Goal: Task Accomplishment & Management: Complete application form

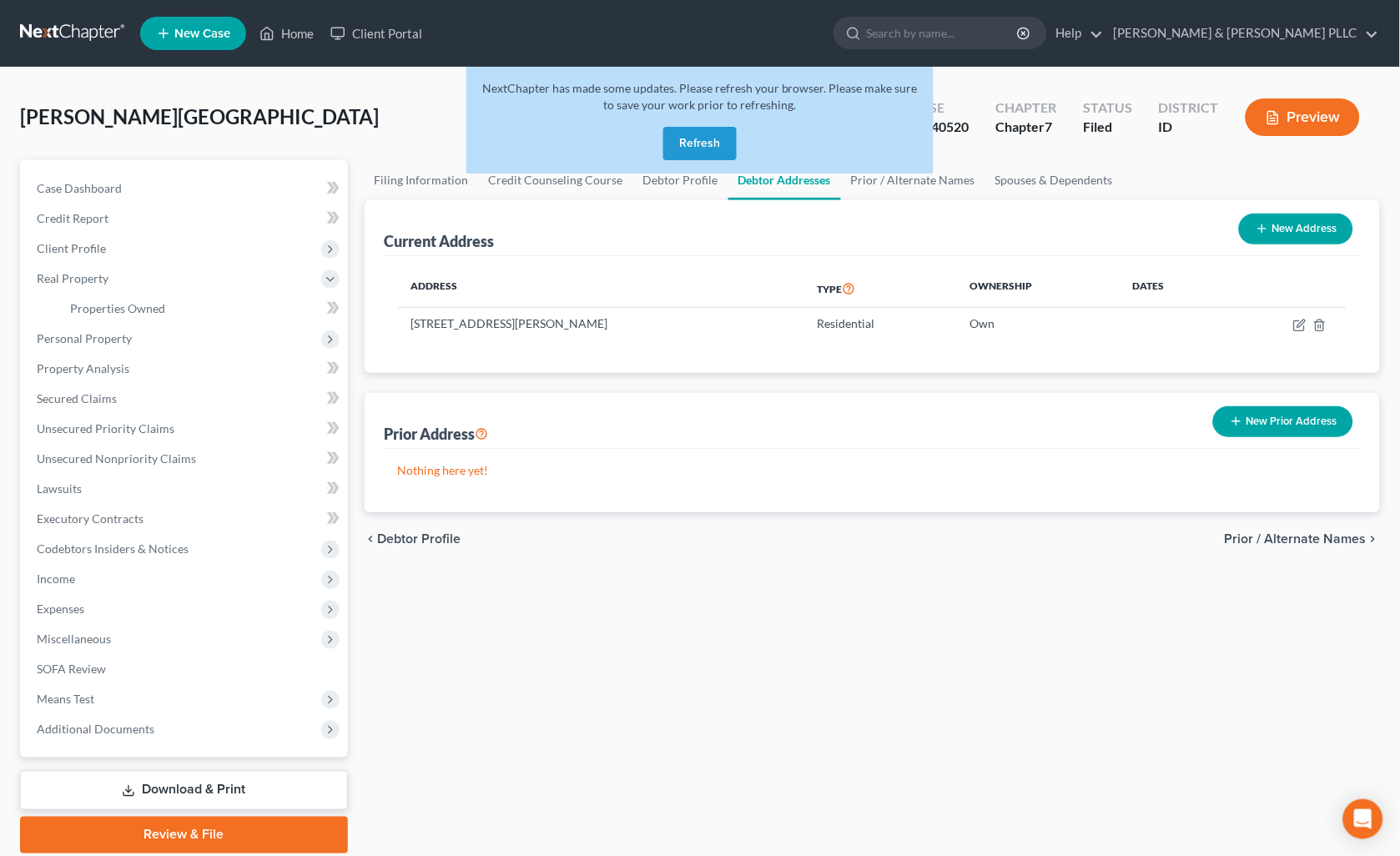
click at [703, 137] on button "Refresh" at bounding box center [700, 143] width 73 height 33
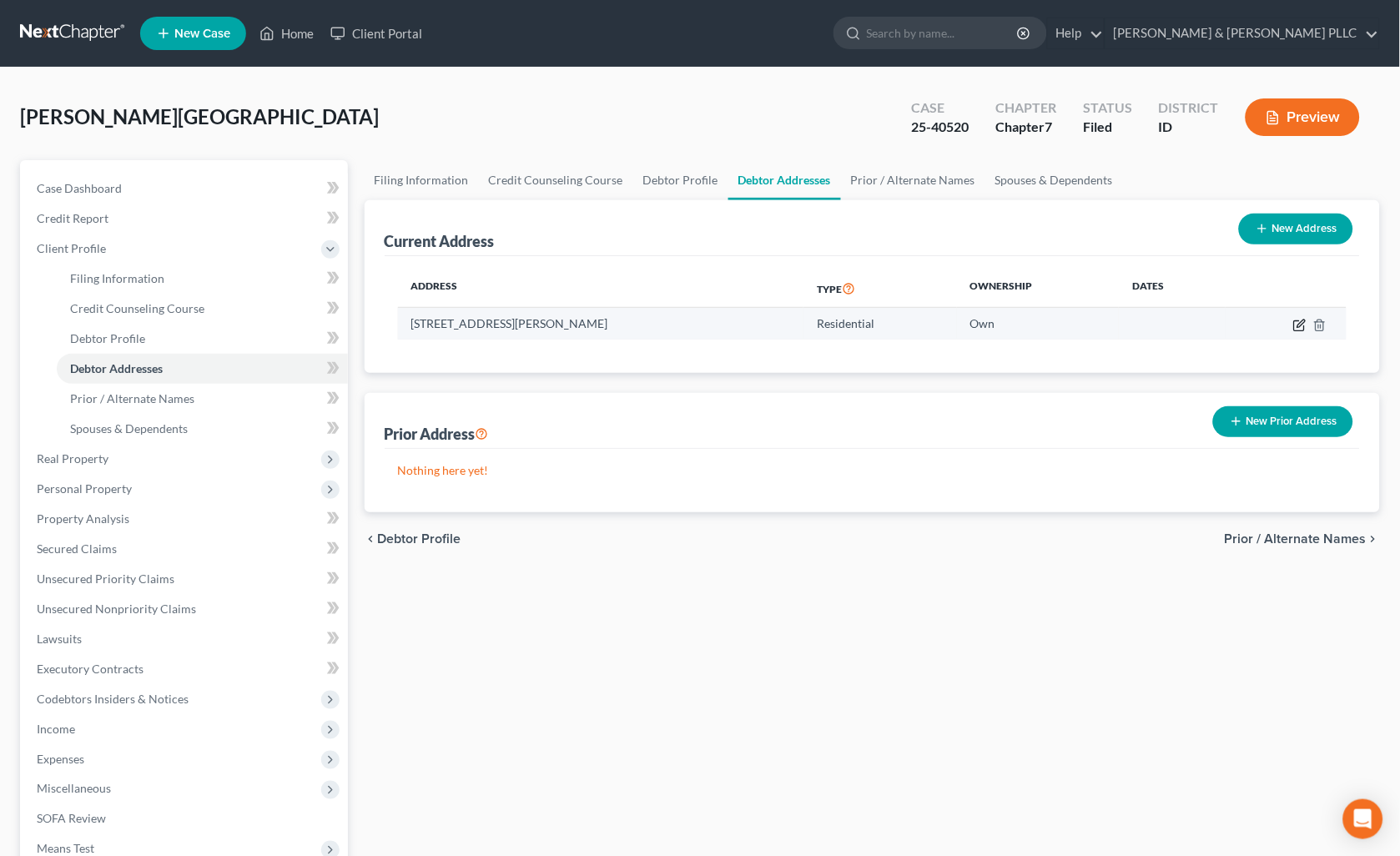
click at [1297, 320] on icon "button" at bounding box center [1300, 325] width 13 height 13
select select "13"
select select "0"
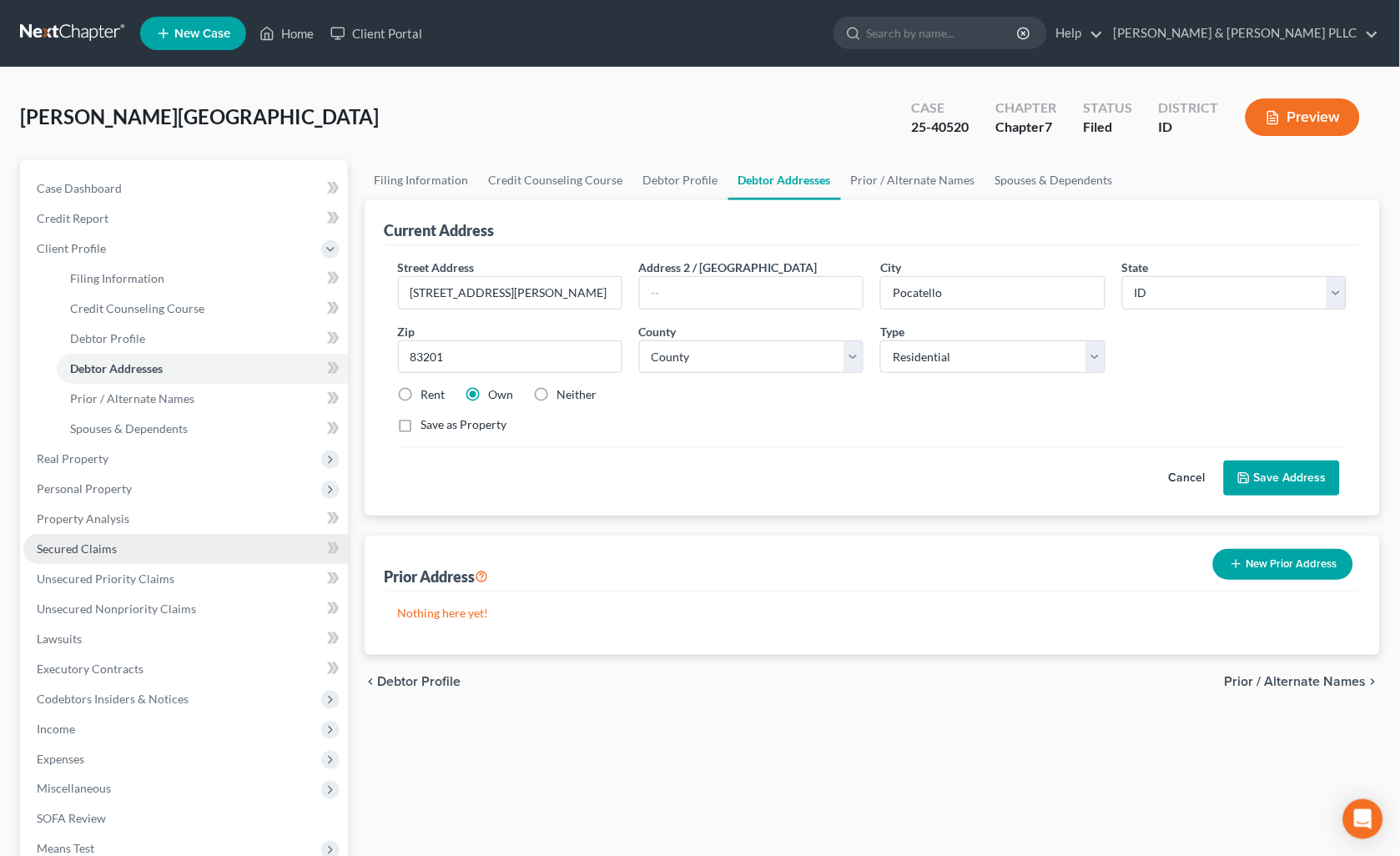
click at [104, 551] on span "Secured Claims" at bounding box center [76, 549] width 80 height 14
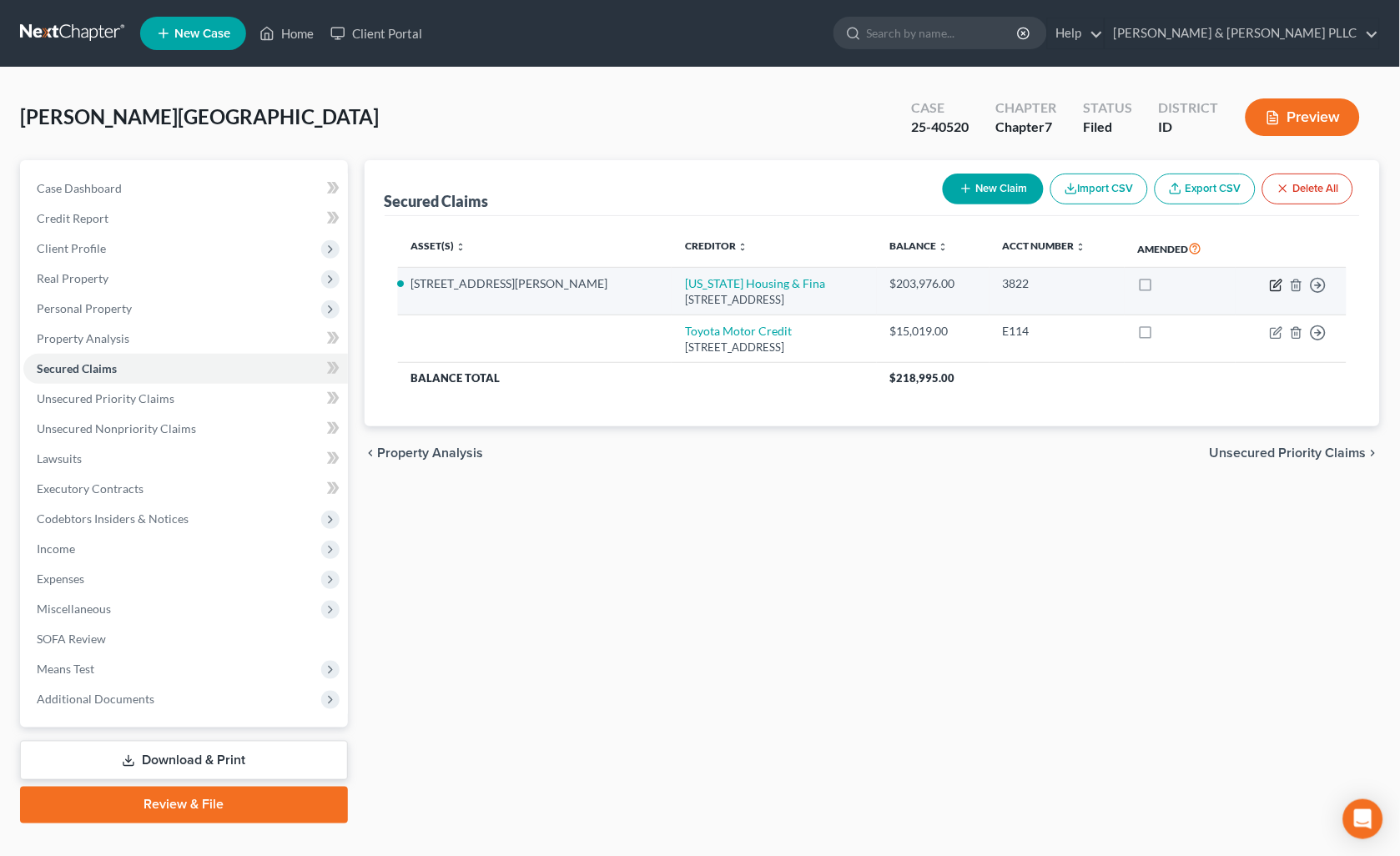
click at [1276, 282] on icon "button" at bounding box center [1276, 285] width 13 height 13
select select "13"
select select "3"
select select "2"
select select "0"
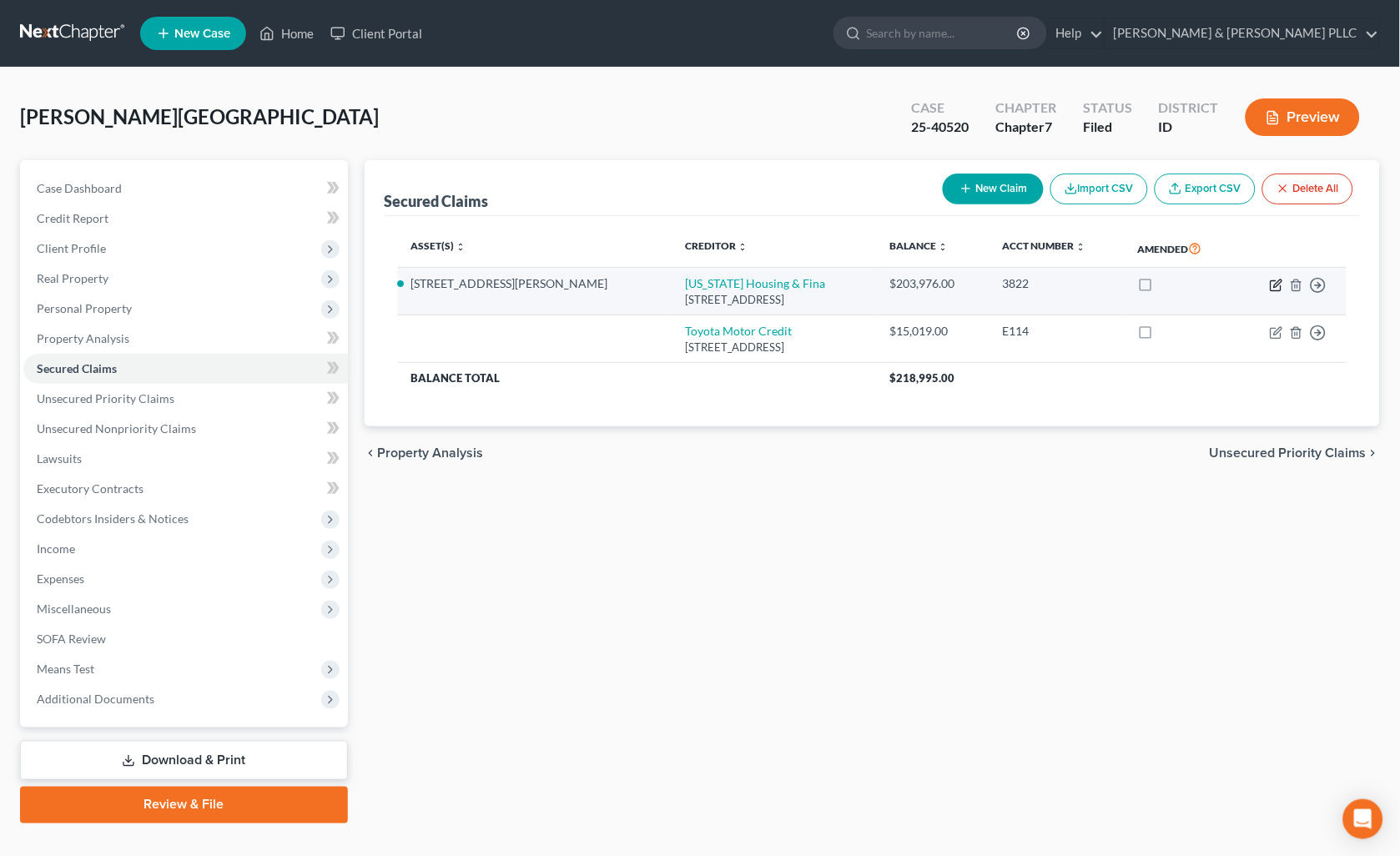
select select "0"
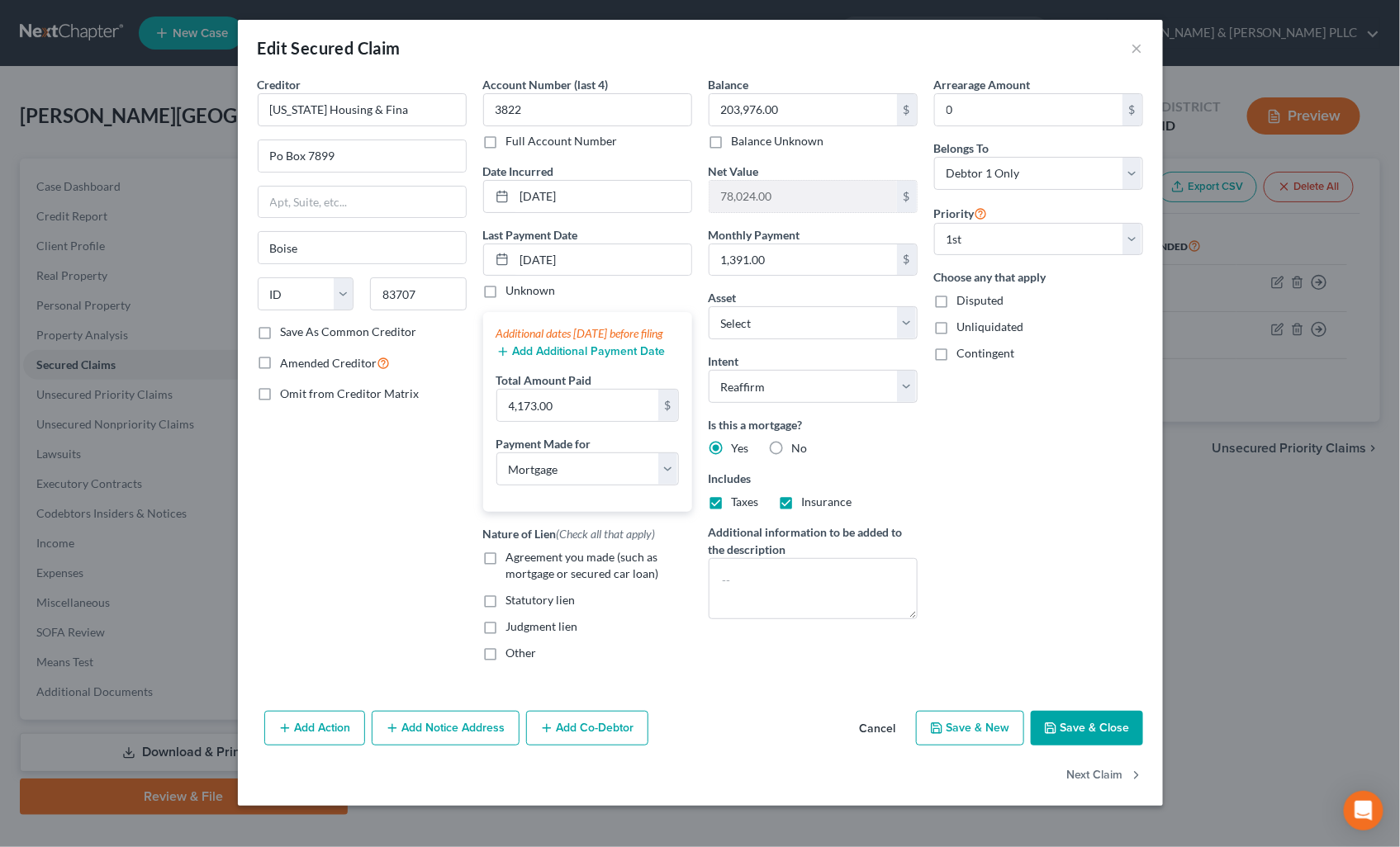
drag, startPoint x: 492, startPoint y: 574, endPoint x: 521, endPoint y: 572, distance: 29.1
click at [507, 573] on label "Agreement you made (such as mortgage or secured car loan)" at bounding box center [599, 565] width 185 height 33
click at [513, 560] on input "Agreement you made (such as mortgage or secured car loan)" at bounding box center [518, 554] width 11 height 11
checkbox input "true"
click at [1088, 741] on button "Save & Close" at bounding box center [1087, 727] width 113 height 35
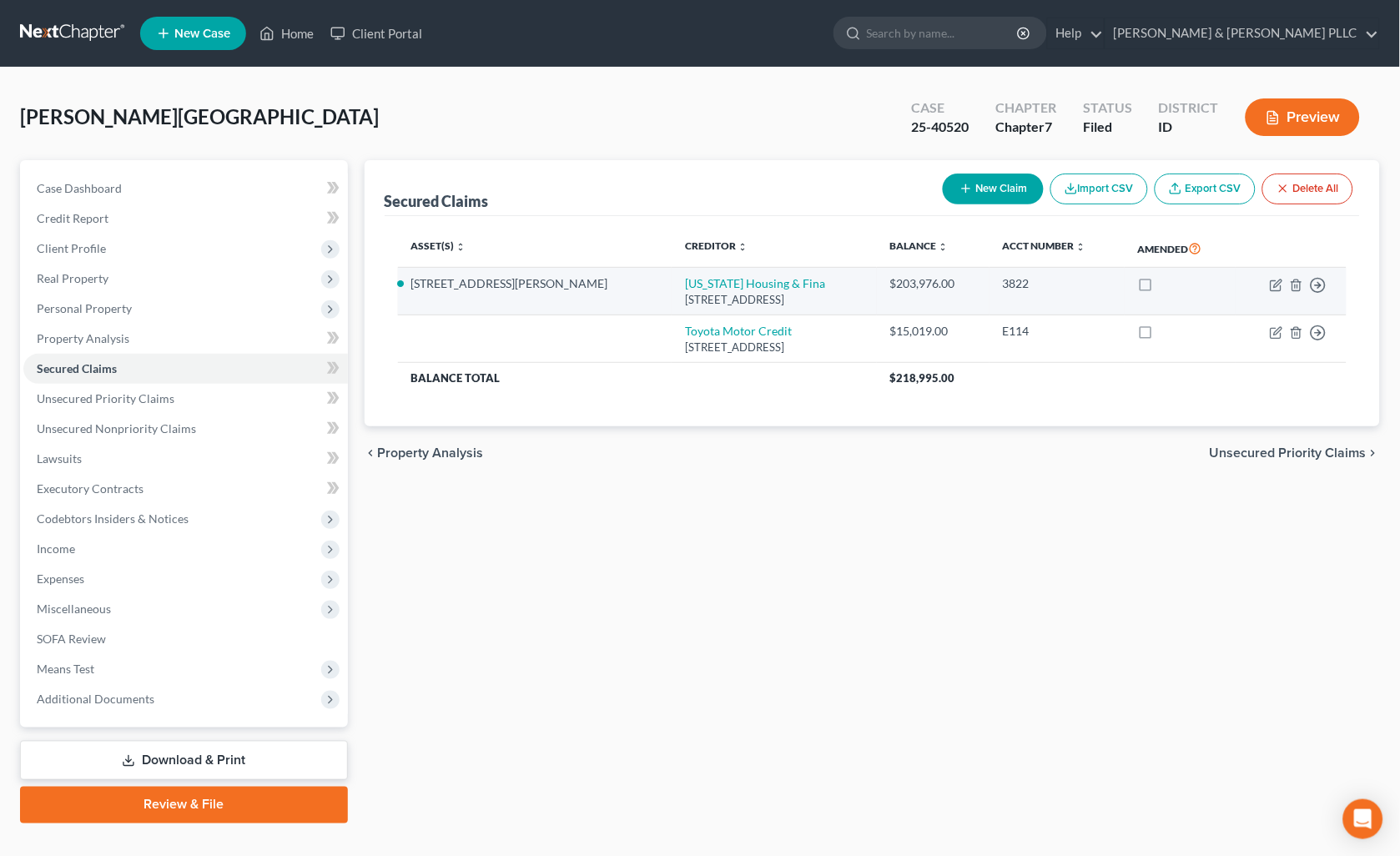
click at [1162, 288] on label at bounding box center [1162, 288] width 0 height 0
click at [1168, 286] on input "checkbox" at bounding box center [1173, 281] width 11 height 11
checkbox input "true"
click at [1272, 289] on icon "button" at bounding box center [1276, 285] width 13 height 13
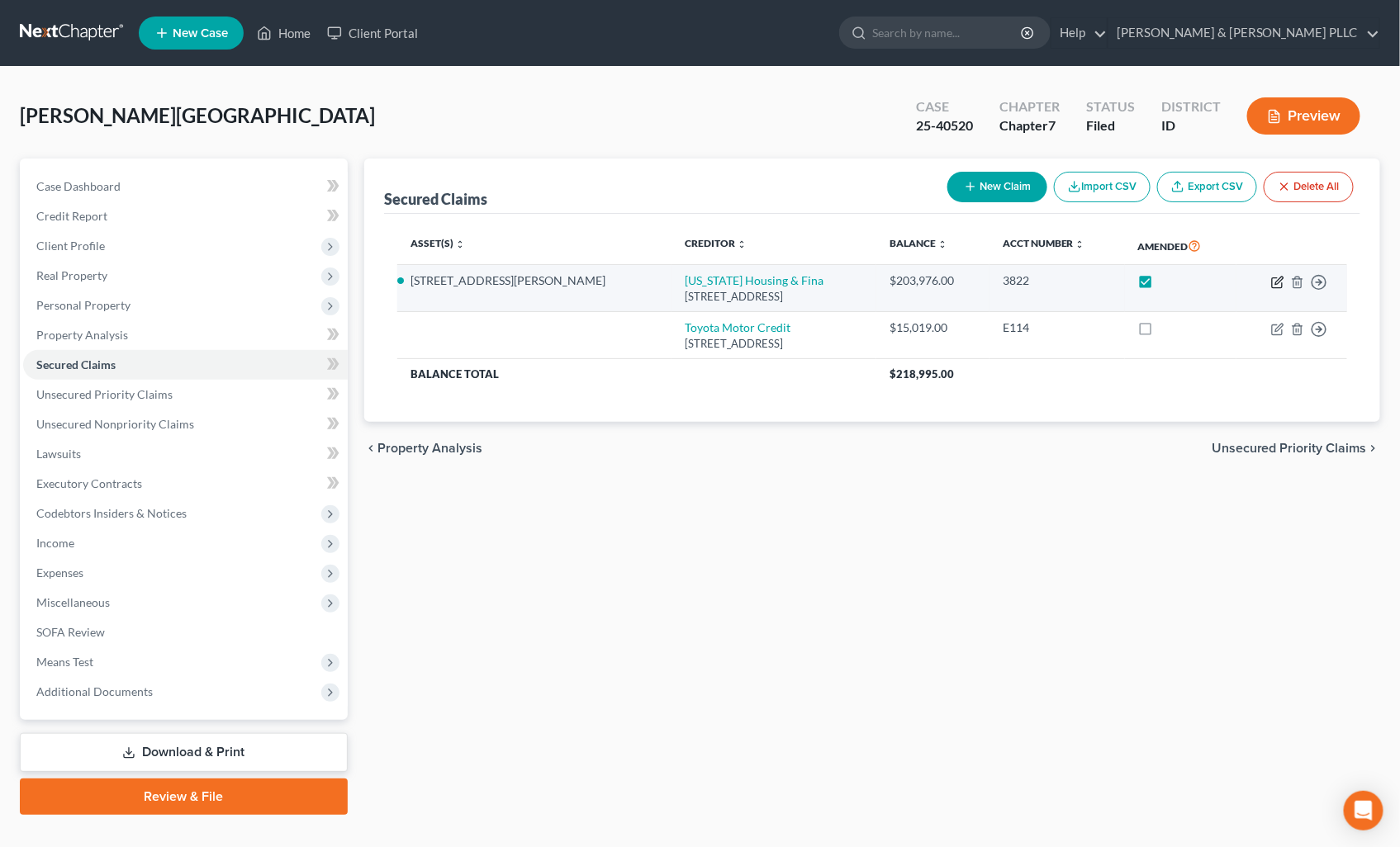
select select "13"
select select "3"
select select "2"
select select "0"
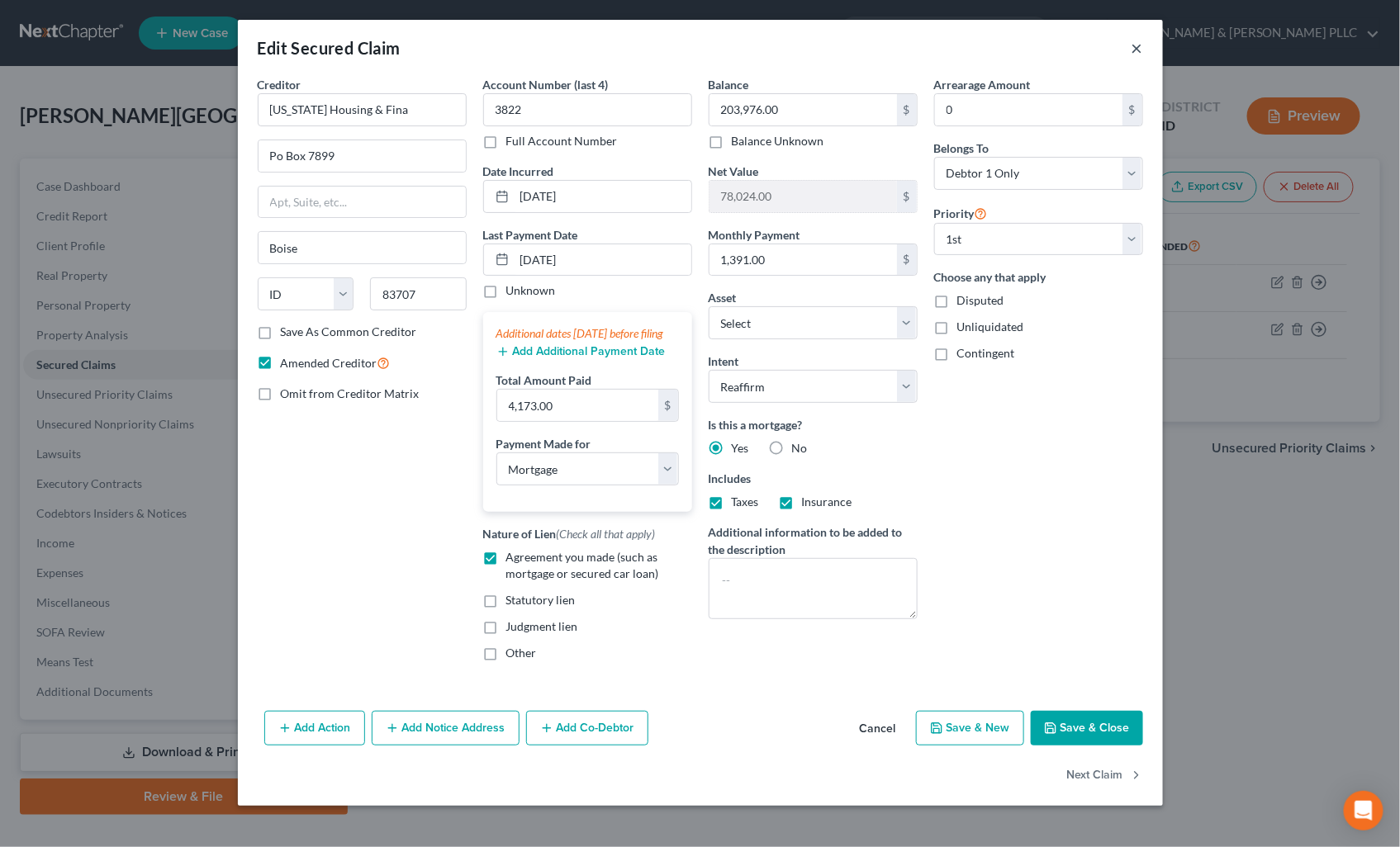
click at [1135, 47] on button "×" at bounding box center [1137, 48] width 12 height 20
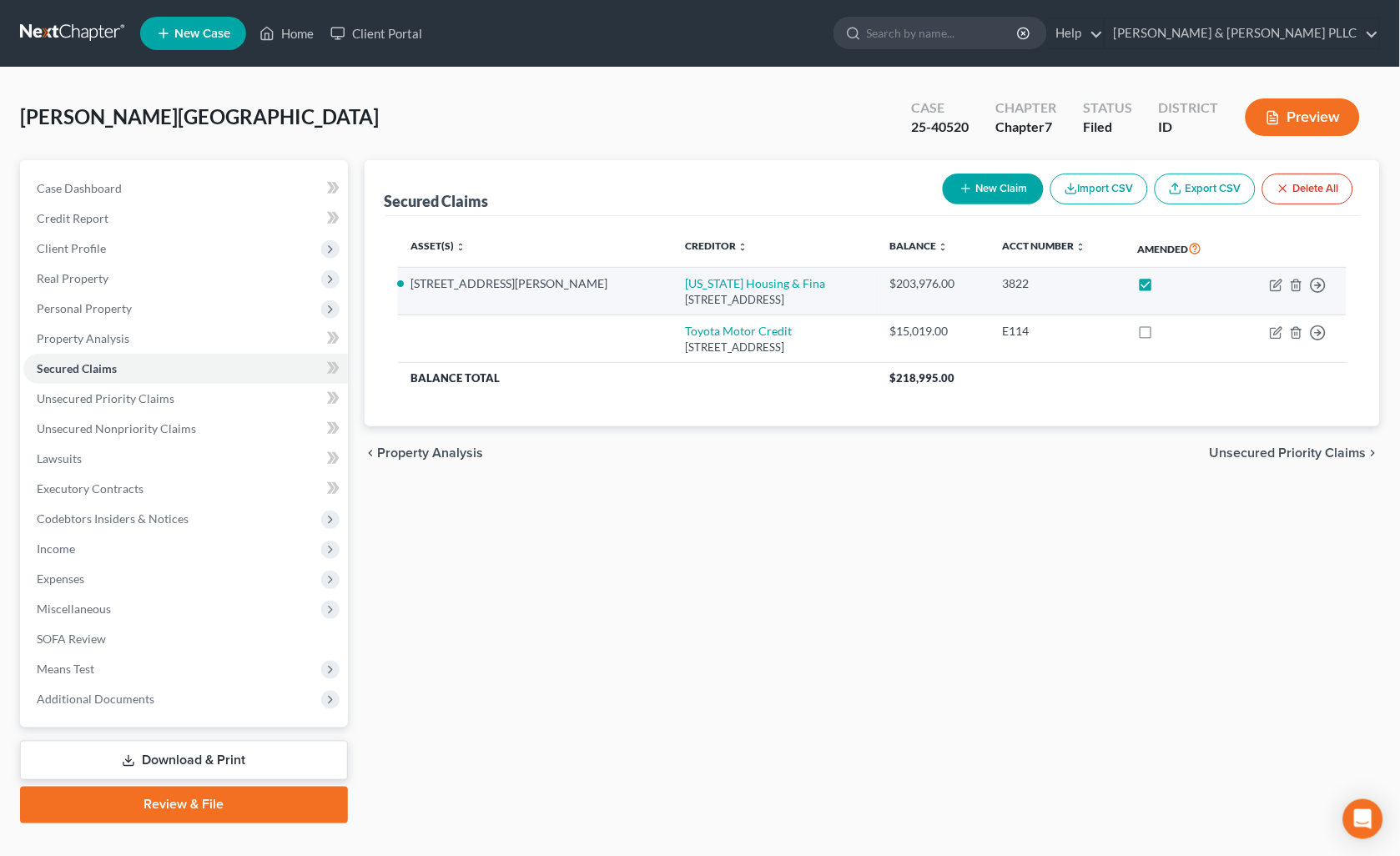
click at [1162, 288] on label at bounding box center [1162, 288] width 0 height 0
click at [1168, 284] on input "checkbox" at bounding box center [1173, 281] width 11 height 11
checkbox input "false"
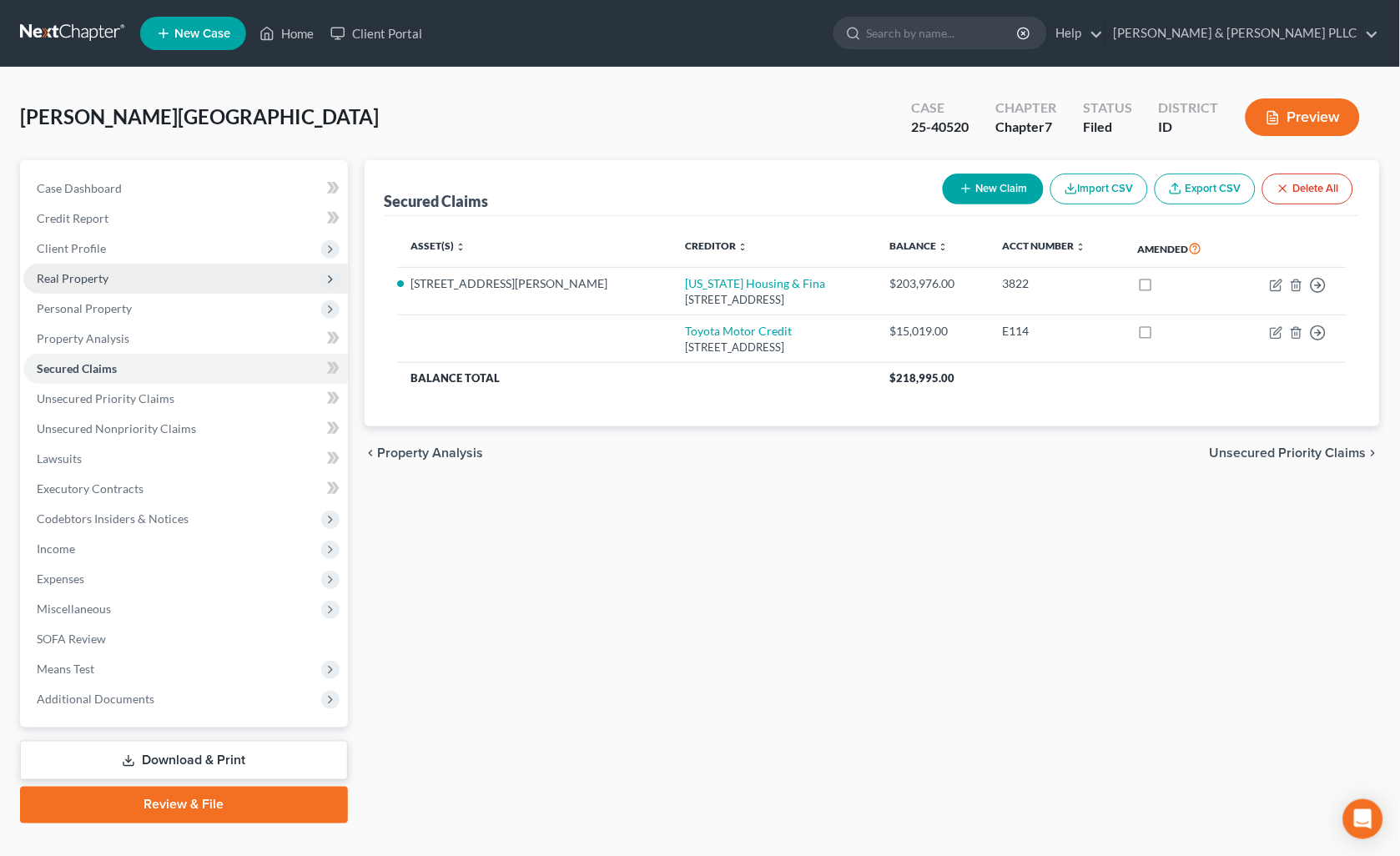
click at [88, 272] on span "Real Property" at bounding box center [73, 279] width 72 height 14
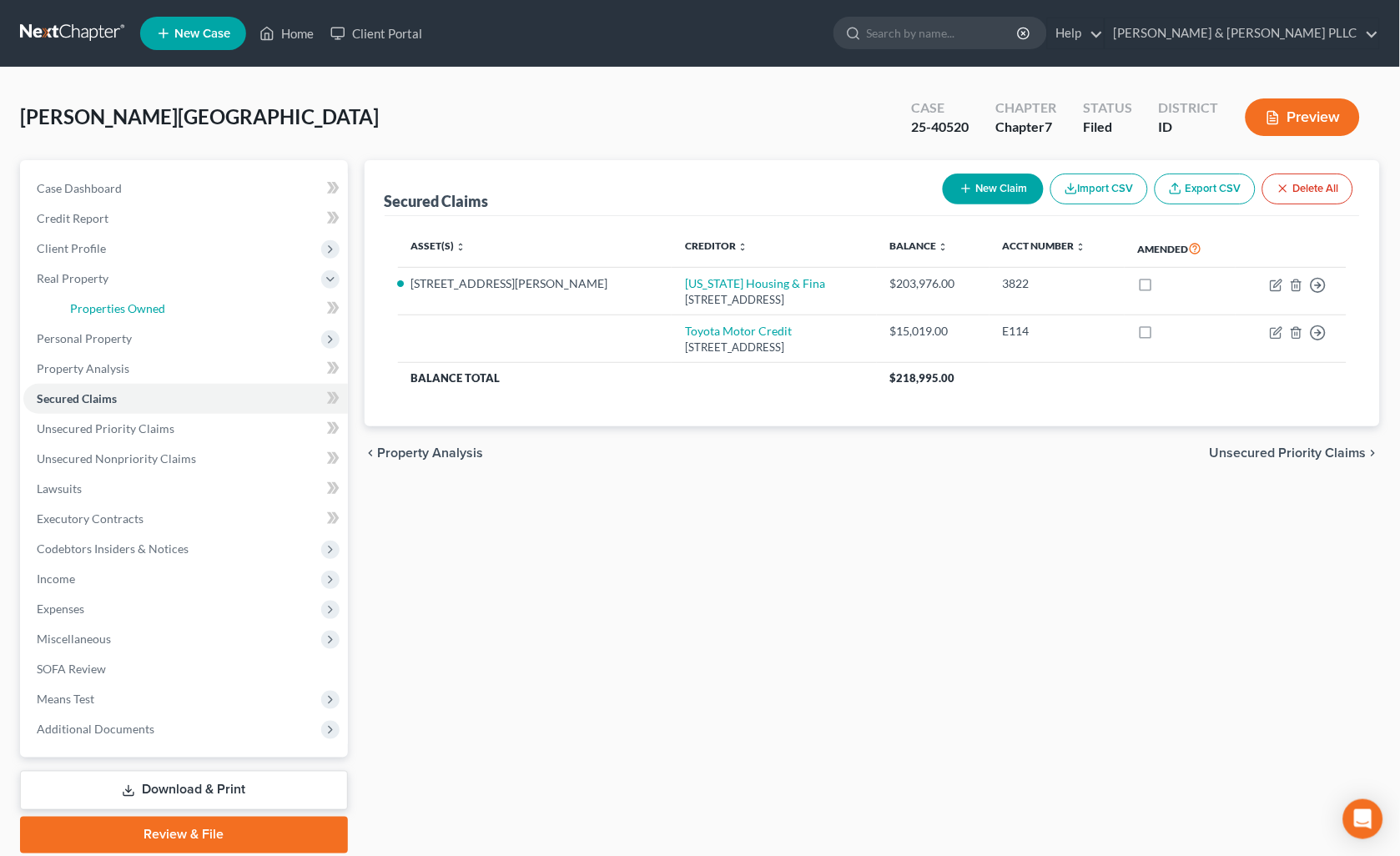
drag, startPoint x: 118, startPoint y: 298, endPoint x: 361, endPoint y: 297, distance: 243.0
click at [120, 298] on link "Properties Owned" at bounding box center [202, 309] width 291 height 30
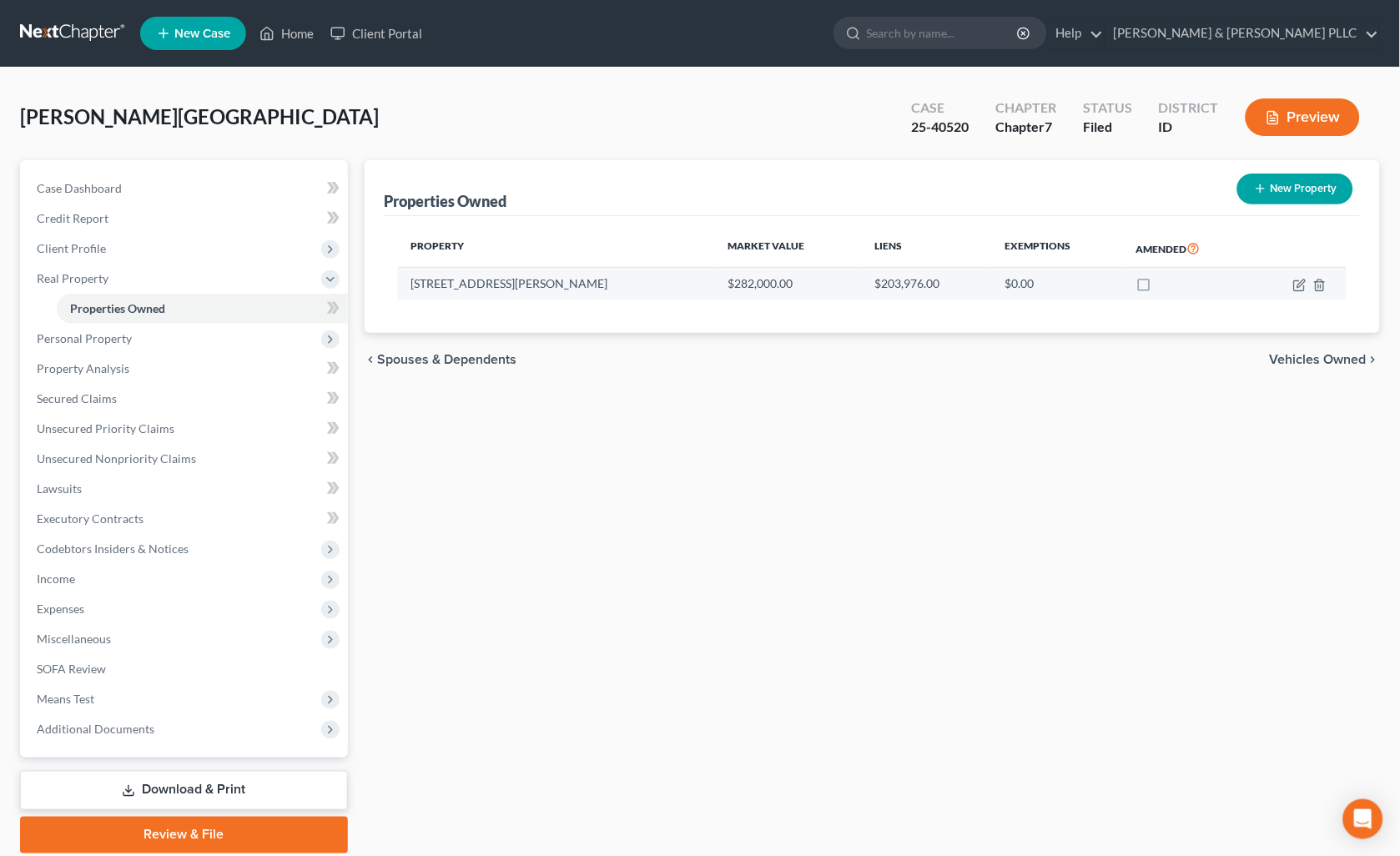
click at [1160, 288] on label at bounding box center [1160, 288] width 0 height 0
click at [1166, 280] on input "checkbox" at bounding box center [1171, 281] width 11 height 11
checkbox input "true"
click at [1306, 287] on icon "button" at bounding box center [1300, 285] width 13 height 13
select select "13"
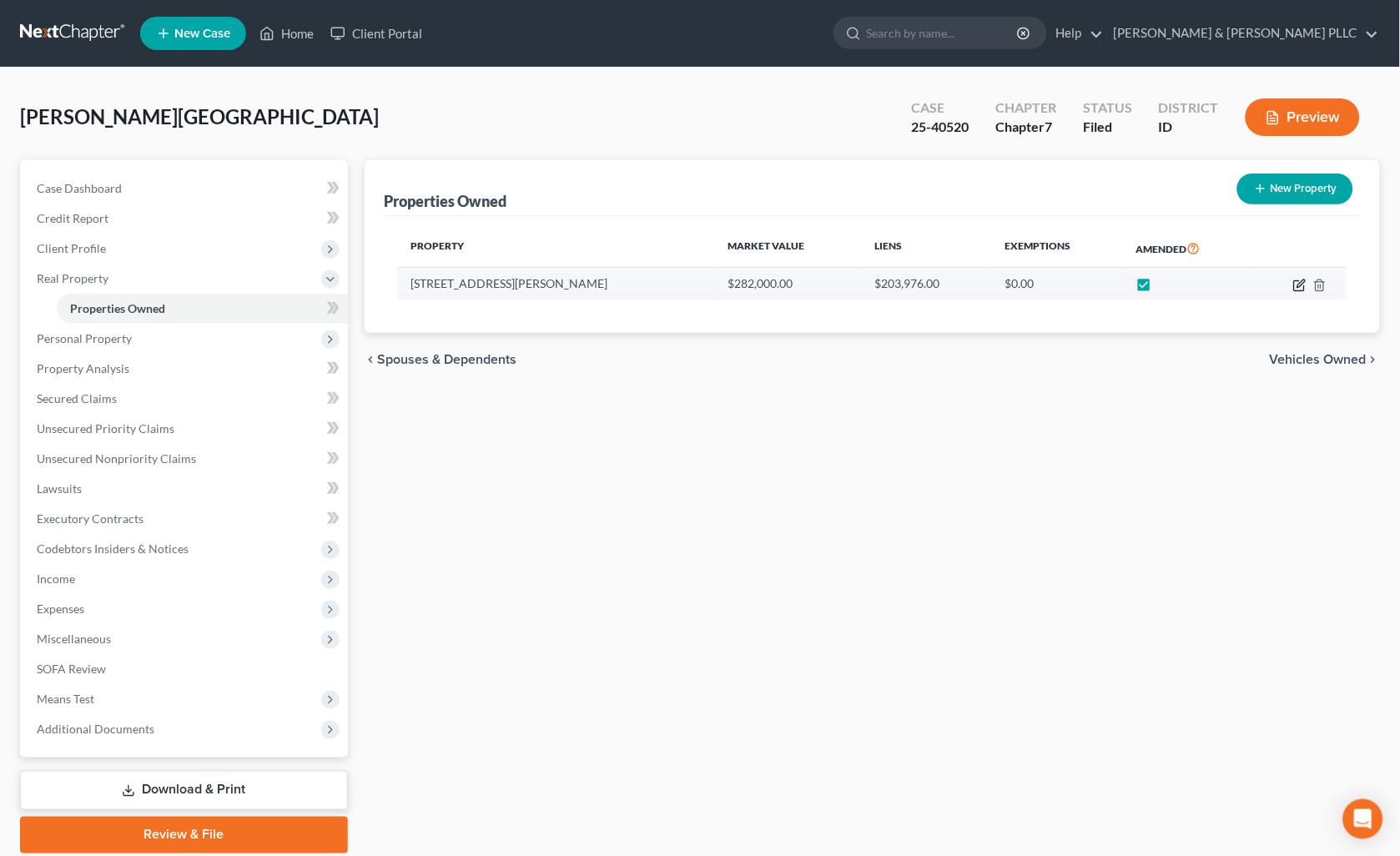
select select "2"
select select "0"
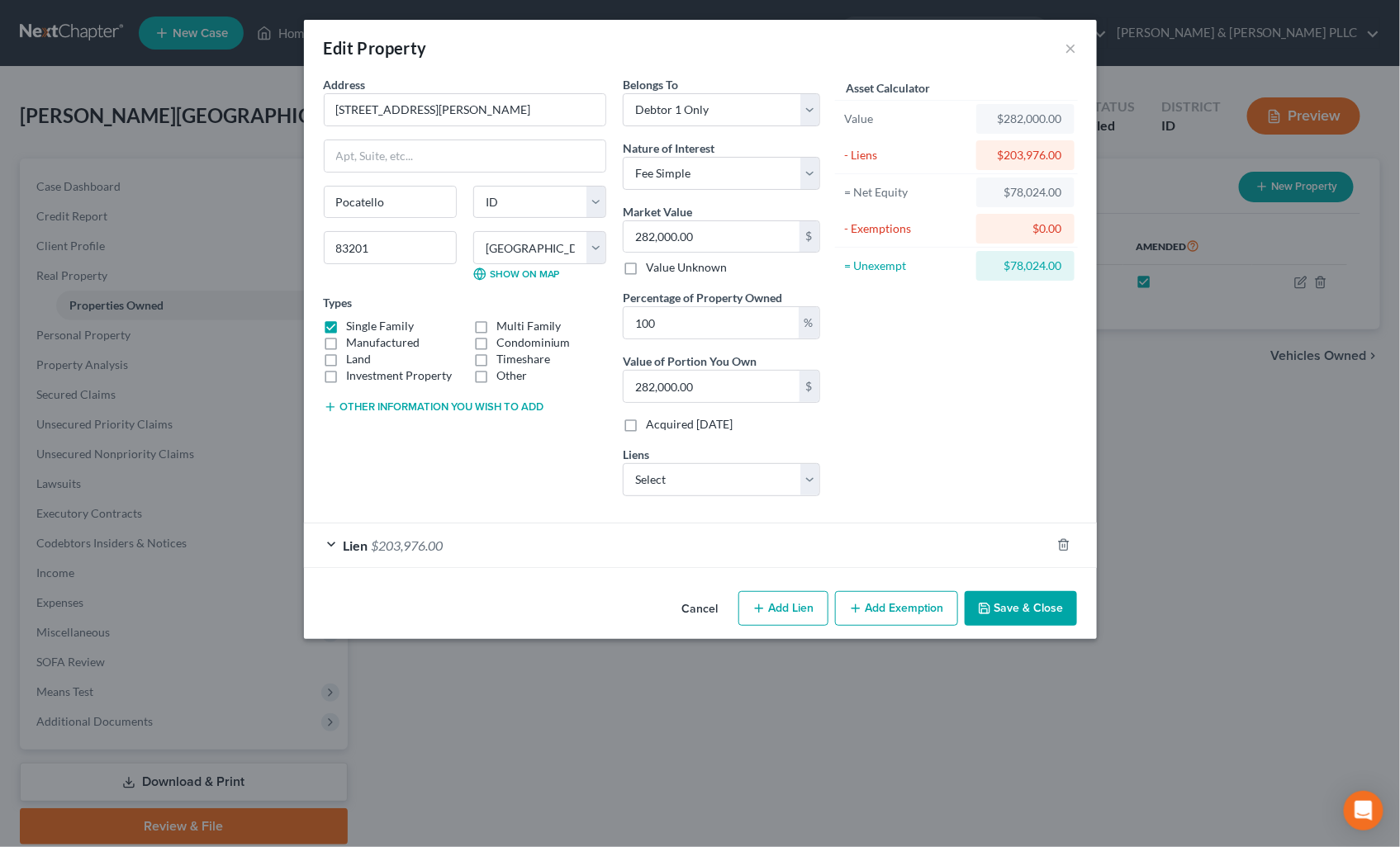
click at [916, 608] on button "Add Exemption" at bounding box center [896, 608] width 123 height 35
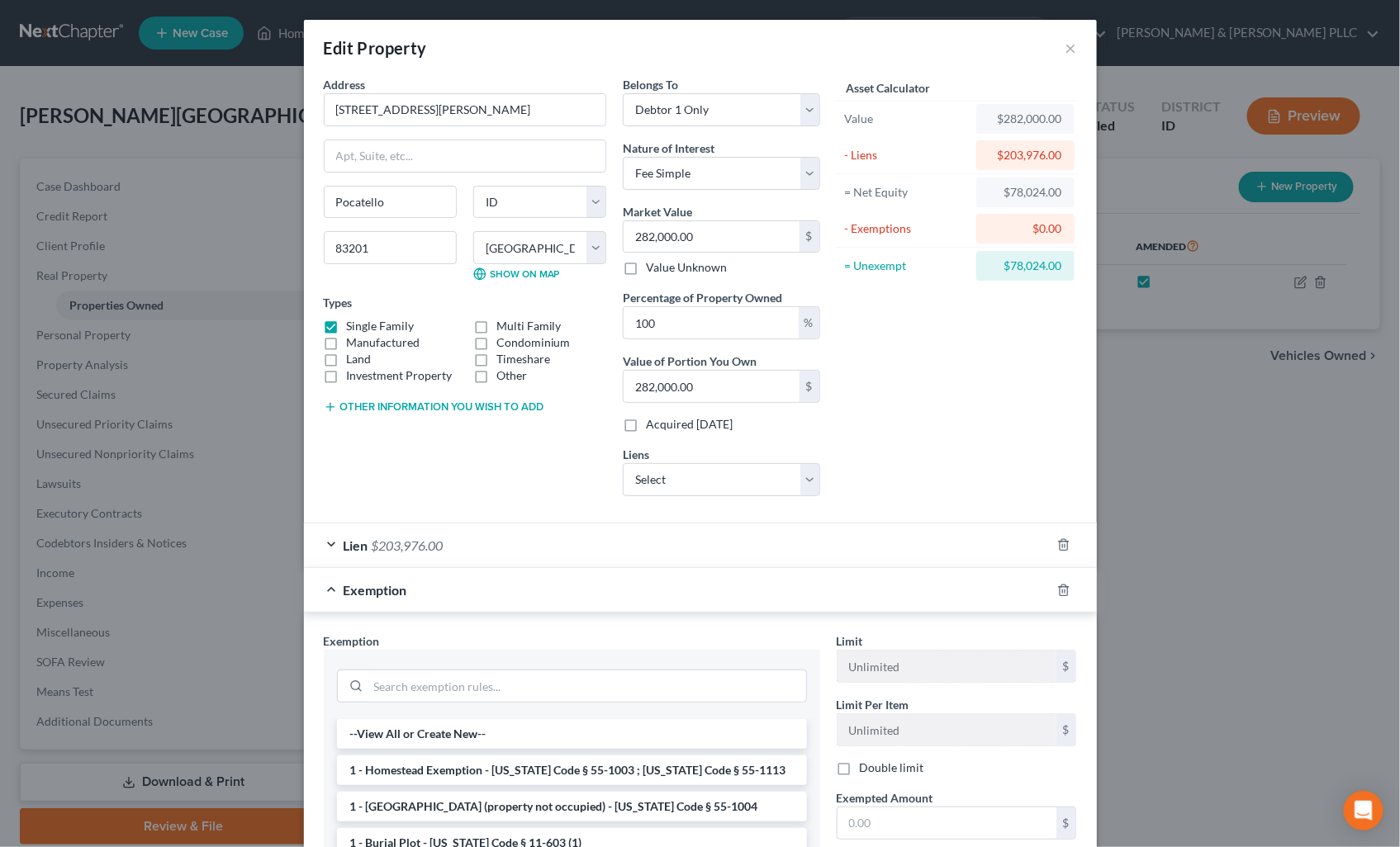
drag, startPoint x: 644, startPoint y: 769, endPoint x: 731, endPoint y: 766, distance: 87.1
click at [653, 768] on li "1 - Homestead Exemption - [US_STATE] Code § 55-1003 ; [US_STATE] Code § 55-1113" at bounding box center [572, 771] width 470 height 30
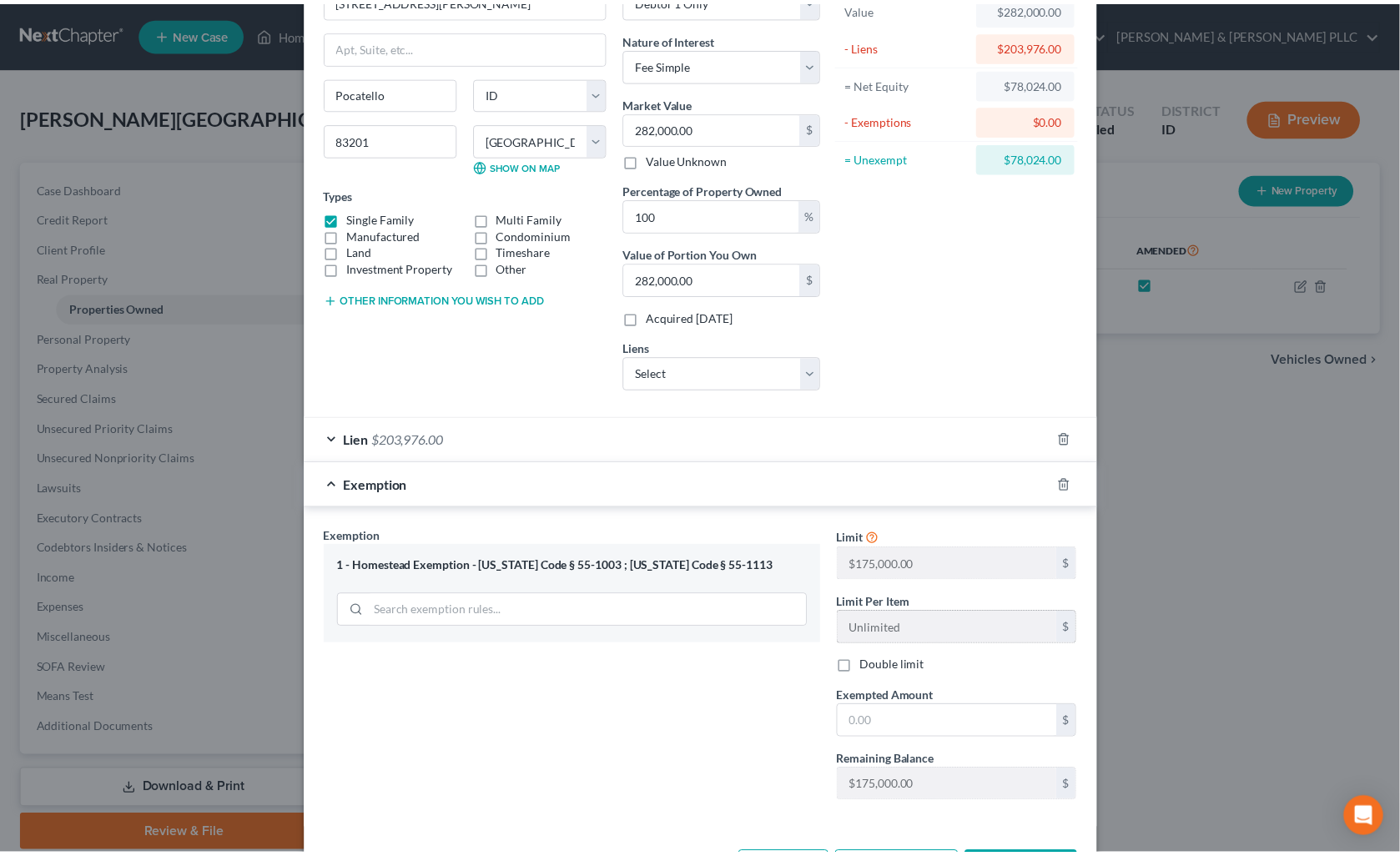
scroll to position [178, 0]
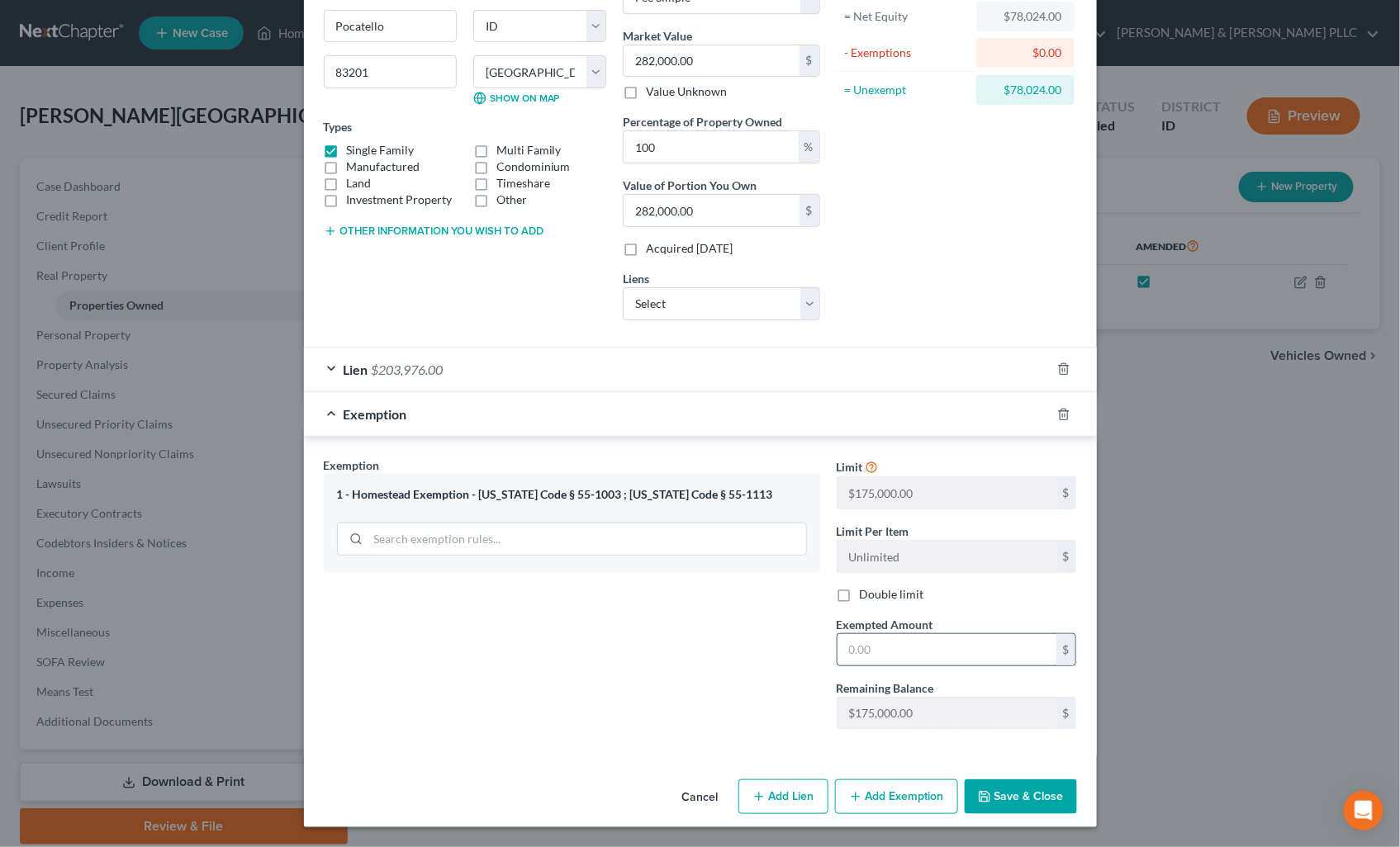
drag, startPoint x: 961, startPoint y: 653, endPoint x: 947, endPoint y: 639, distance: 19.8
click at [958, 648] on input "text" at bounding box center [947, 649] width 219 height 31
type input "175,000.00"
click at [1035, 796] on button "Save & Close" at bounding box center [1020, 796] width 113 height 35
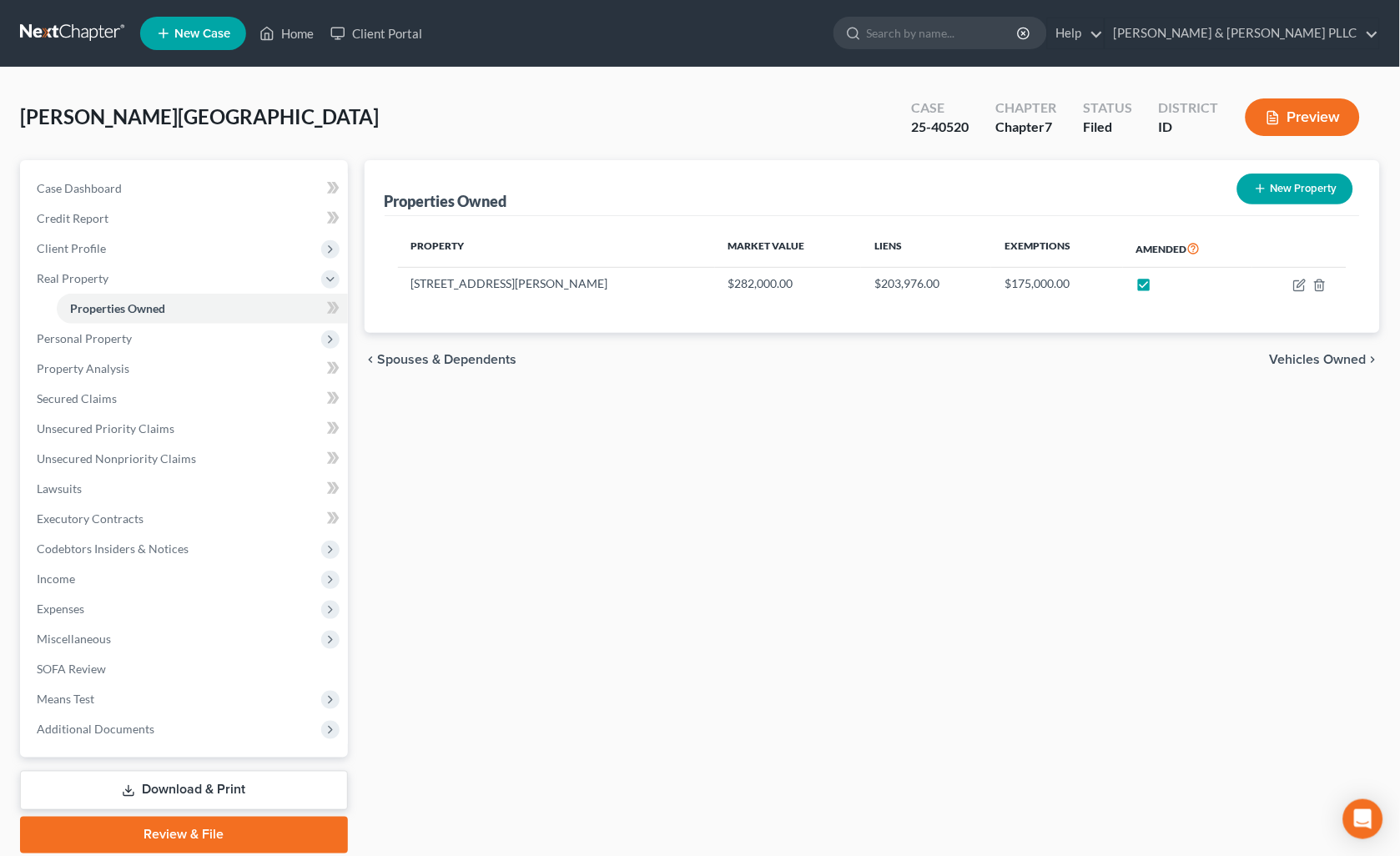
click at [251, 790] on link "Download & Print" at bounding box center [184, 791] width 328 height 39
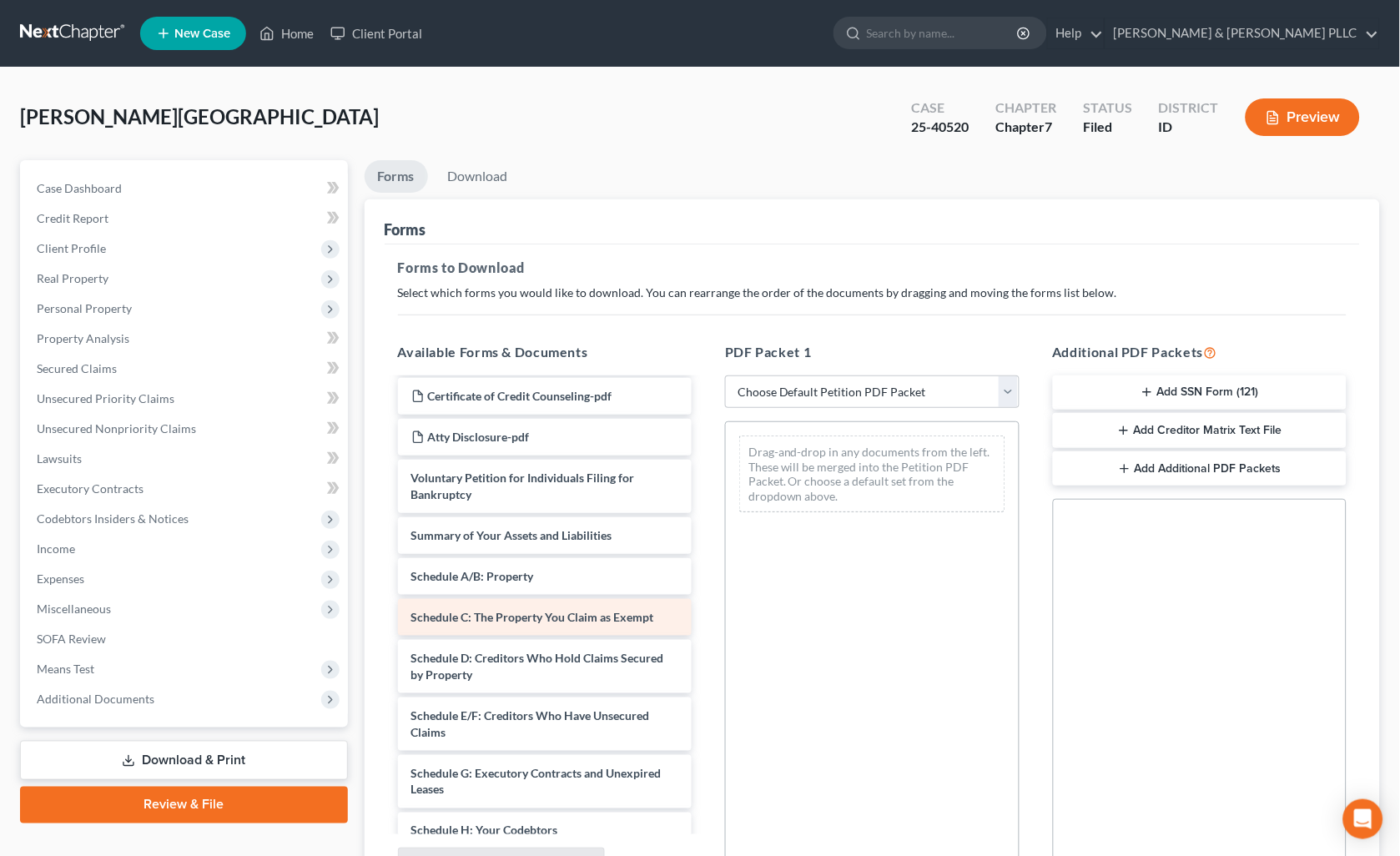
scroll to position [186, 0]
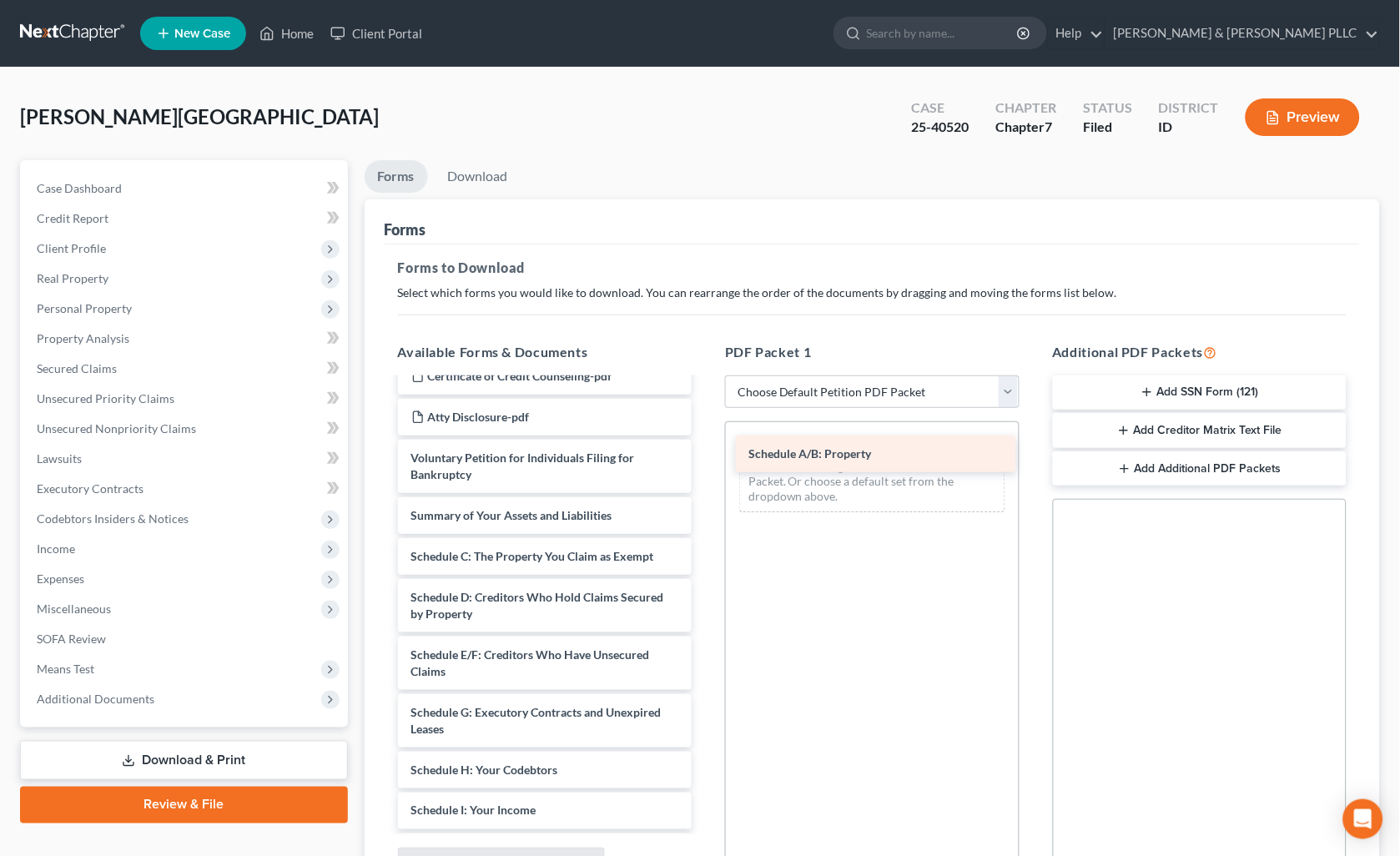
drag, startPoint x: 601, startPoint y: 560, endPoint x: 938, endPoint y: 459, distance: 351.8
click at [705, 459] on div "Schedule A/B: Property ADP - 06-16.25 - [DATE].pdf Statement of Domestic-pdf Si…" at bounding box center [545, 729] width 321 height 1069
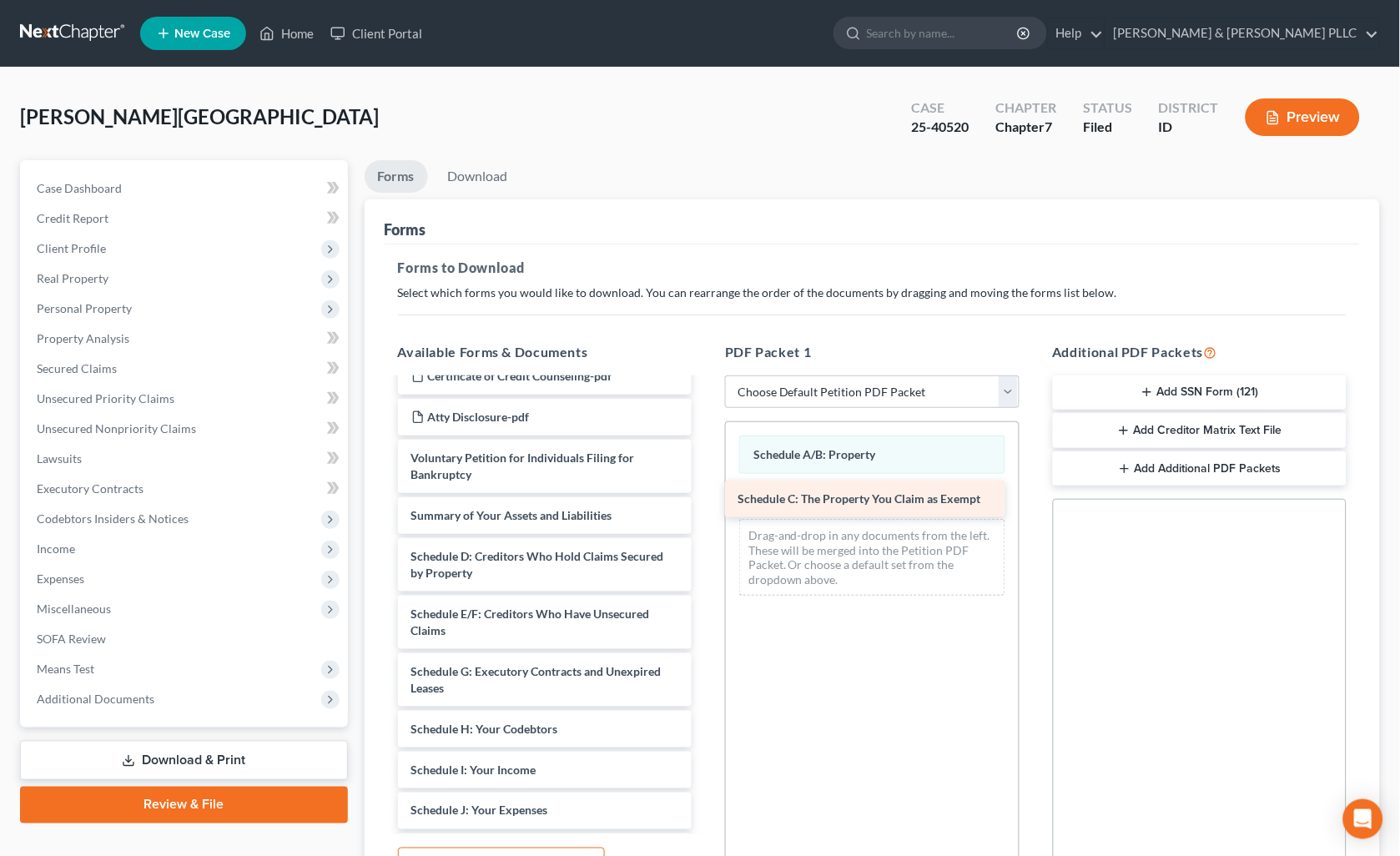
drag, startPoint x: 566, startPoint y: 551, endPoint x: 893, endPoint y: 495, distance: 331.8
click at [705, 495] on div "Schedule C: The Property You Claim as Exempt ADP - 06-16.25 - [DATE].pdf Statem…" at bounding box center [545, 709] width 321 height 1029
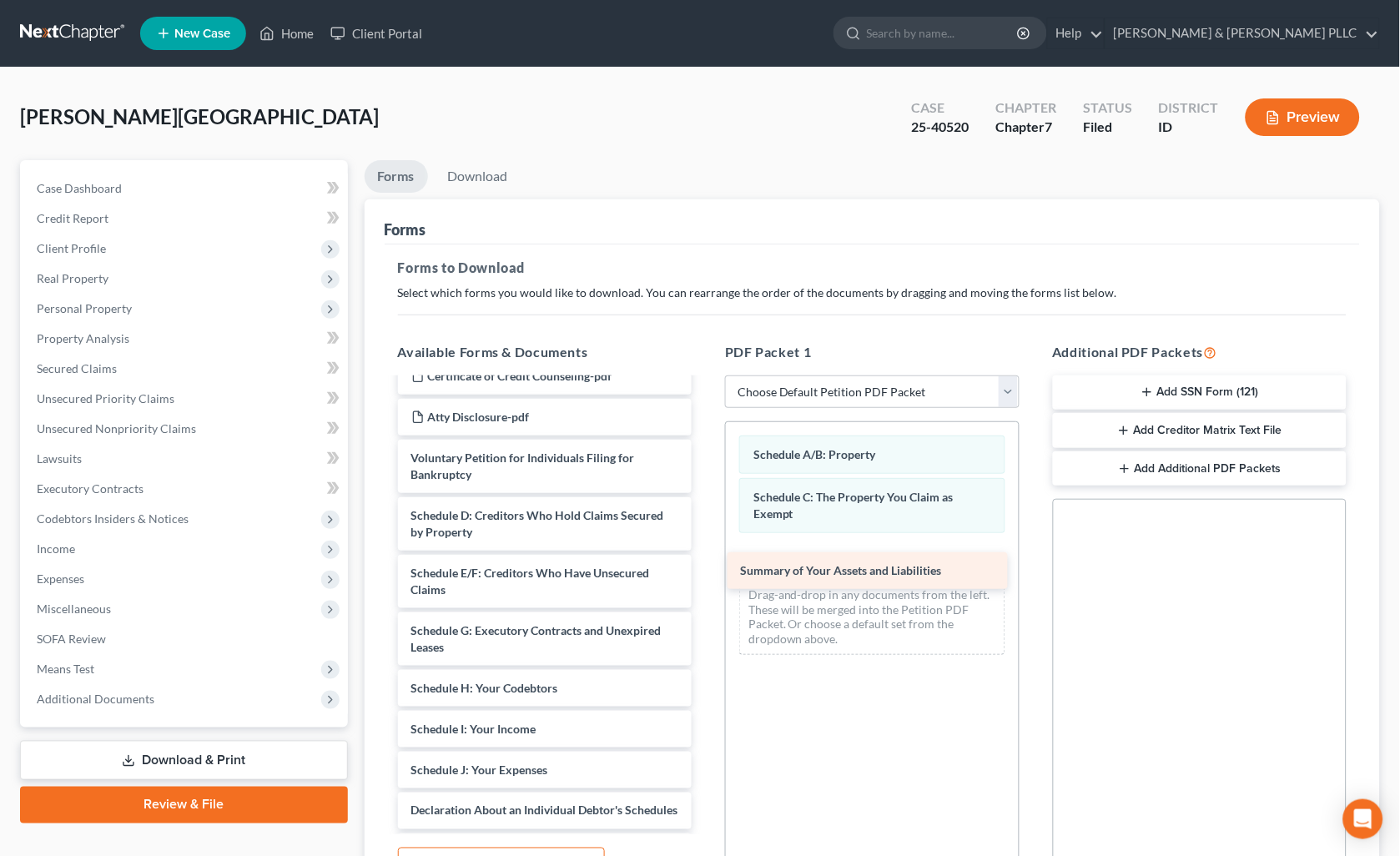
drag, startPoint x: 597, startPoint y: 506, endPoint x: 926, endPoint y: 561, distance: 333.6
click at [705, 561] on div "Summary of Your Assets and Liabilities ADP - 06-16.25 - [DATE].pdf Statement of…" at bounding box center [545, 688] width 321 height 988
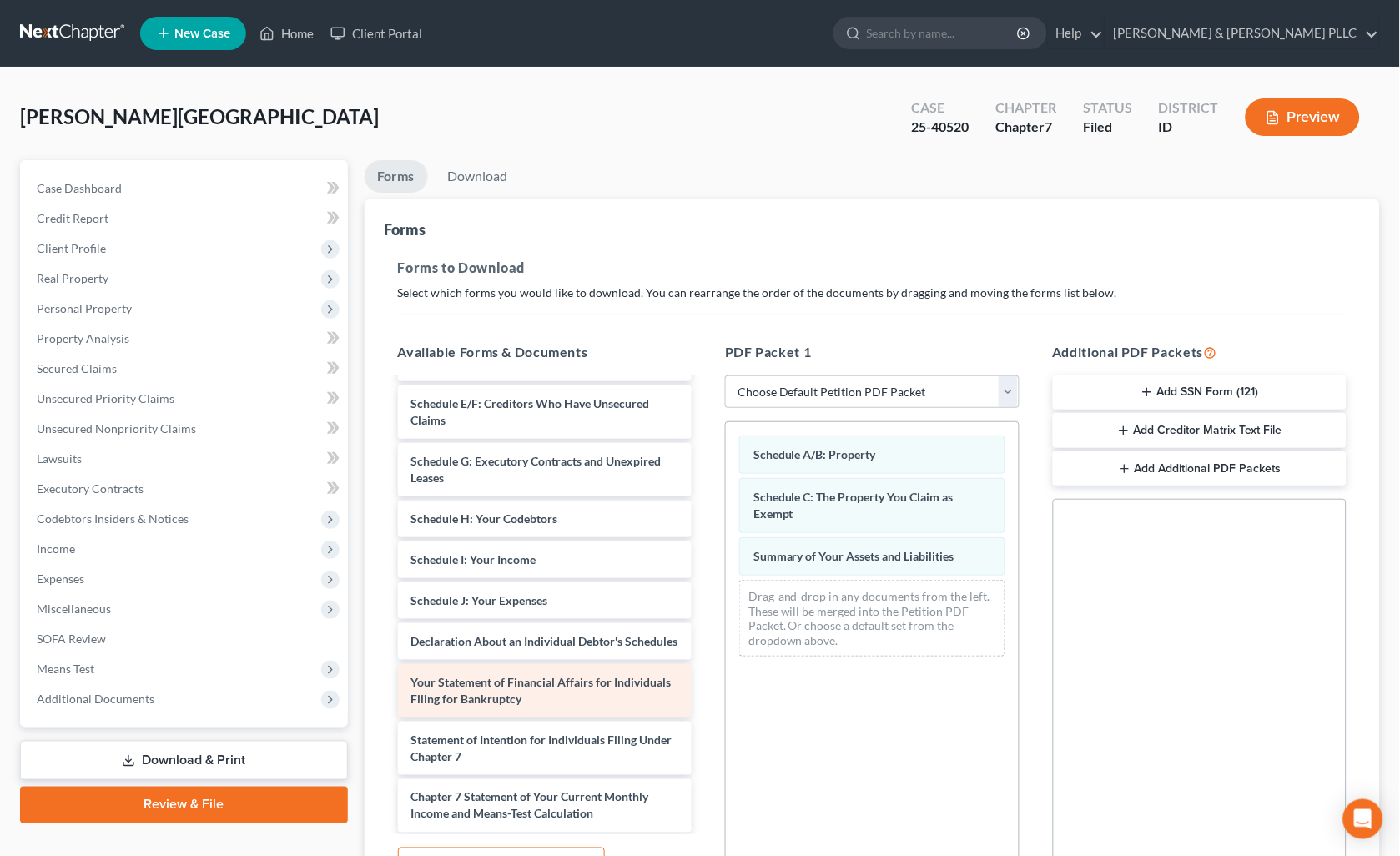
scroll to position [370, 0]
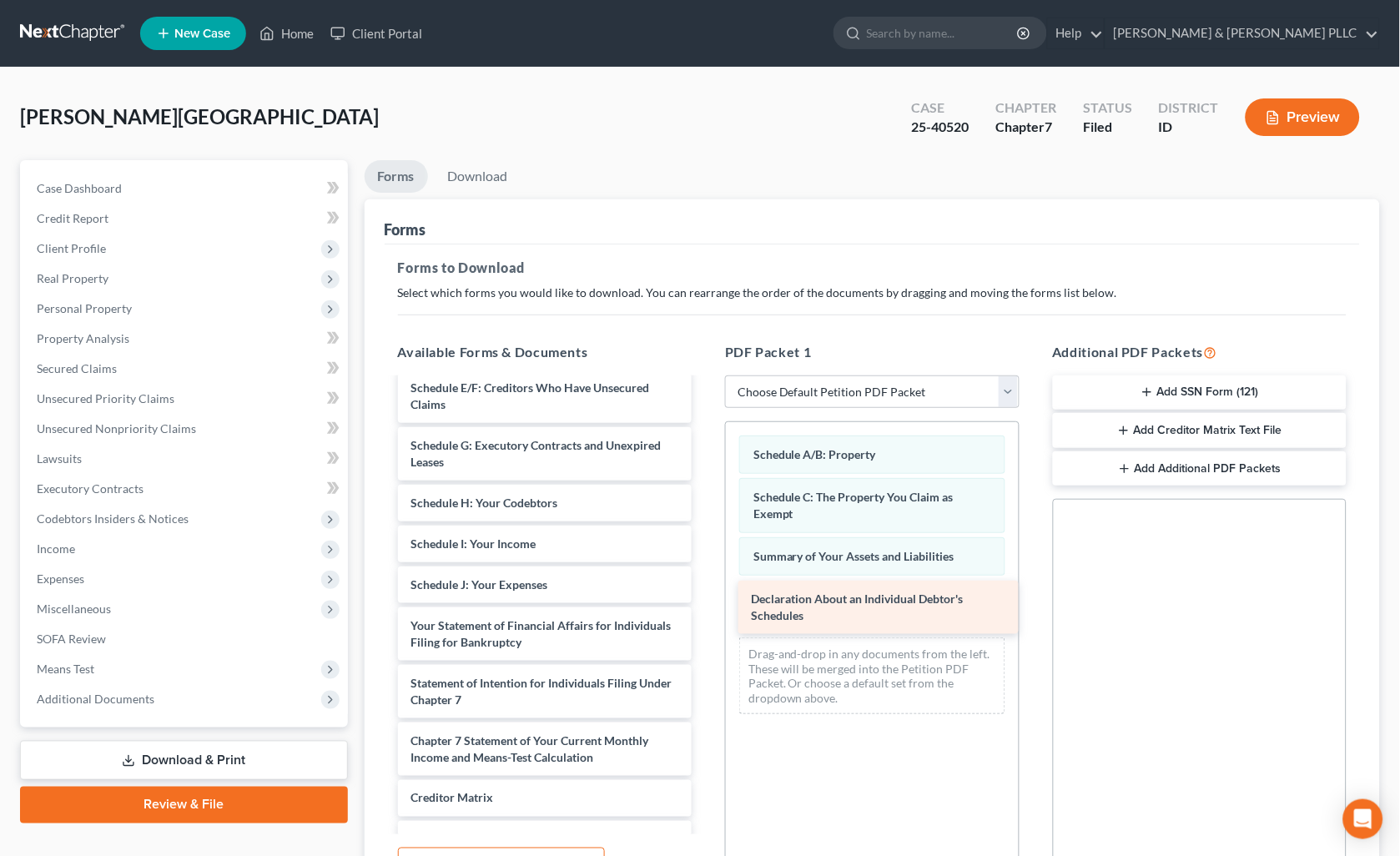
drag, startPoint x: 592, startPoint y: 637, endPoint x: 929, endPoint y: 609, distance: 338.2
click at [705, 609] on div "Declaration About an Individual Debtor's Schedules ADP - 06-16.25 - [DATE].pdf …" at bounding box center [545, 482] width 321 height 947
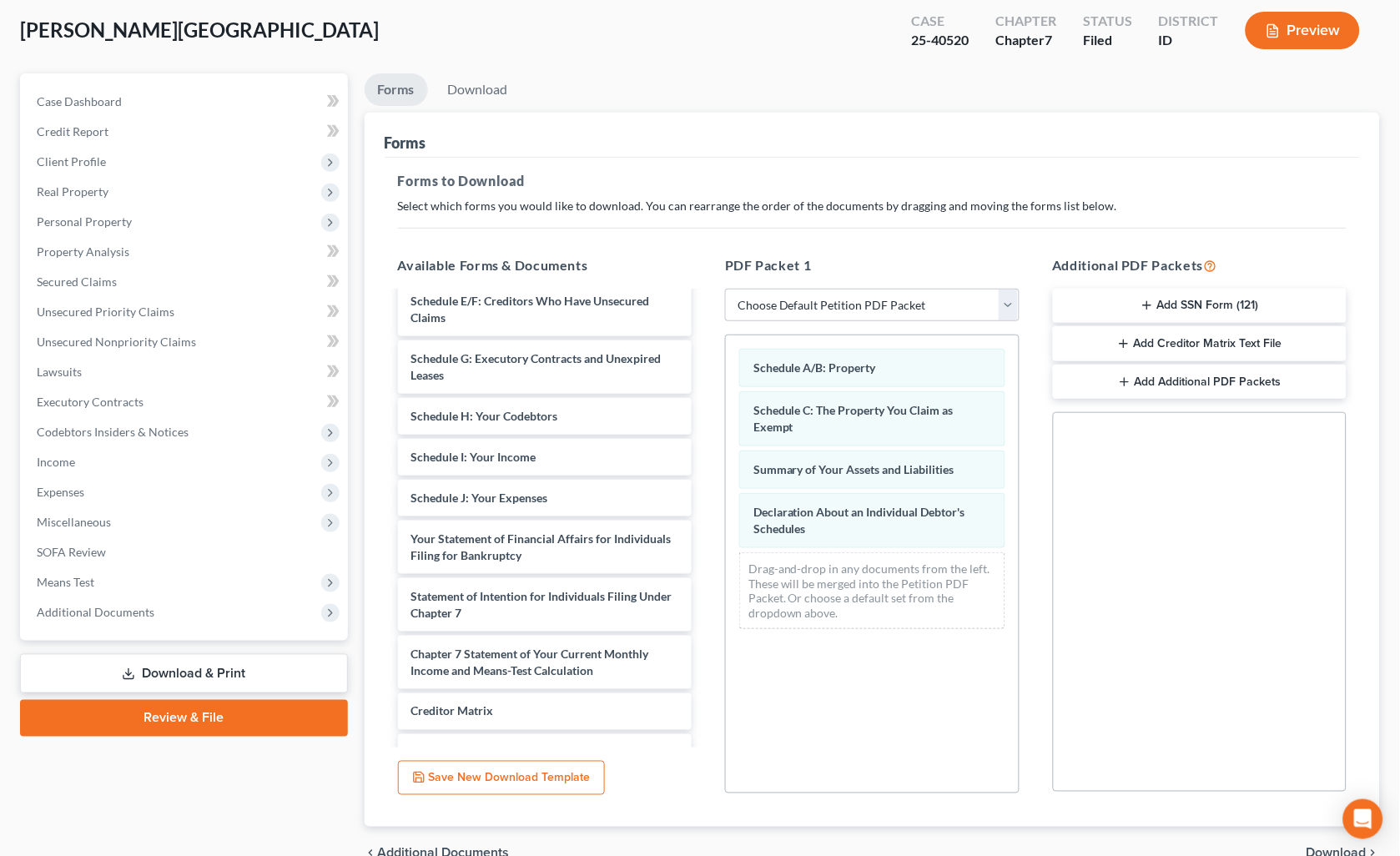
scroll to position [174, 0]
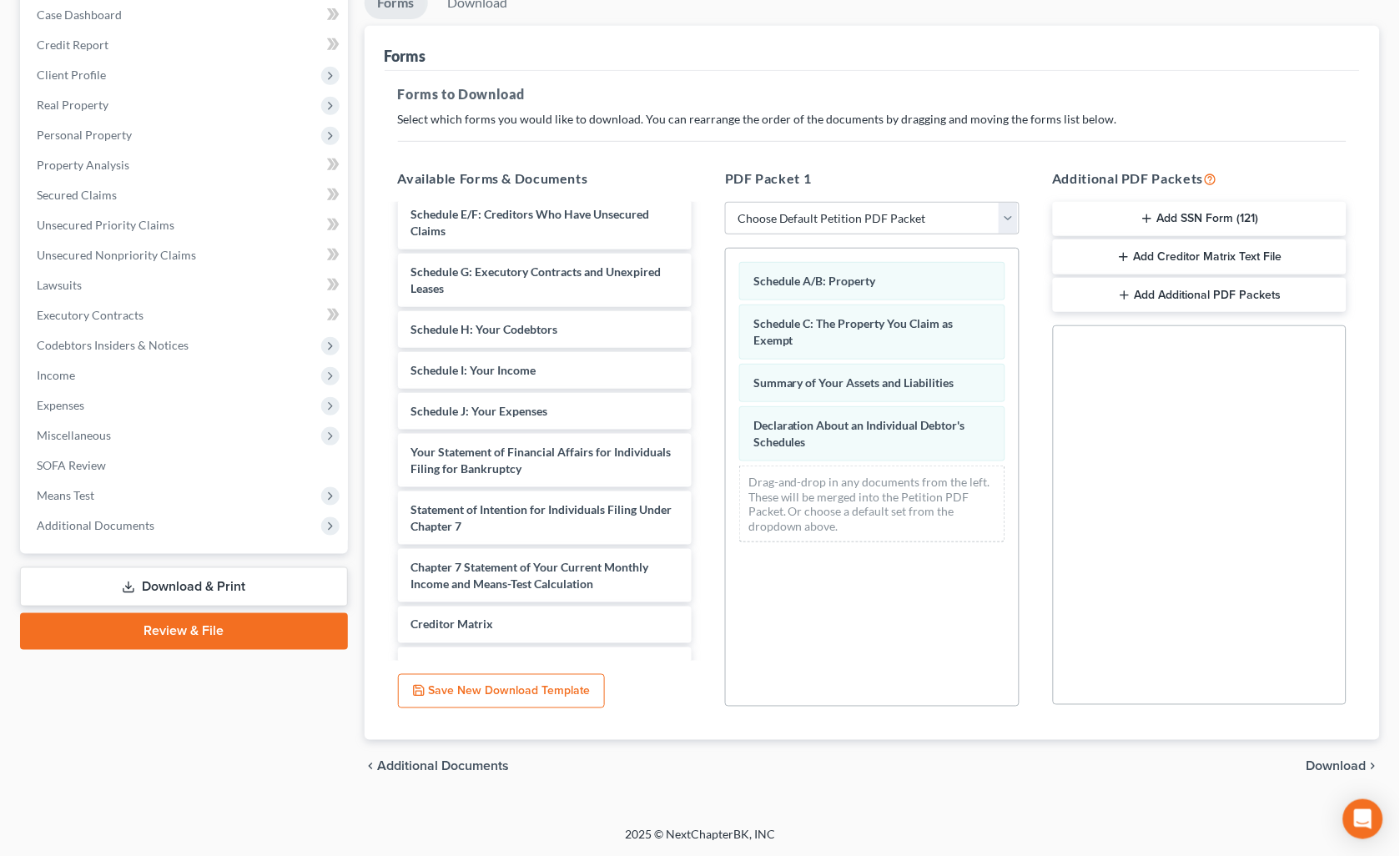
click at [1336, 764] on span "Download" at bounding box center [1336, 766] width 60 height 13
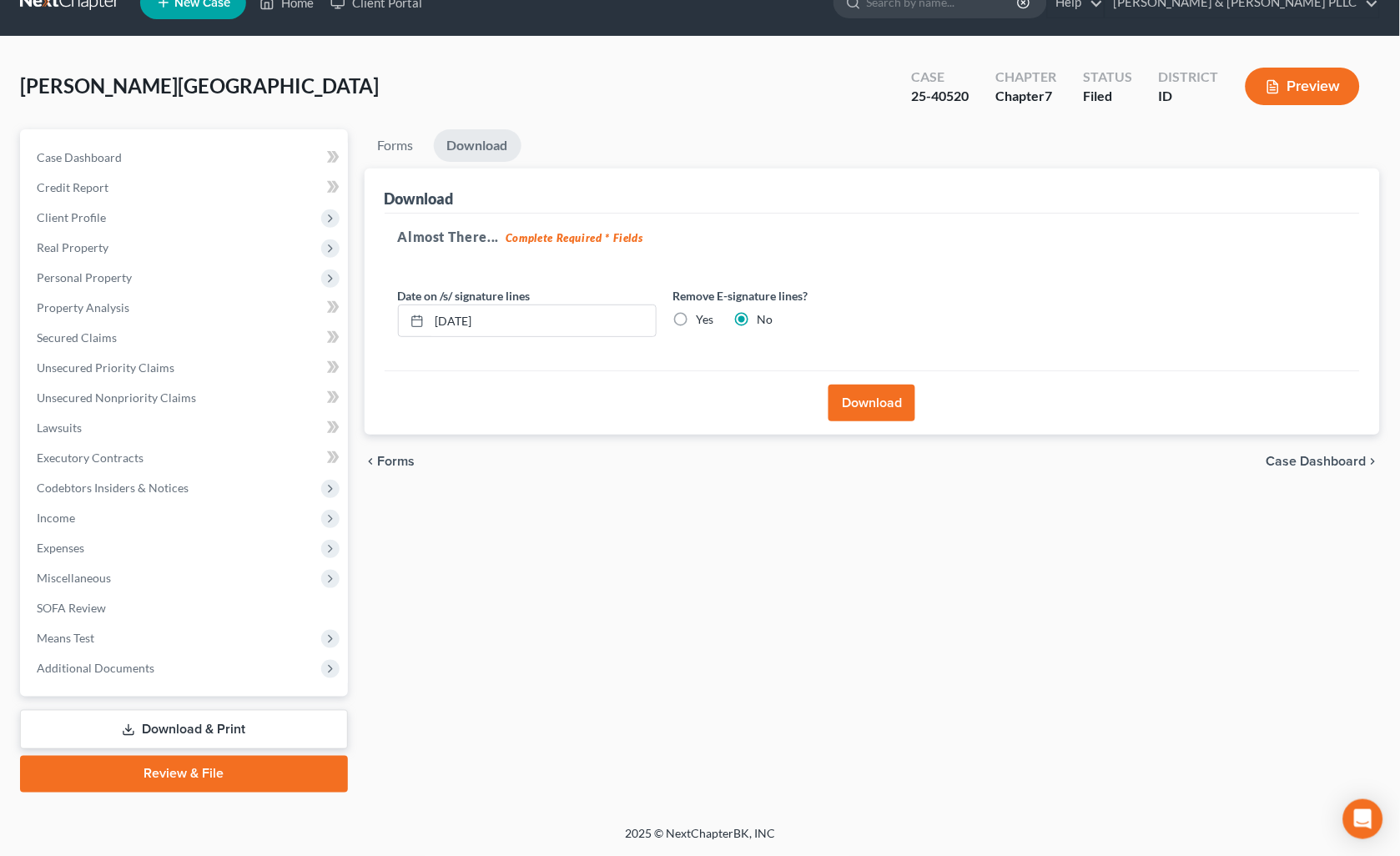
scroll to position [29, 0]
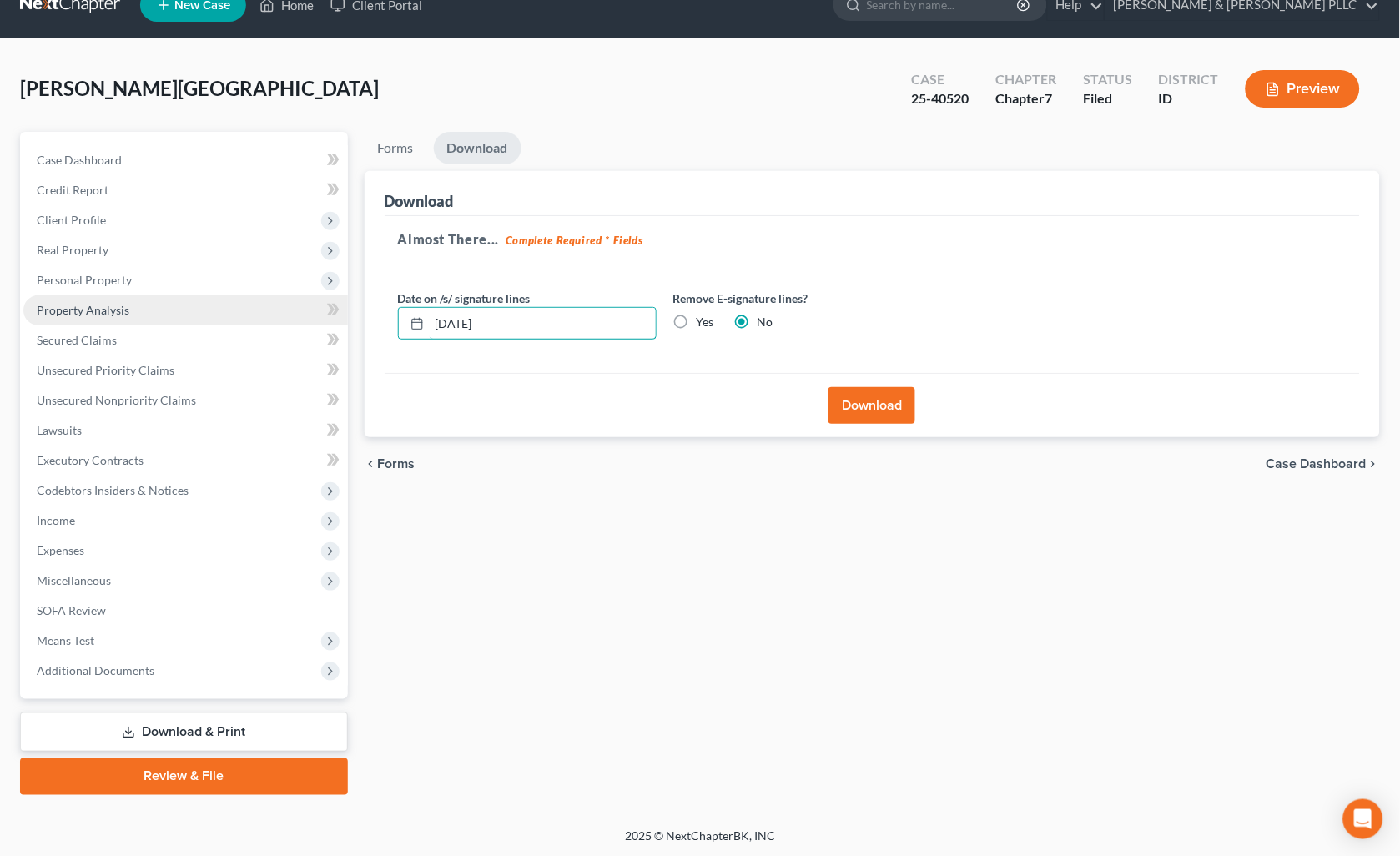
drag, startPoint x: 538, startPoint y: 322, endPoint x: 152, endPoint y: 319, distance: 386.0
click at [152, 322] on div "Petition Navigation Case Dashboard Payments Invoices Payments Payments Credit R…" at bounding box center [700, 463] width 1377 height 663
drag, startPoint x: 680, startPoint y: 324, endPoint x: 830, endPoint y: 349, distance: 152.1
click at [696, 324] on label "Yes" at bounding box center [705, 322] width 18 height 17
click at [704, 324] on input "Yes" at bounding box center [709, 319] width 11 height 11
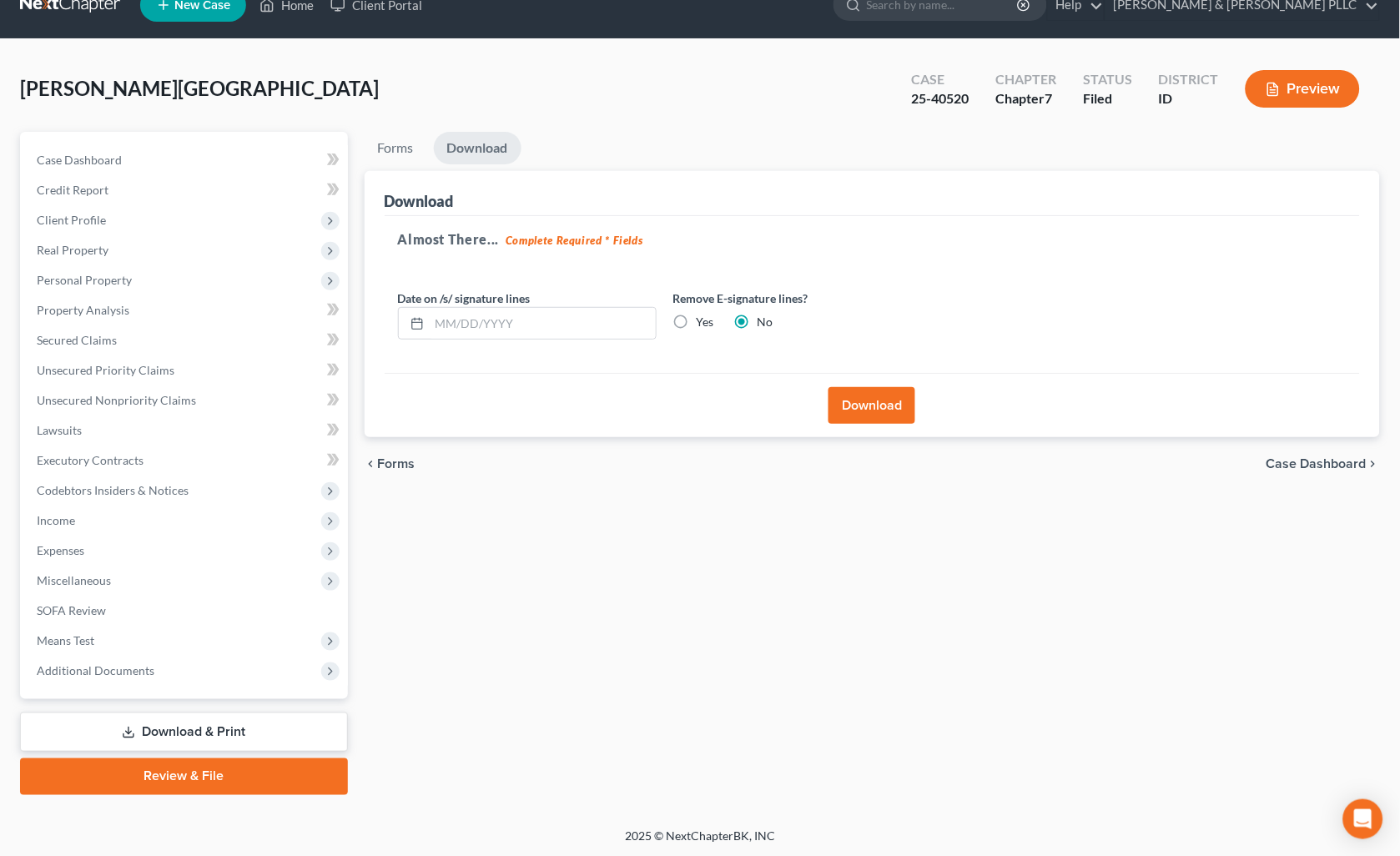
radio input "true"
radio input "false"
drag, startPoint x: 870, startPoint y: 378, endPoint x: 872, endPoint y: 389, distance: 11.2
click at [872, 389] on div "Download" at bounding box center [872, 405] width 976 height 65
click at [872, 389] on button "Download" at bounding box center [871, 405] width 87 height 37
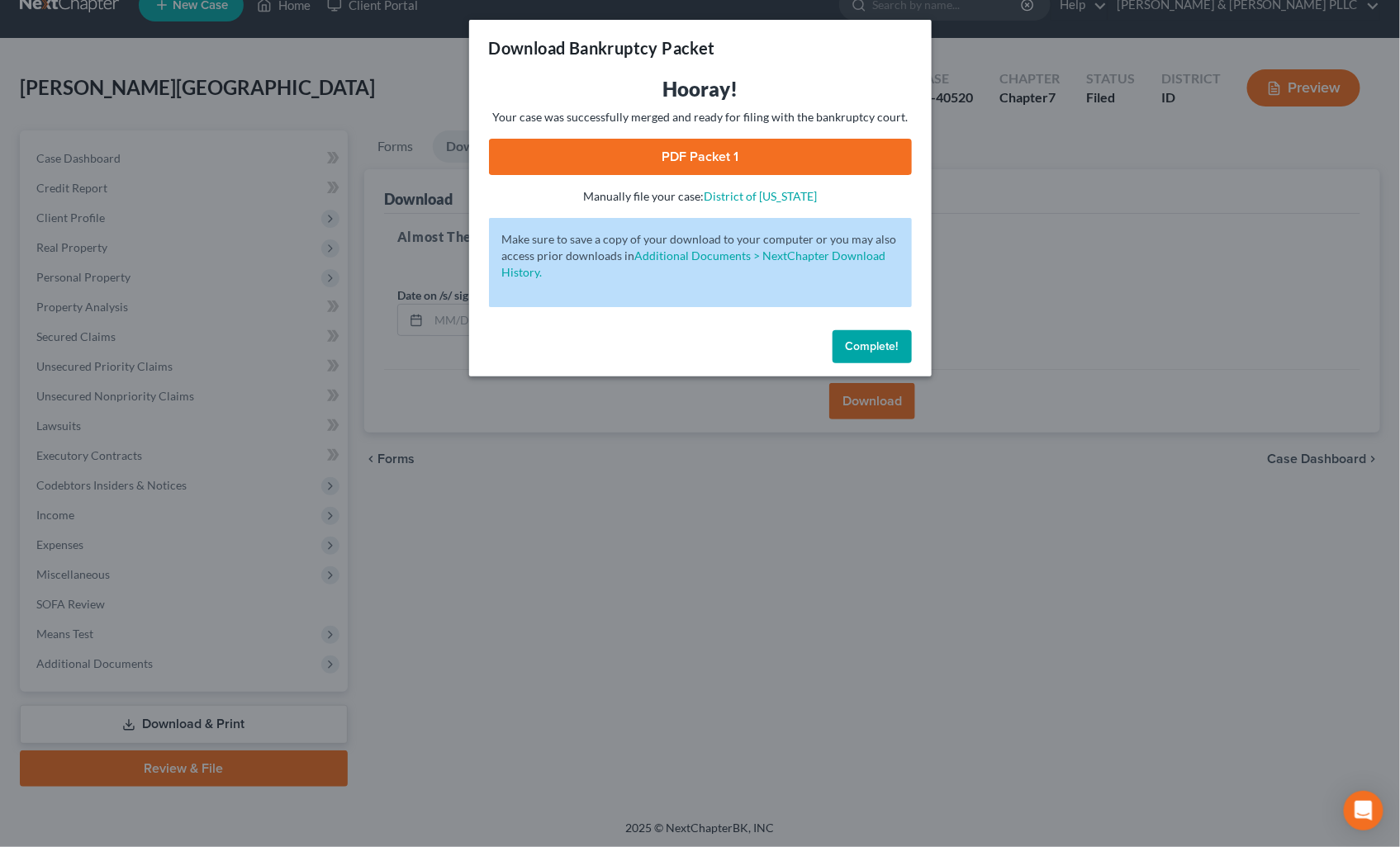
drag, startPoint x: 782, startPoint y: 158, endPoint x: 791, endPoint y: 157, distance: 9.1
click at [783, 158] on link "PDF Packet 1" at bounding box center [700, 156] width 423 height 36
click at [872, 341] on span "Complete!" at bounding box center [872, 347] width 53 height 14
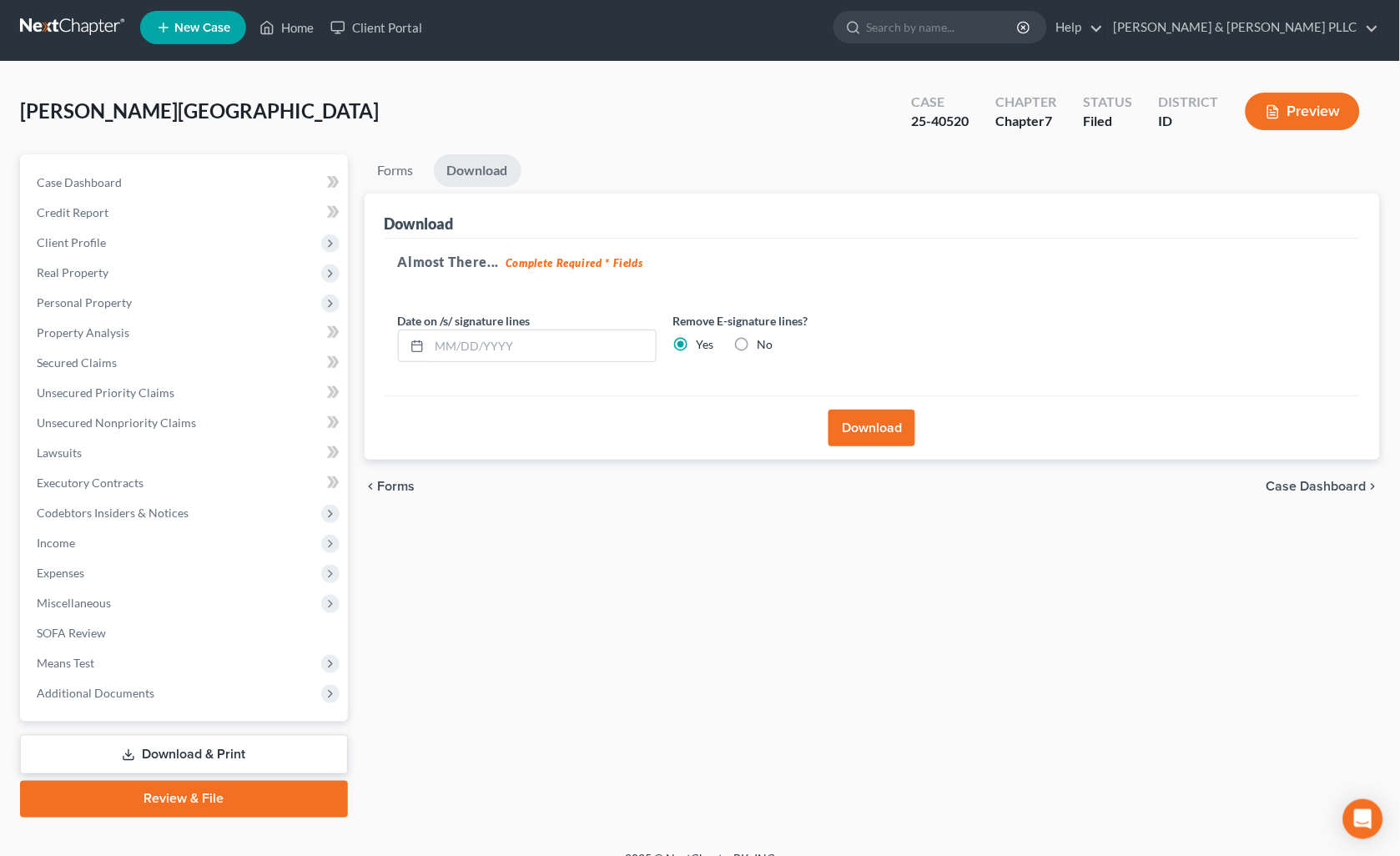
scroll to position [0, 0]
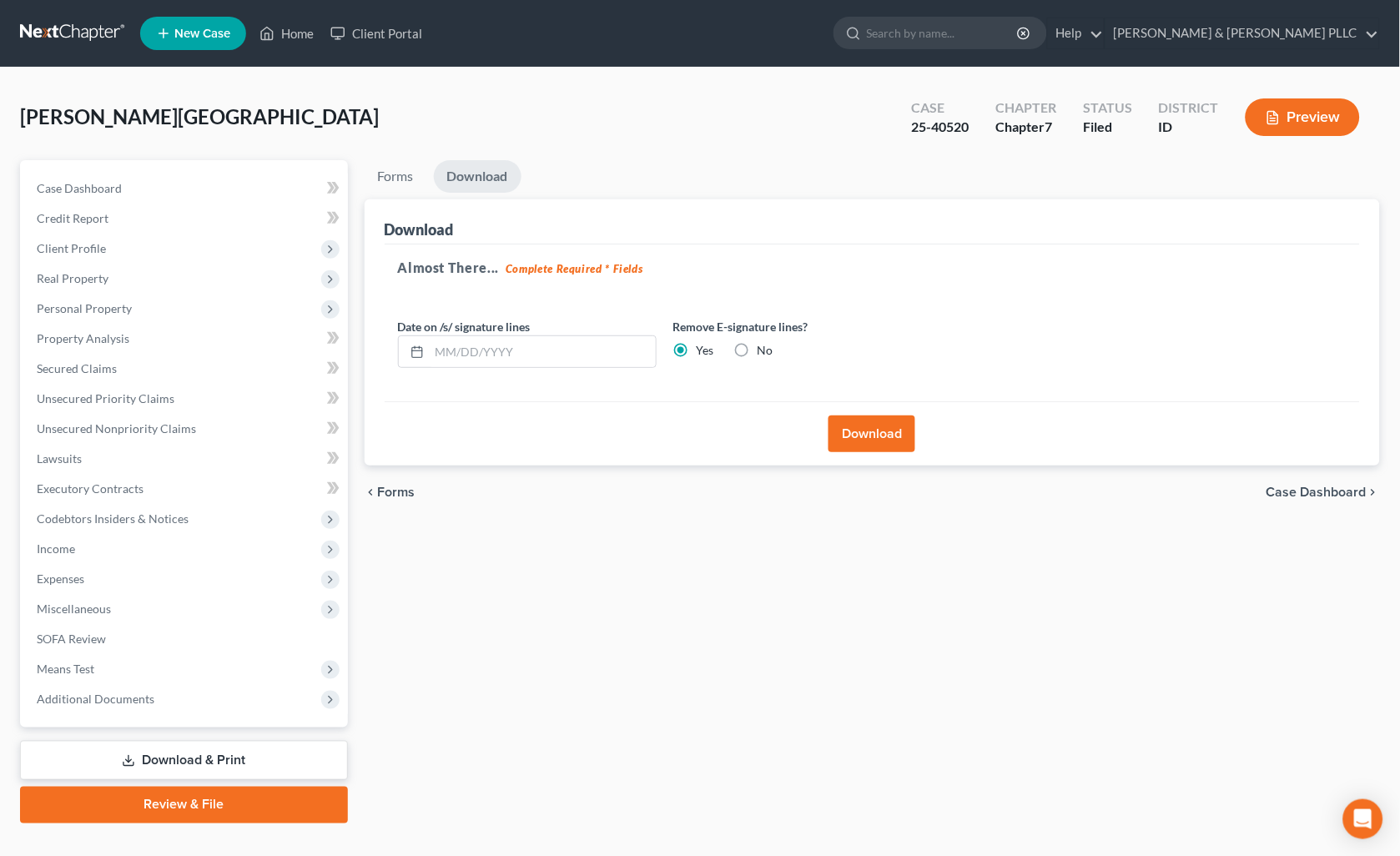
click at [184, 28] on span "New Case" at bounding box center [203, 34] width 56 height 13
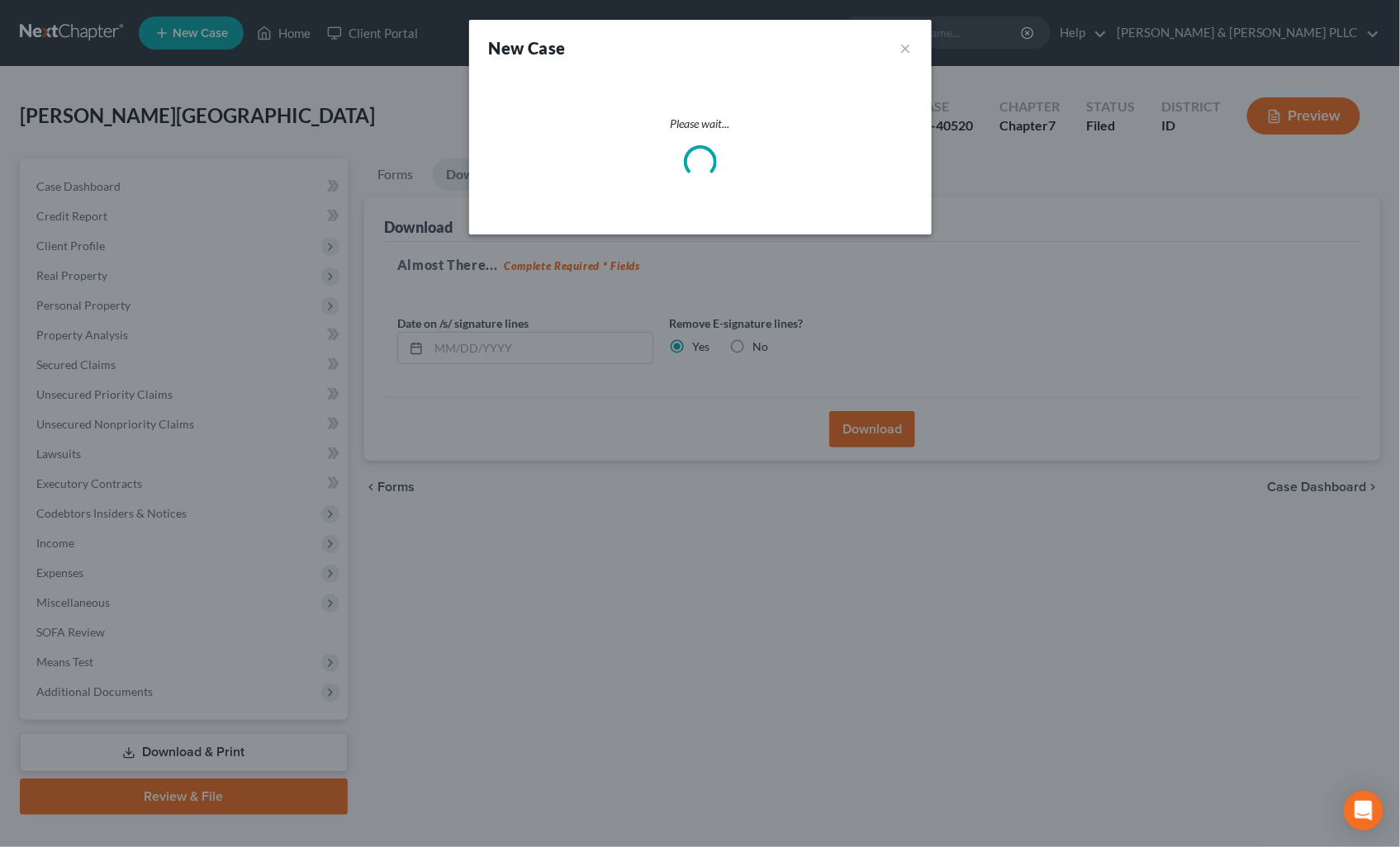
select select "23"
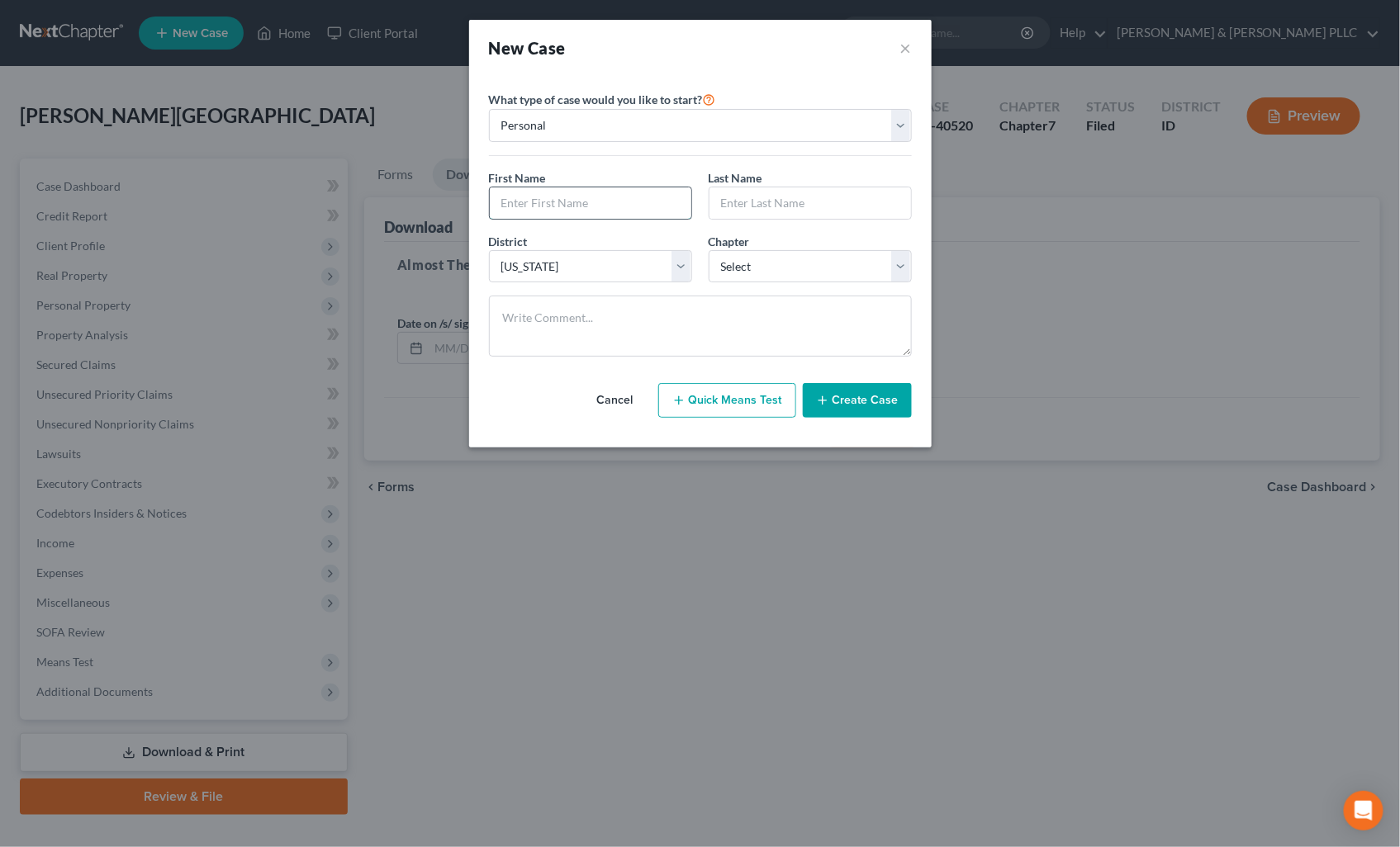
click at [615, 201] on input "text" at bounding box center [590, 202] width 201 height 31
type input "[PERSON_NAME]"
drag, startPoint x: 907, startPoint y: 258, endPoint x: 899, endPoint y: 257, distance: 8.1
click at [907, 258] on select "Select 7 11 12 13" at bounding box center [810, 266] width 203 height 33
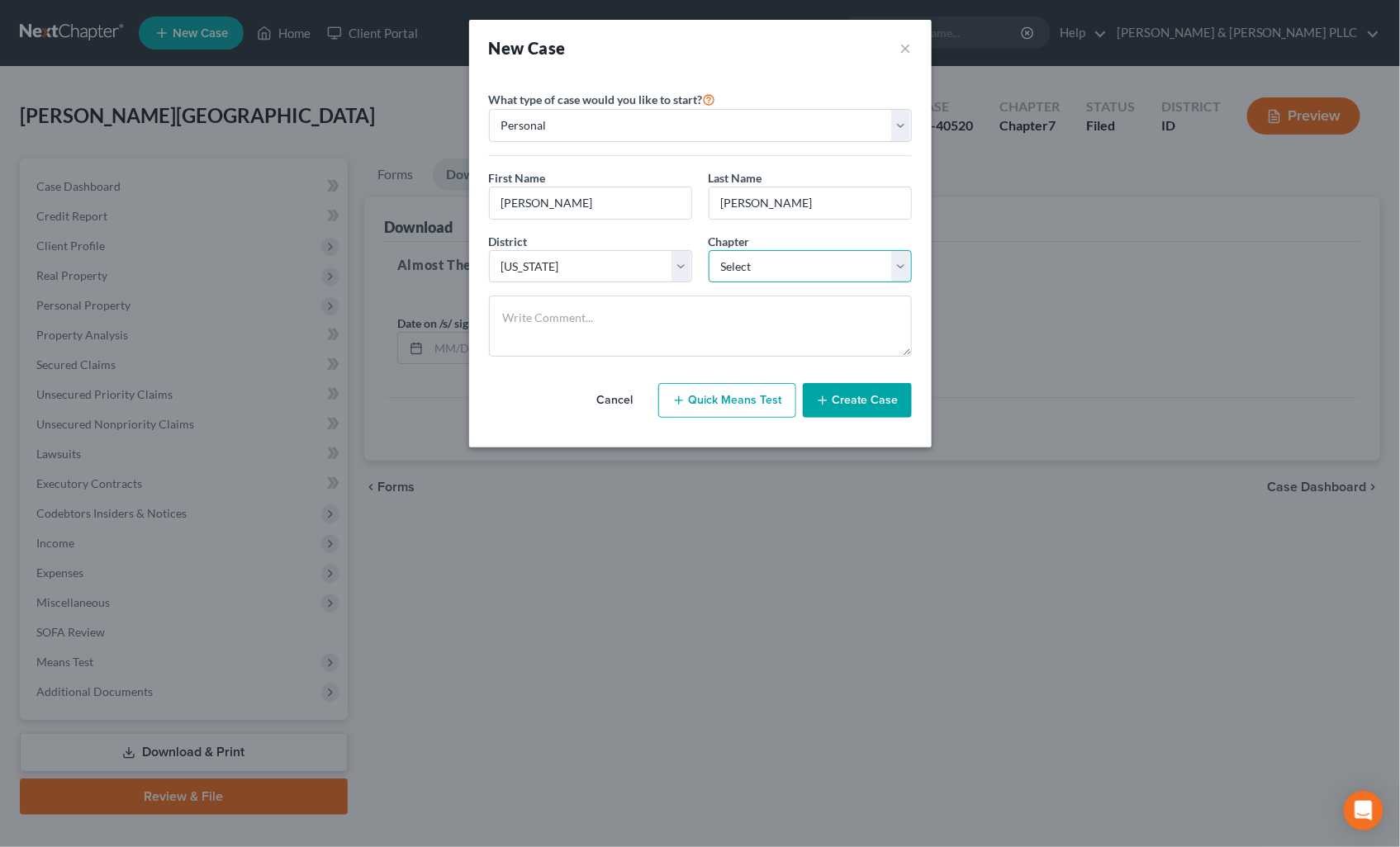
select select "0"
click at [709, 250] on select "Select 7 11 12 13" at bounding box center [810, 266] width 203 height 33
click at [860, 398] on button "Create Case" at bounding box center [857, 400] width 109 height 35
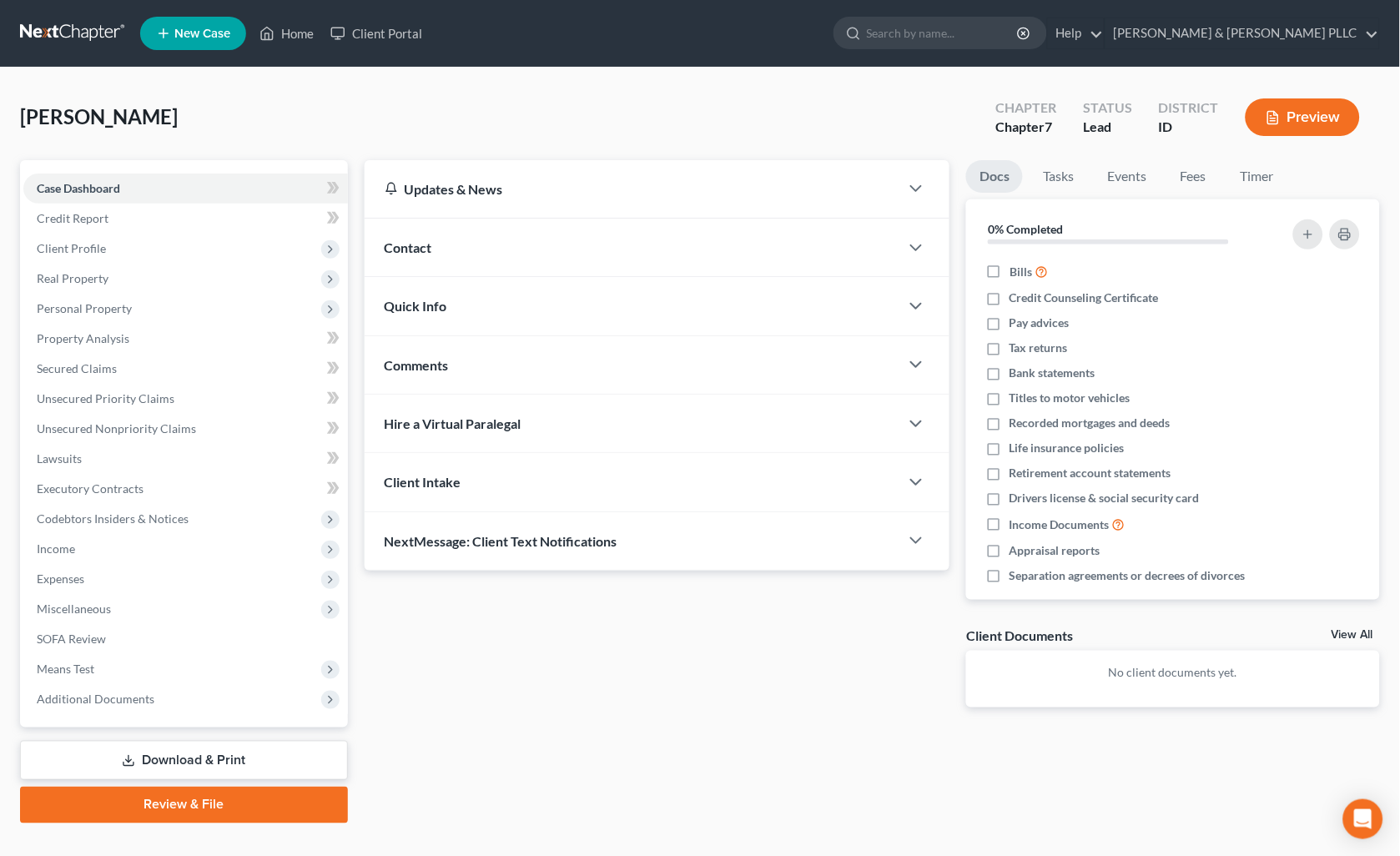
click at [82, 247] on span "Client Profile" at bounding box center [71, 248] width 69 height 14
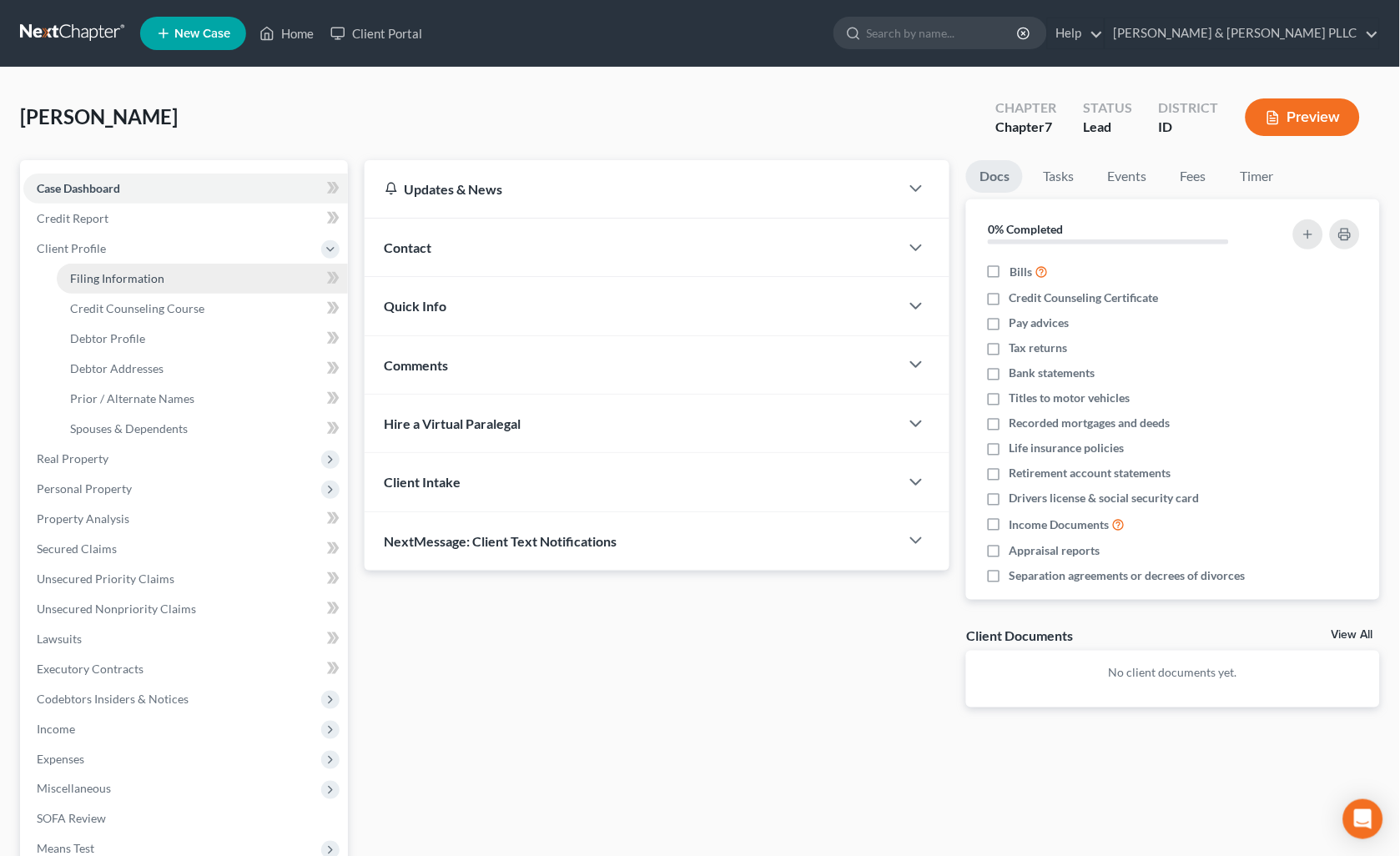
drag, startPoint x: 102, startPoint y: 269, endPoint x: 117, endPoint y: 269, distance: 15.0
click at [102, 269] on link "Filing Information" at bounding box center [202, 279] width 291 height 30
select select "1"
select select "0"
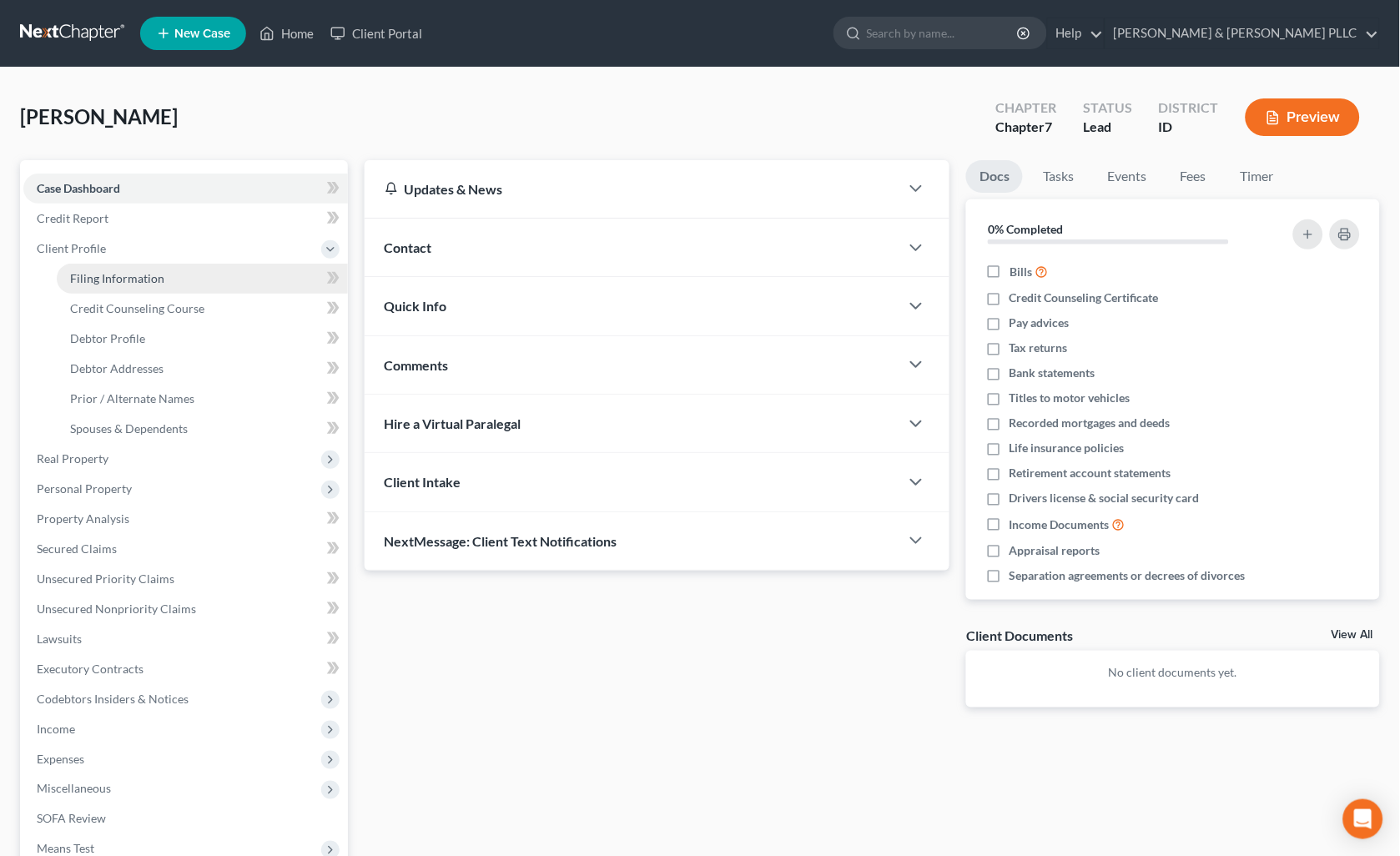
select select "23"
select select "13"
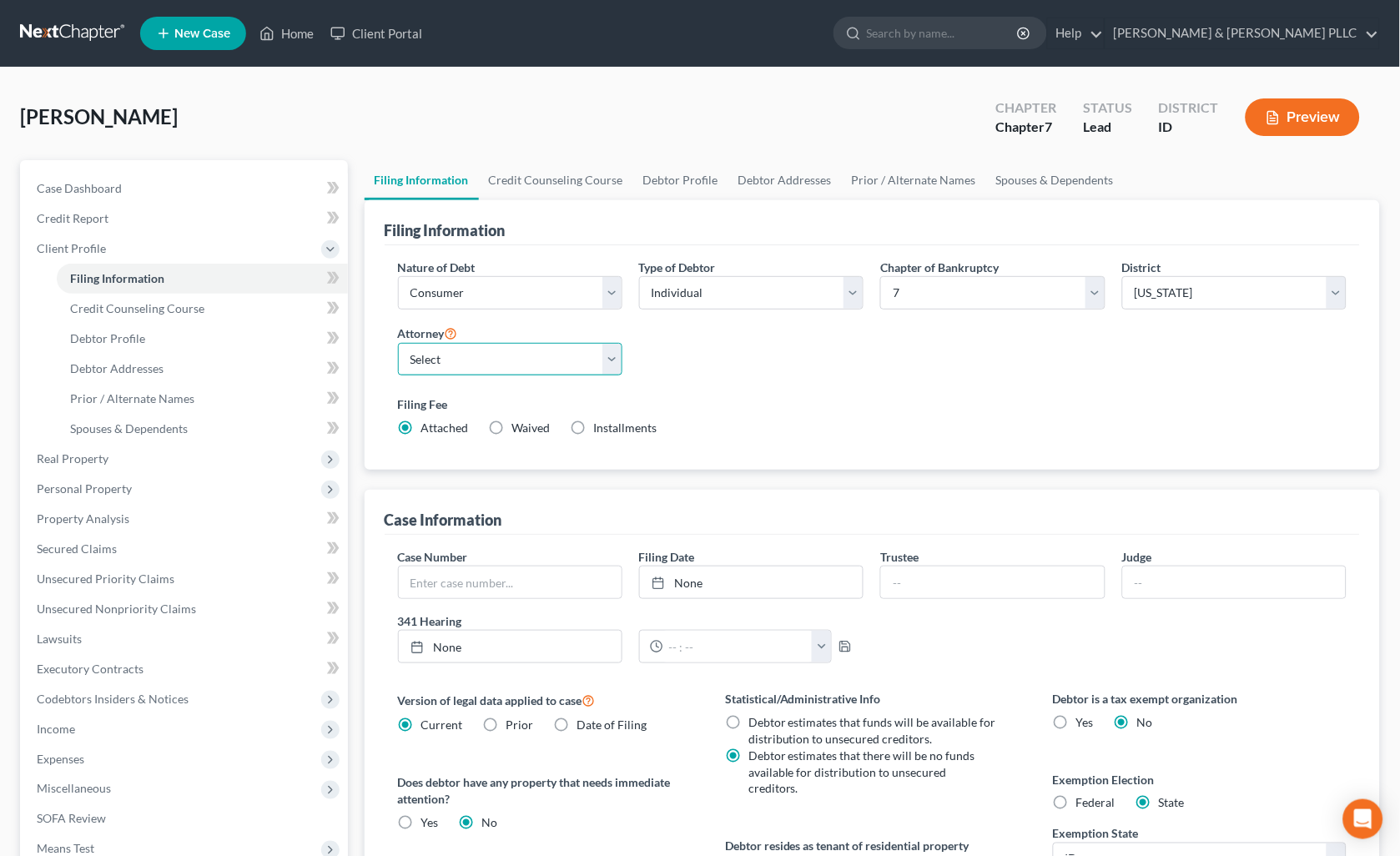
click at [608, 355] on select "Select [PERSON_NAME] - ID [PERSON_NAME] - MTB [PERSON_NAME] - ID [PERSON_NAME] …" at bounding box center [510, 359] width 224 height 33
select select "0"
click at [398, 343] on select "Select [PERSON_NAME] - ID [PERSON_NAME] - MTB [PERSON_NAME] - ID [PERSON_NAME] …" at bounding box center [510, 359] width 224 height 33
click at [177, 314] on span "Credit Counseling Course" at bounding box center [137, 308] width 134 height 14
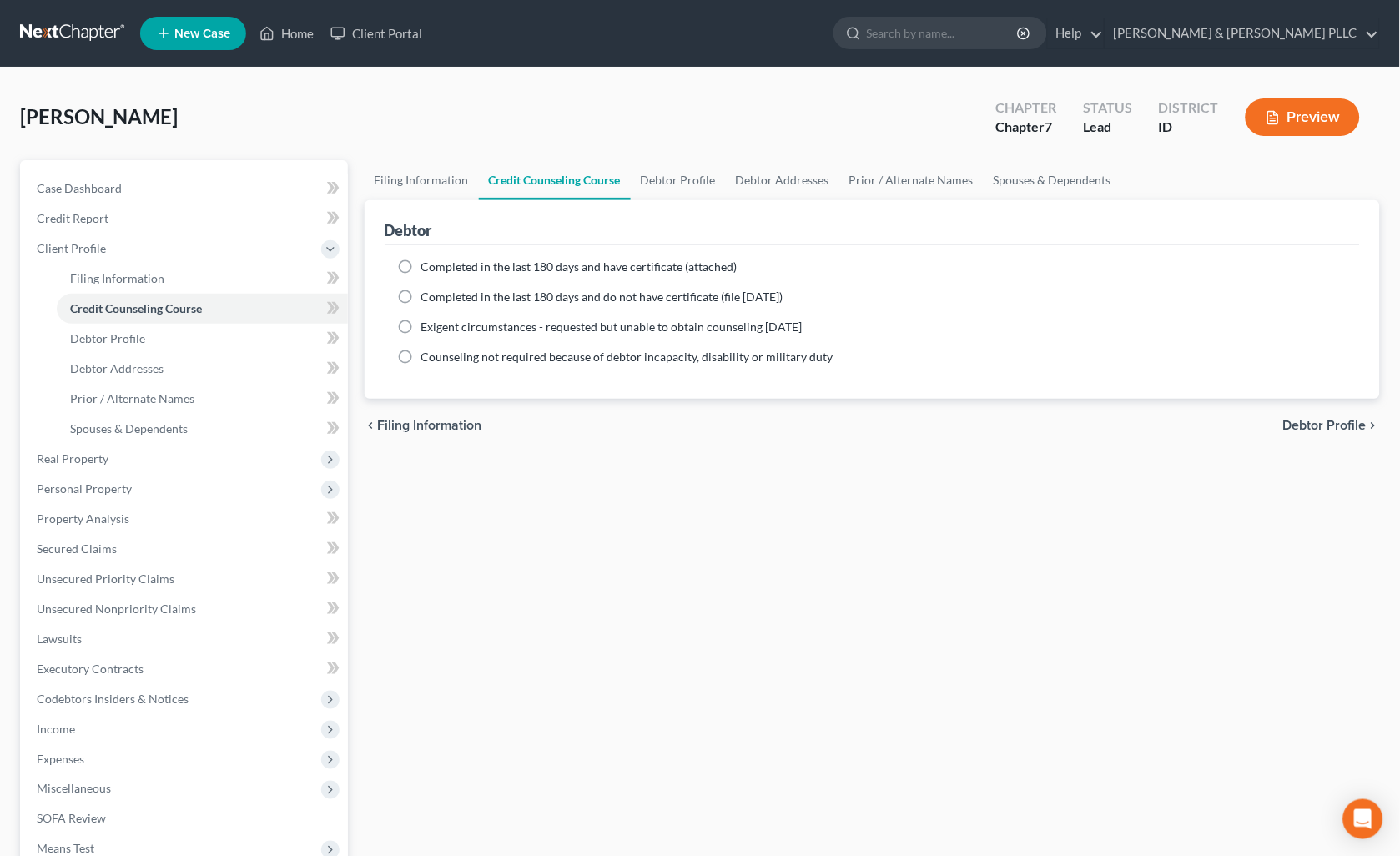
click at [421, 265] on label "Completed in the last 180 days and have certificate (attached)" at bounding box center [579, 267] width 316 height 17
click at [428, 265] on input "Completed in the last 180 days and have certificate (attached)" at bounding box center [433, 264] width 11 height 11
radio input "true"
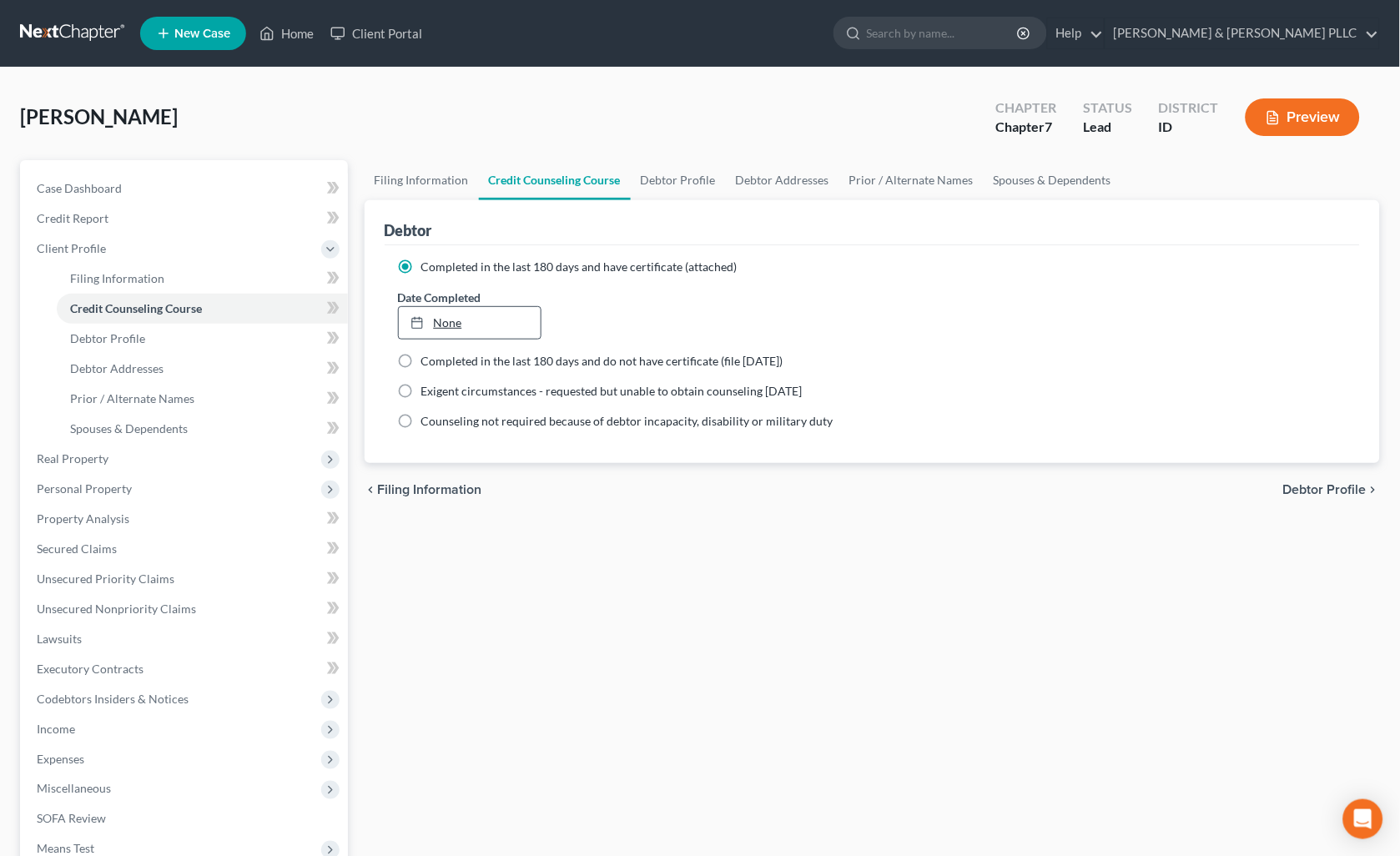
type input "[DATE]"
click at [446, 319] on link "None" at bounding box center [470, 323] width 143 height 31
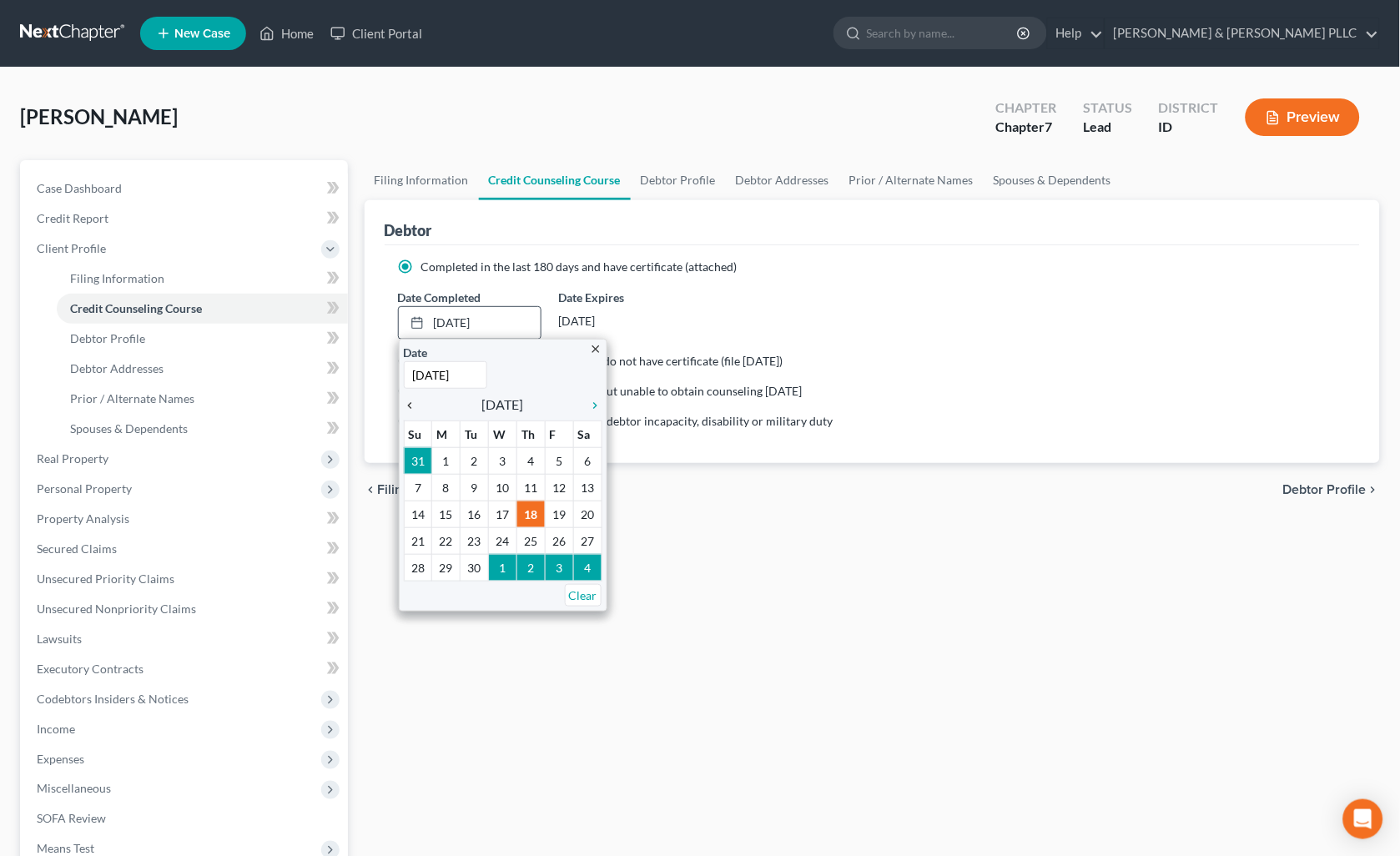
click at [410, 410] on icon "chevron_left" at bounding box center [414, 405] width 22 height 13
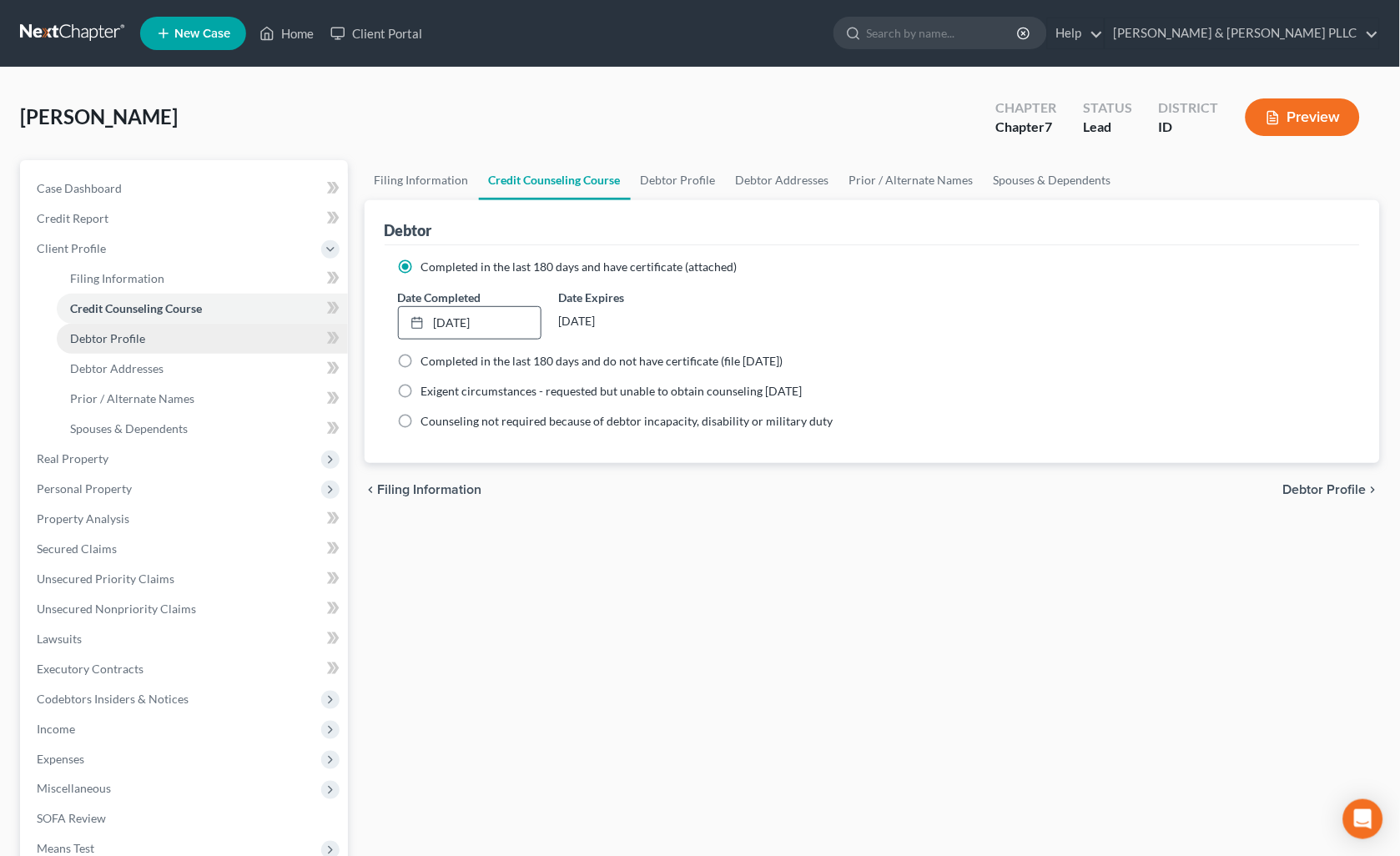
click at [123, 329] on link "Debtor Profile" at bounding box center [202, 339] width 291 height 30
select select "0"
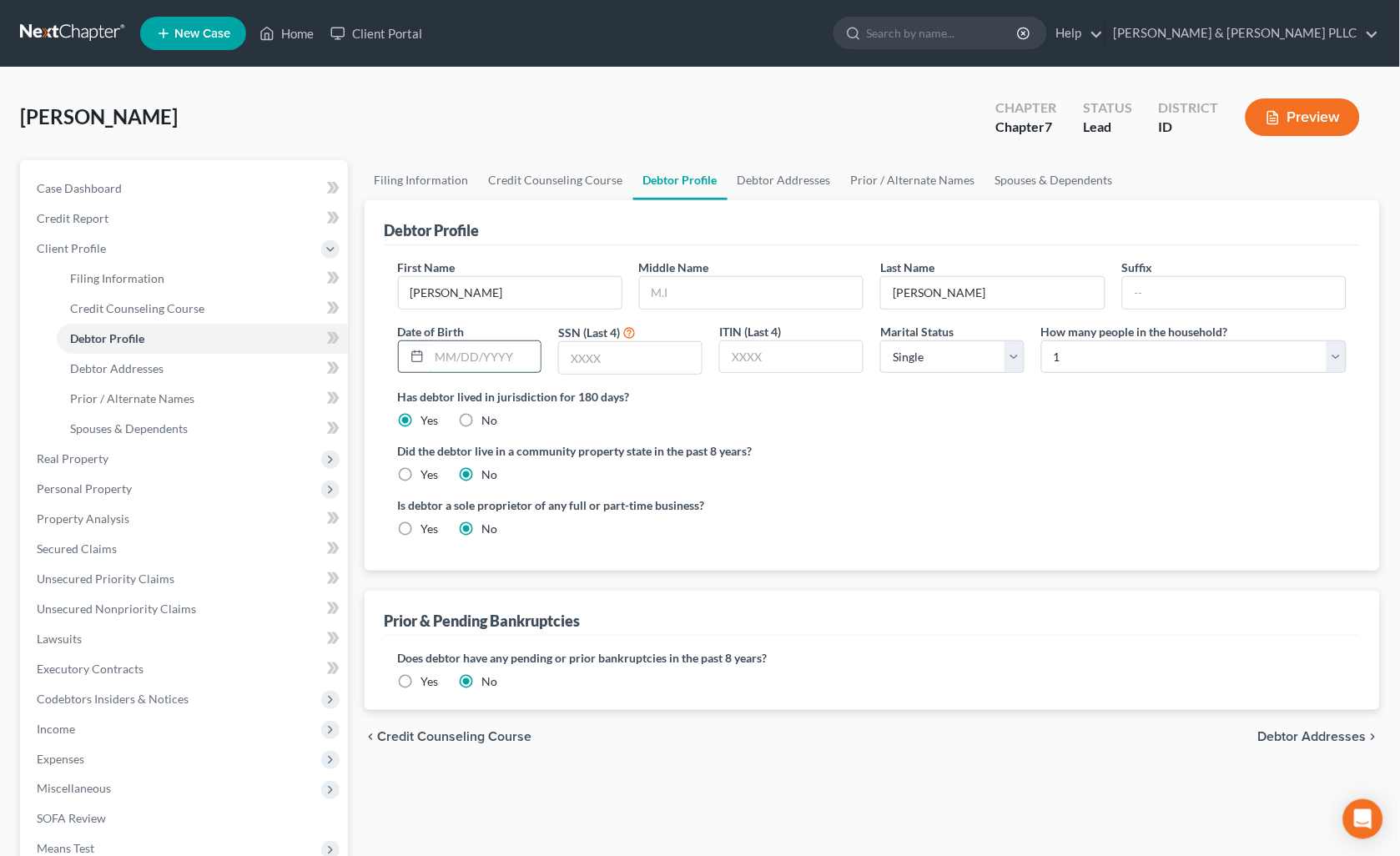
click at [476, 365] on input "text" at bounding box center [485, 357] width 112 height 31
type input "[DATE]"
type input "3325"
click at [100, 367] on span "Debtor Addresses" at bounding box center [117, 368] width 93 height 14
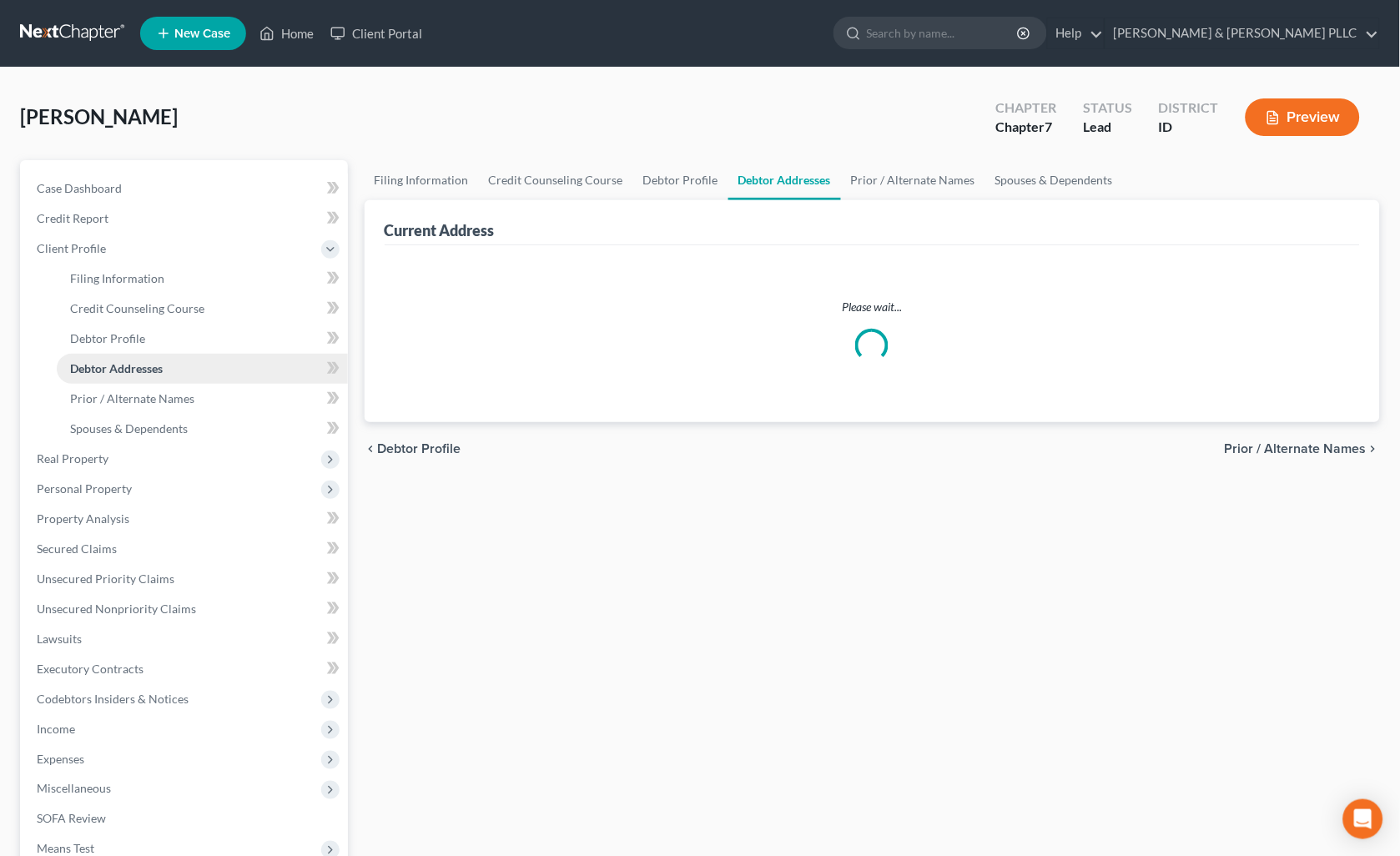
select select "0"
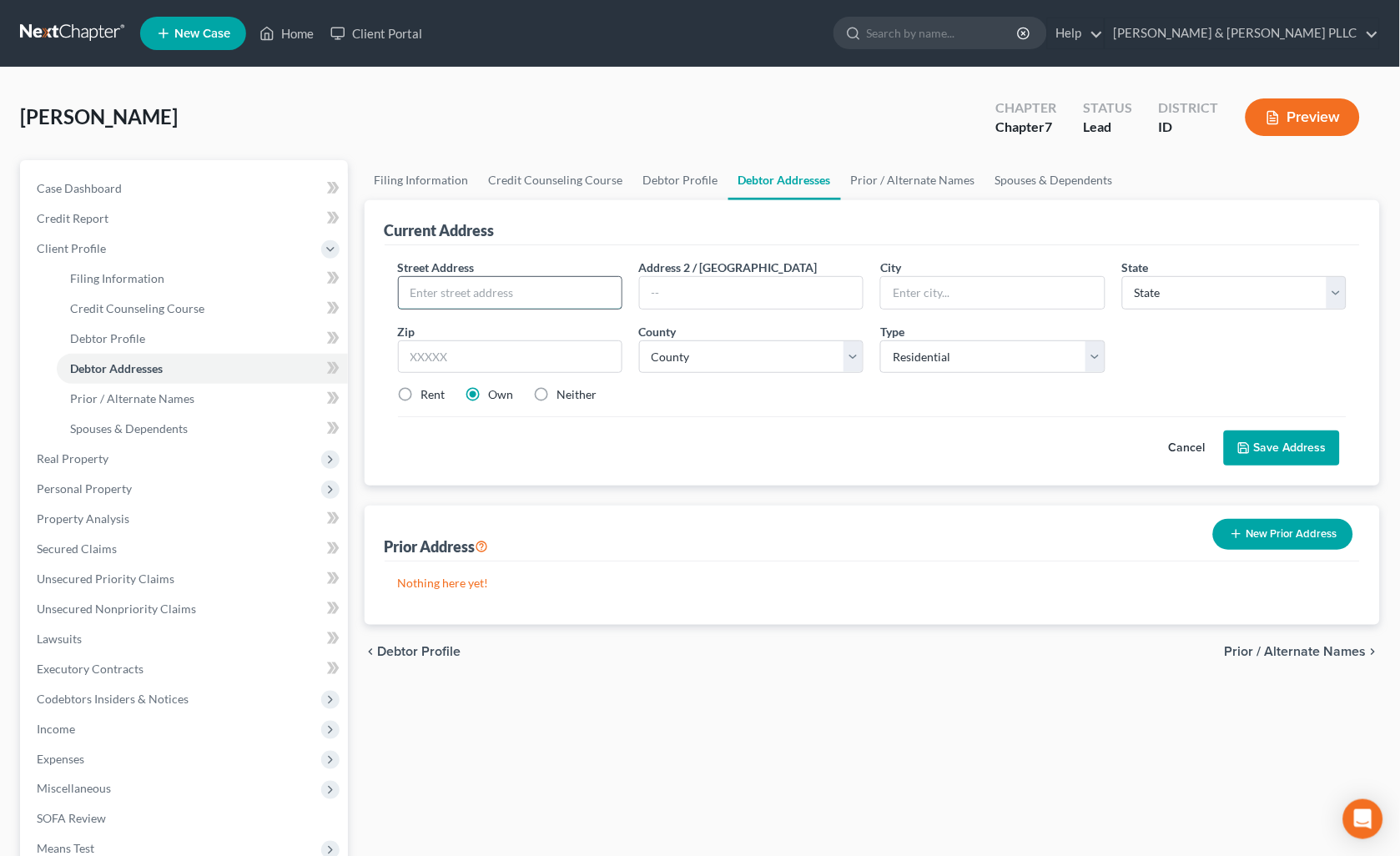
click at [442, 296] on input "text" at bounding box center [510, 292] width 223 height 31
type input "[STREET_ADDRESS]"
type input "[US_STATE][GEOGRAPHIC_DATA]"
select select "13"
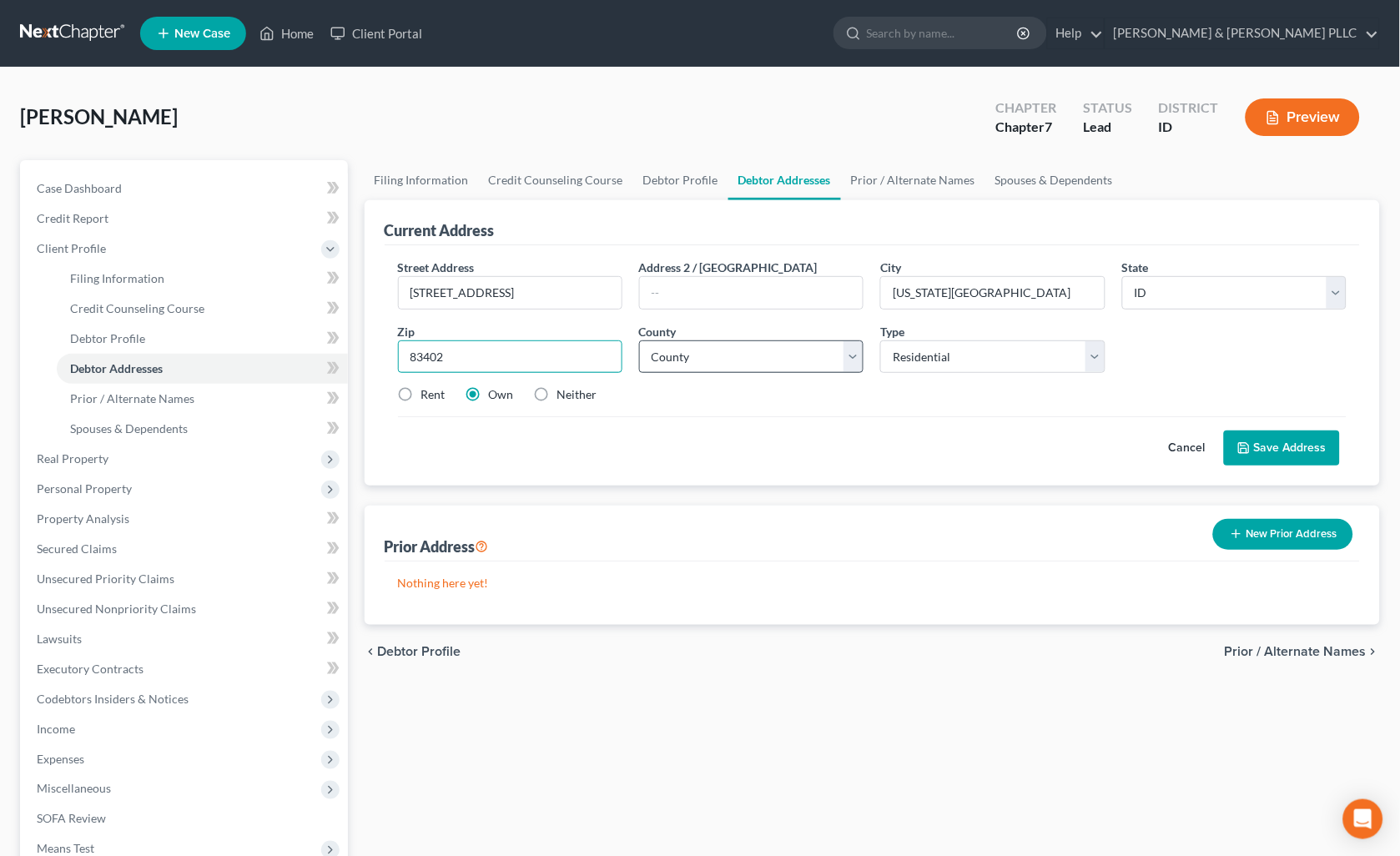
type input "83402"
click at [848, 362] on select "County [GEOGRAPHIC_DATA] [GEOGRAPHIC_DATA] [GEOGRAPHIC_DATA] [GEOGRAPHIC_DATA] …" at bounding box center [751, 357] width 224 height 33
select select "9"
click at [639, 341] on select "County [GEOGRAPHIC_DATA] [GEOGRAPHIC_DATA] [GEOGRAPHIC_DATA] [GEOGRAPHIC_DATA] …" at bounding box center [751, 357] width 224 height 33
click at [421, 391] on label "Rent" at bounding box center [433, 394] width 24 height 17
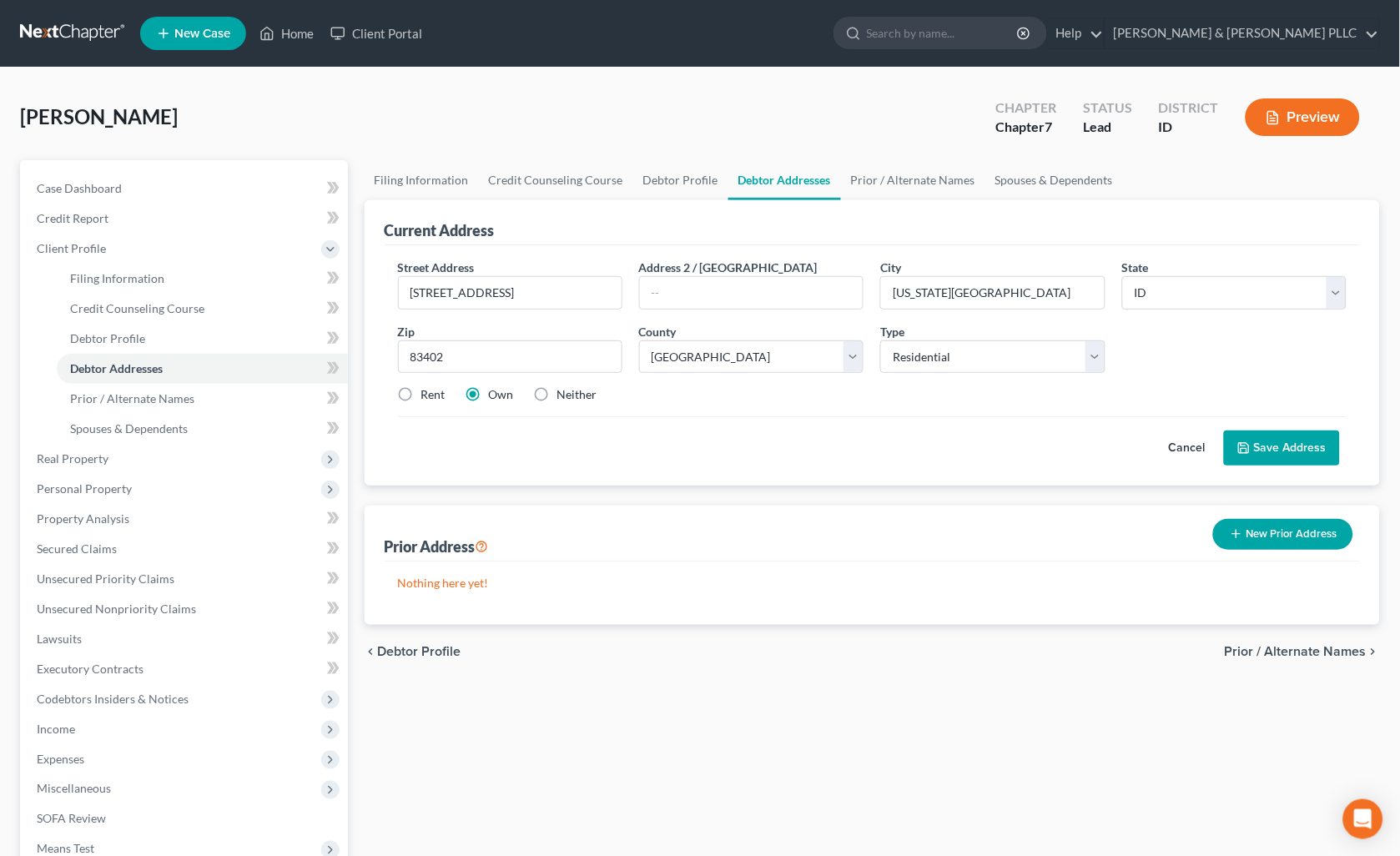
click at [428, 391] on input "Rent" at bounding box center [433, 392] width 11 height 11
radio input "true"
click at [1258, 437] on button "Save Address" at bounding box center [1281, 447] width 116 height 35
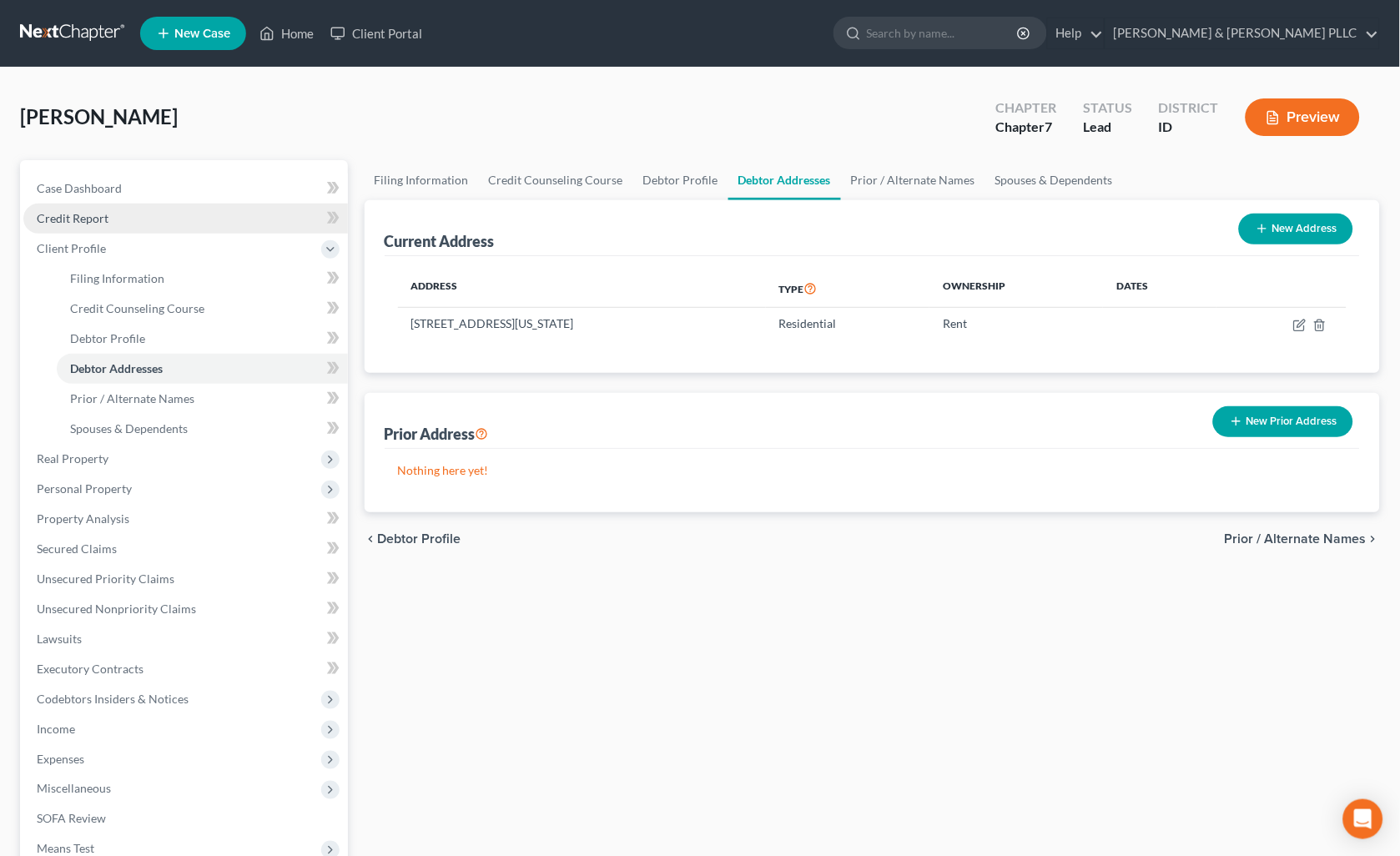
drag, startPoint x: 59, startPoint y: 210, endPoint x: 71, endPoint y: 209, distance: 12.0
click at [59, 210] on link "Credit Report" at bounding box center [186, 219] width 324 height 30
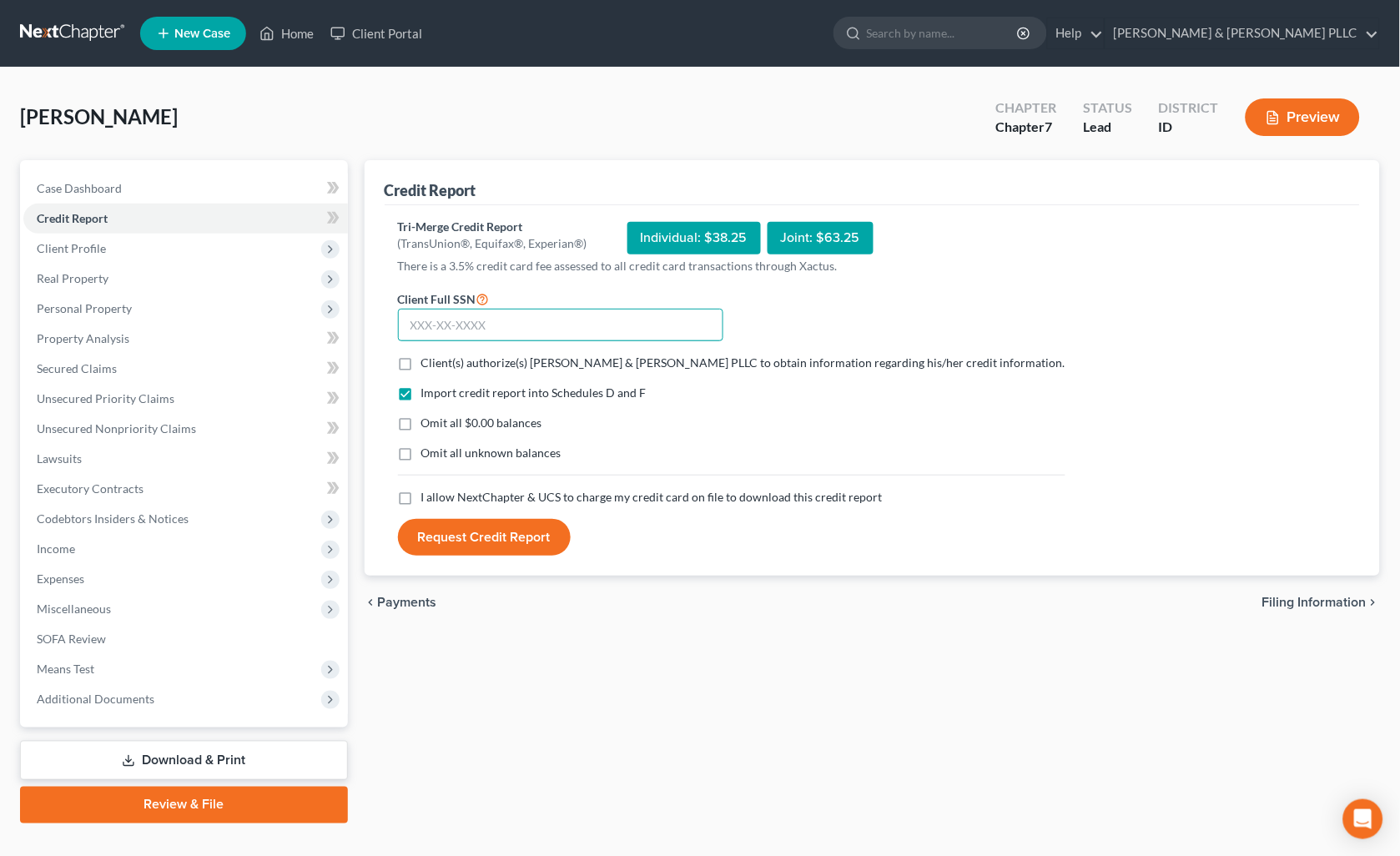
click at [486, 321] on input "text" at bounding box center [560, 324] width 325 height 33
type input "601-18-3325"
click at [421, 362] on label "Client(s) authorize(s) [PERSON_NAME] & [PERSON_NAME] PLLC to obtain information…" at bounding box center [743, 363] width 644 height 17
click at [428, 362] on input "Client(s) authorize(s) [PERSON_NAME] & [PERSON_NAME] PLLC to obtain information…" at bounding box center [433, 360] width 11 height 11
checkbox input "true"
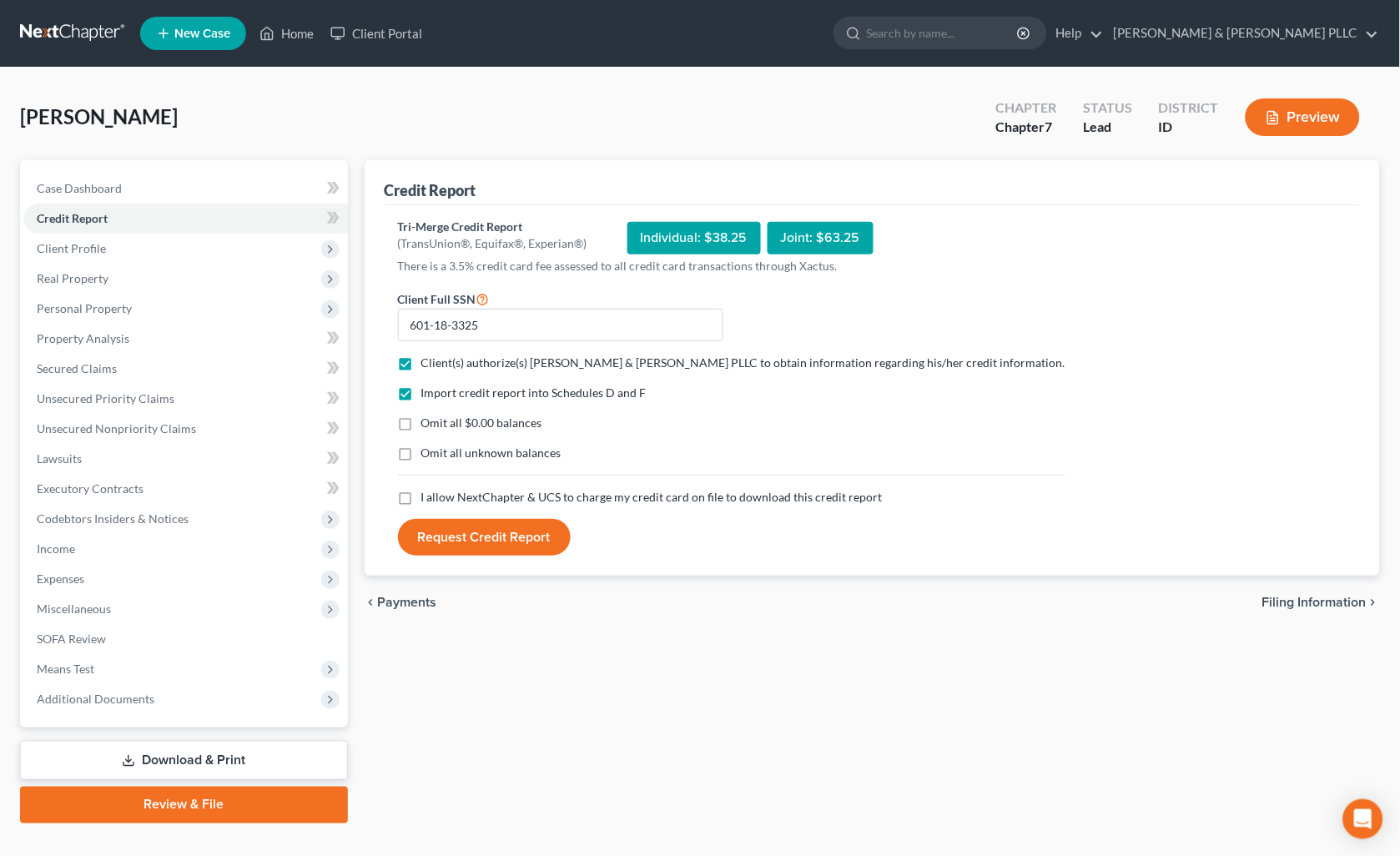
click at [421, 424] on label "Omit all $0.00 balances" at bounding box center [481, 423] width 121 height 17
click at [428, 424] on input "Omit all $0.00 balances" at bounding box center [433, 420] width 11 height 11
checkbox input "true"
click at [421, 501] on label "I allow NextChapter & UCS to charge my credit card on file to download this cre…" at bounding box center [652, 497] width 462 height 17
click at [428, 500] on input "I allow NextChapter & UCS to charge my credit card on file to download this cre…" at bounding box center [433, 494] width 11 height 11
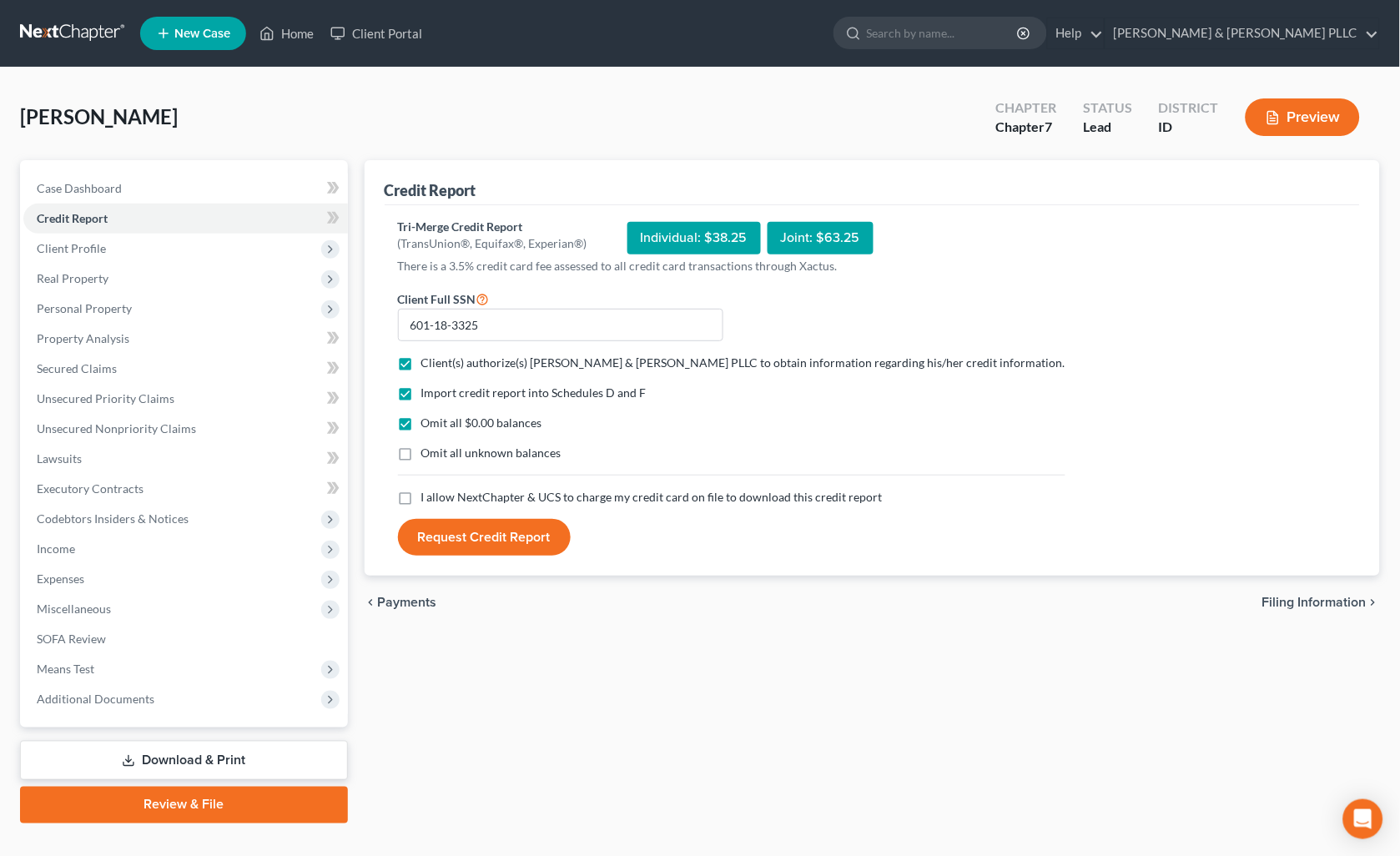
checkbox input "true"
click at [454, 535] on button "Request Credit Report" at bounding box center [484, 537] width 173 height 37
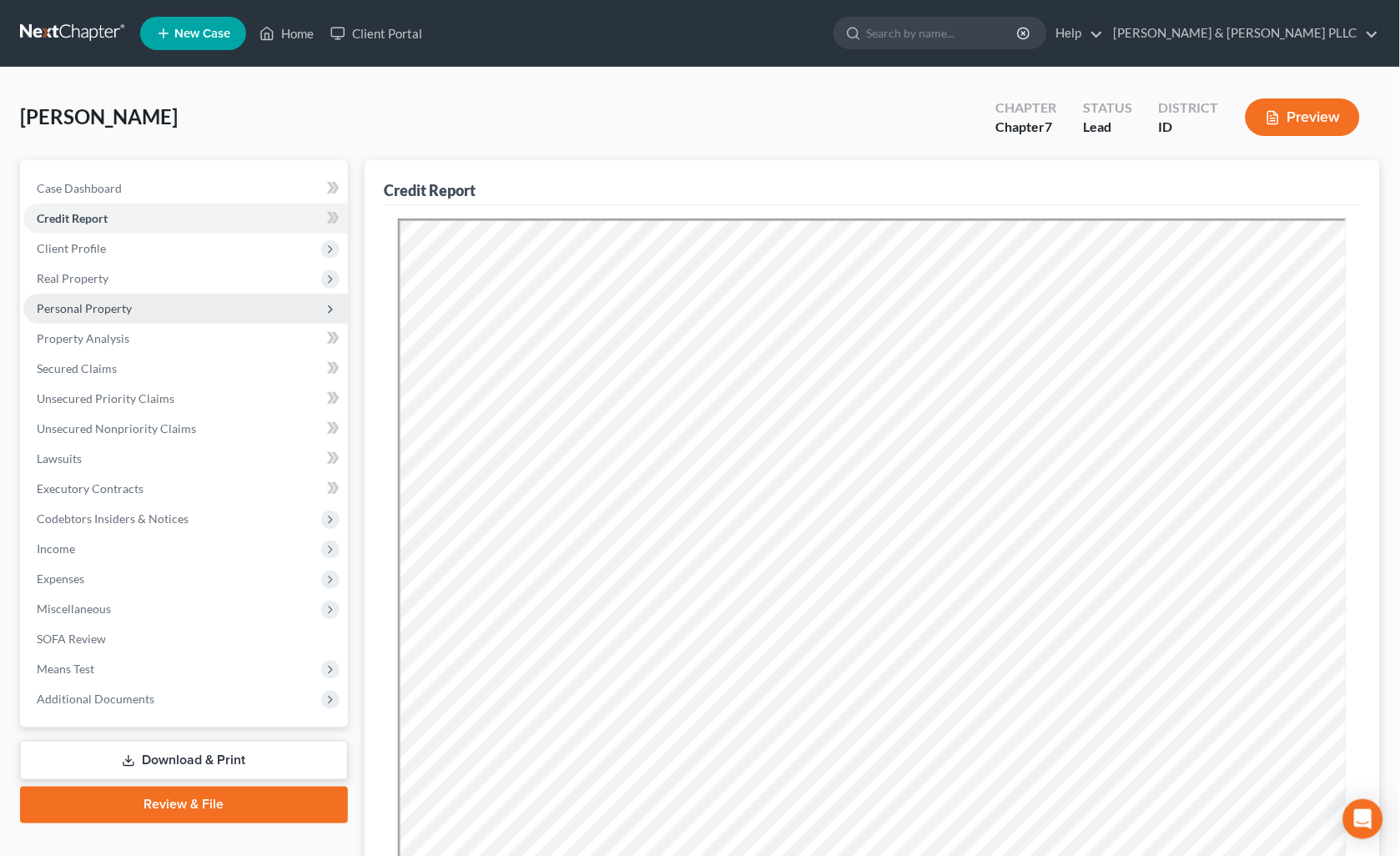
click at [115, 304] on span "Personal Property" at bounding box center [84, 308] width 95 height 14
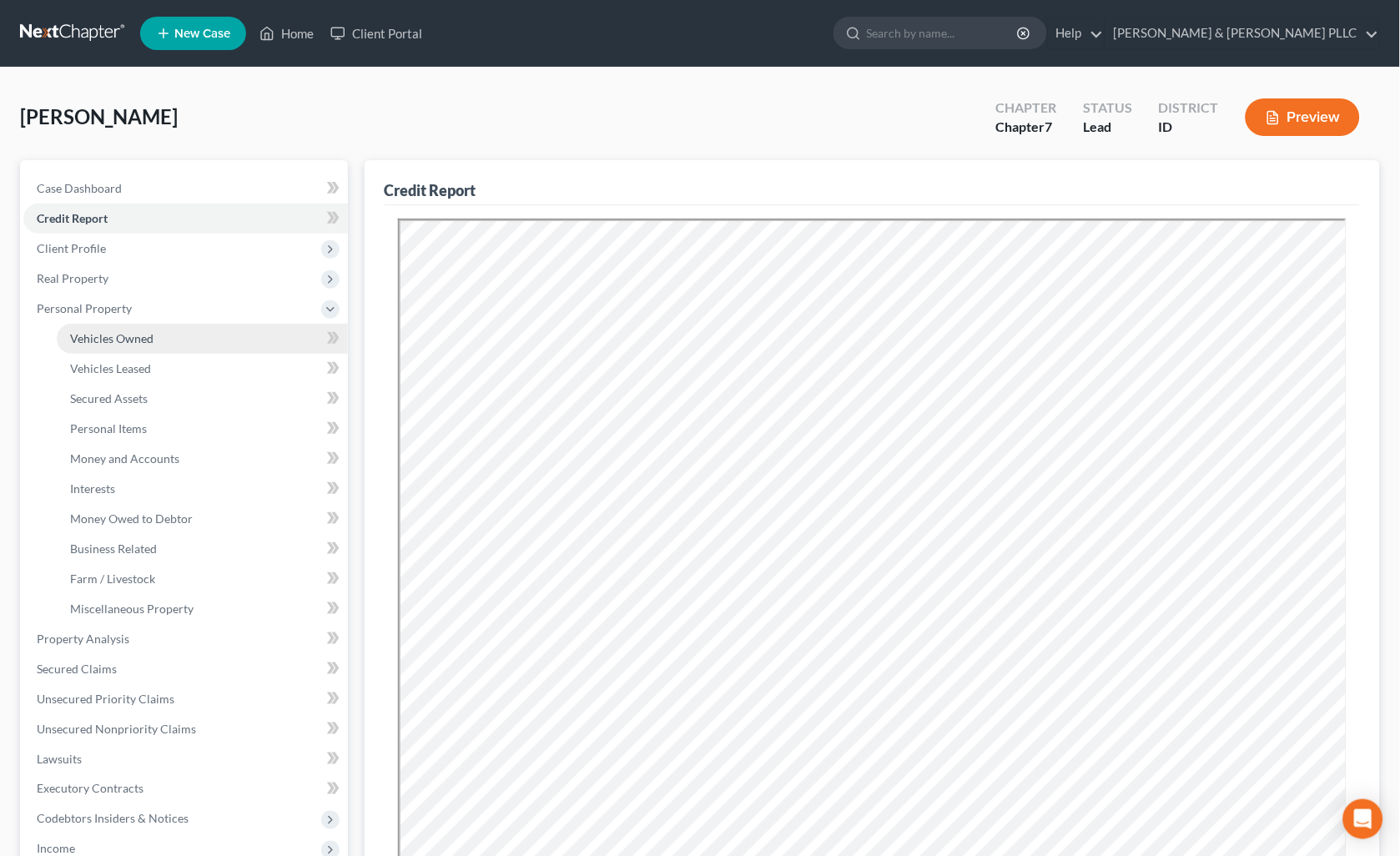
click at [121, 338] on span "Vehicles Owned" at bounding box center [111, 339] width 83 height 14
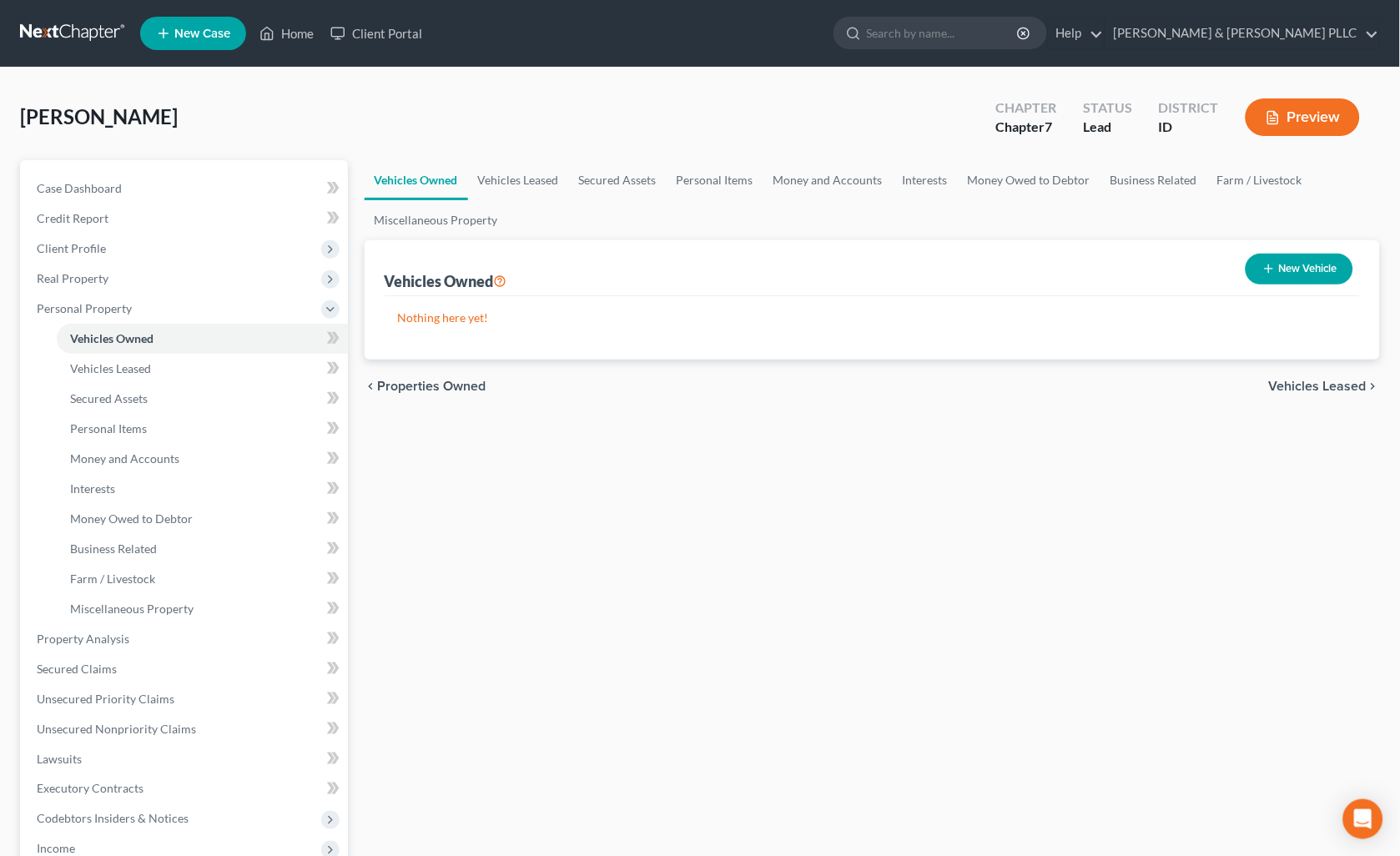
click at [1320, 271] on button "New Vehicle" at bounding box center [1300, 269] width 108 height 30
select select "0"
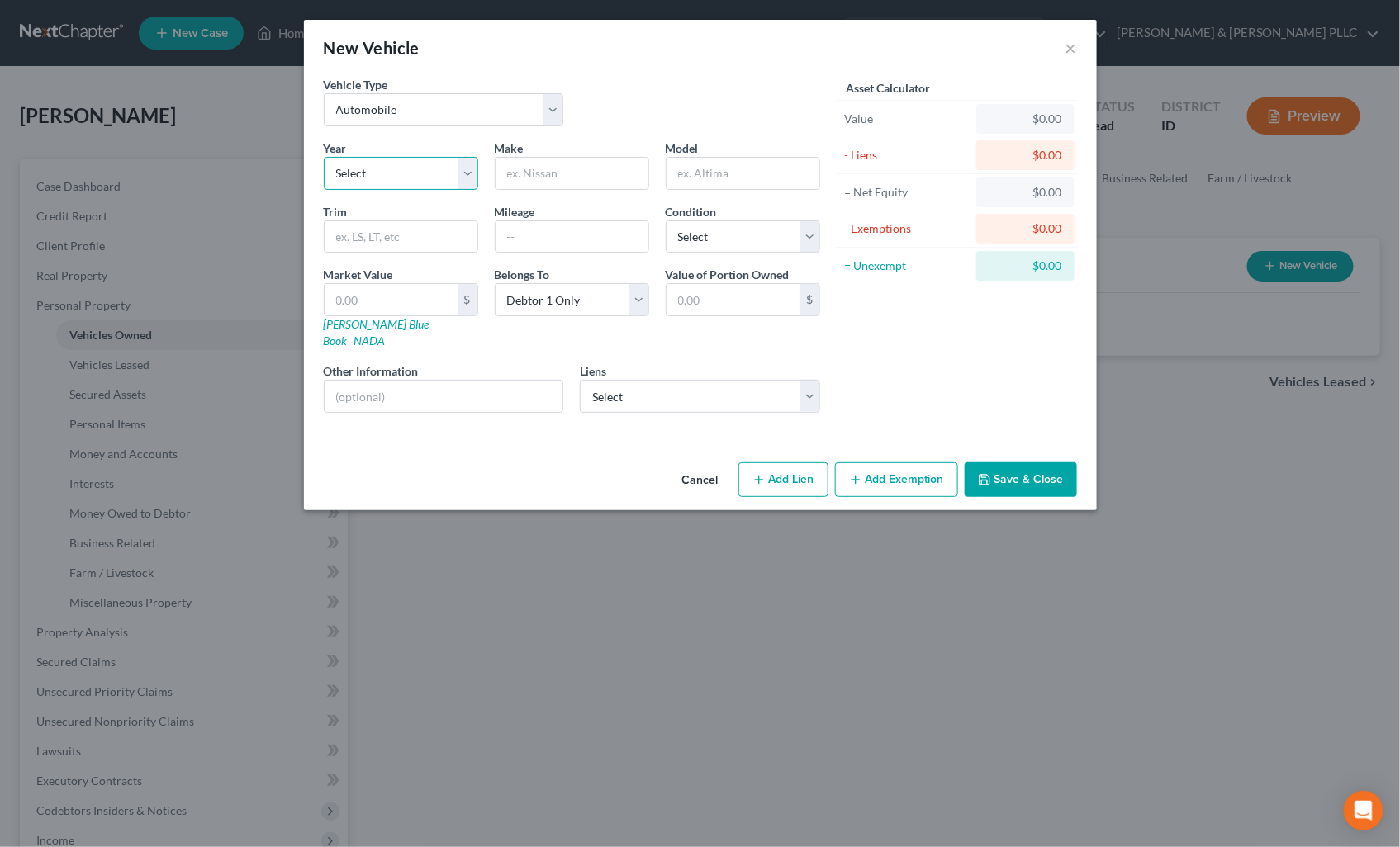
click at [458, 171] on select "Select 2026 2025 2024 2023 2022 2021 2020 2019 2018 2017 2016 2015 2014 2013 20…" at bounding box center [401, 173] width 154 height 33
select select "16"
click at [324, 157] on select "Select 2026 2025 2024 2023 2022 2021 2020 2019 2018 2017 2016 2015 2014 2013 20…" at bounding box center [401, 173] width 154 height 33
click at [574, 171] on input "text" at bounding box center [571, 173] width 153 height 31
type input "Jeep"
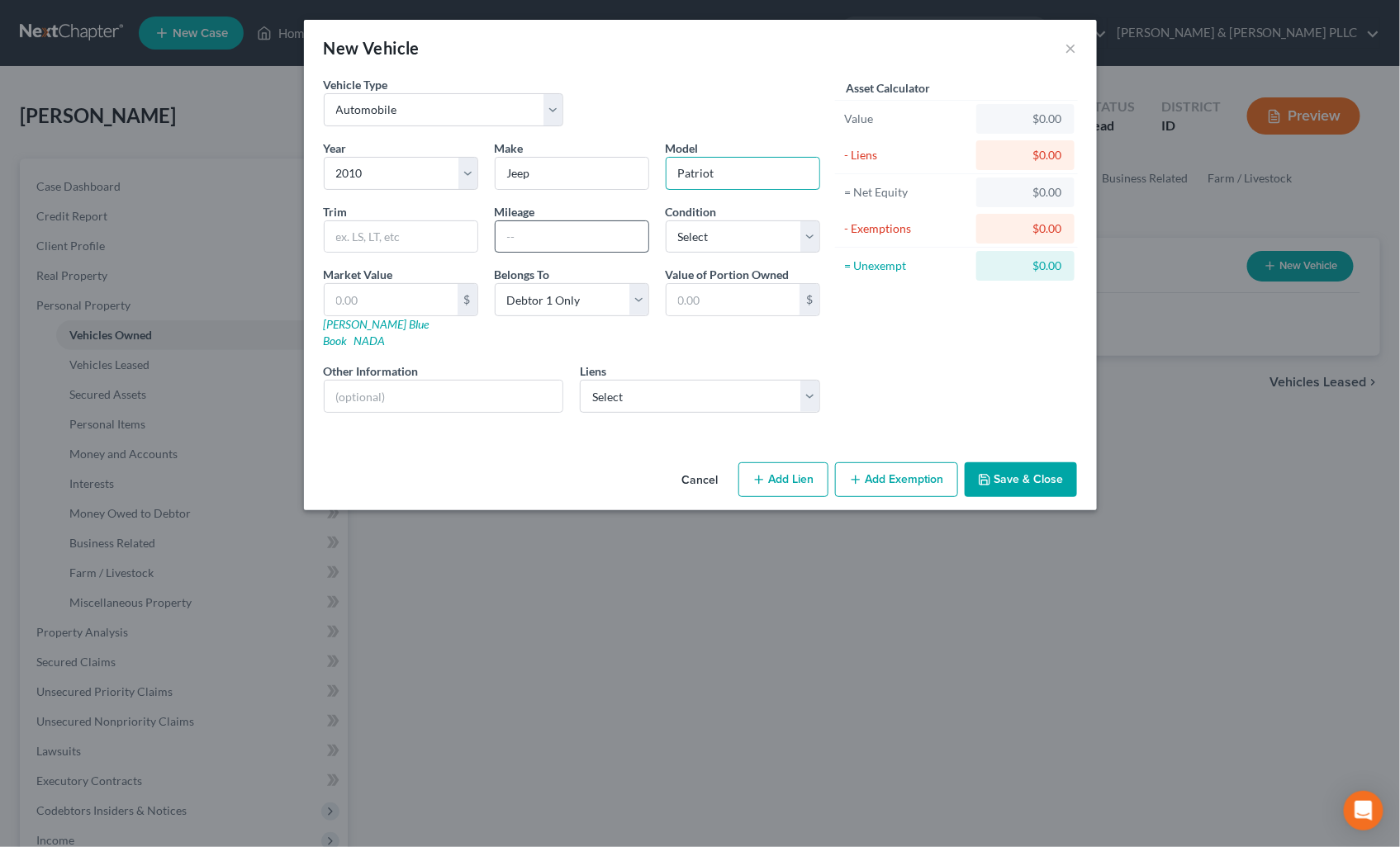
type input "Patriot"
click at [573, 240] on input "text" at bounding box center [571, 236] width 153 height 31
type input "110,521"
click at [806, 232] on select "Select Excellent Very Good Good Fair Poor" at bounding box center [743, 237] width 154 height 33
select select "3"
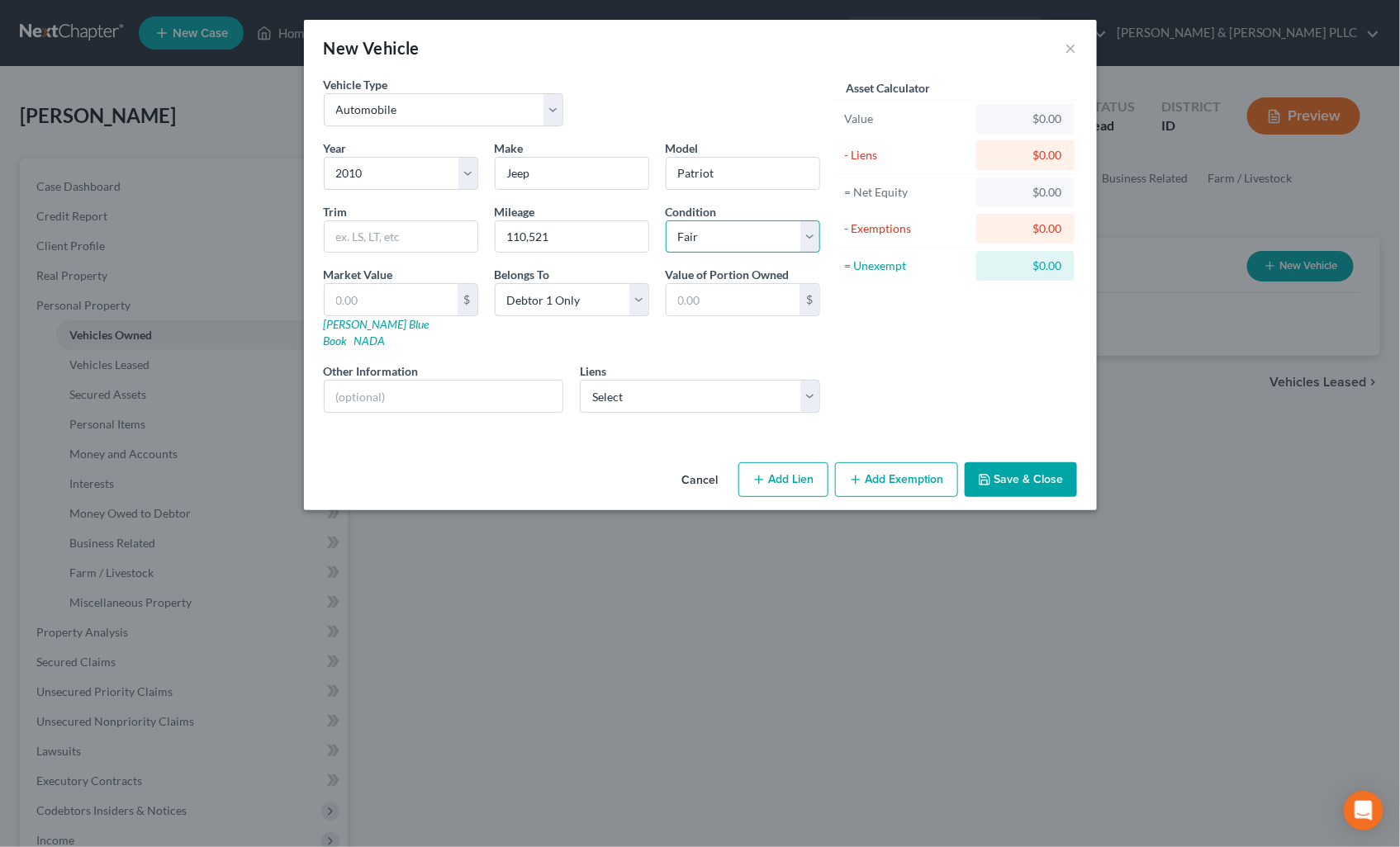
click at [665, 221] on select "Select Excellent Very Good Good Fair Poor" at bounding box center [743, 237] width 154 height 33
click at [408, 299] on input "text" at bounding box center [391, 299] width 133 height 31
type input "4"
type input "4.00"
type input "40"
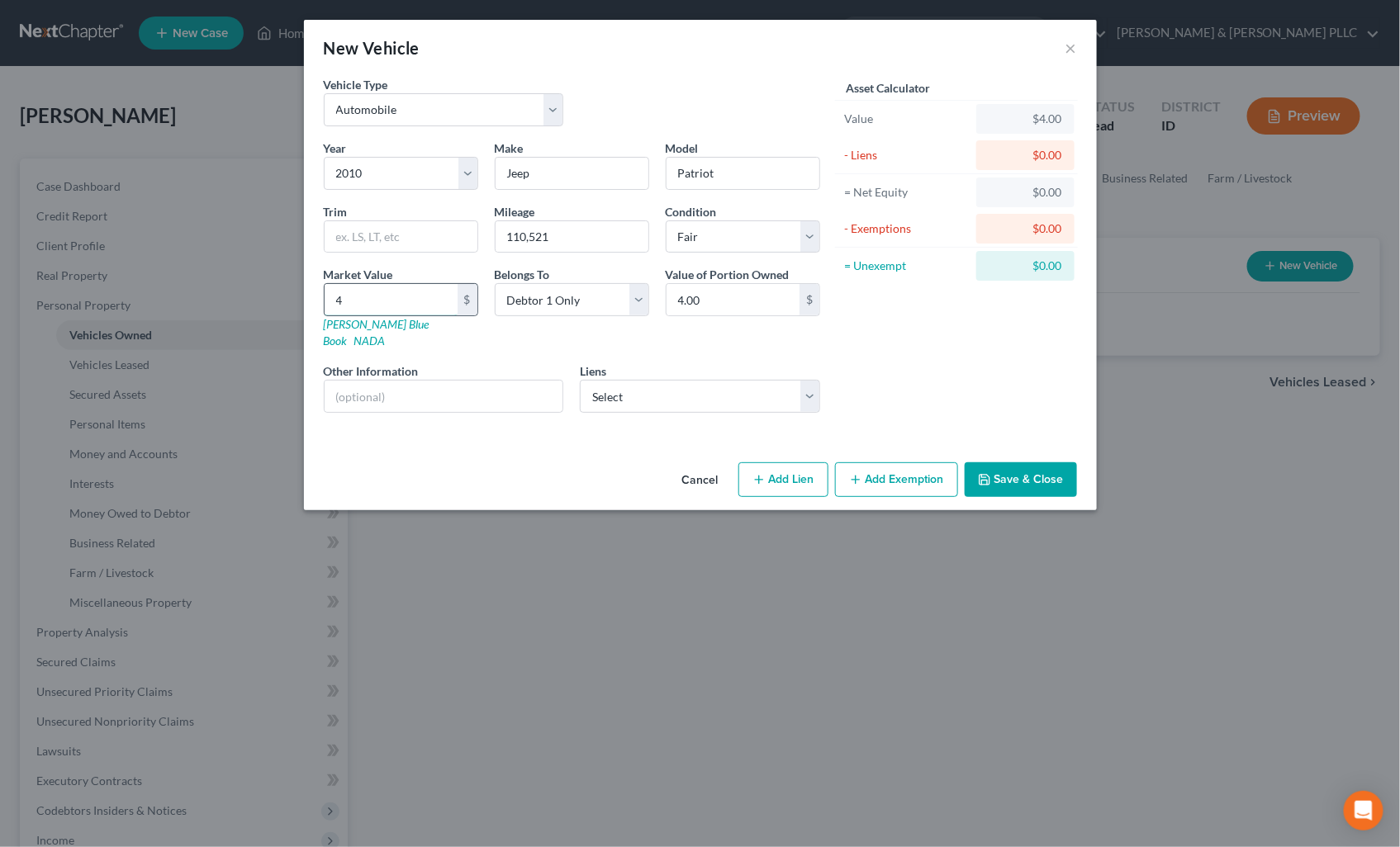
type input "40.00"
type input "400"
type input "400.00"
type input "4000"
type input "4,000.00"
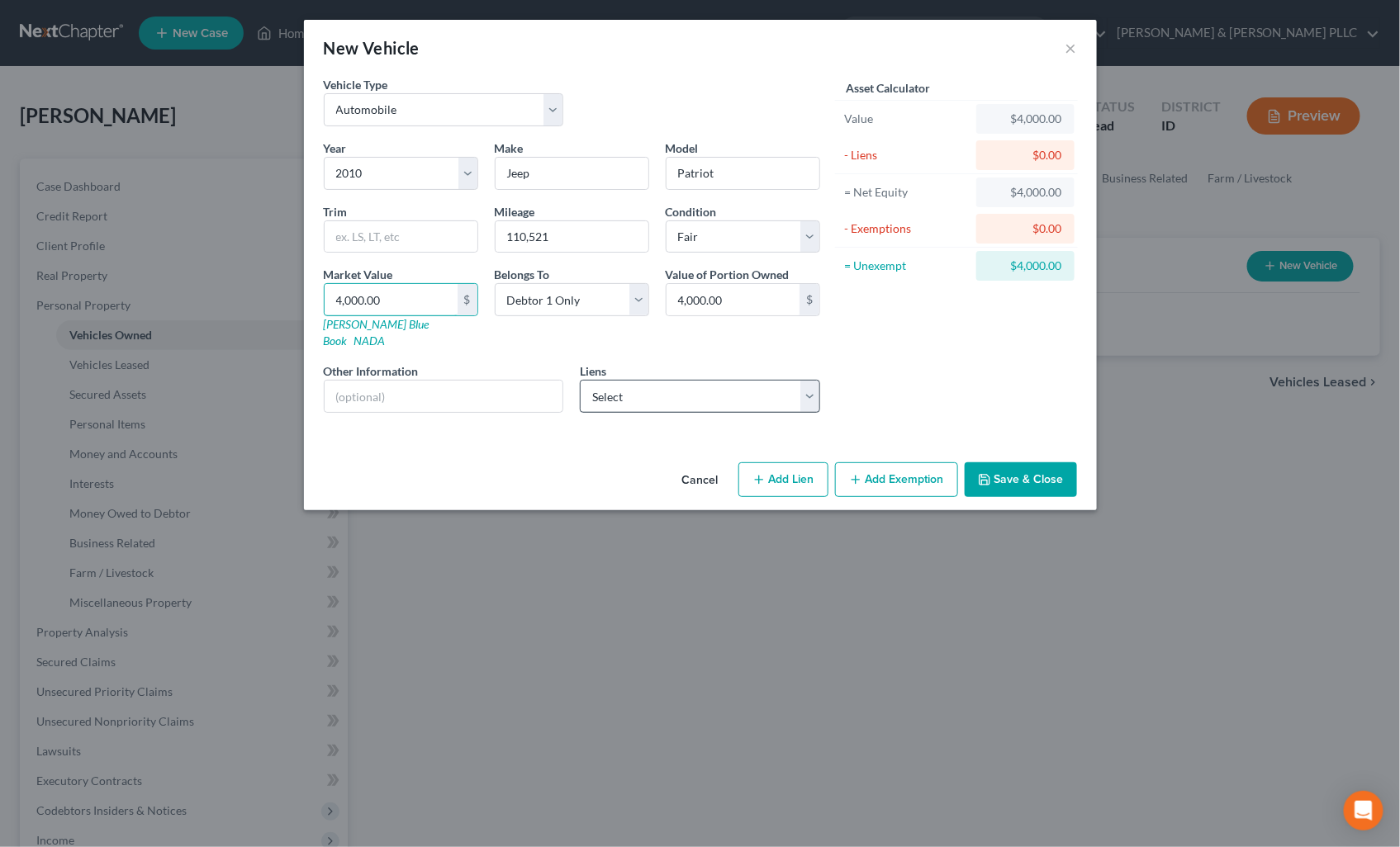
type input "4,000.00"
click at [809, 385] on select "Select Mpcu - $9,088.00 [PERSON_NAME] Fin - $2,095.00" at bounding box center [699, 396] width 240 height 33
select select "0"
click at [579, 380] on select "Select Mpcu - $9,088.00 [PERSON_NAME] Fin - $2,095.00" at bounding box center [699, 396] width 240 height 33
select select
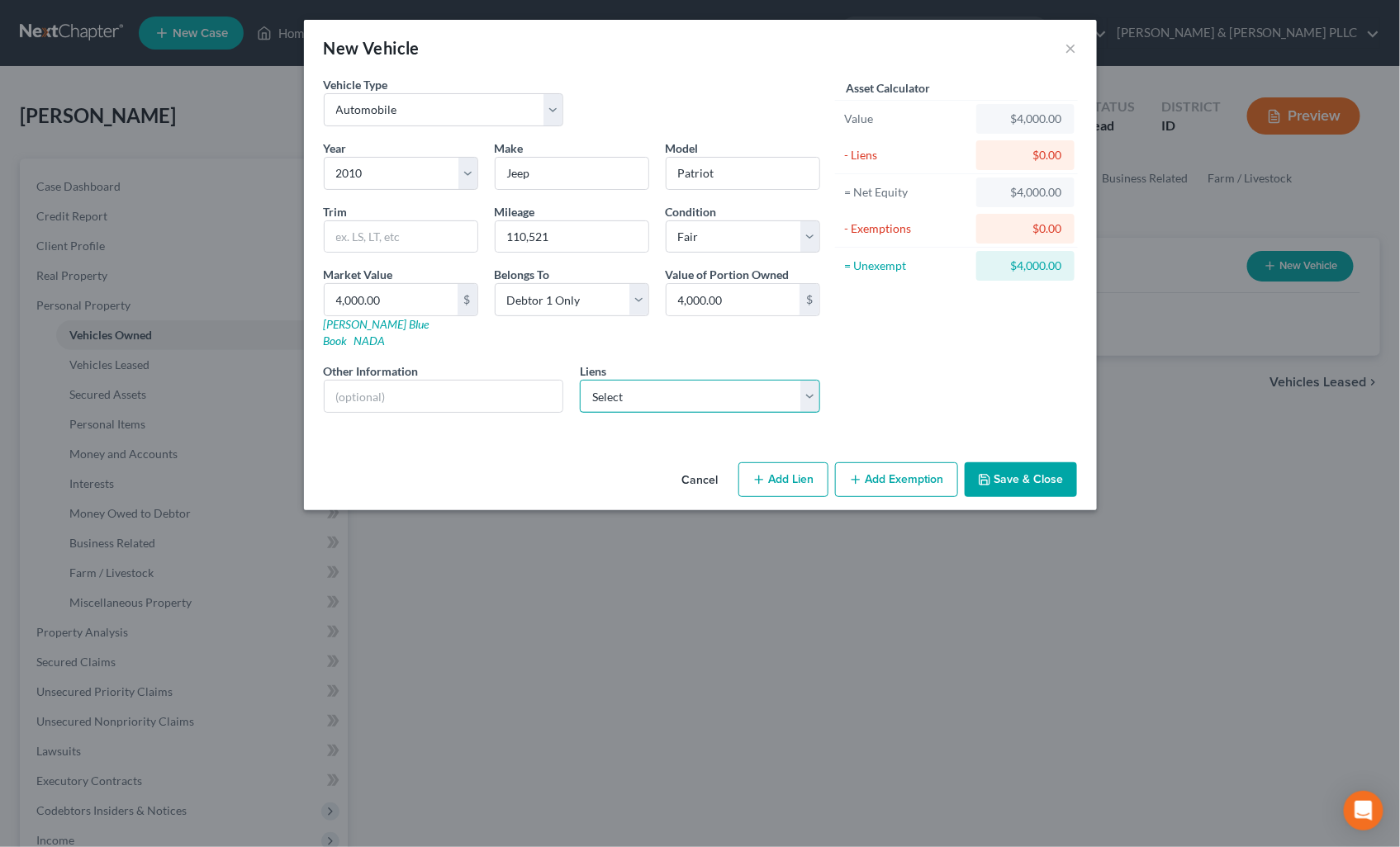
select select "13"
select select "0"
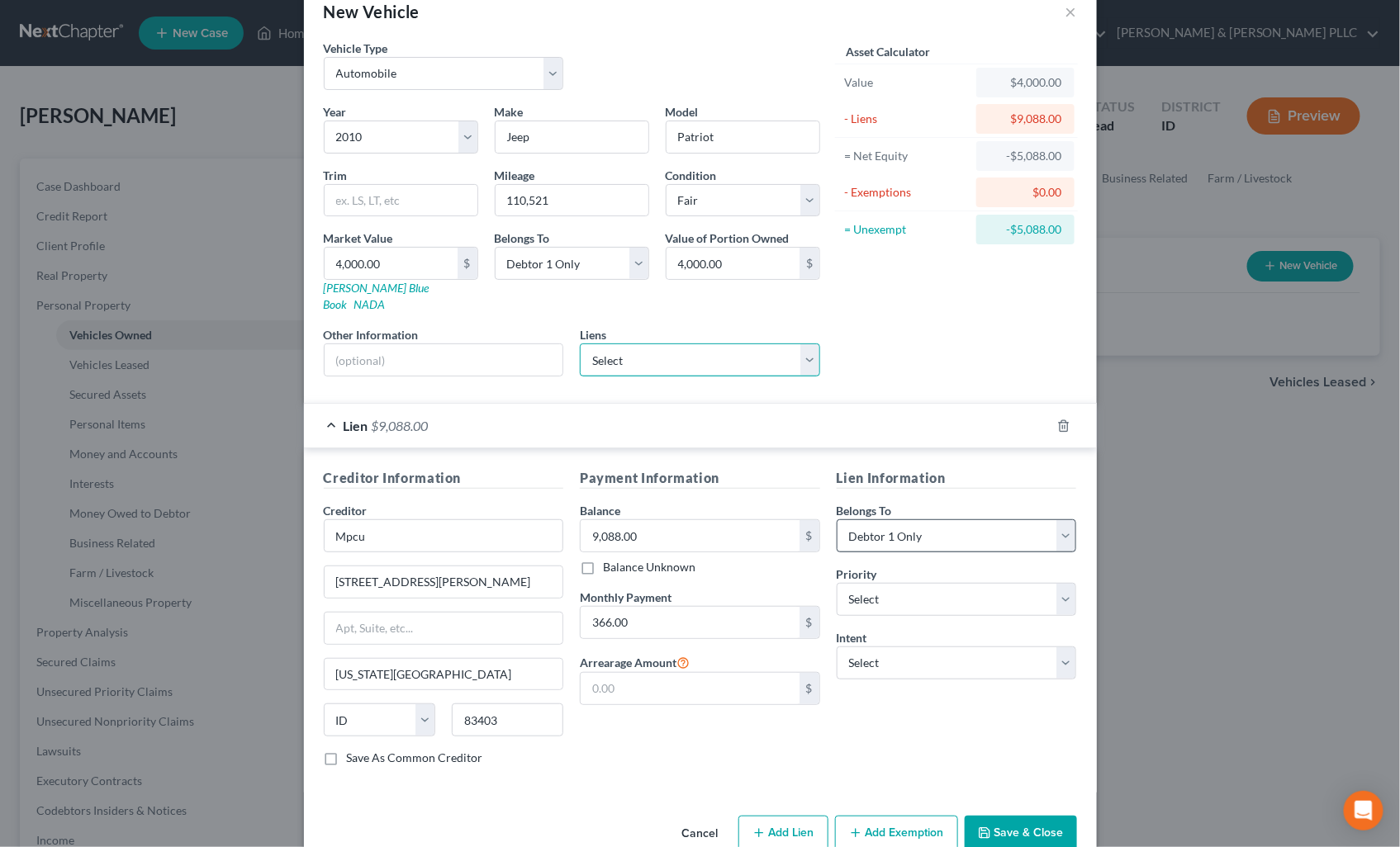
scroll to position [56, 0]
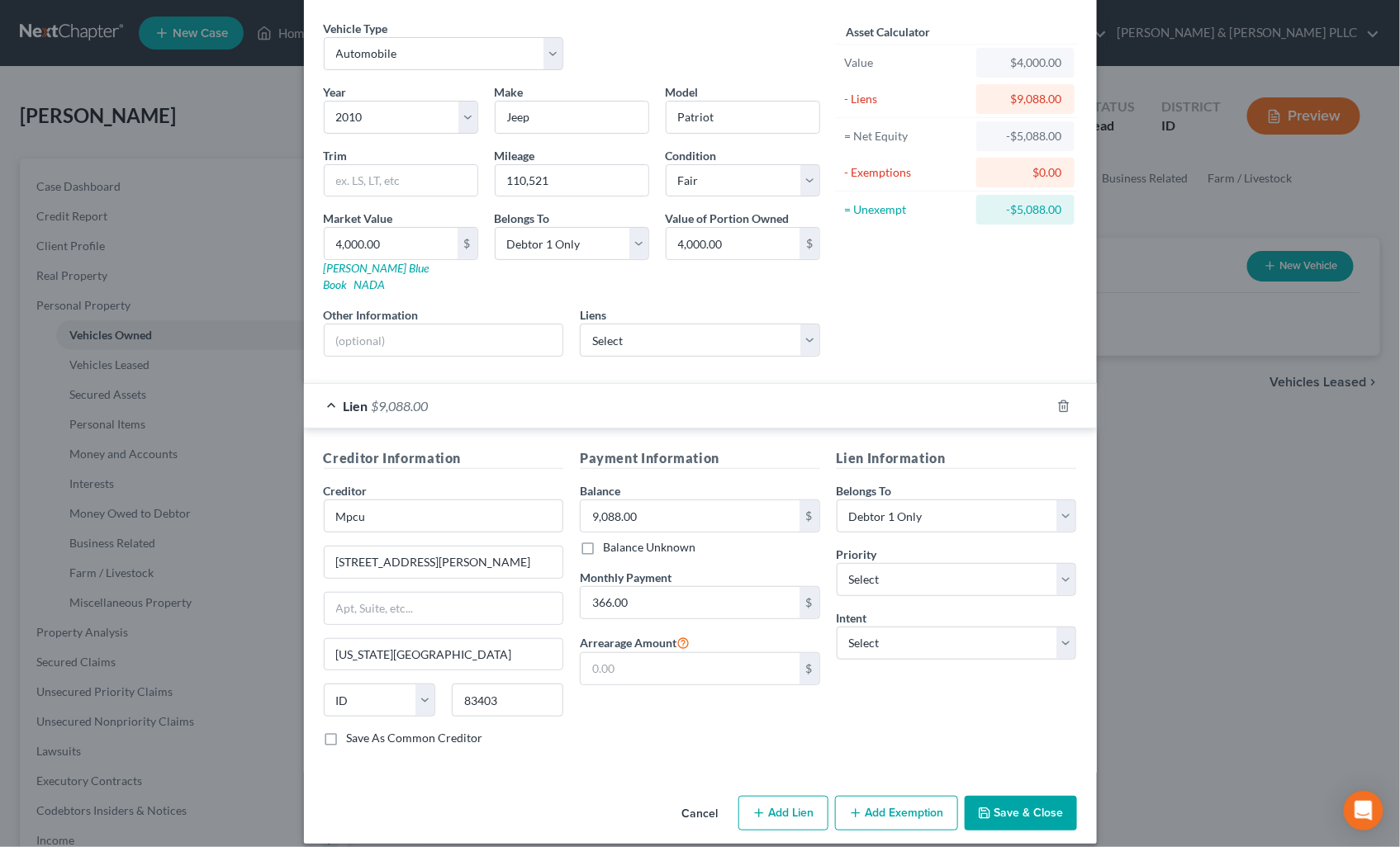
click at [853, 796] on button "Add Exemption" at bounding box center [896, 812] width 123 height 35
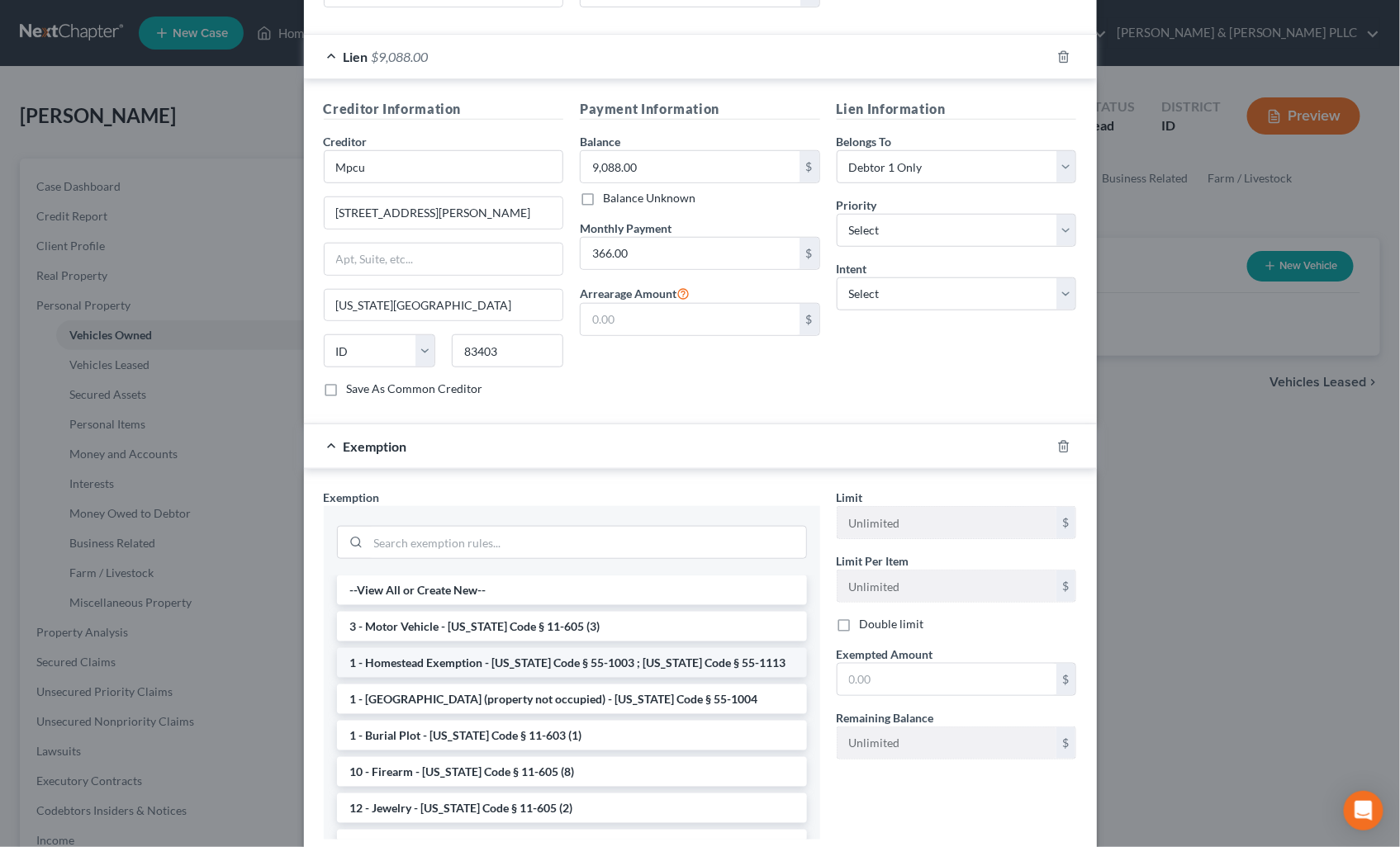
scroll to position [423, 0]
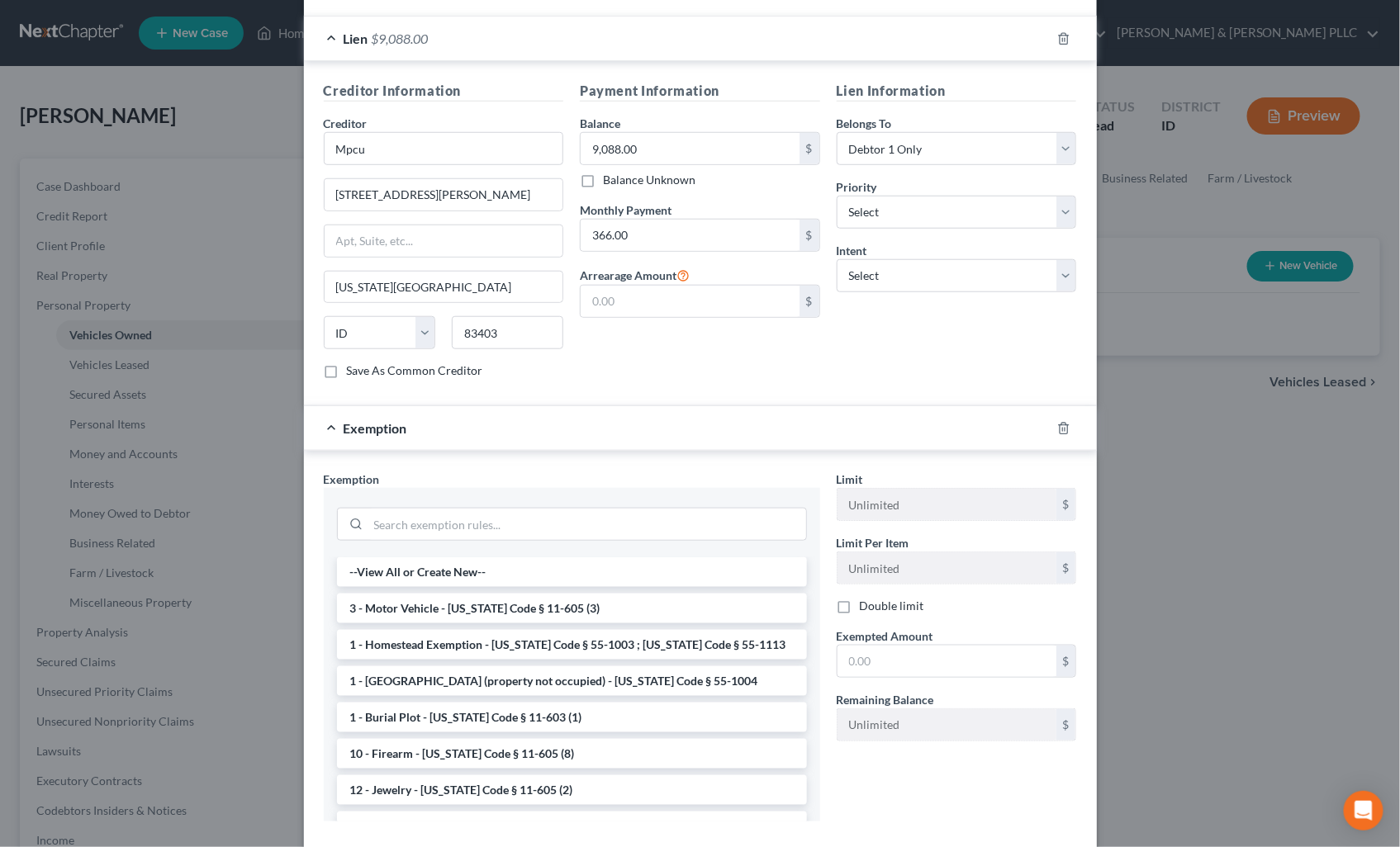
drag, startPoint x: 485, startPoint y: 591, endPoint x: 605, endPoint y: 603, distance: 120.6
click at [493, 593] on li "3 - Motor Vehicle - [US_STATE] Code § 11-605 (3)" at bounding box center [572, 608] width 470 height 30
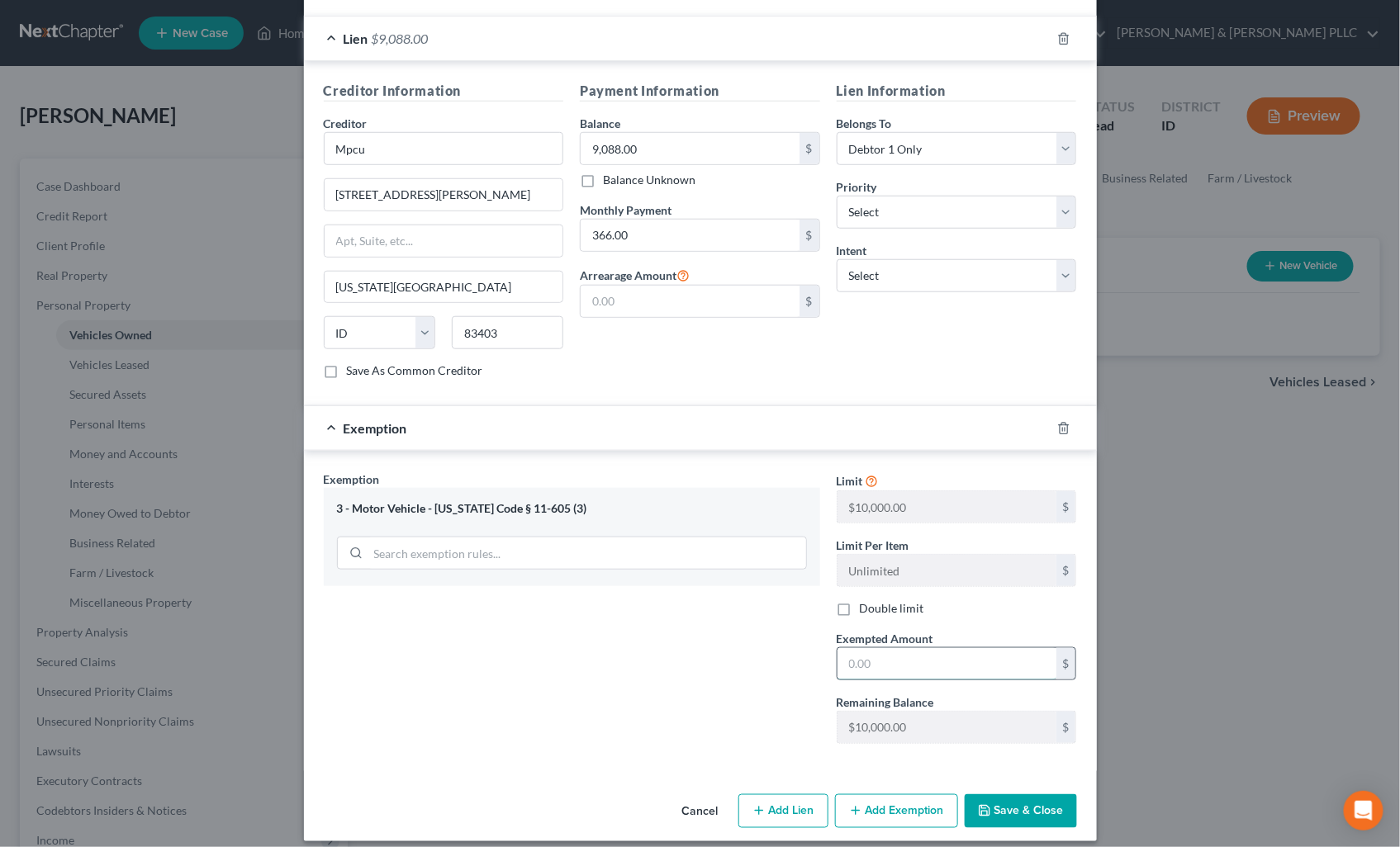
click at [877, 648] on input "text" at bounding box center [947, 663] width 219 height 31
type input "10,000.00"
click at [991, 798] on button "Save & Close" at bounding box center [1020, 811] width 113 height 35
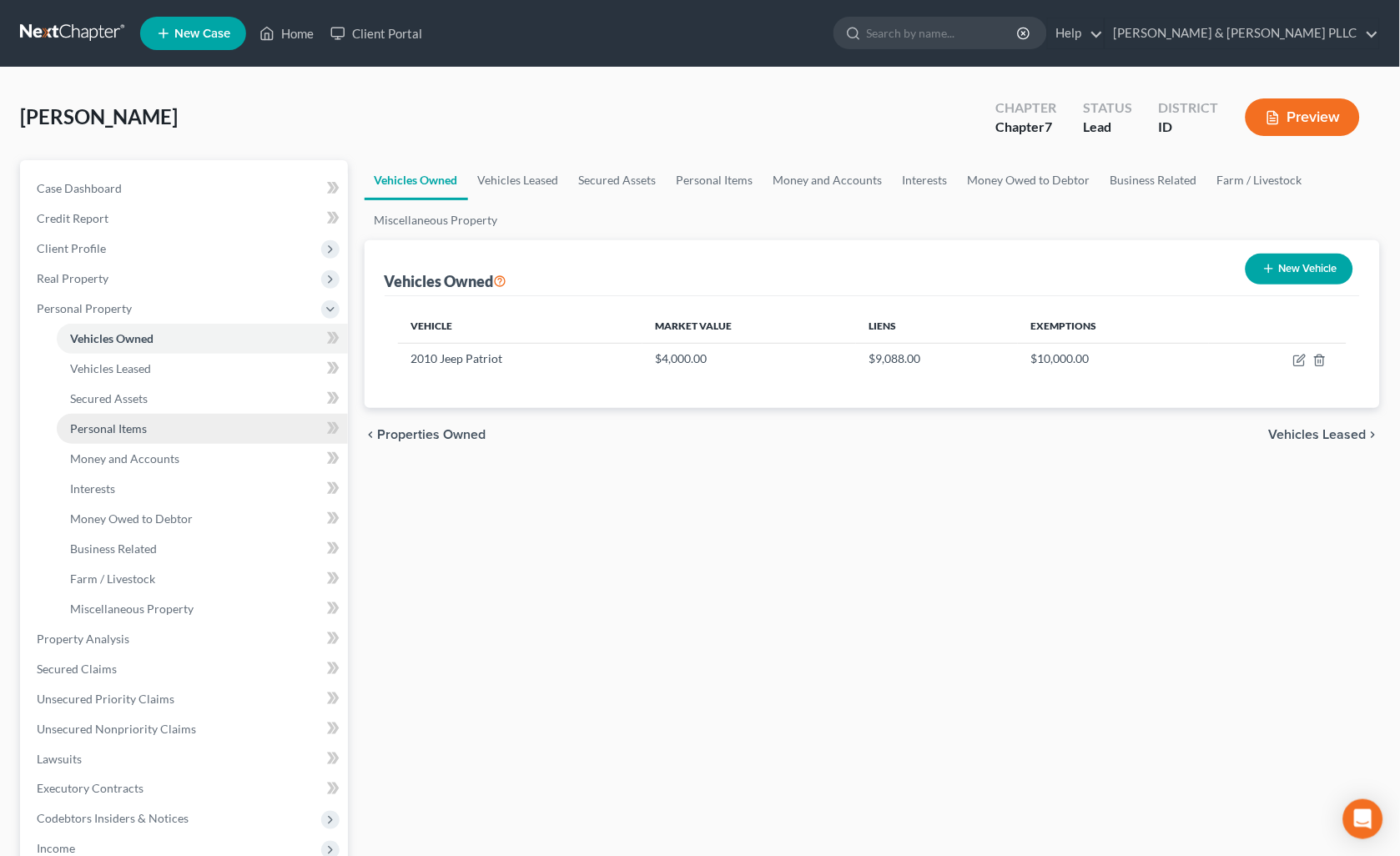
click at [134, 437] on link "Personal Items" at bounding box center [202, 429] width 291 height 30
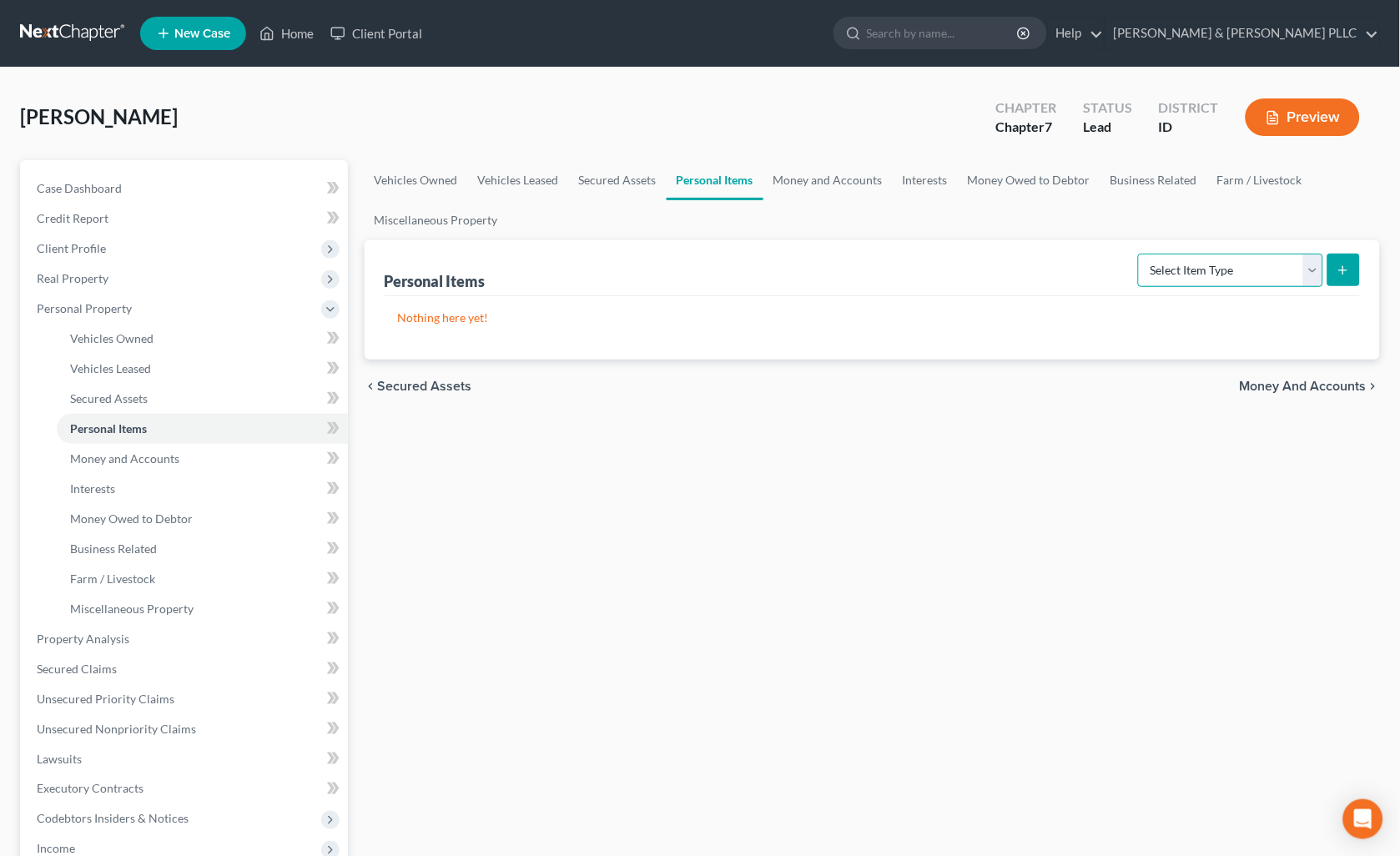
click at [1314, 269] on select "Select Item Type Clothing Collectibles Of Value Electronics Firearms Household …" at bounding box center [1231, 270] width 186 height 33
select select "firearms"
click at [1139, 254] on select "Select Item Type Clothing Collectibles Of Value Electronics Firearms Household …" at bounding box center [1231, 270] width 186 height 33
click at [1348, 264] on icon "submit" at bounding box center [1343, 270] width 13 height 13
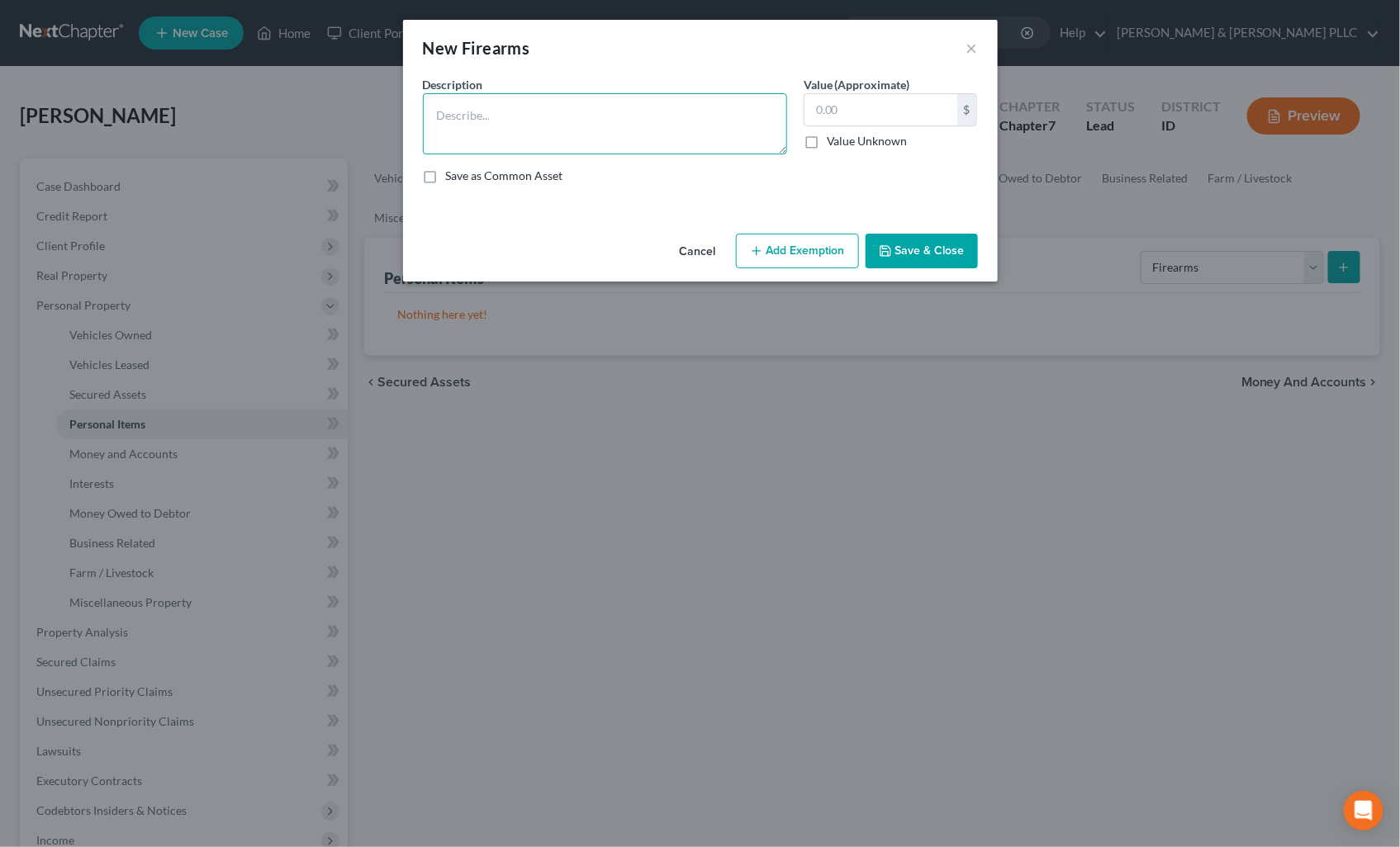
click at [623, 105] on textarea at bounding box center [605, 123] width 364 height 61
type textarea "Bed $500; Office Supplies $10; Washer/Dryer $400; Books $20; Bedding/Linens $40"
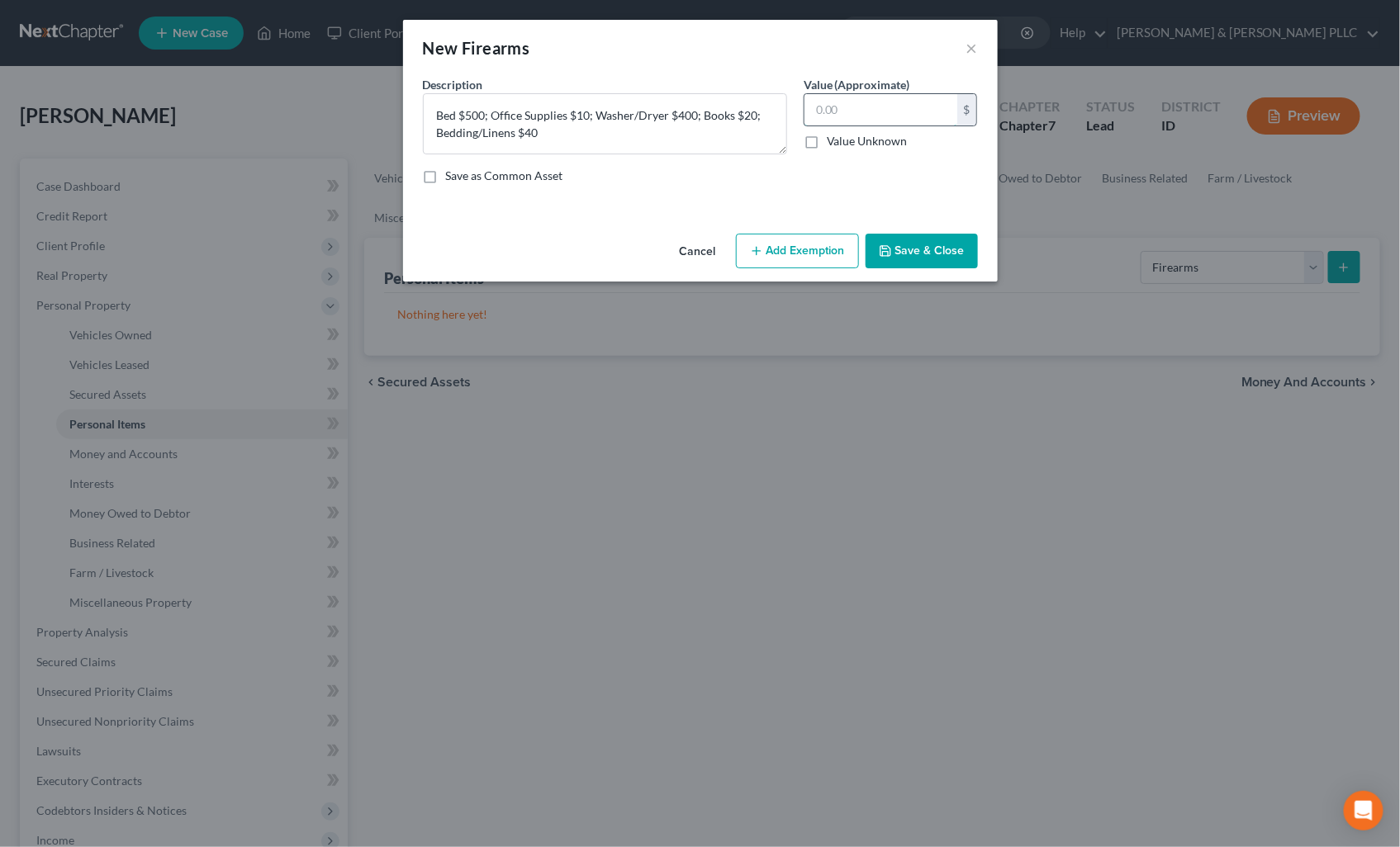
click at [852, 110] on input "text" at bounding box center [881, 109] width 153 height 31
type input "8"
type input "970.00"
click at [762, 259] on button "Add Exemption" at bounding box center [797, 250] width 123 height 35
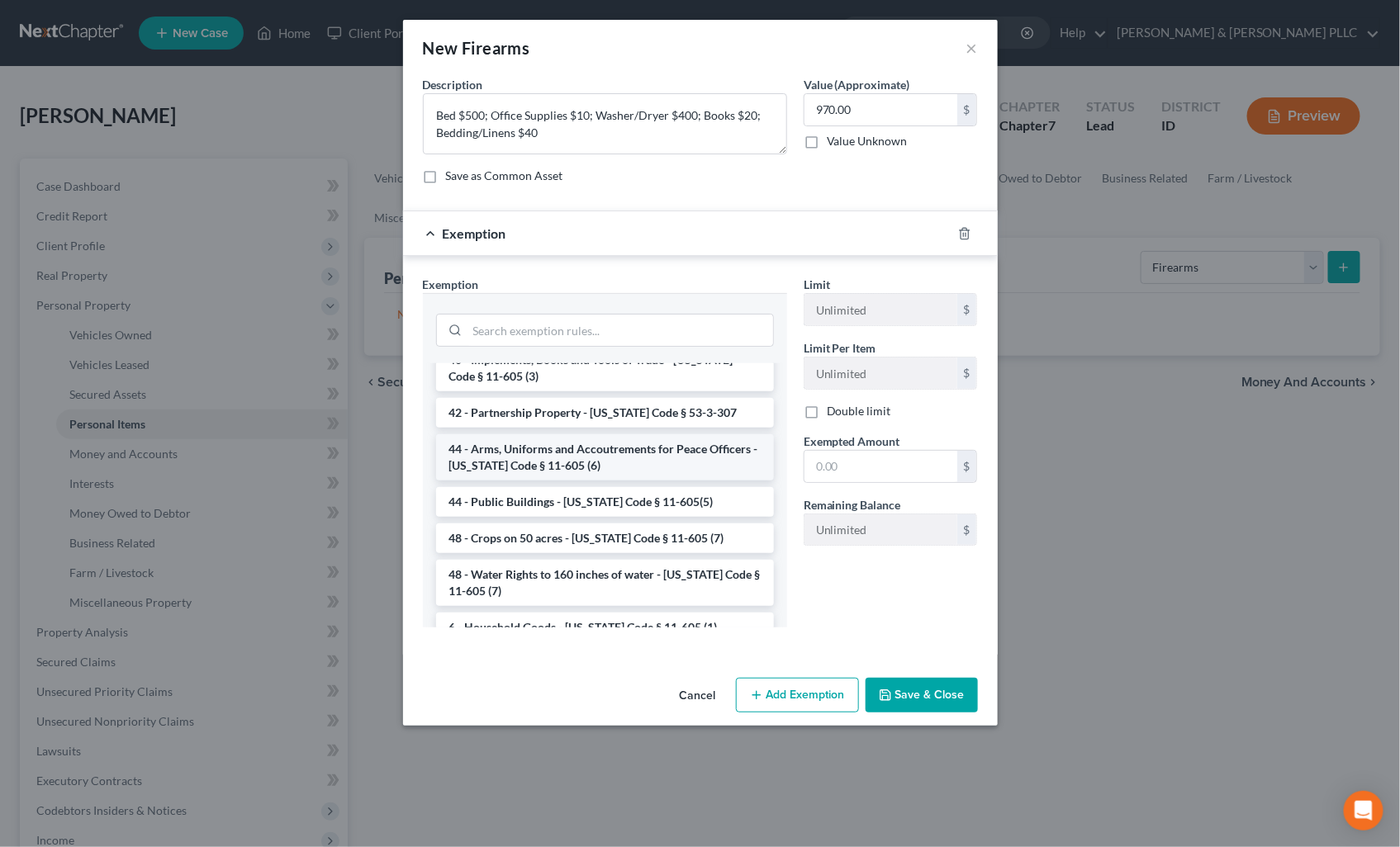
scroll to position [2008, 0]
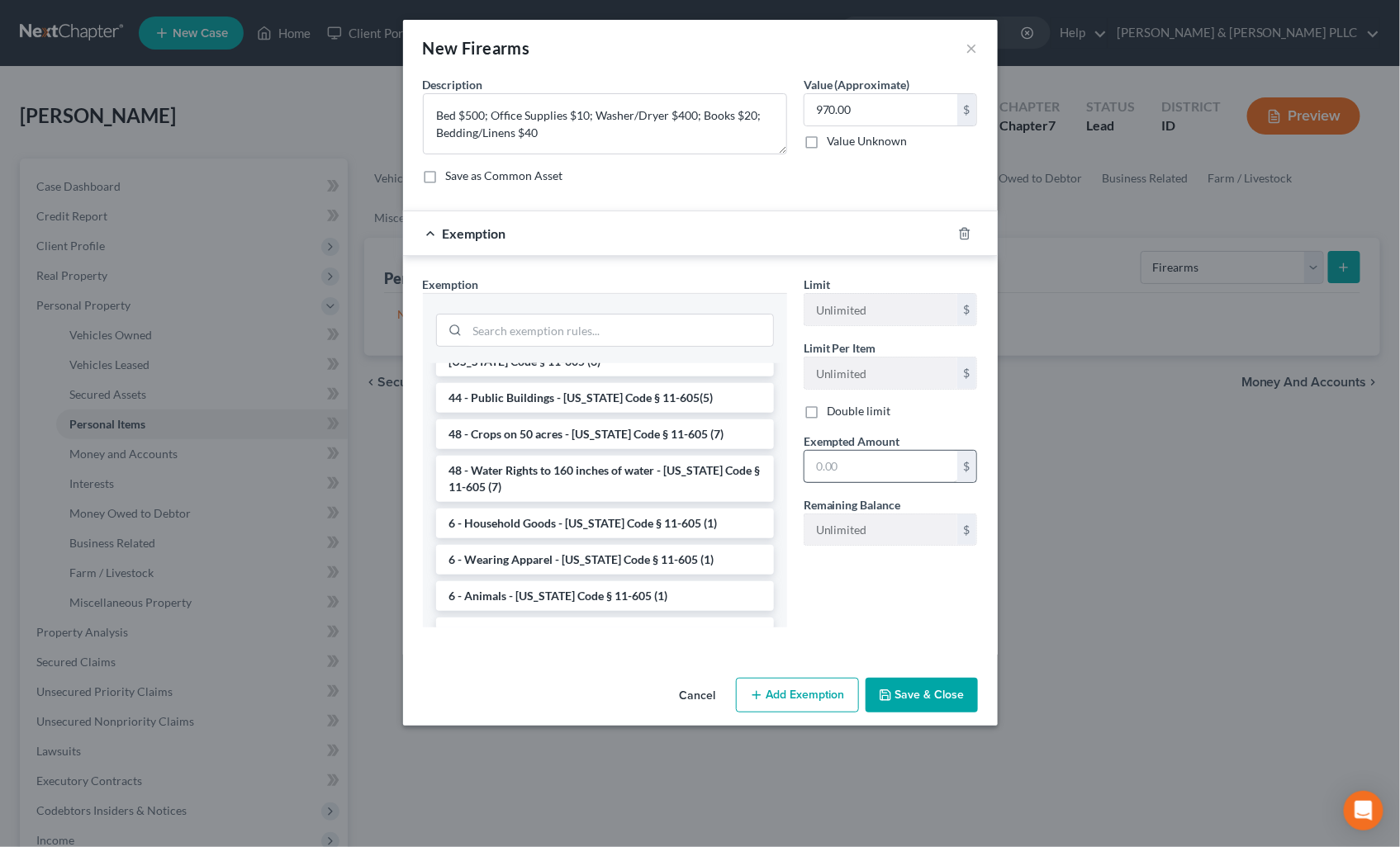
drag, startPoint x: 588, startPoint y: 427, endPoint x: 901, endPoint y: 471, distance: 316.1
click at [594, 508] on li "6 - Household Goods - [US_STATE] Code § 11-605 (1)" at bounding box center [604, 523] width 338 height 30
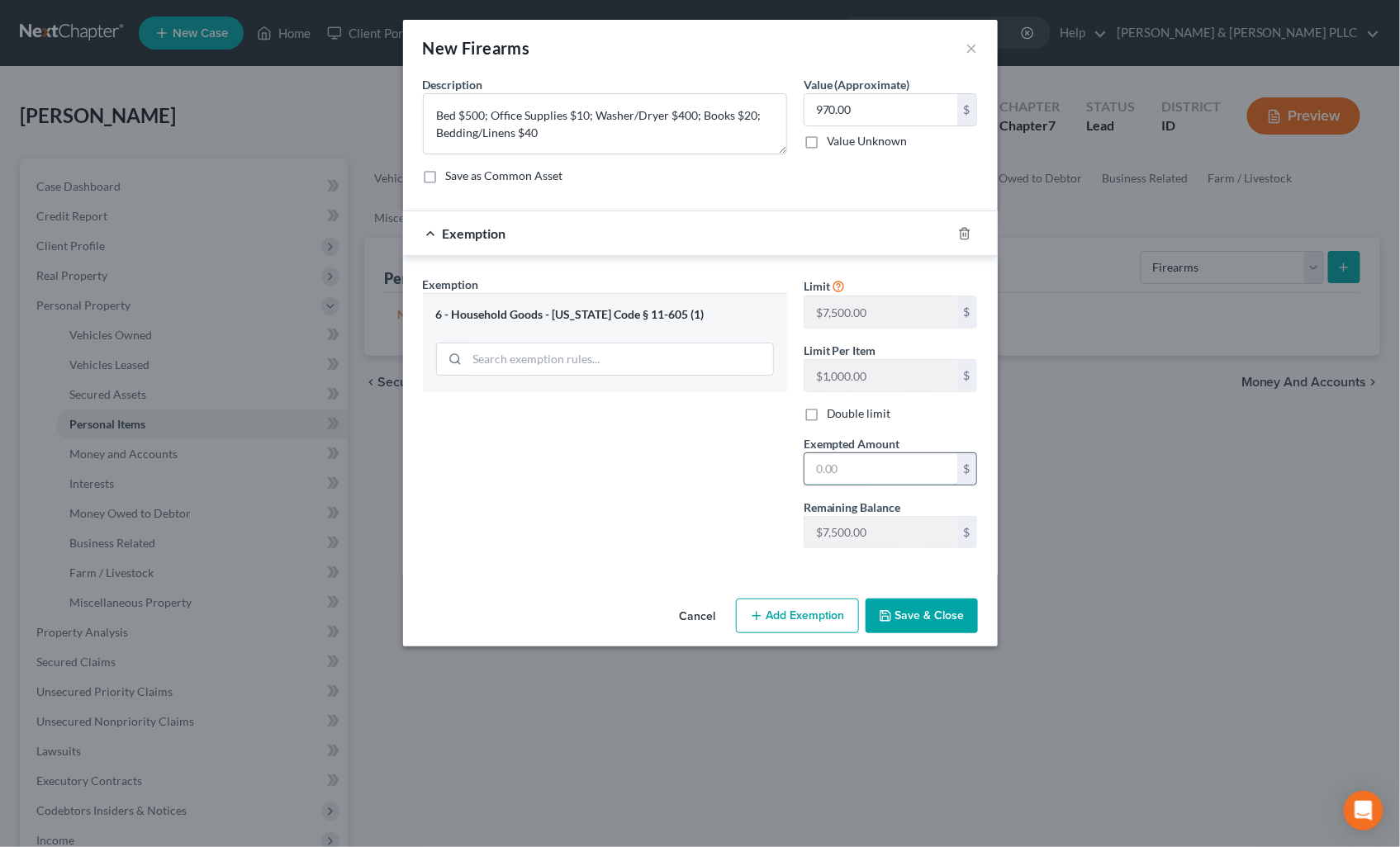
click at [937, 473] on input "text" at bounding box center [881, 468] width 153 height 31
type input "970.00"
click at [940, 625] on button "Save & Close" at bounding box center [921, 616] width 113 height 35
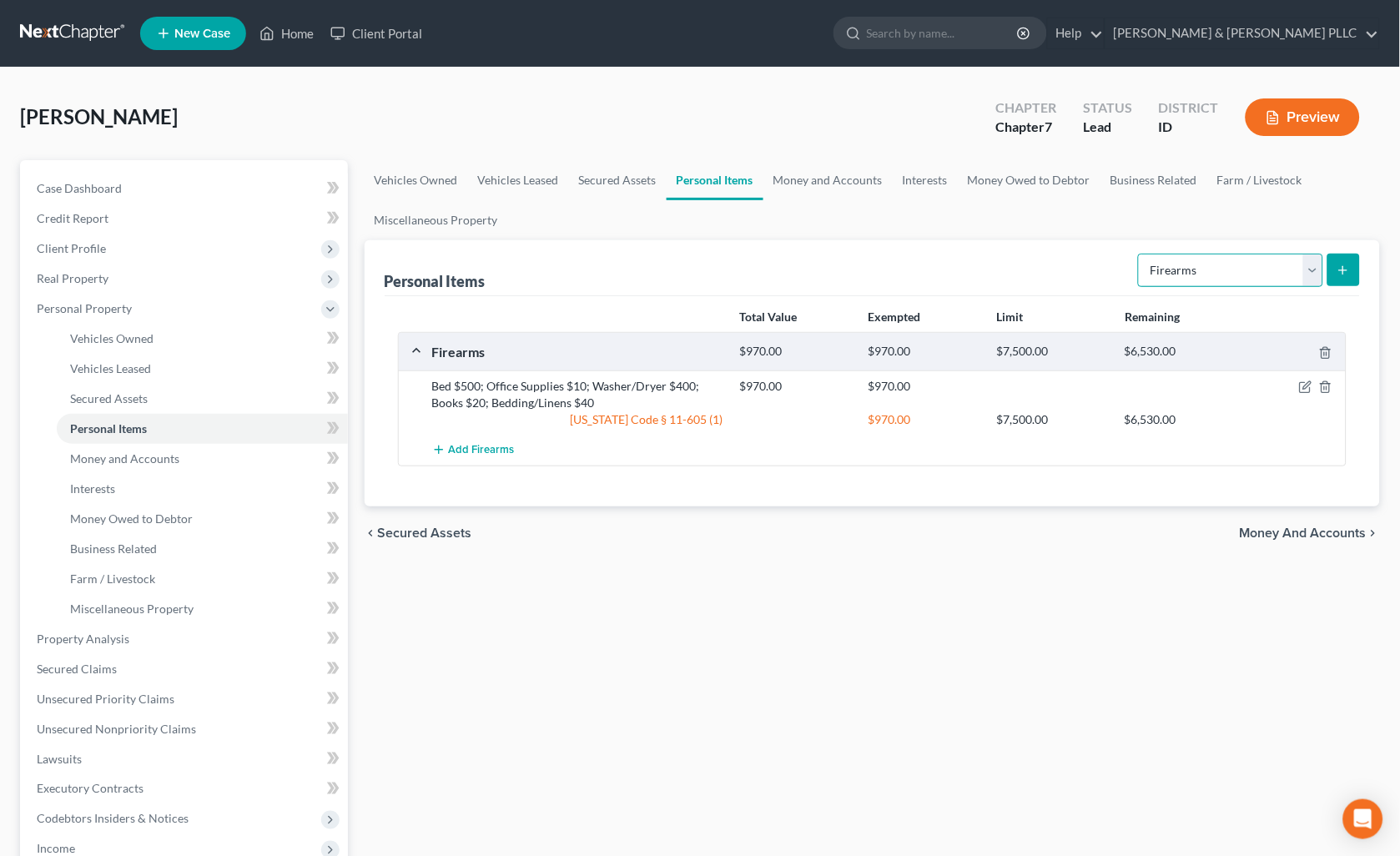
click at [1308, 279] on select "Select Item Type Clothing Collectibles Of Value Electronics Firearms Household …" at bounding box center [1231, 270] width 186 height 33
select select "electronics"
click at [1139, 254] on select "Select Item Type Clothing Collectibles Of Value Electronics Firearms Household …" at bounding box center [1231, 270] width 186 height 33
click at [1333, 259] on button "submit" at bounding box center [1344, 270] width 32 height 32
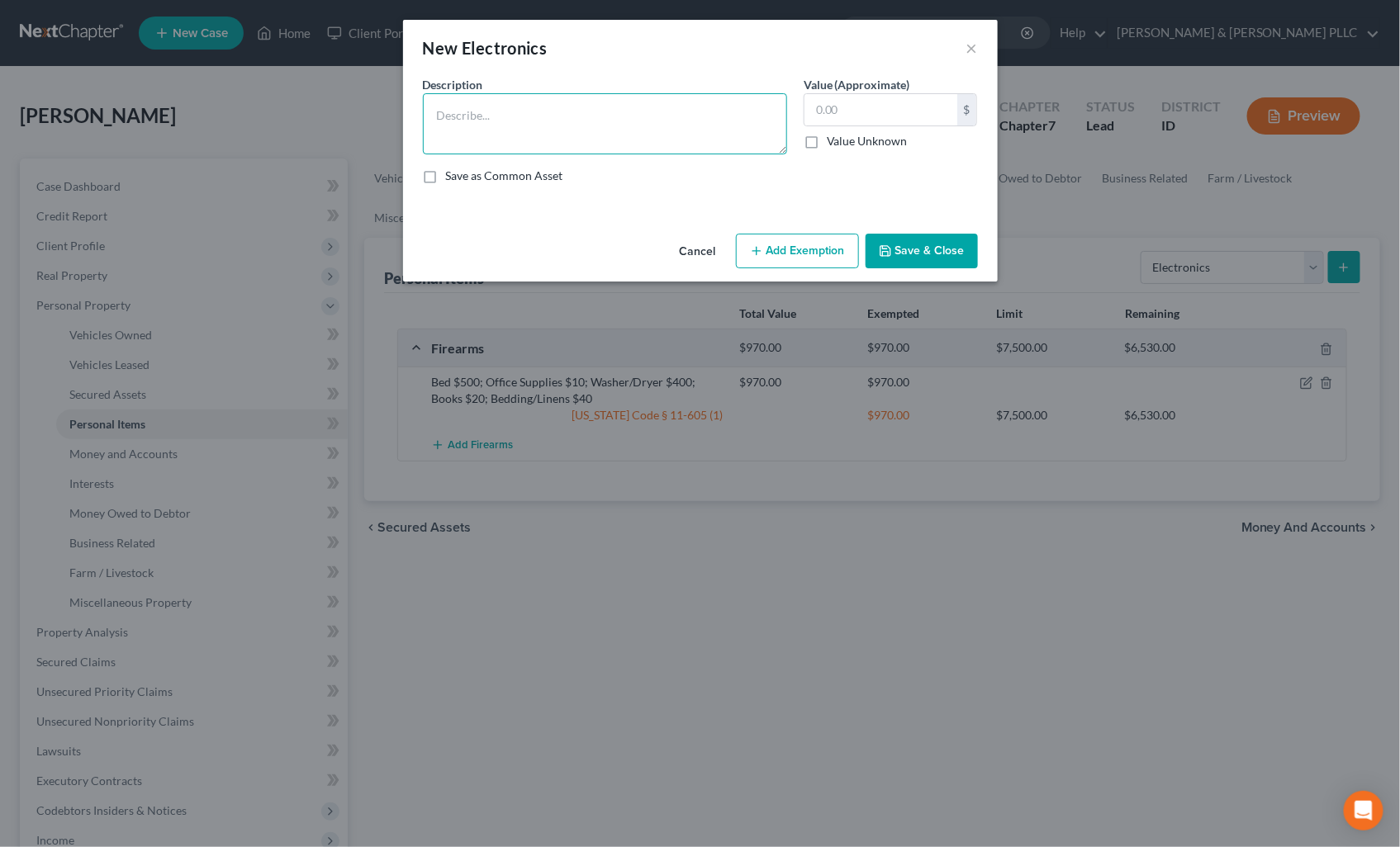
click at [480, 125] on textarea at bounding box center [605, 123] width 364 height 61
type textarea "Flat Screen TV $100; Laptop $150; Cell Phone $250"
click at [881, 114] on input "text" at bounding box center [881, 109] width 153 height 31
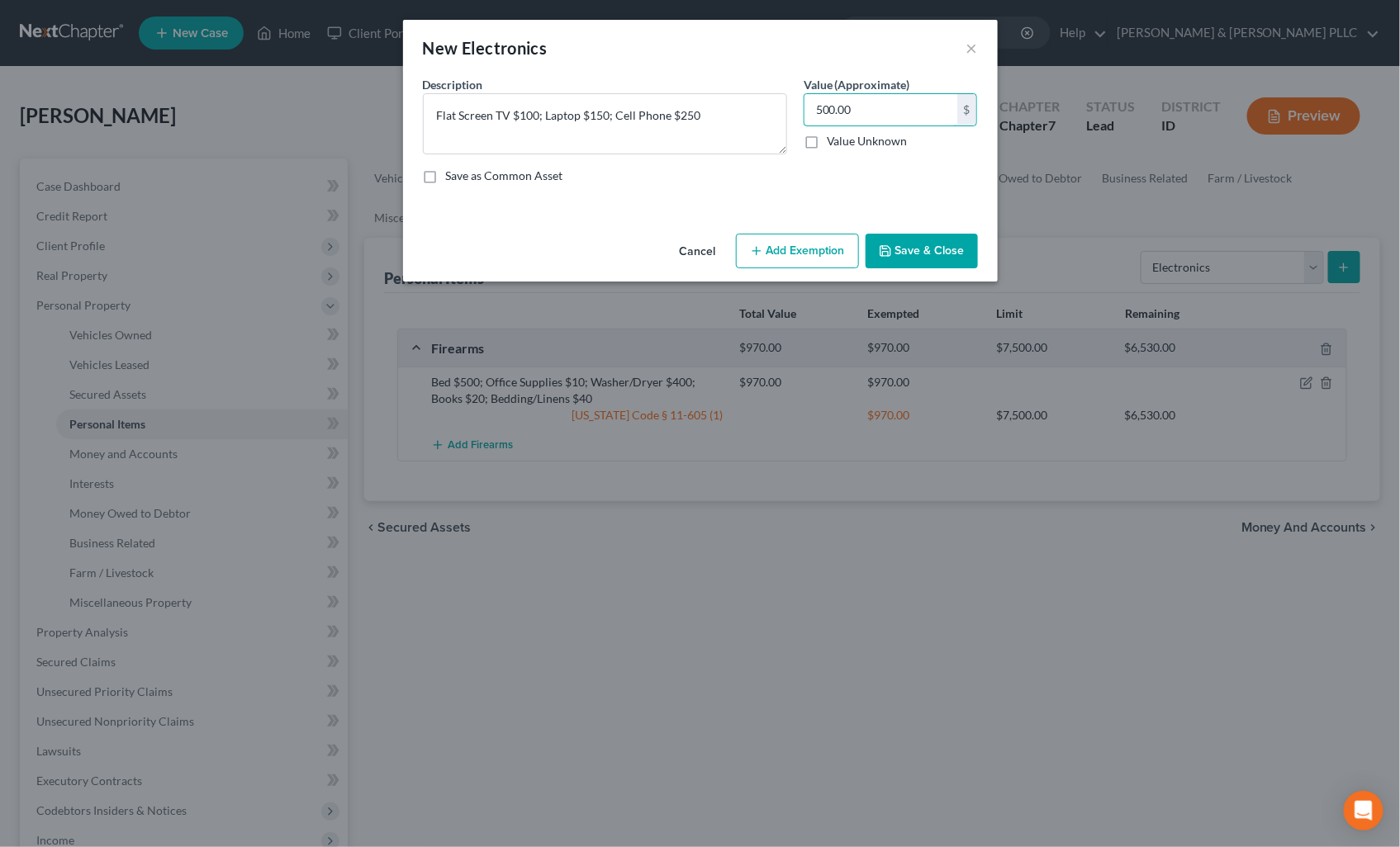
type input "500.00"
click at [802, 245] on button "Add Exemption" at bounding box center [797, 250] width 123 height 35
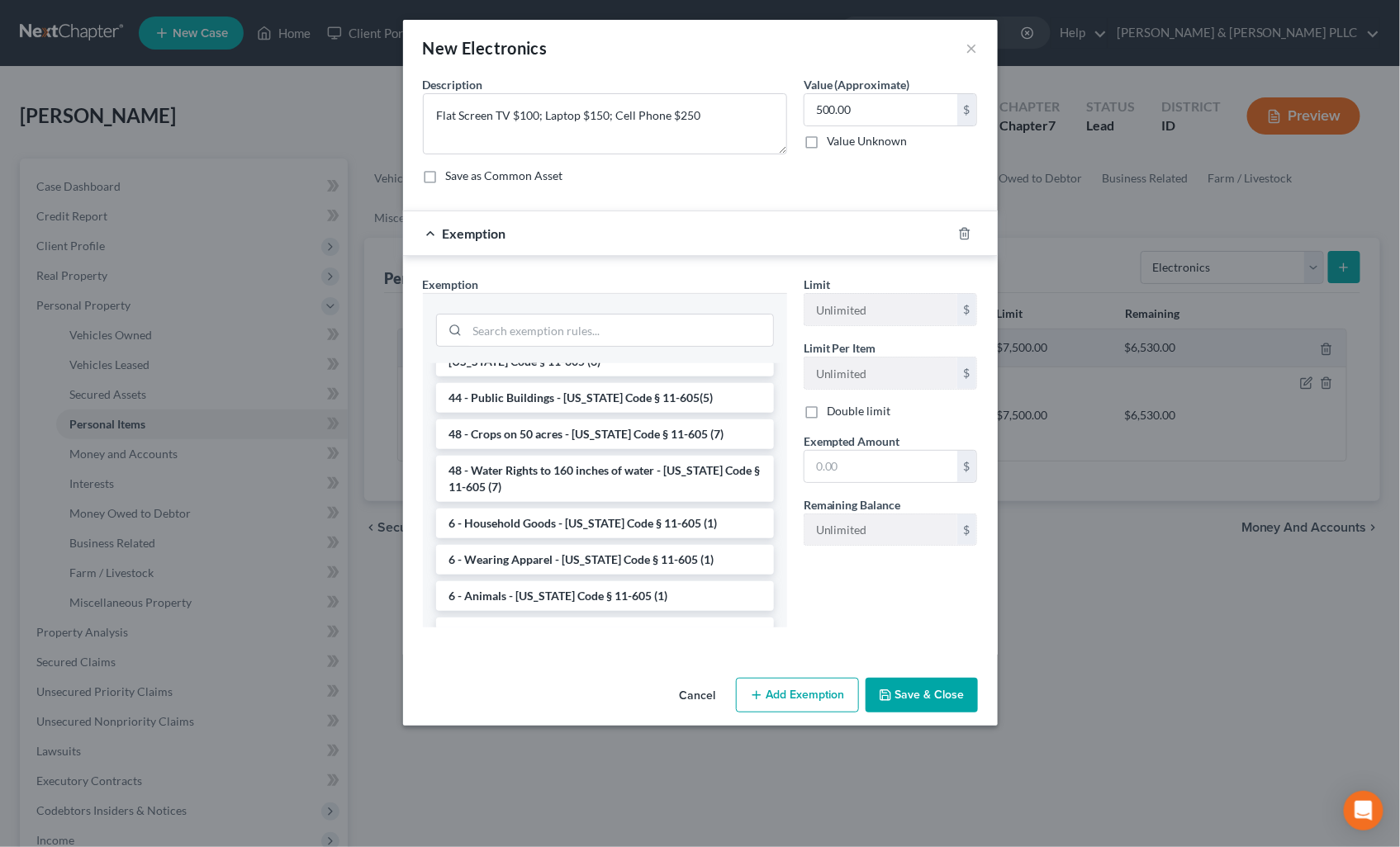
click at [559, 508] on li "6 - Household Goods - [US_STATE] Code § 11-605 (1)" at bounding box center [604, 523] width 338 height 30
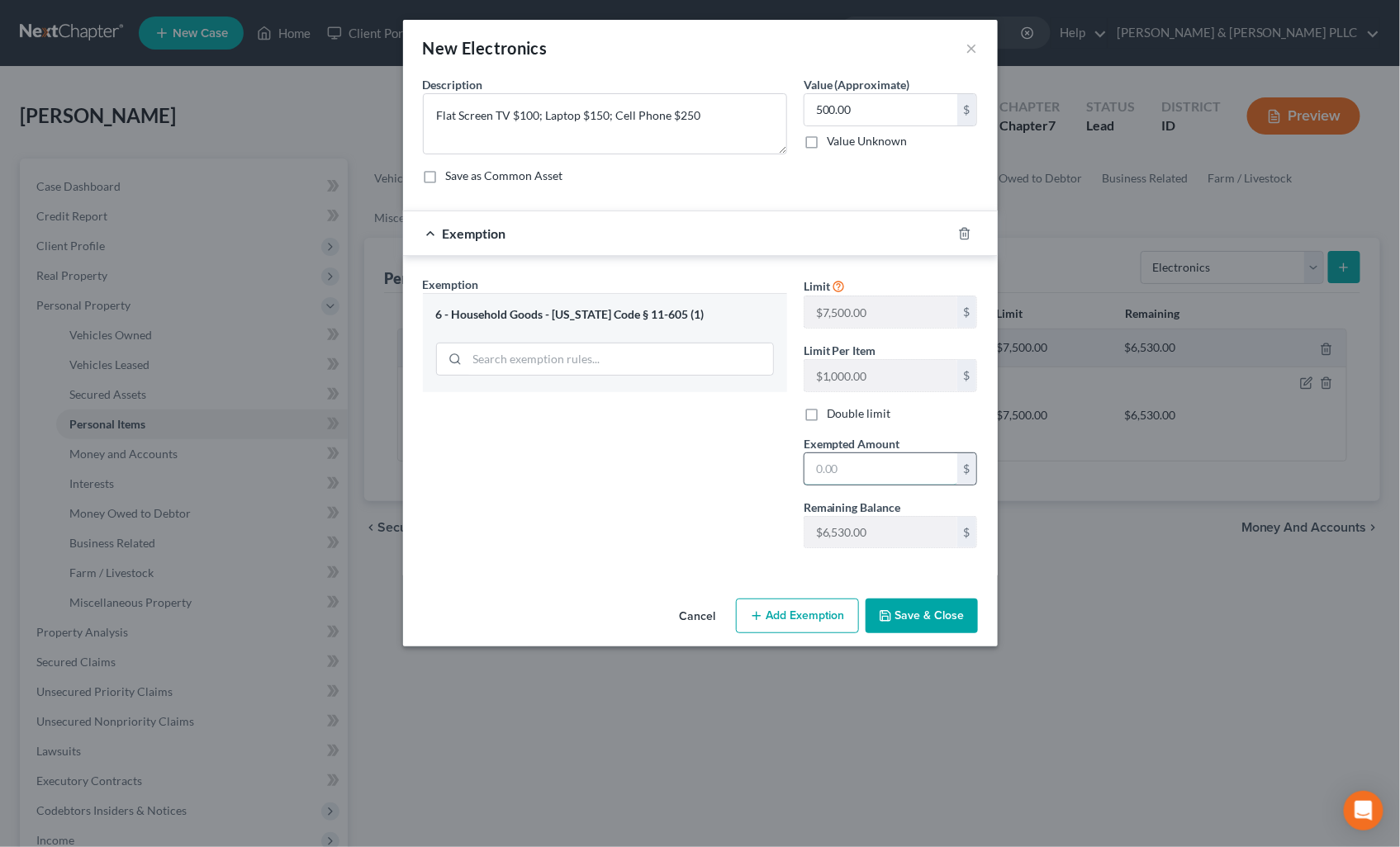
click at [853, 466] on input "text" at bounding box center [881, 468] width 153 height 31
type input "500.00"
click at [897, 608] on button "Save & Close" at bounding box center [921, 616] width 113 height 35
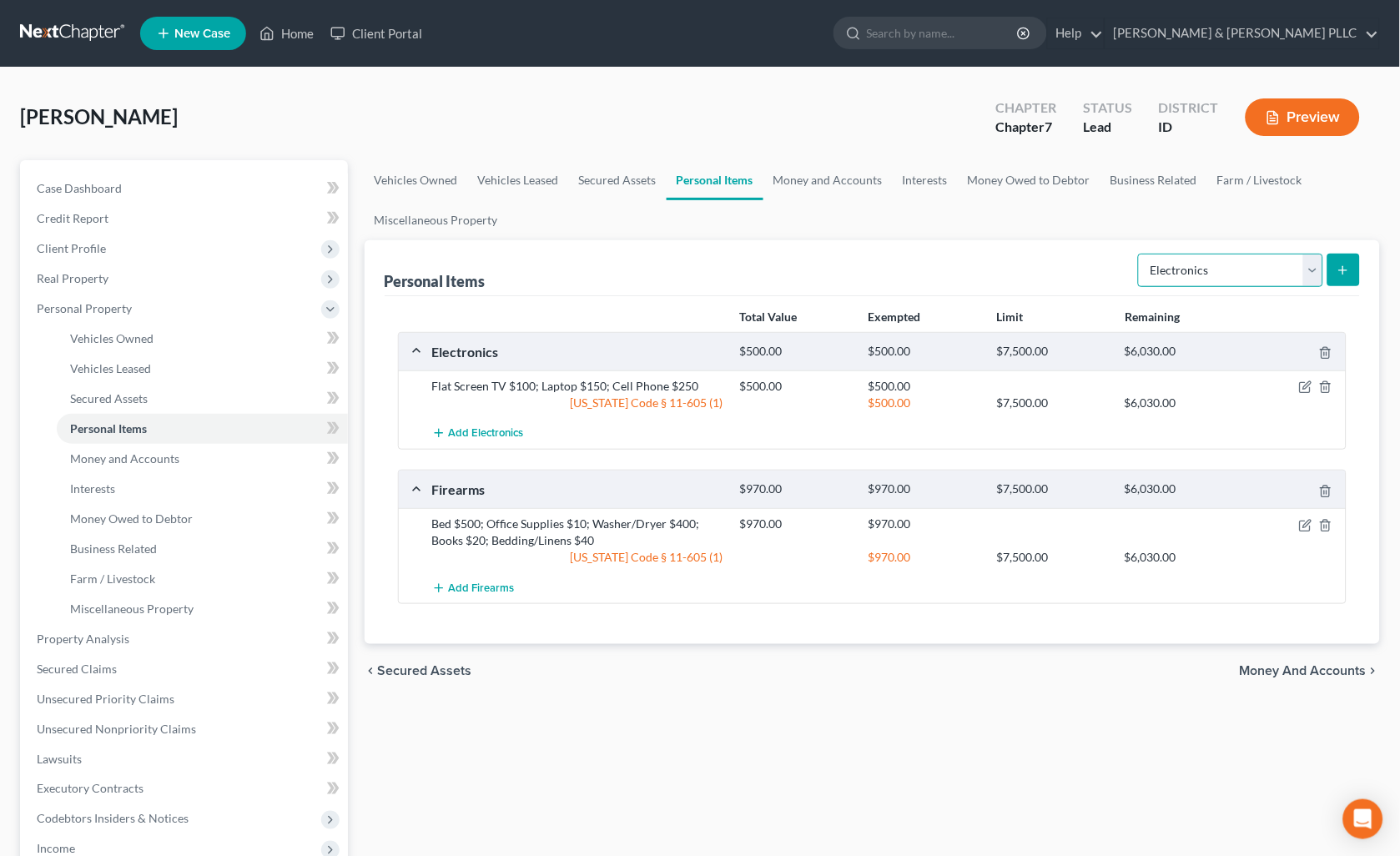
click at [1308, 278] on select "Select Item Type Clothing Collectibles Of Value Electronics Firearms Household …" at bounding box center [1231, 270] width 186 height 33
select select "jewelry"
click at [1139, 254] on select "Select Item Type Clothing Collectibles Of Value Electronics Firearms Household …" at bounding box center [1231, 270] width 186 height 33
click at [1346, 271] on line "submit" at bounding box center [1344, 271] width 7 height 0
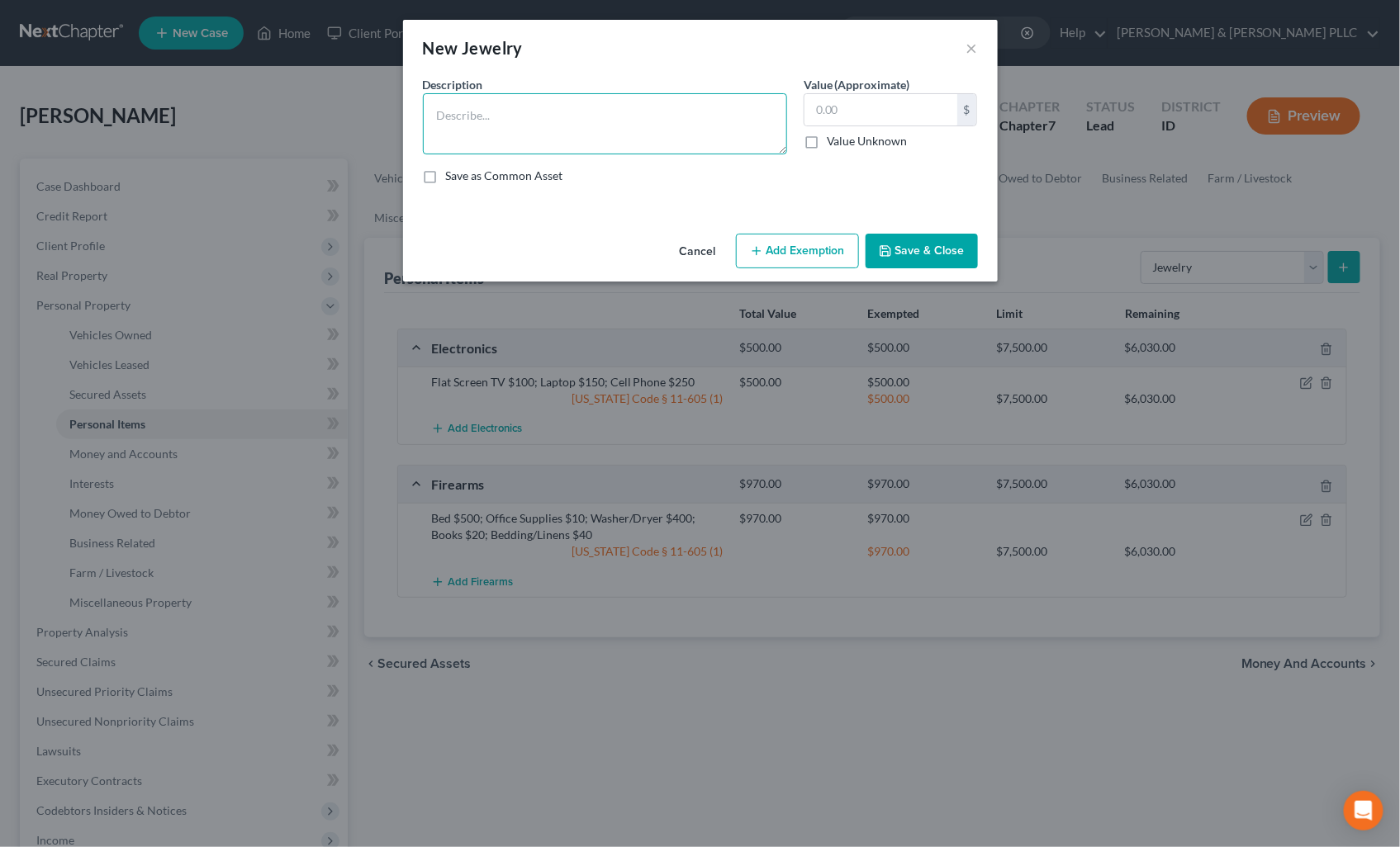
click at [712, 111] on textarea at bounding box center [605, 123] width 364 height 61
type textarea "Watch $10"
type input "10.00"
click at [763, 241] on button "Add Exemption" at bounding box center [797, 250] width 123 height 35
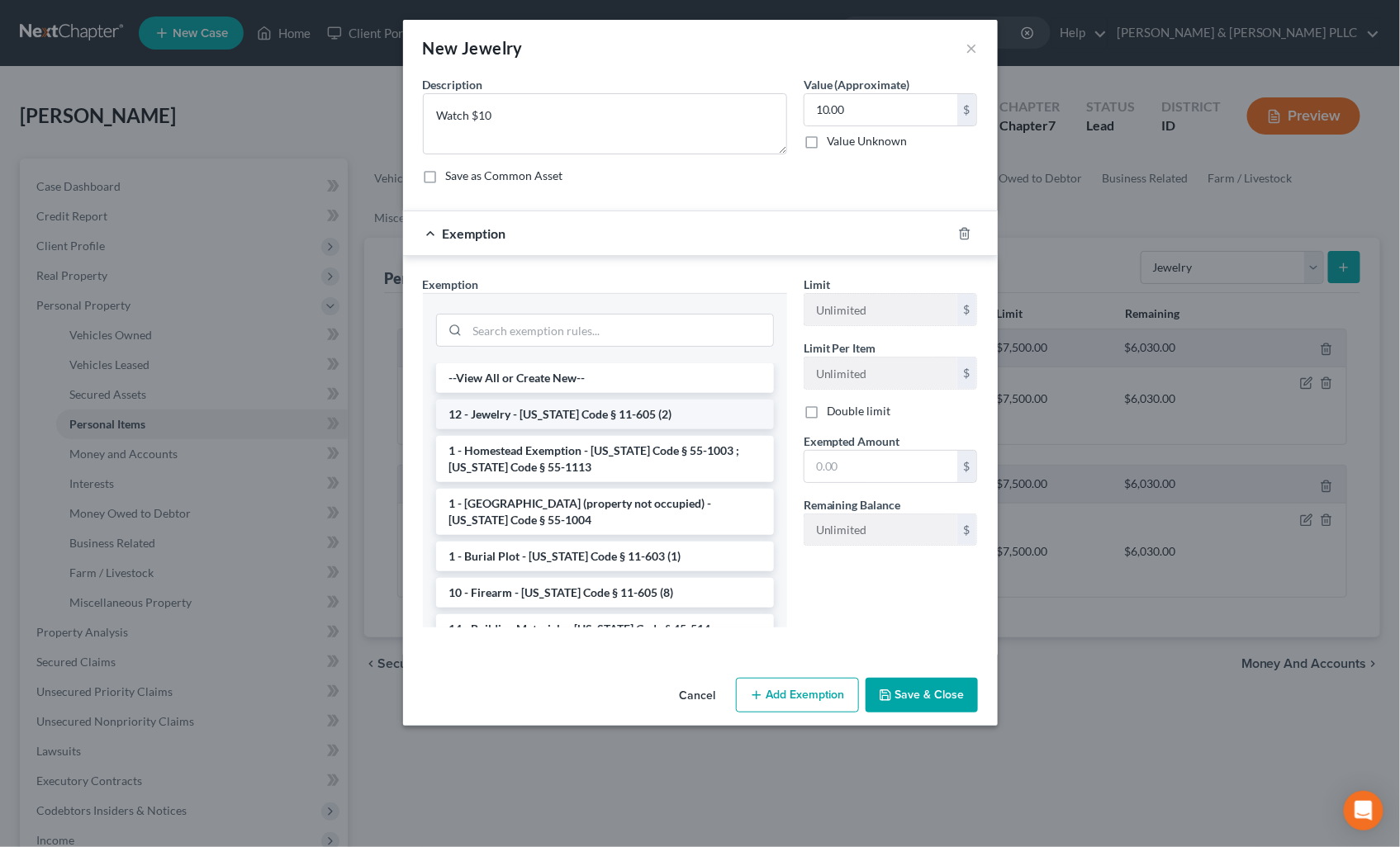
click at [645, 413] on li "12 - Jewelry - [US_STATE] Code § 11-605 (2)" at bounding box center [604, 414] width 338 height 30
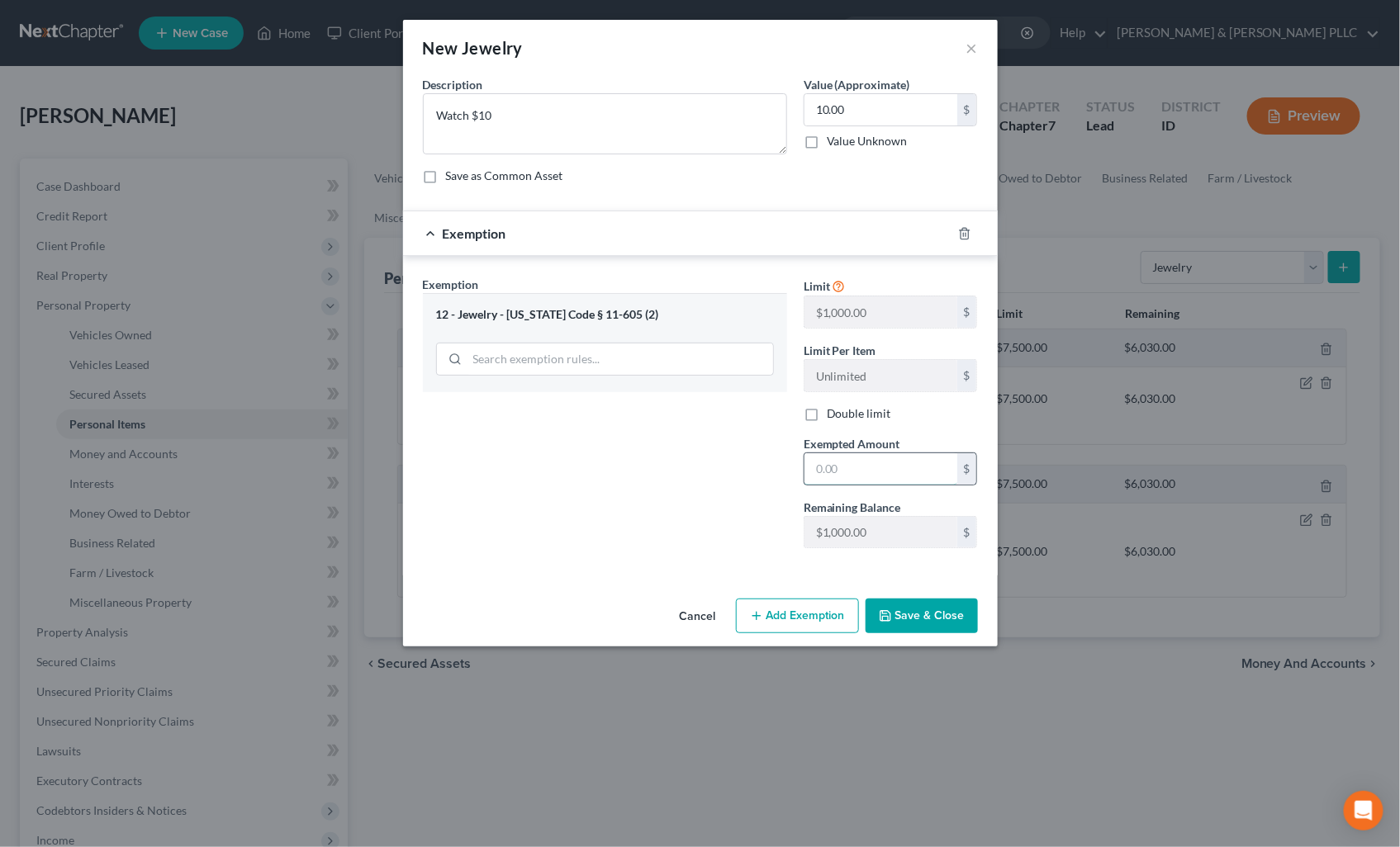
click at [822, 464] on input "text" at bounding box center [881, 468] width 153 height 31
type input "10.00"
click at [903, 604] on button "Save & Close" at bounding box center [921, 616] width 113 height 35
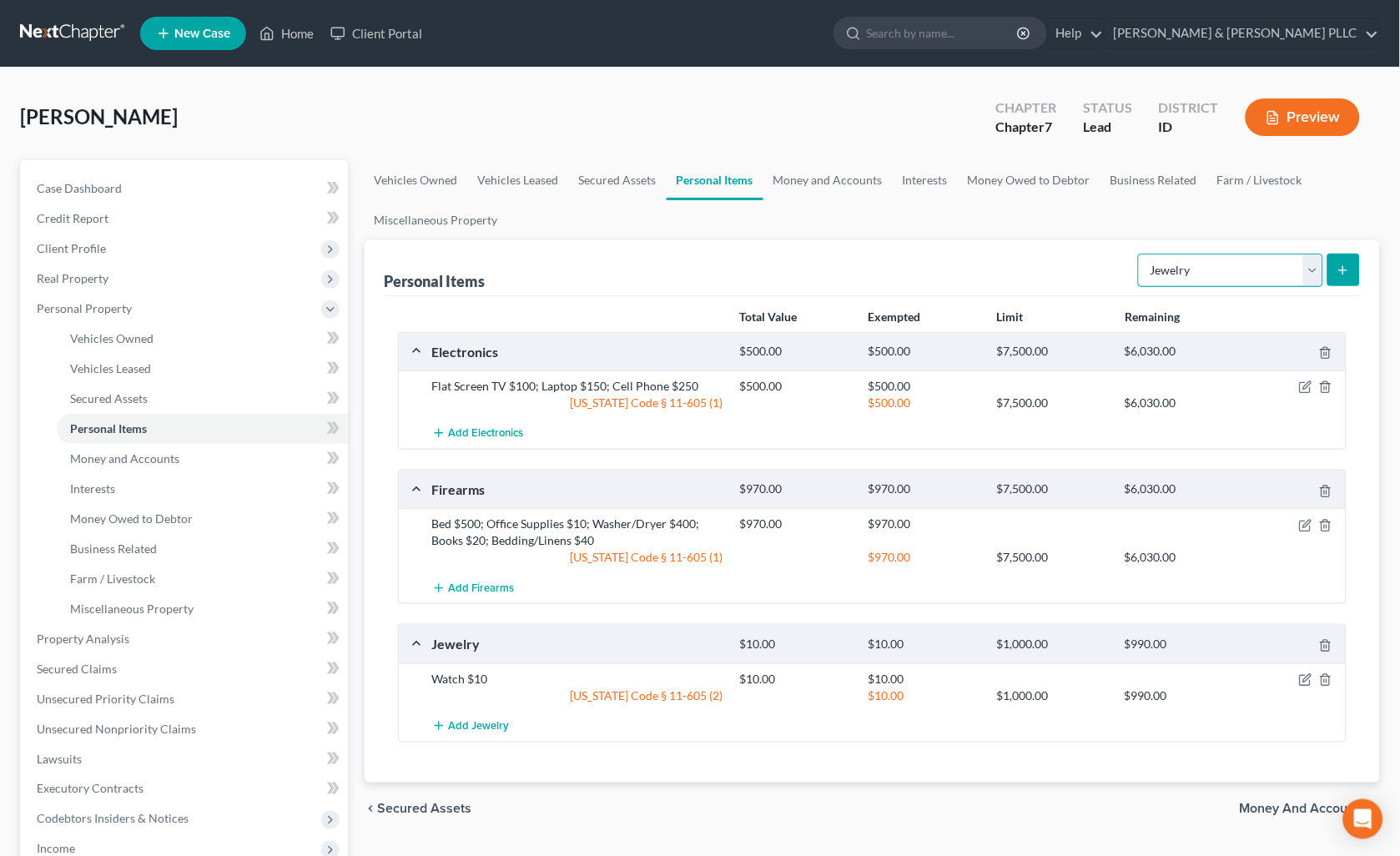
click at [1307, 271] on select "Select Item Type Clothing Collectibles Of Value Electronics Firearms Household …" at bounding box center [1231, 270] width 186 height 33
select select "clothing"
click at [1139, 254] on select "Select Item Type Clothing Collectibles Of Value Electronics Firearms Household …" at bounding box center [1231, 270] width 186 height 33
click at [1333, 272] on button "submit" at bounding box center [1344, 270] width 32 height 32
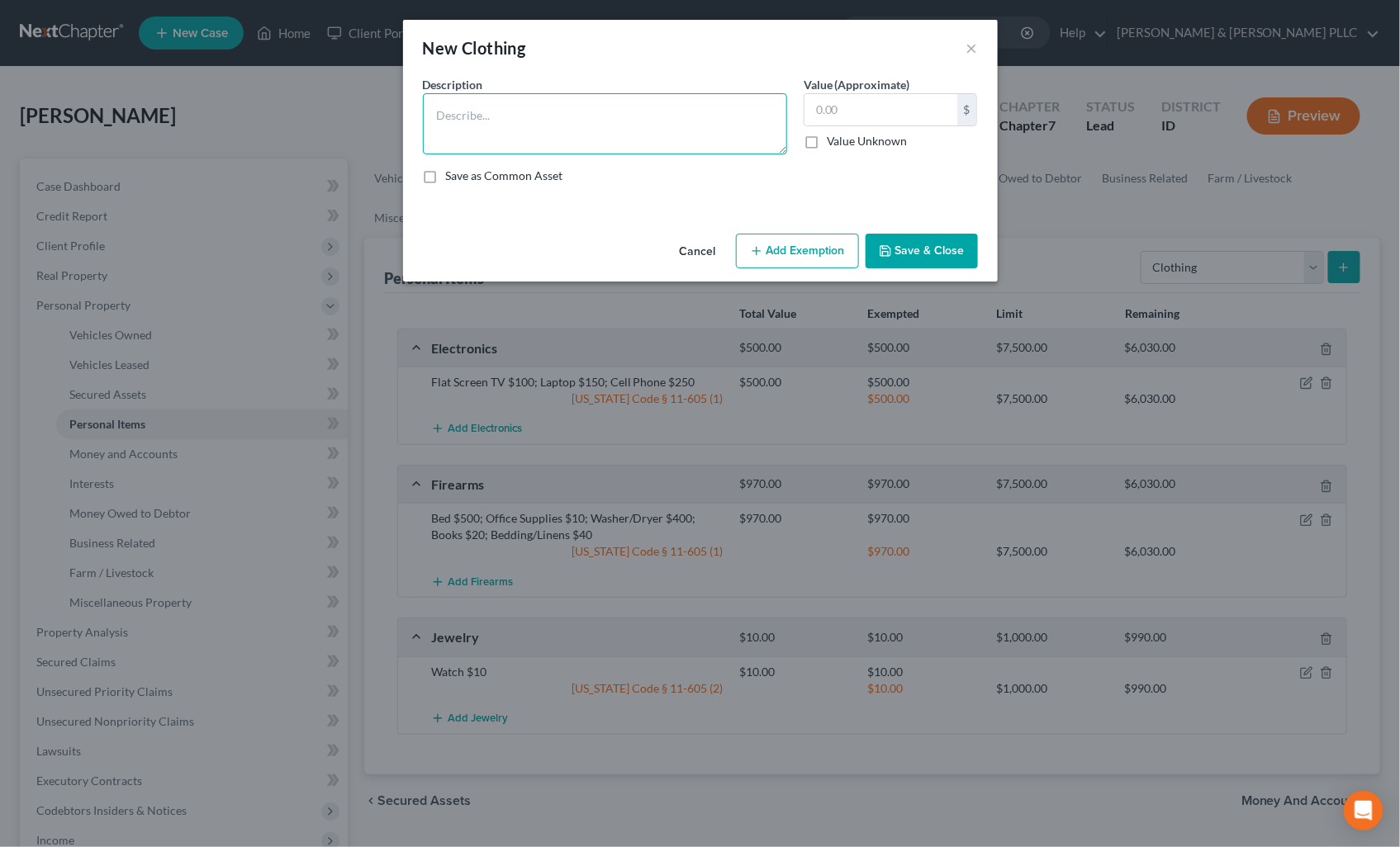
click at [583, 110] on textarea at bounding box center [605, 123] width 364 height 61
type textarea "Women's Clothing $200"
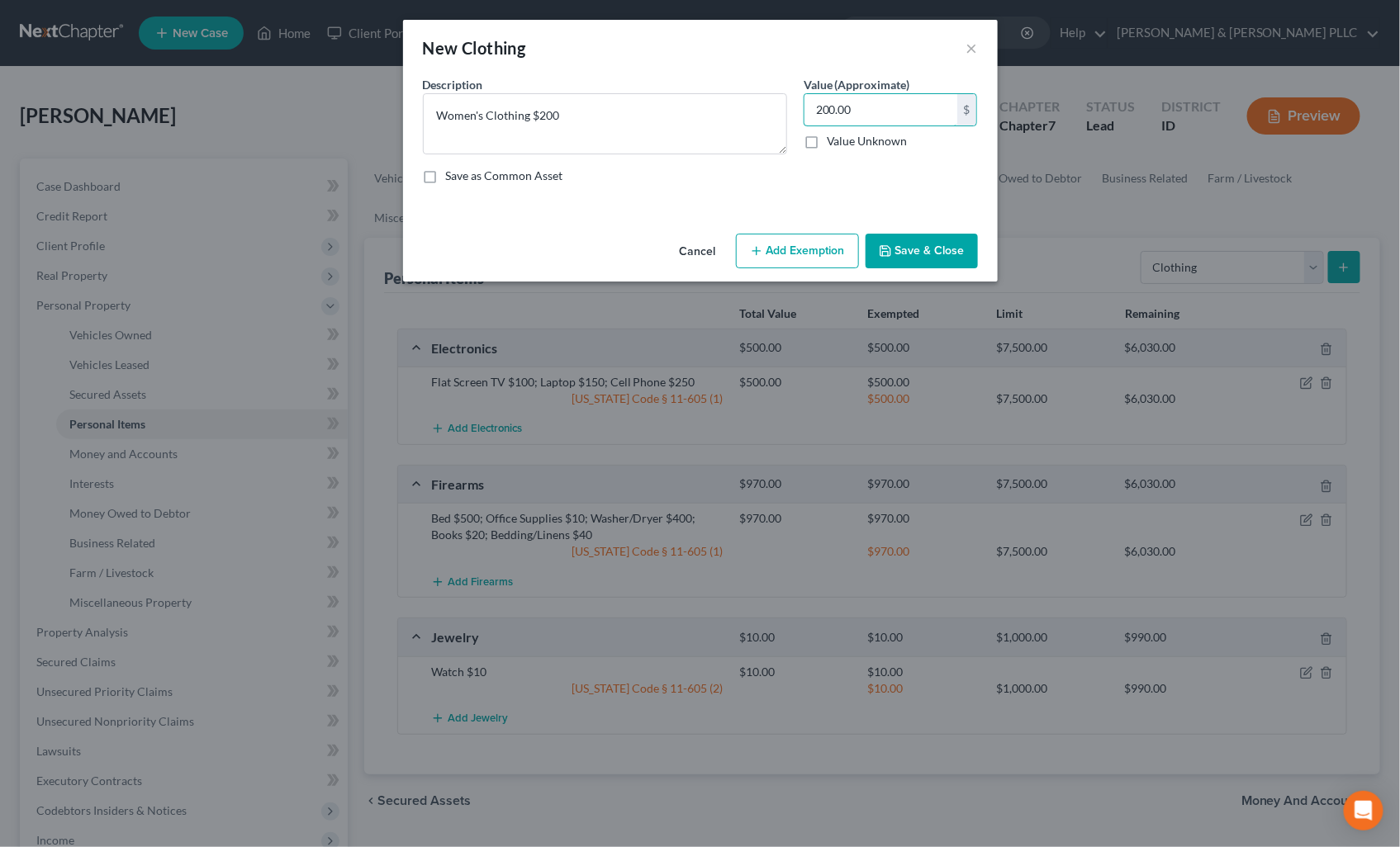
type input "200.00"
click at [818, 237] on button "Add Exemption" at bounding box center [797, 250] width 123 height 35
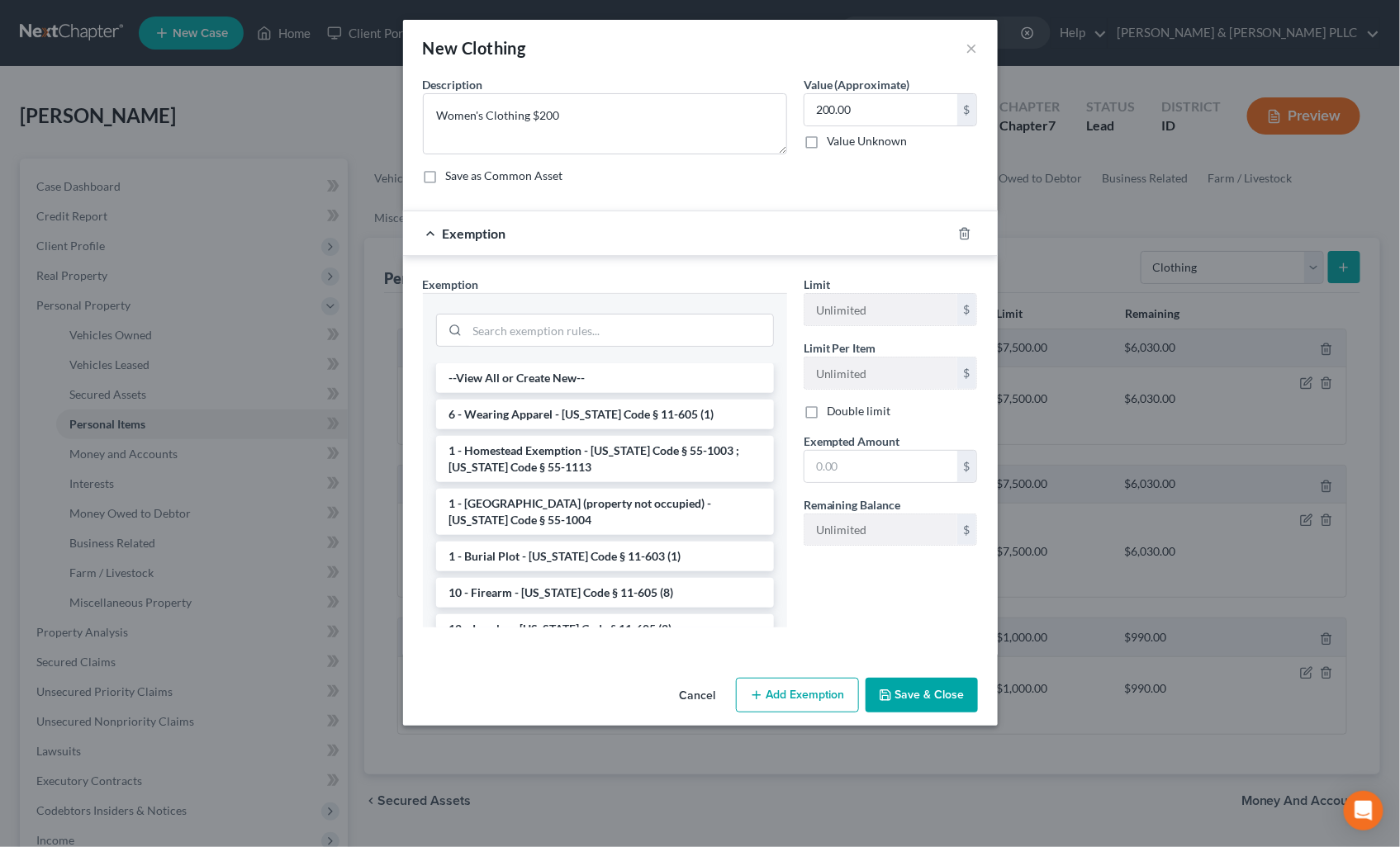
drag, startPoint x: 617, startPoint y: 412, endPoint x: 662, endPoint y: 420, distance: 45.7
click at [621, 412] on li "6 - Wearing Apparel - [US_STATE] Code § 11-605 (1)" at bounding box center [604, 414] width 338 height 30
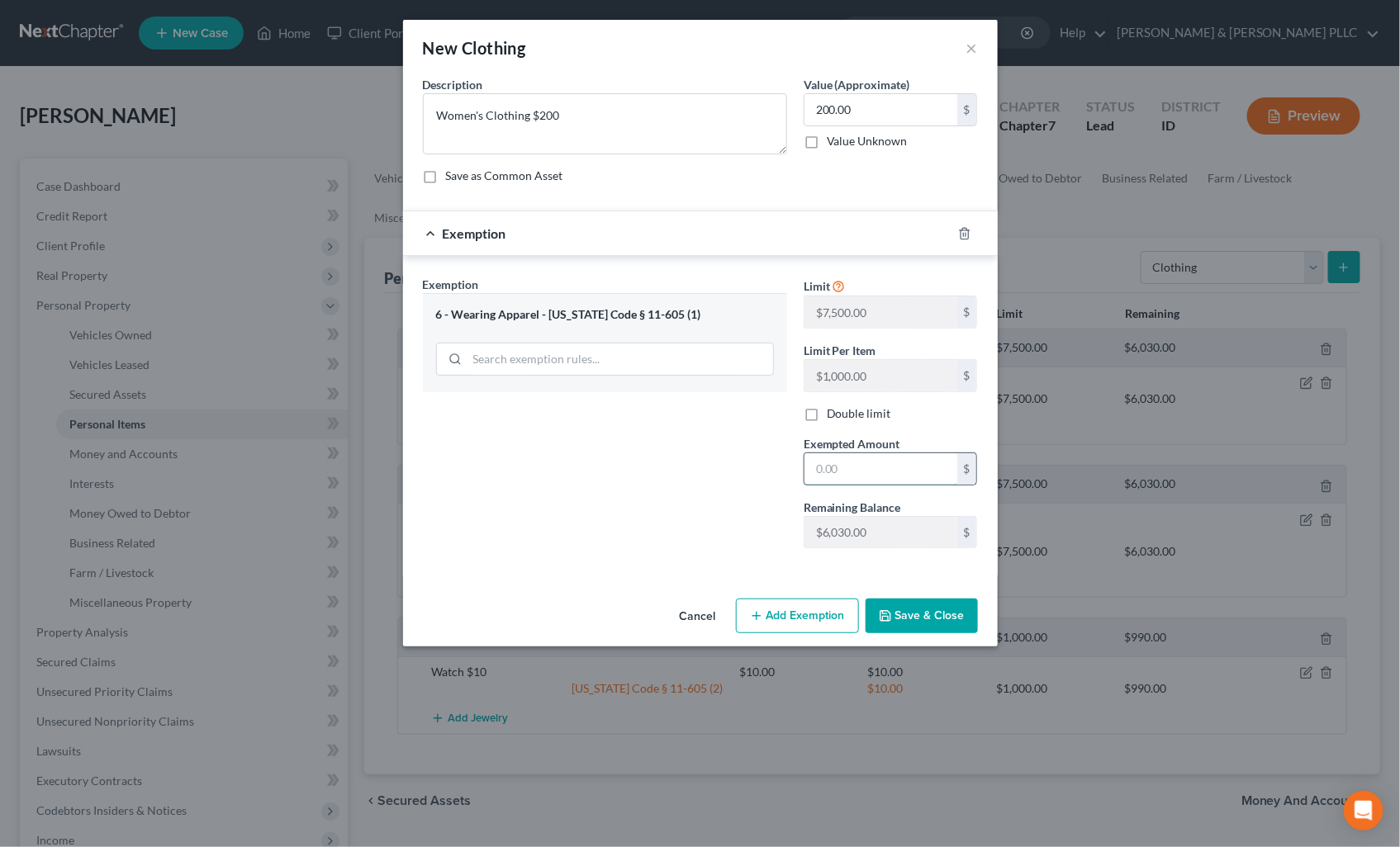
click at [830, 474] on input "text" at bounding box center [881, 468] width 153 height 31
type input "200.00"
click at [922, 604] on button "Save & Close" at bounding box center [921, 616] width 113 height 35
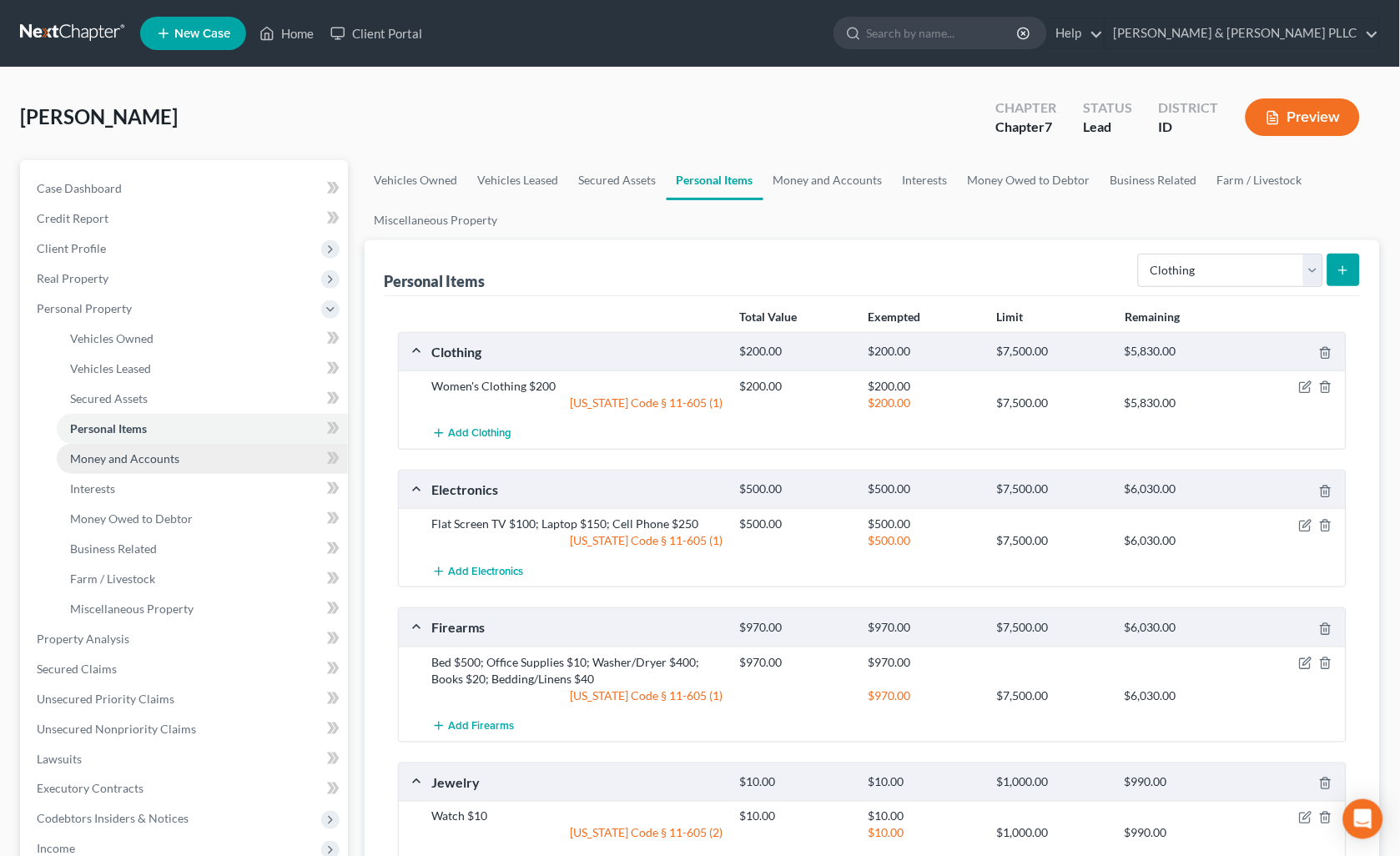
click at [153, 452] on span "Money and Accounts" at bounding box center [125, 459] width 109 height 14
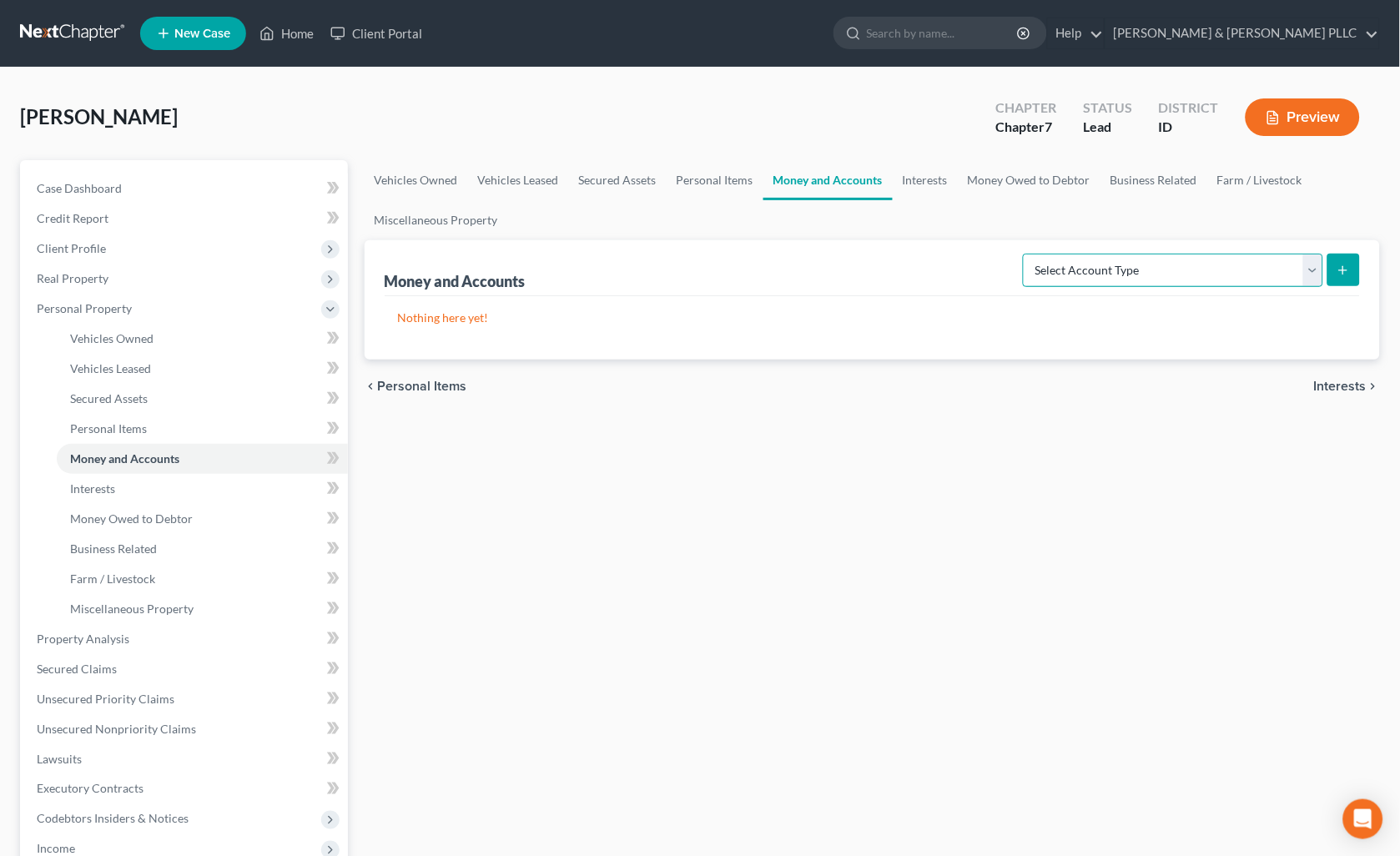
click at [1314, 272] on select "Select Account Type Brokerage Cash on Hand Certificates of Deposit Checking Acc…" at bounding box center [1172, 270] width 300 height 33
select select "checking"
click at [1027, 254] on select "Select Account Type Brokerage Cash on Hand Certificates of Deposit Checking Acc…" at bounding box center [1172, 270] width 300 height 33
click at [1344, 264] on icon "submit" at bounding box center [1343, 270] width 13 height 13
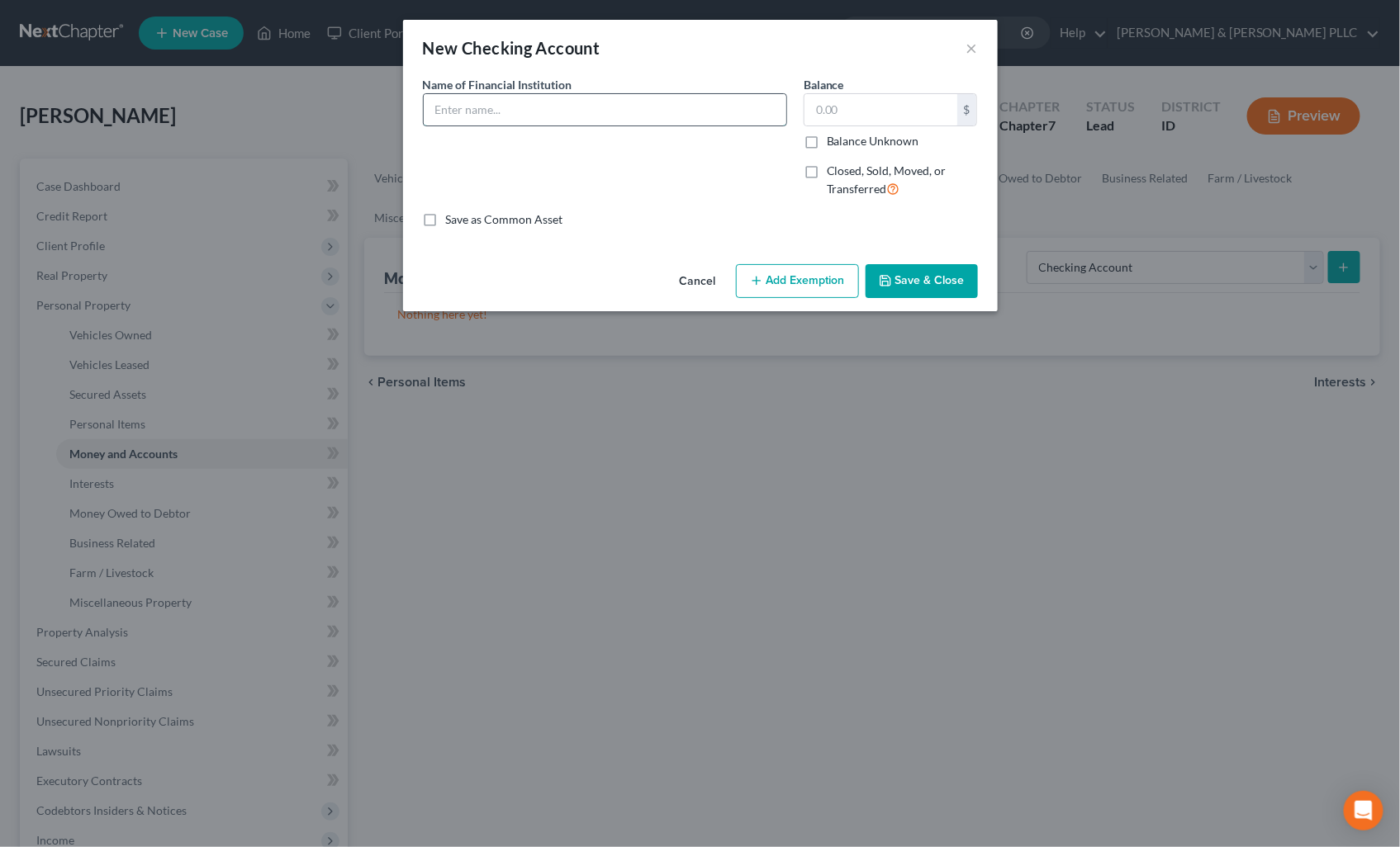
click at [537, 101] on input "text" at bounding box center [604, 109] width 363 height 31
type input "[PERSON_NAME] Bank"
type input "0.00"
click at [972, 282] on button "Save & Close" at bounding box center [921, 281] width 113 height 35
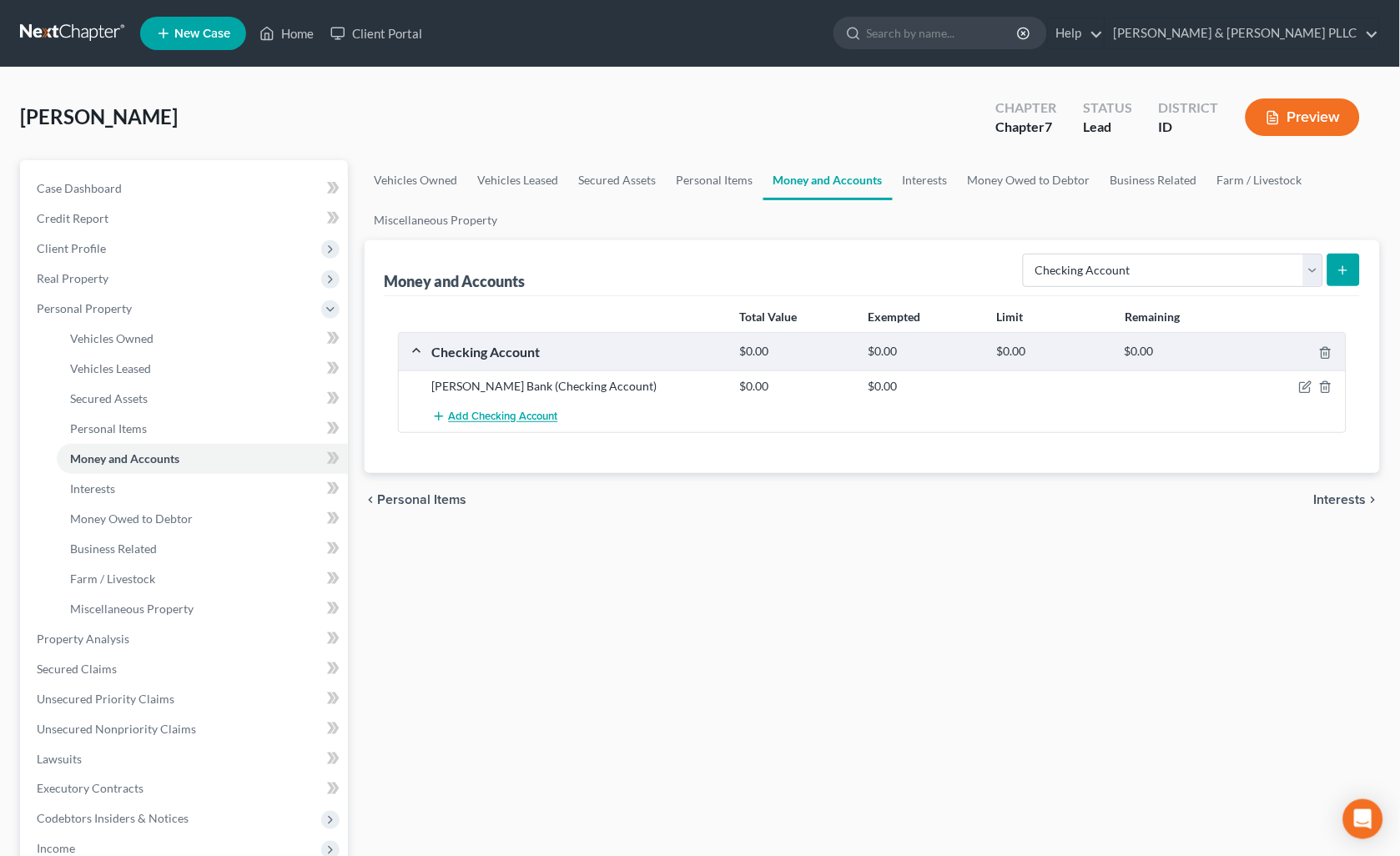
click at [479, 407] on button "Add Checking Account" at bounding box center [495, 417] width 126 height 30
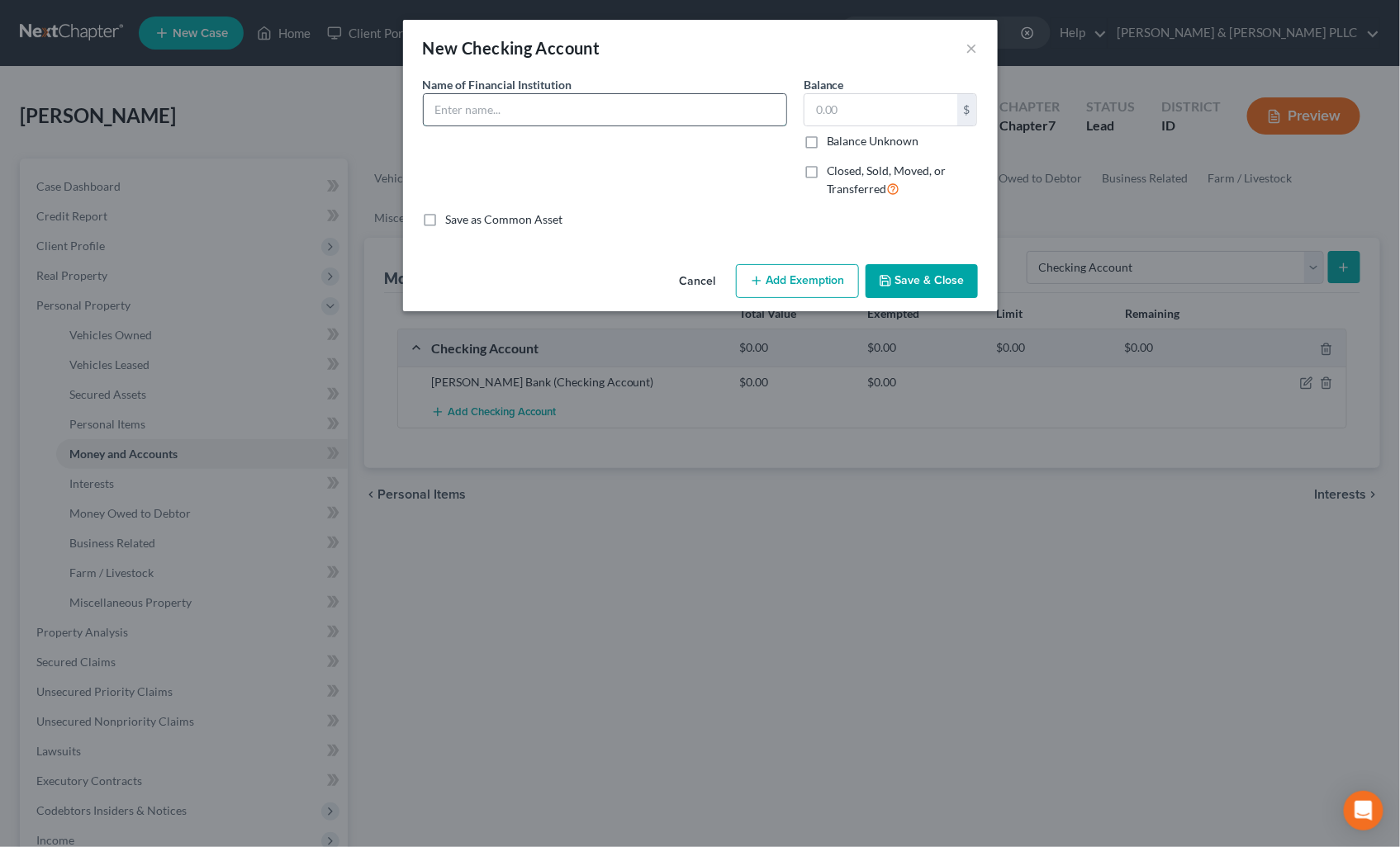
click at [578, 102] on input "text" at bounding box center [604, 109] width 363 height 31
type input "Members Preferred Credit Union"
type input "19.00"
click at [949, 290] on button "Save & Close" at bounding box center [921, 281] width 113 height 35
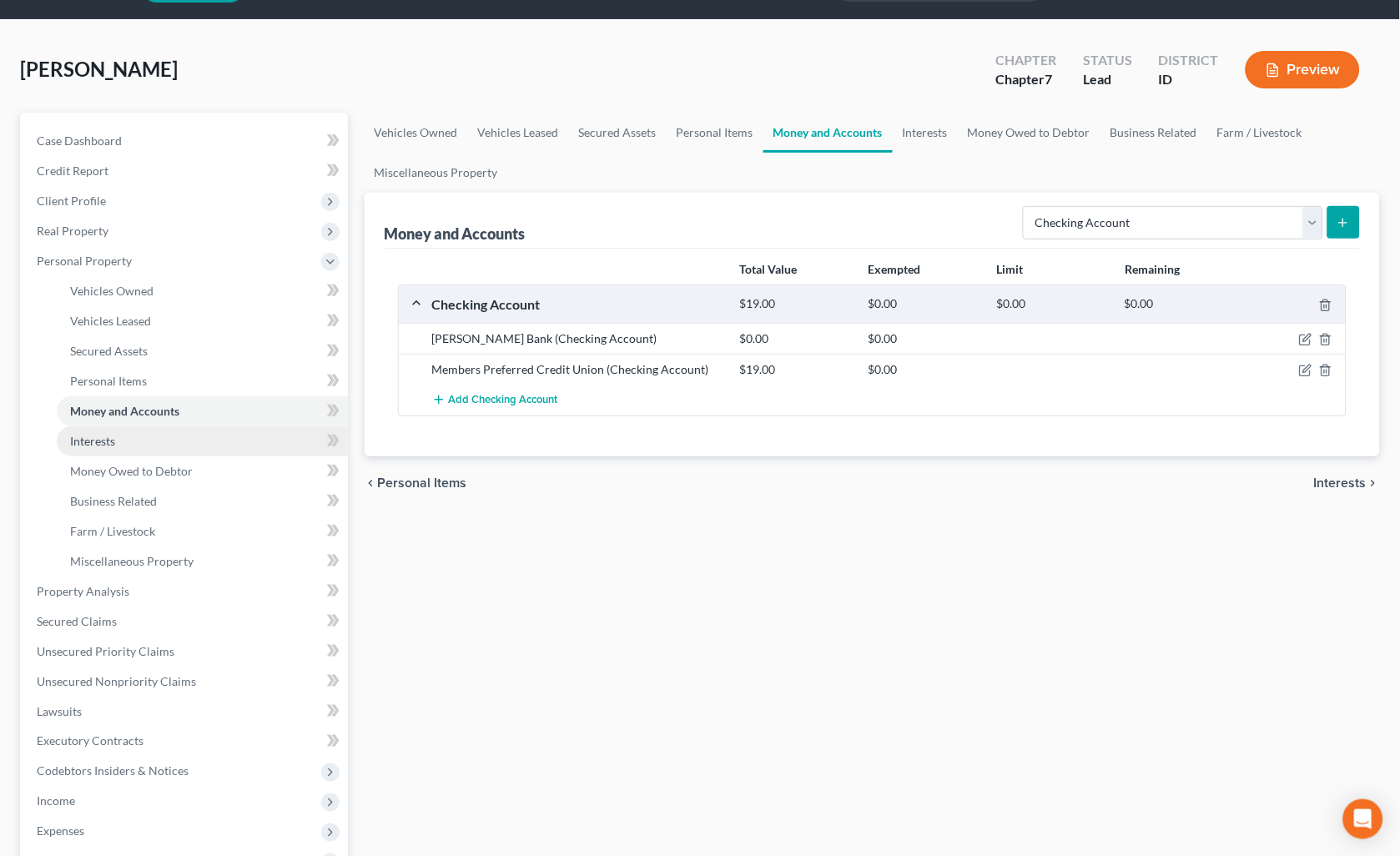
scroll to position [92, 0]
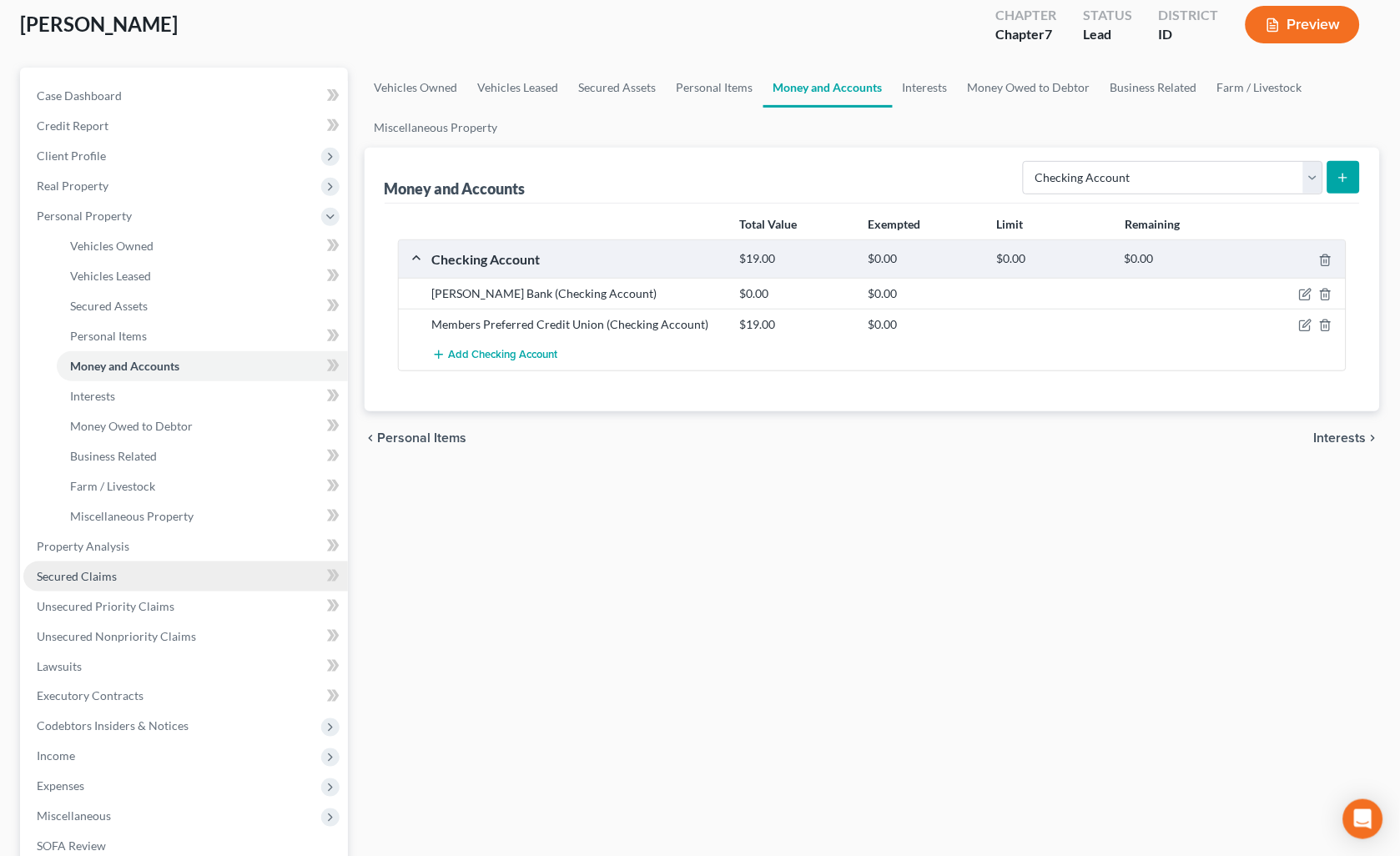
click at [104, 569] on span "Secured Claims" at bounding box center [76, 576] width 80 height 14
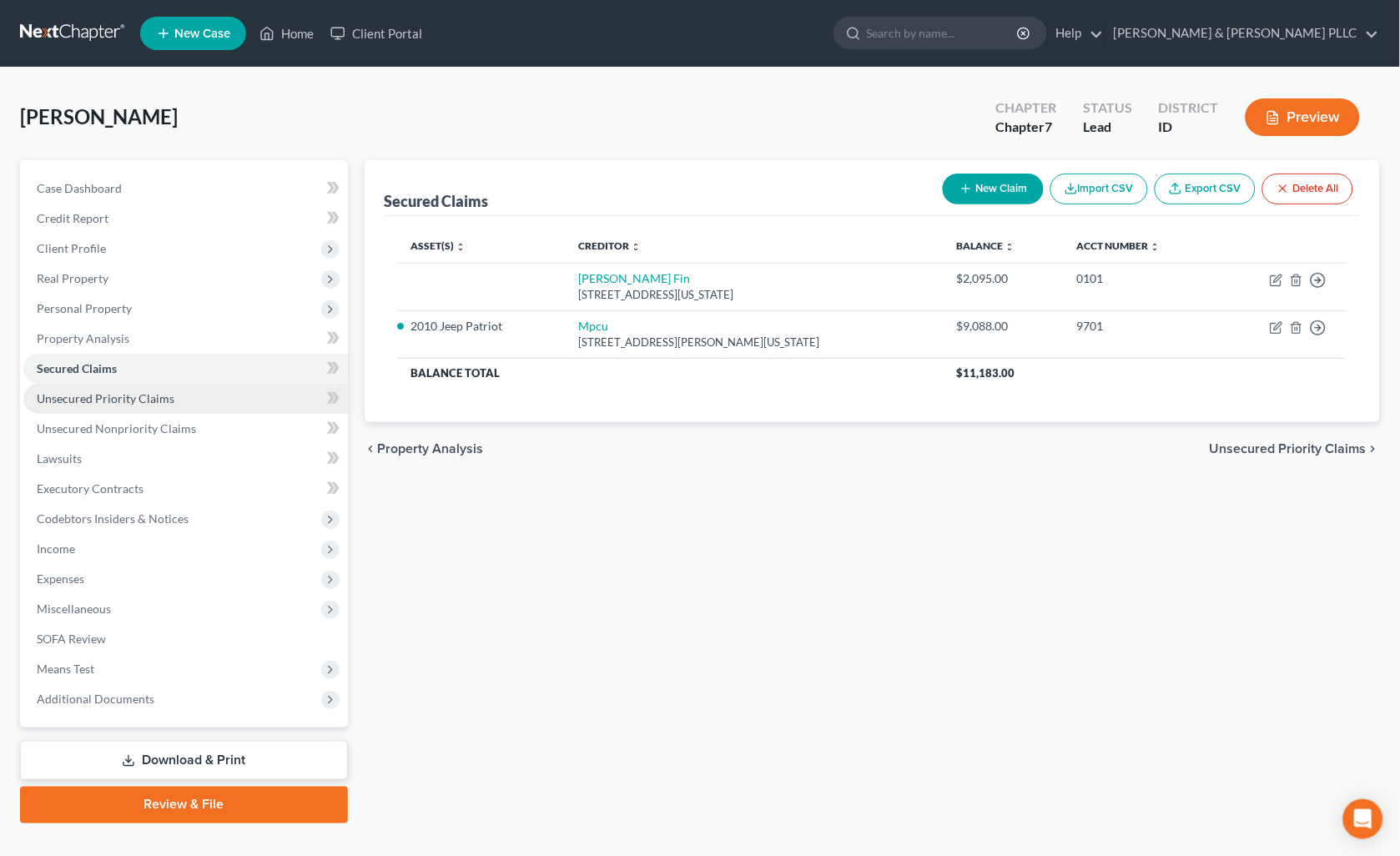
click at [144, 397] on span "Unsecured Priority Claims" at bounding box center [106, 399] width 138 height 14
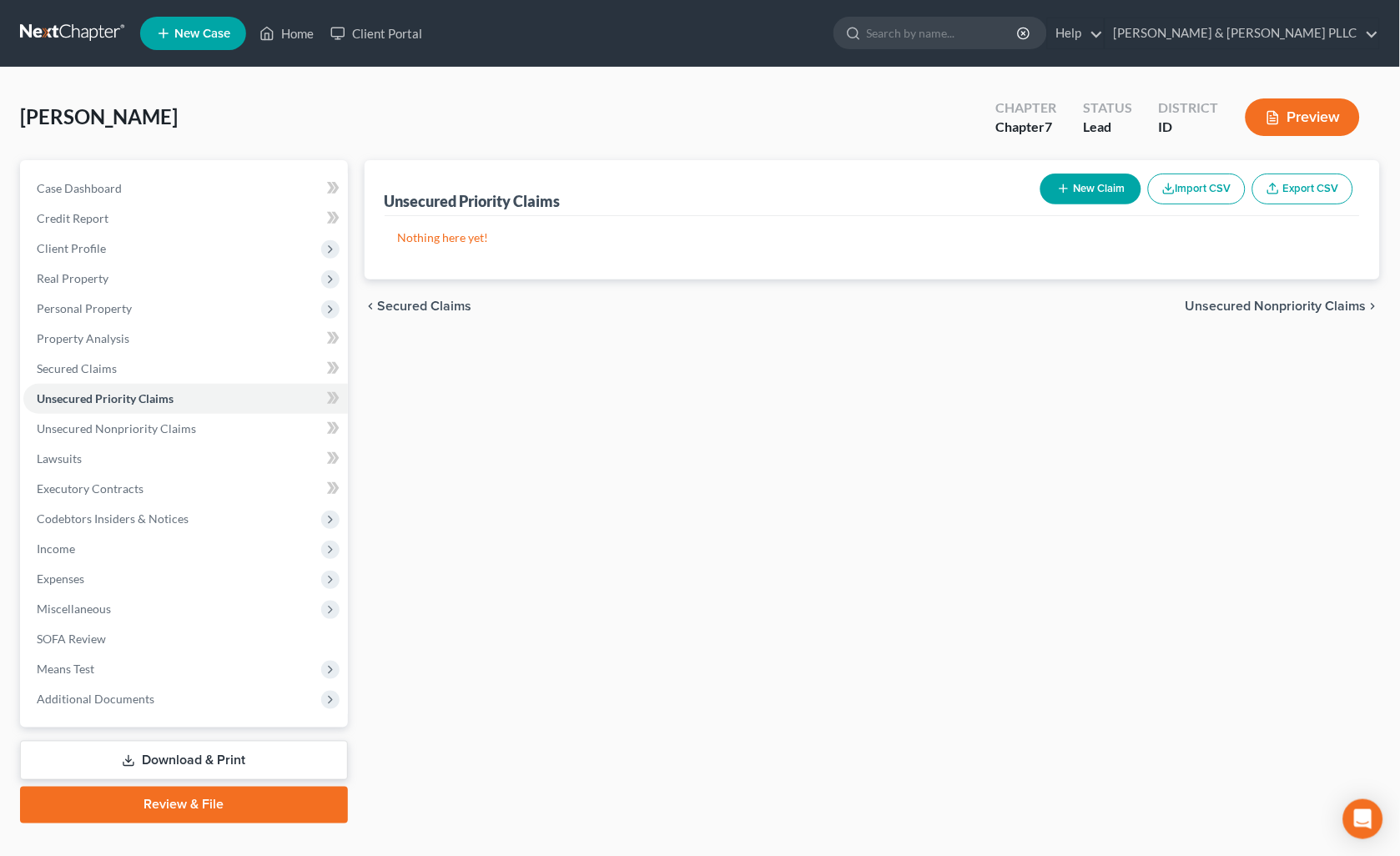
click at [1093, 185] on button "New Claim" at bounding box center [1091, 189] width 101 height 30
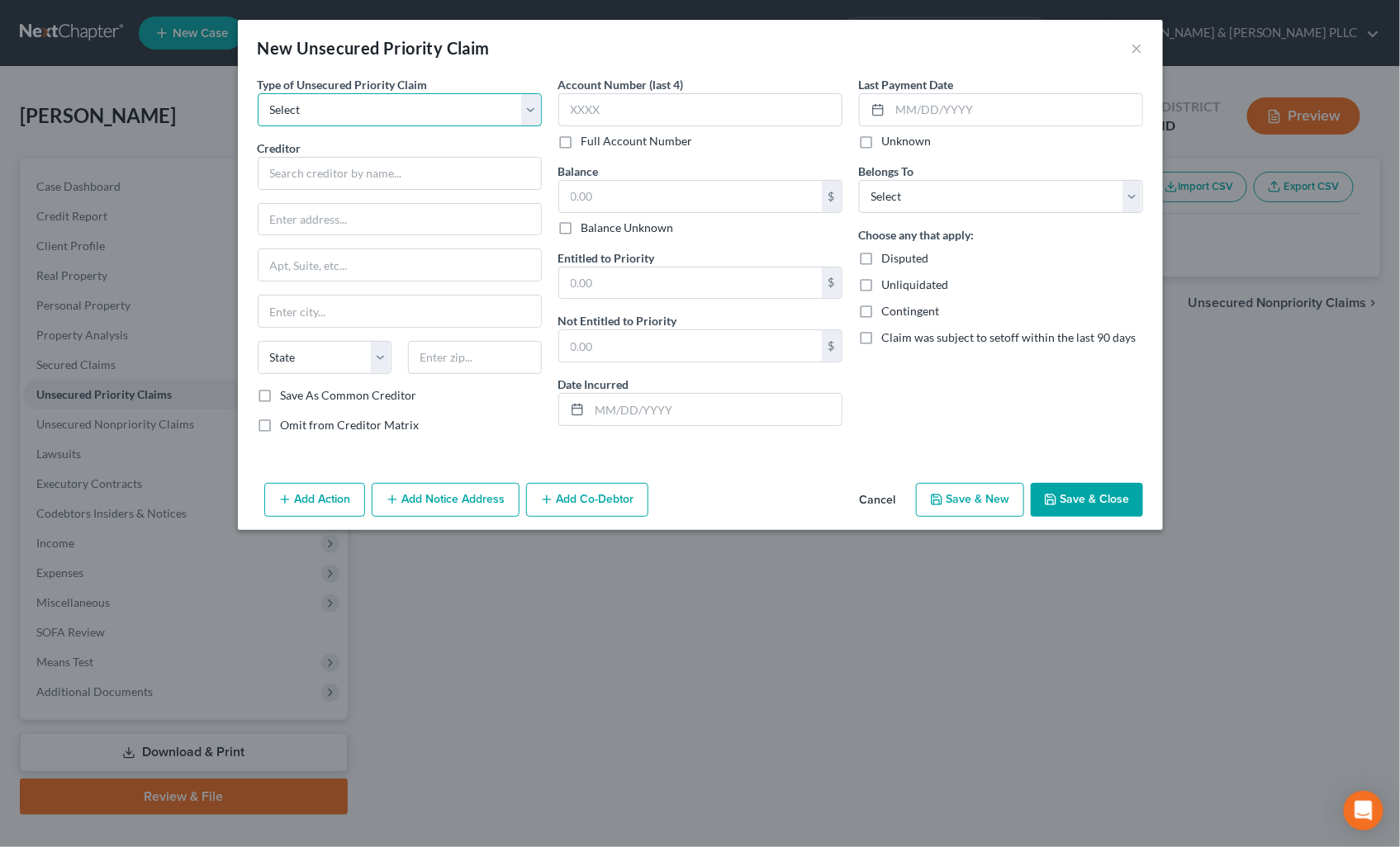
click at [537, 118] on select "Select Taxes & Other Government Units Domestic Support Obligations Extensions o…" at bounding box center [399, 109] width 284 height 33
select select "0"
click at [257, 93] on select "Select Taxes & Other Government Units Domestic Support Obligations Extensions o…" at bounding box center [399, 109] width 284 height 33
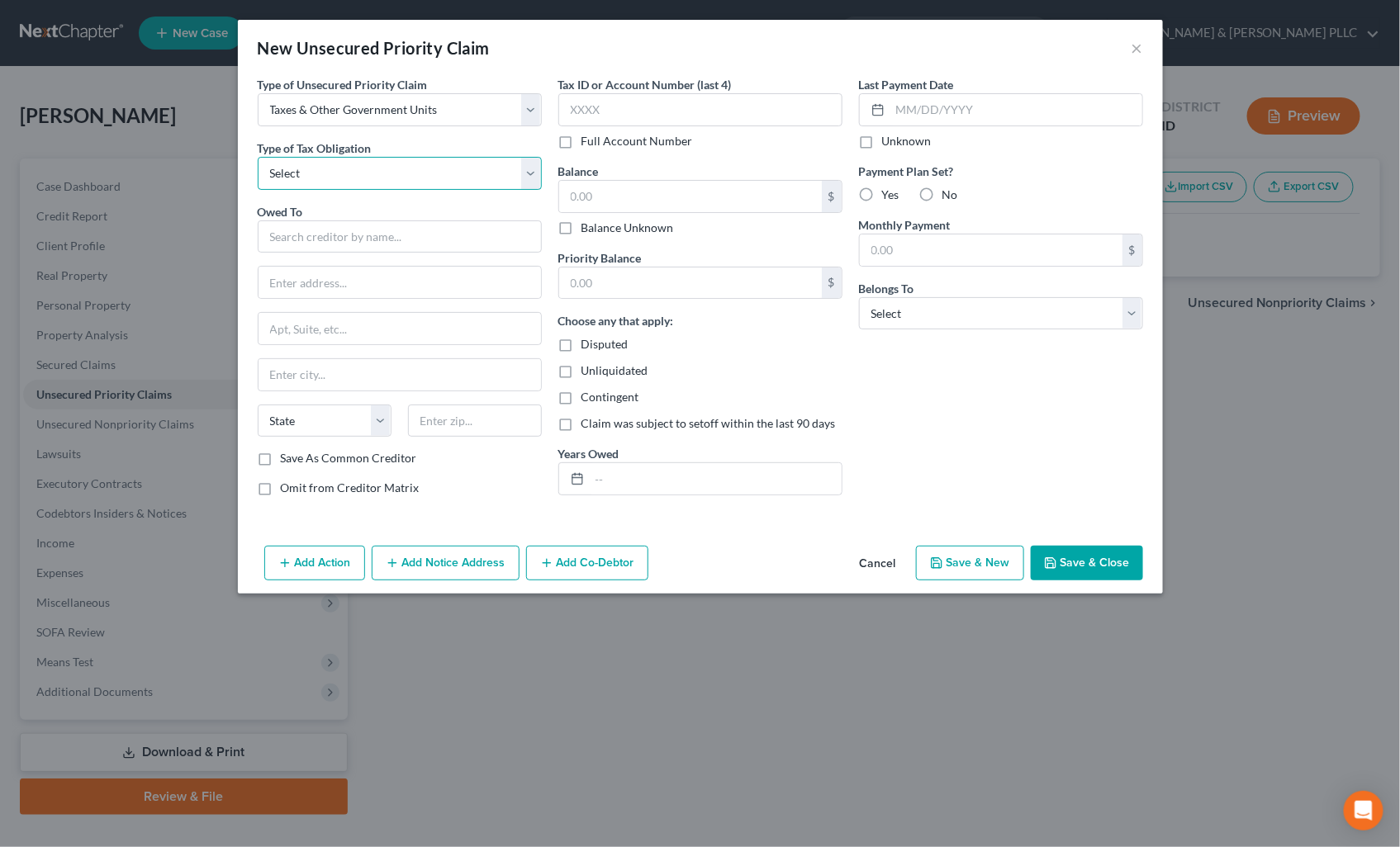
drag, startPoint x: 531, startPoint y: 169, endPoint x: 515, endPoint y: 176, distance: 17.5
click at [531, 169] on select "Select Federal City State Franchise Tax Board Other" at bounding box center [399, 173] width 284 height 33
select select "0"
click at [257, 157] on select "Select Federal City State Franchise Tax Board Other" at bounding box center [399, 173] width 284 height 33
click at [384, 221] on input "text" at bounding box center [399, 237] width 284 height 33
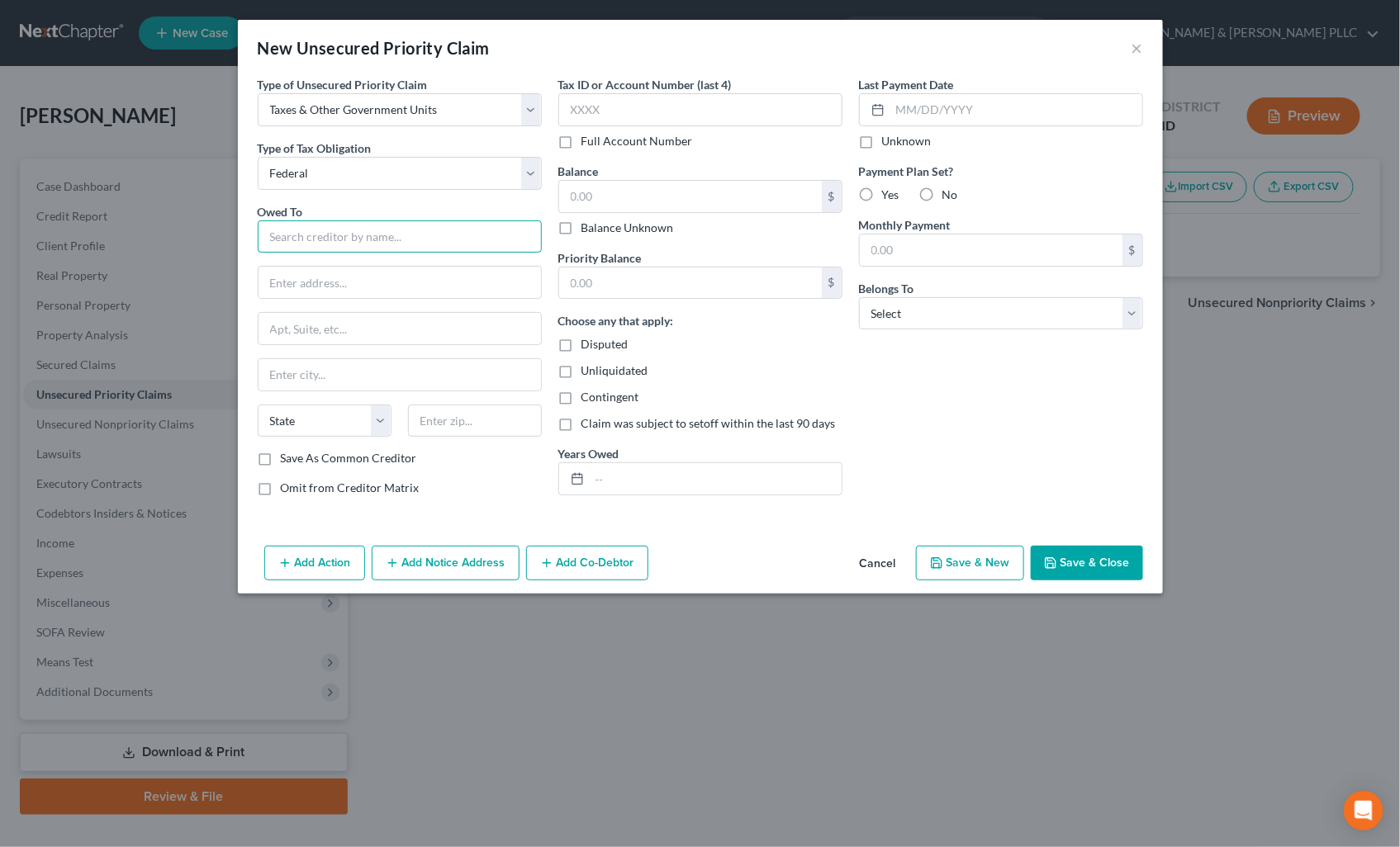
type input "R"
type input "IRS"
click at [446, 287] on div "Centralized Insolvency Opera [GEOGRAPHIC_DATA]-7346" at bounding box center [388, 280] width 234 height 14
type input "Centralized Insolvency Opera"
type input "PO Box 7346"
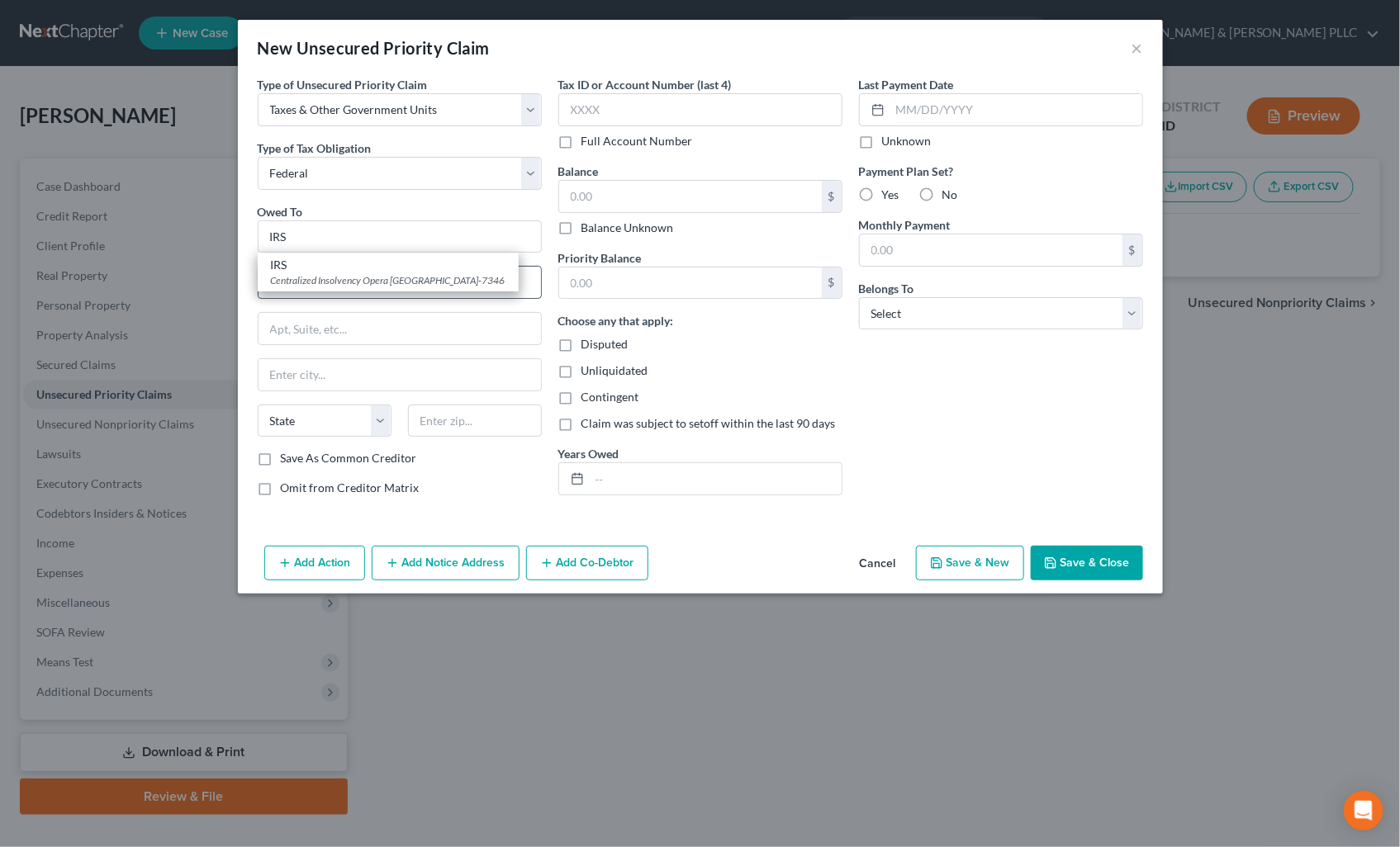
type input "[GEOGRAPHIC_DATA]"
select select "39"
type input "19101-7346"
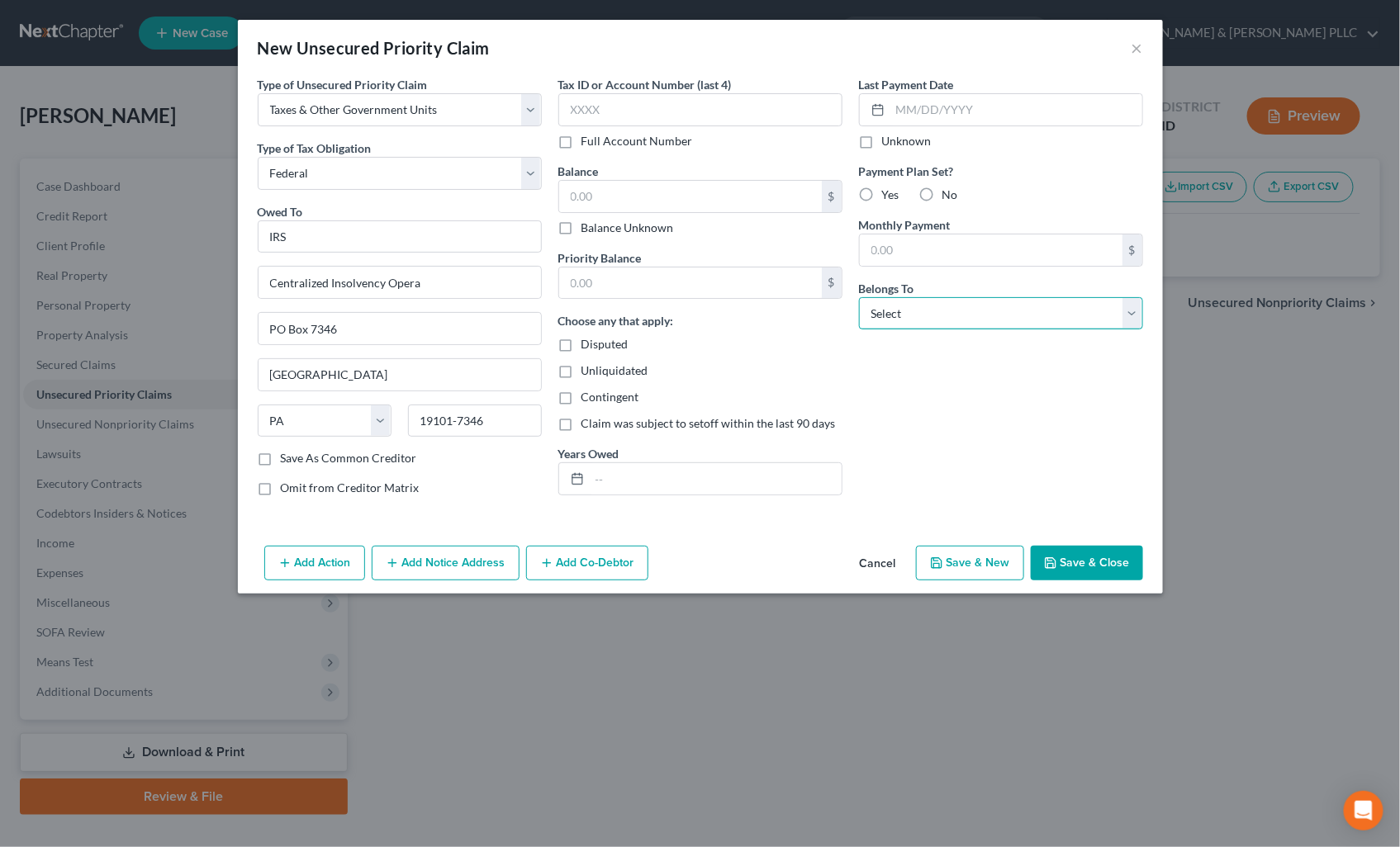
click at [1129, 310] on select "Select Debtor 1 Only Debtor 2 Only Debtor 1 And Debtor 2 Only At Least One Of T…" at bounding box center [1001, 313] width 284 height 33
select select "0"
click at [859, 297] on select "Select Debtor 1 Only Debtor 2 Only Debtor 1 And Debtor 2 Only At Least One Of T…" at bounding box center [1001, 313] width 284 height 33
click at [955, 566] on button "Save & New" at bounding box center [970, 562] width 108 height 35
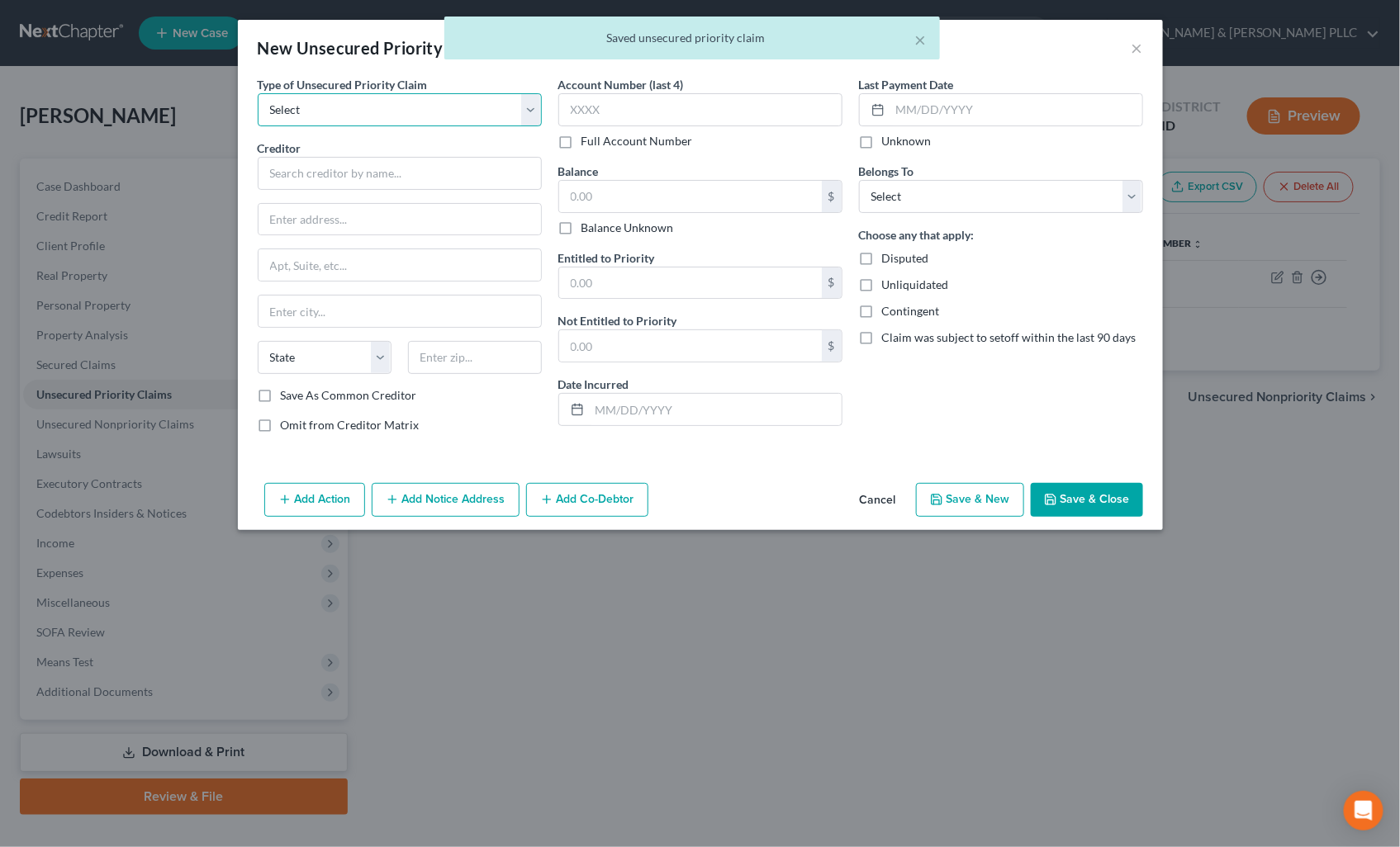
drag, startPoint x: 527, startPoint y: 114, endPoint x: 500, endPoint y: 126, distance: 29.5
click at [527, 114] on select "Select Taxes & Other Government Units Domestic Support Obligations Extensions o…" at bounding box center [399, 109] width 284 height 33
select select "0"
click at [257, 93] on select "Select Taxes & Other Government Units Domestic Support Obligations Extensions o…" at bounding box center [399, 109] width 284 height 33
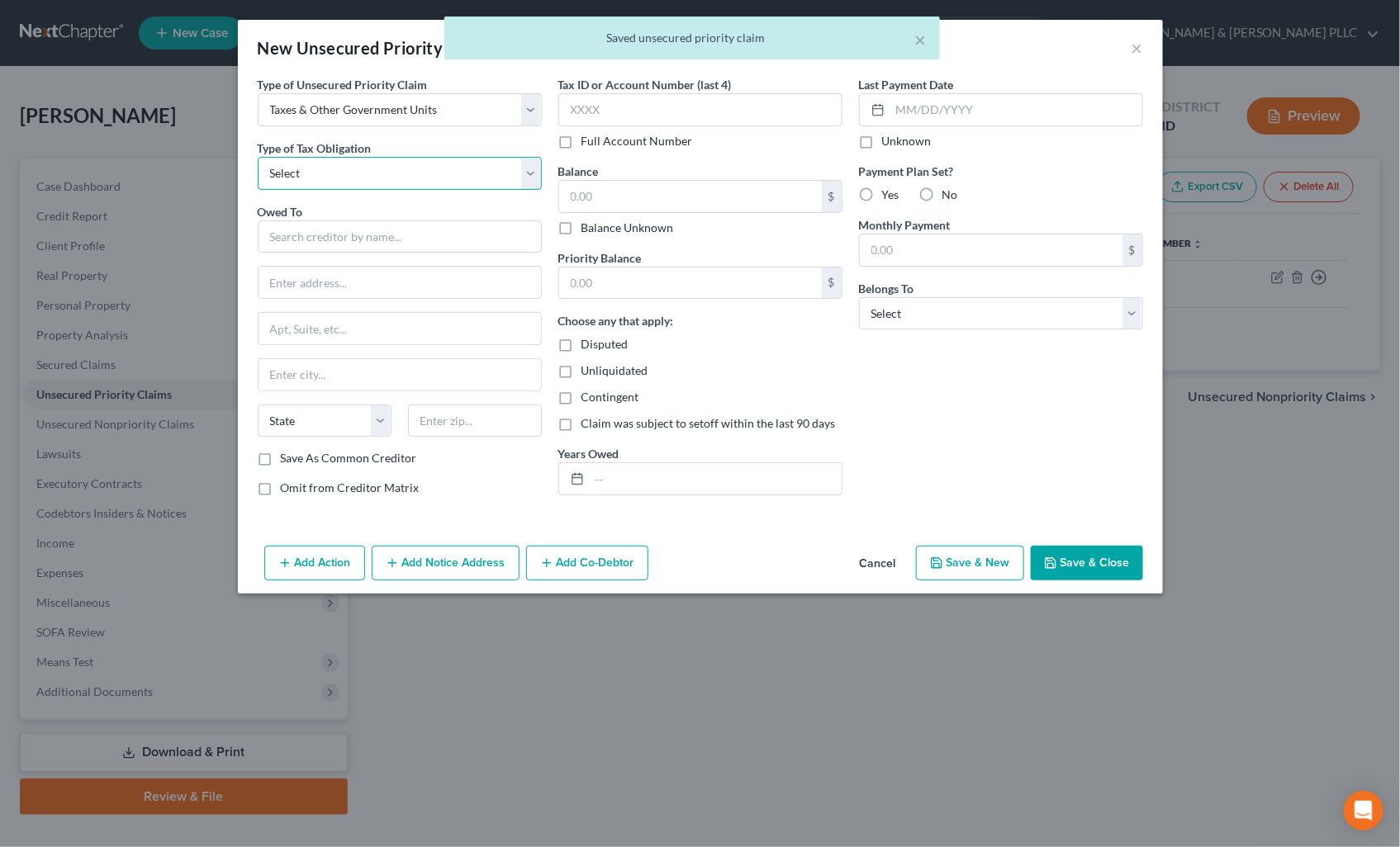
drag, startPoint x: 538, startPoint y: 175, endPoint x: 526, endPoint y: 179, distance: 12.6
click at [538, 175] on select "Select Federal City State Franchise Tax Board Other" at bounding box center [399, 173] width 284 height 33
select select "2"
click at [257, 157] on select "Select Federal City State Franchise Tax Board Other" at bounding box center [399, 173] width 284 height 33
click at [373, 229] on input "text" at bounding box center [399, 237] width 284 height 33
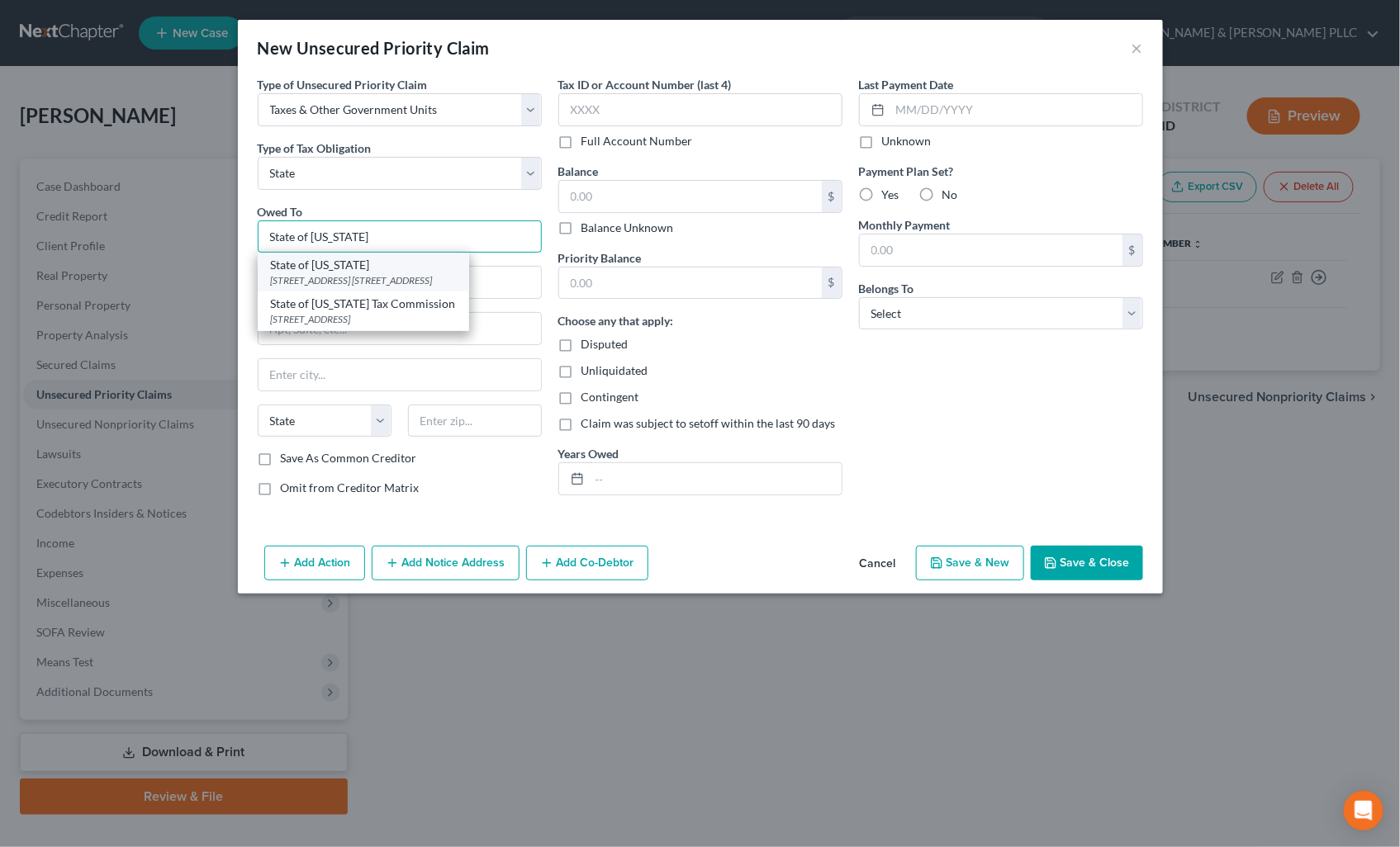
type input "State of [US_STATE]"
drag, startPoint x: 358, startPoint y: 278, endPoint x: 415, endPoint y: 277, distance: 57.0
click at [359, 278] on div "[STREET_ADDRESS] [STREET_ADDRESS]" at bounding box center [363, 280] width 185 height 14
type input "[STREET_ADDRESS]"
type input "PO Box 36"
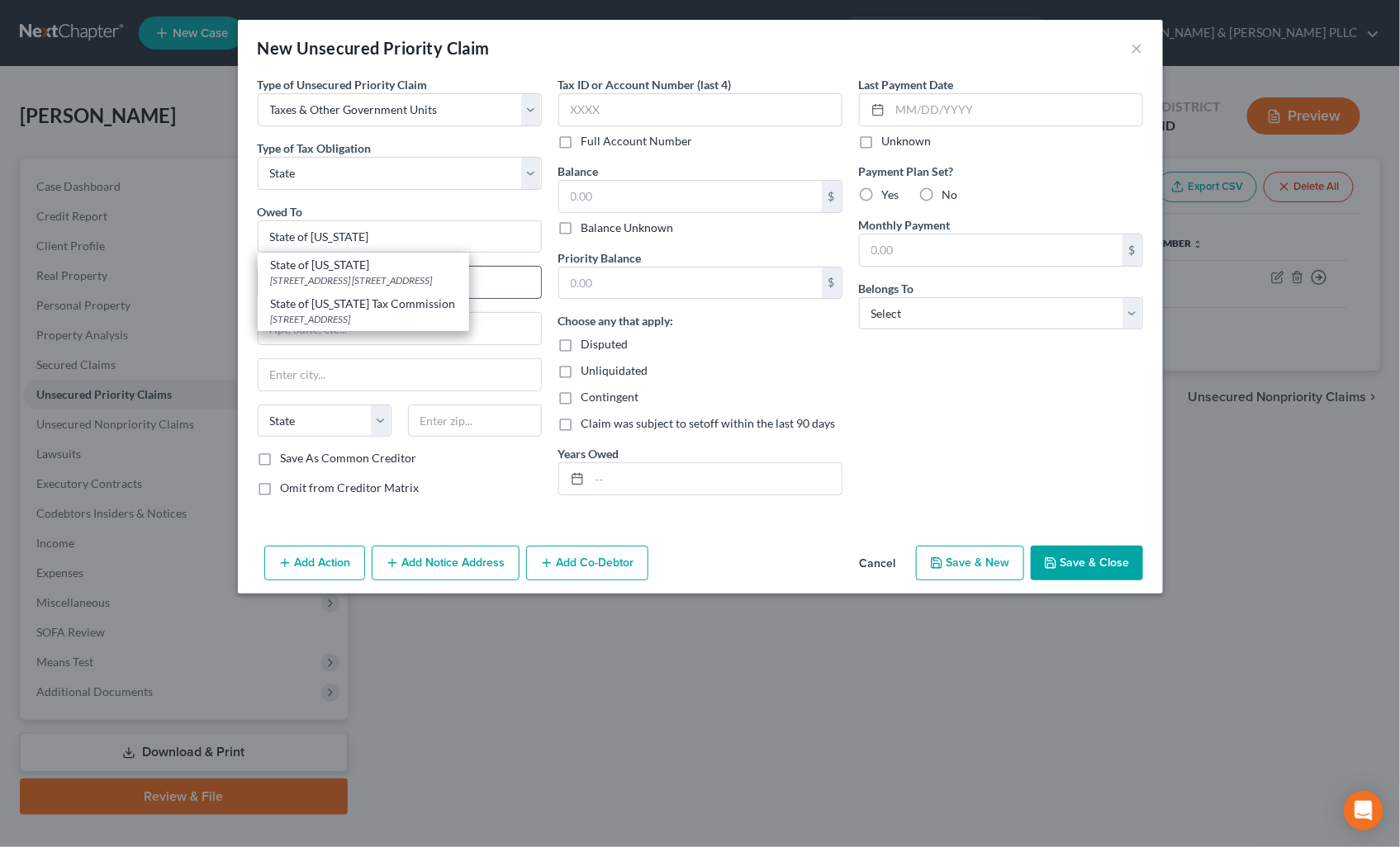
type input "Boise"
select select "13"
type input "83722-0410"
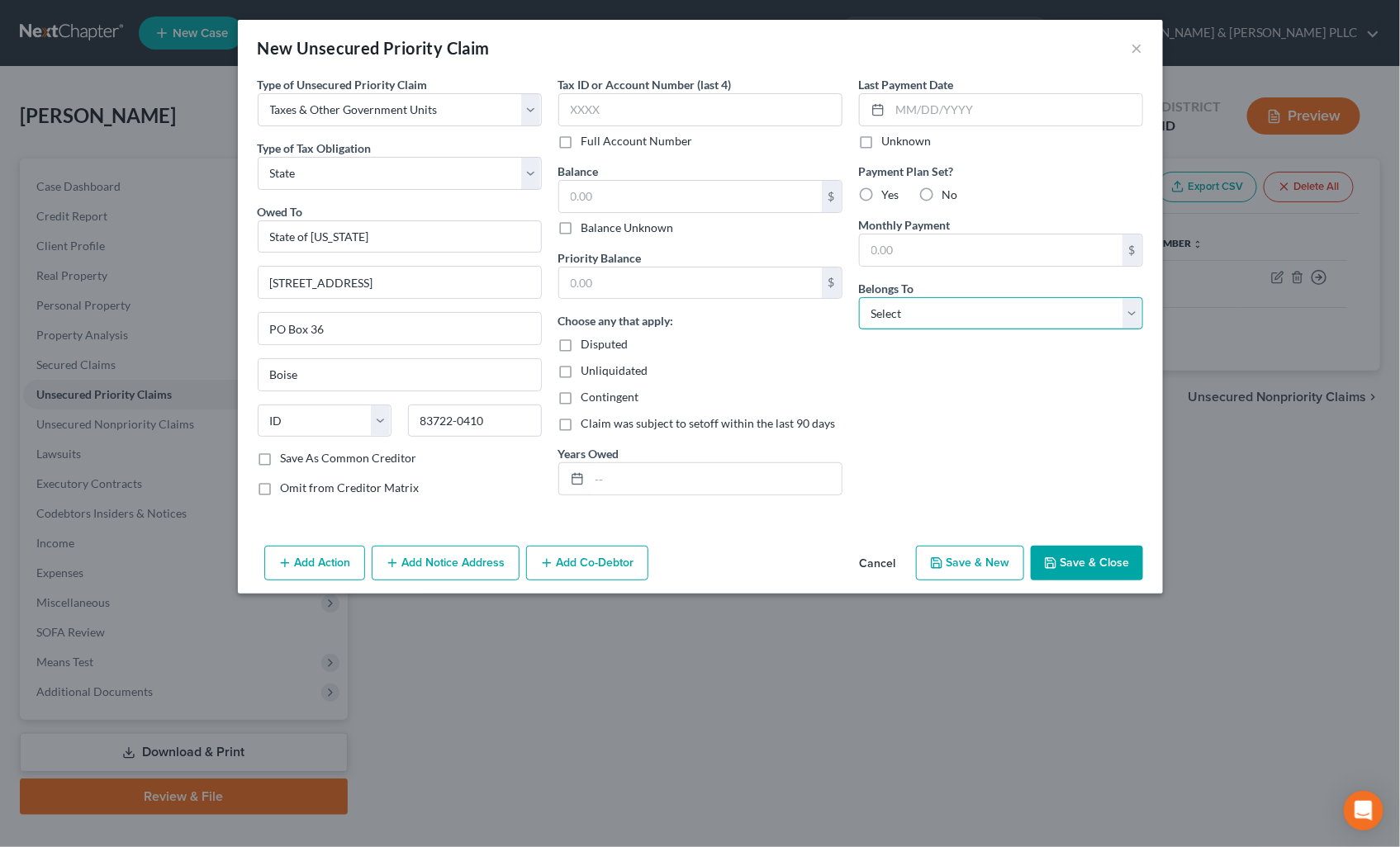
click at [1121, 305] on select "Select Debtor 1 Only Debtor 2 Only Debtor 1 And Debtor 2 Only At Least One Of T…" at bounding box center [1001, 313] width 284 height 33
select select "0"
click at [859, 297] on select "Select Debtor 1 Only Debtor 2 Only Debtor 1 And Debtor 2 Only At Least One Of T…" at bounding box center [1001, 313] width 284 height 33
click at [1074, 557] on button "Save & Close" at bounding box center [1087, 562] width 113 height 35
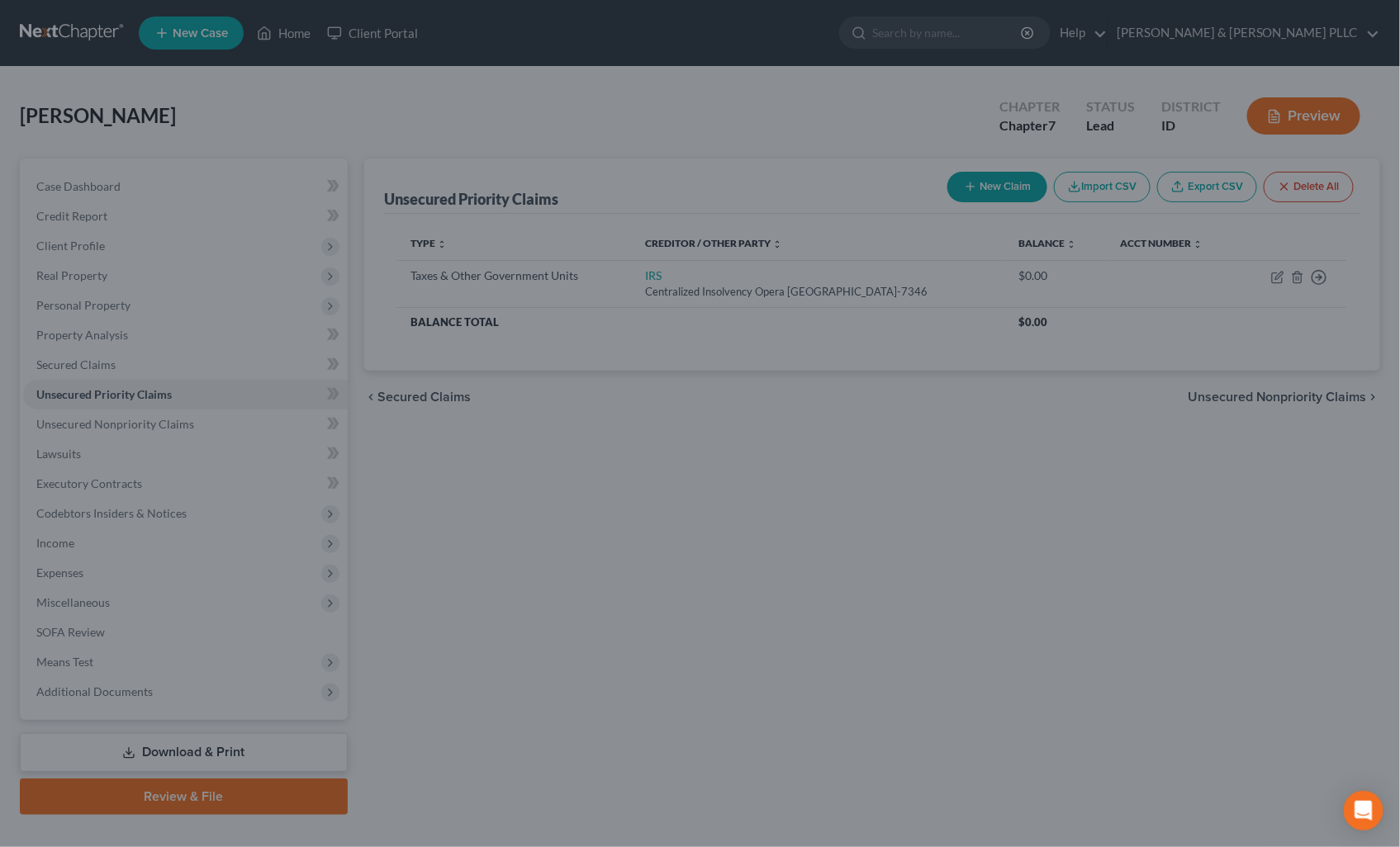
type input "0.00"
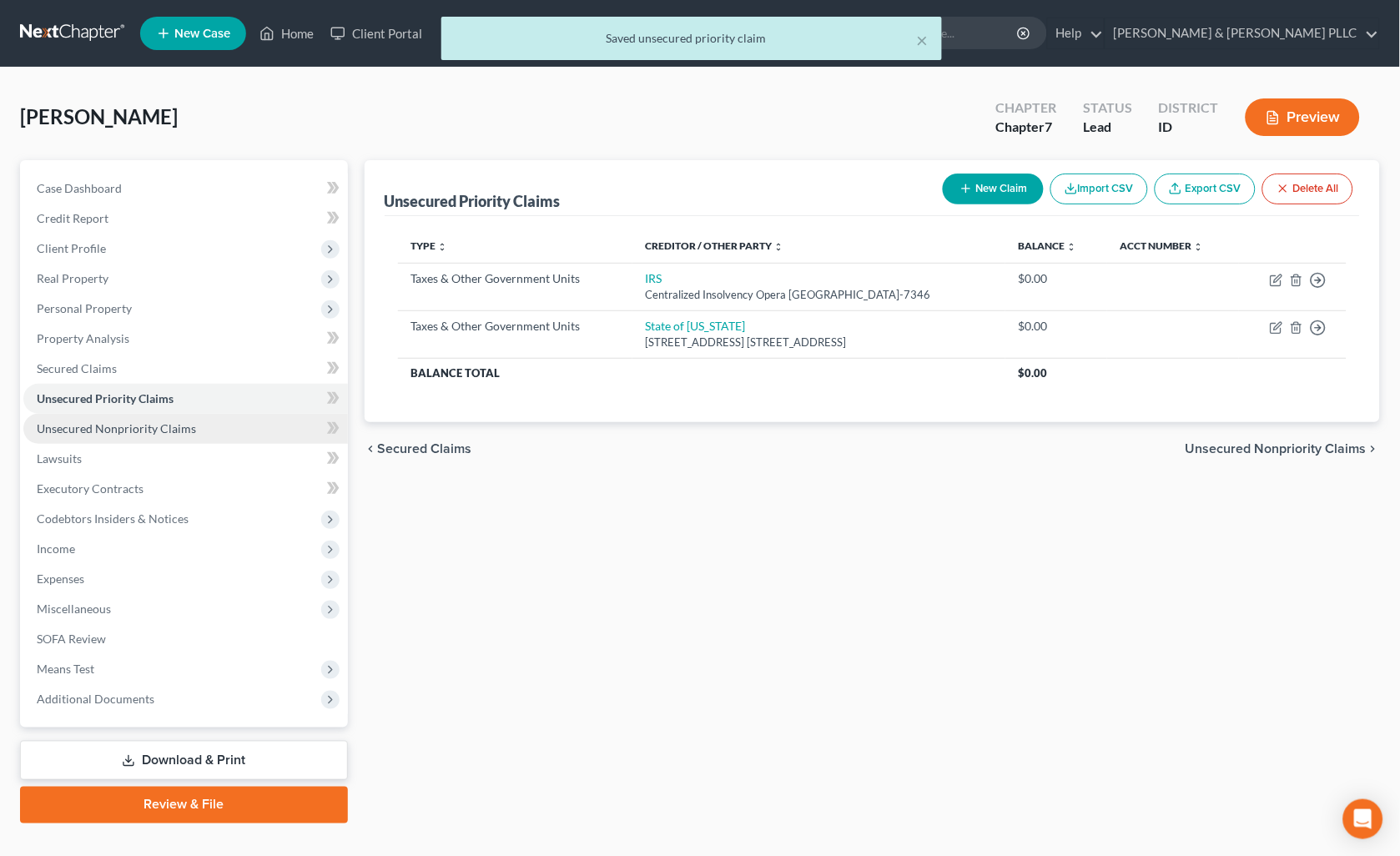
click at [146, 415] on link "Unsecured Nonpriority Claims" at bounding box center [186, 429] width 324 height 30
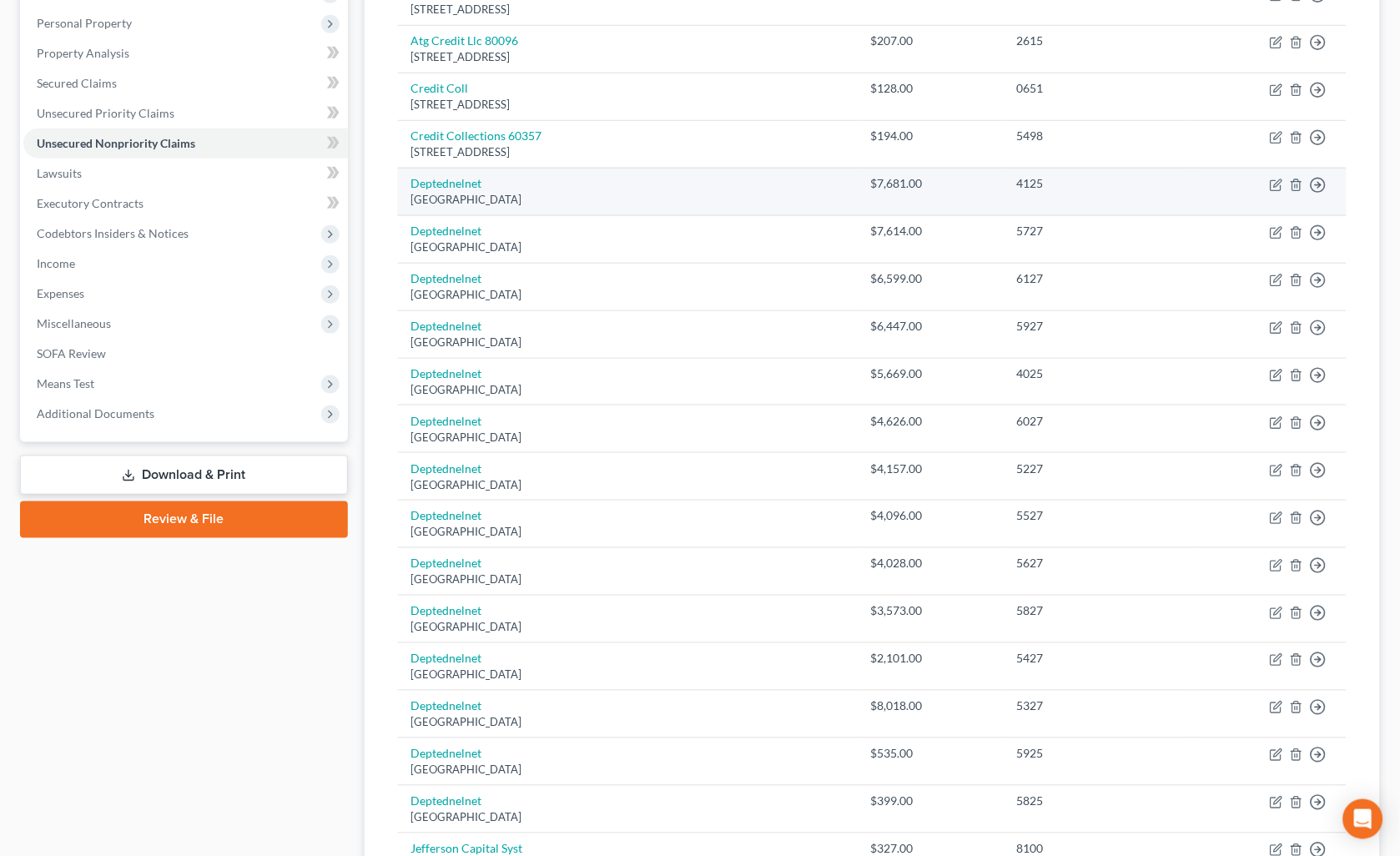
scroll to position [278, 0]
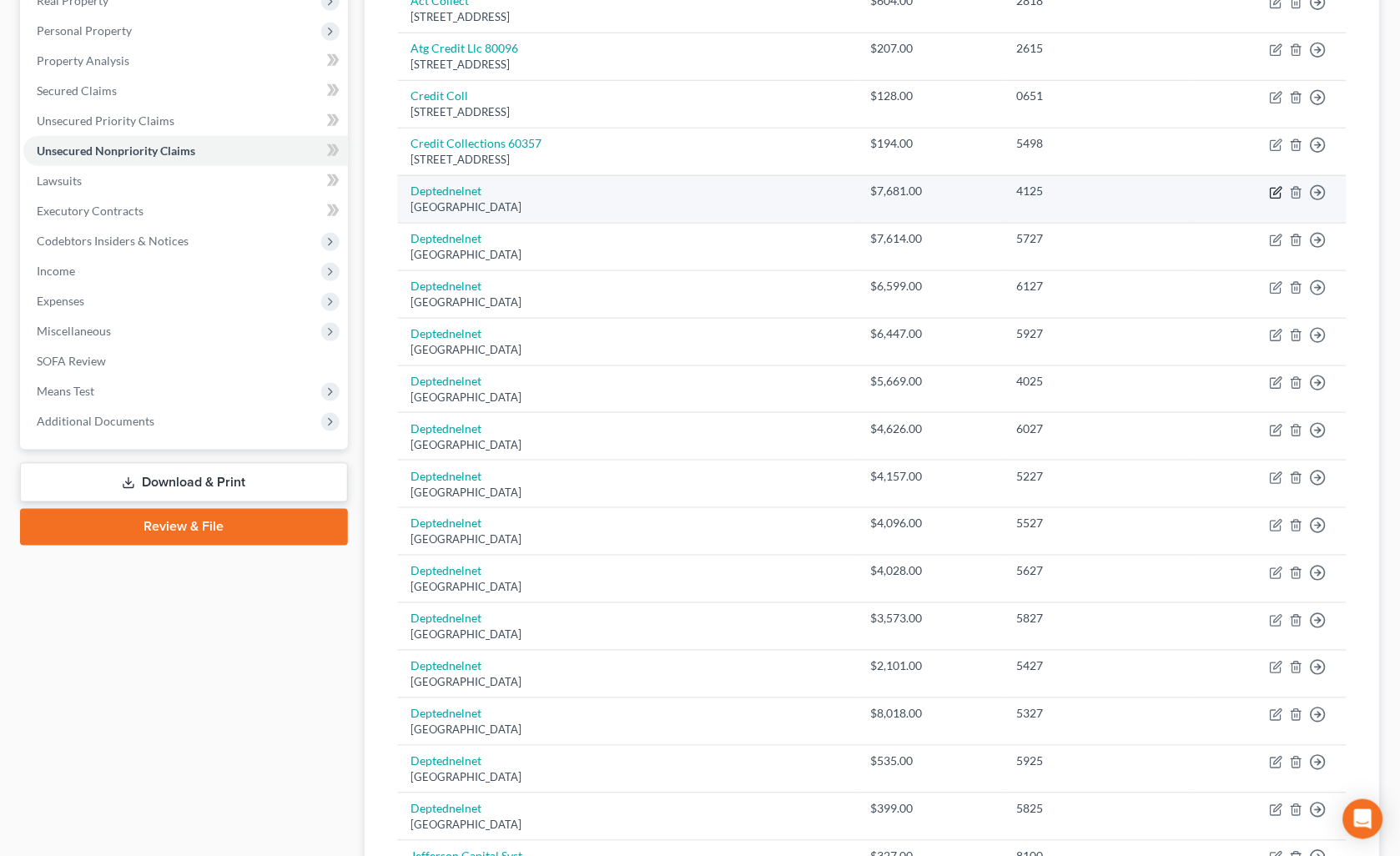
click at [1275, 197] on icon "button" at bounding box center [1275, 192] width 10 height 10
select select "30"
select select "17"
select select "0"
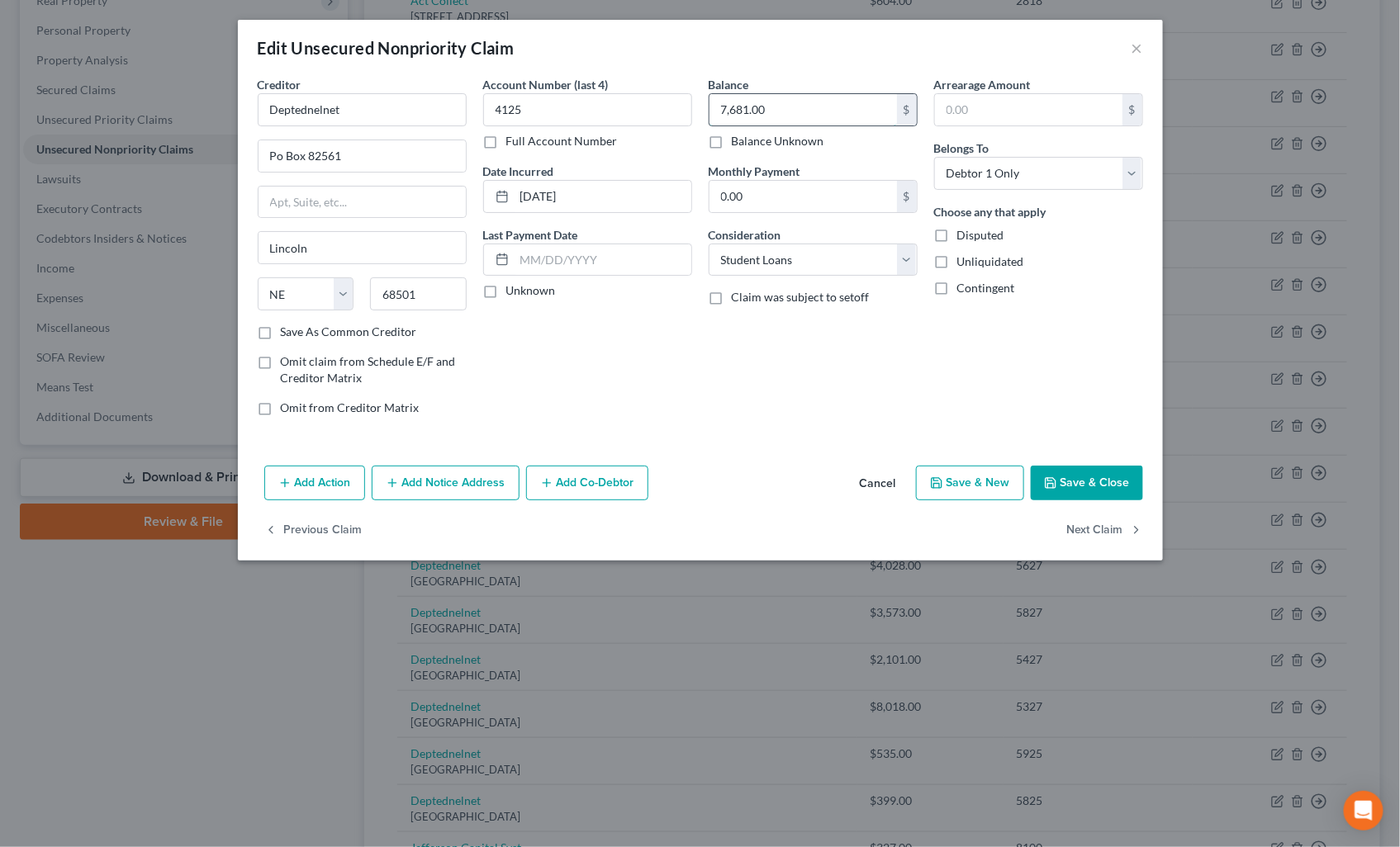
click at [803, 113] on input "7,681.00" at bounding box center [803, 109] width 187 height 31
type input "65,543.00"
drag, startPoint x: 562, startPoint y: 120, endPoint x: 256, endPoint y: 112, distance: 306.1
click at [262, 114] on div "Creditor * Deptednelnet Po Box 82561 [GEOGRAPHIC_DATA][US_STATE] AZ CA CO [GEOG…" at bounding box center [700, 253] width 901 height 353
click at [1111, 474] on button "Save & Close" at bounding box center [1087, 482] width 113 height 35
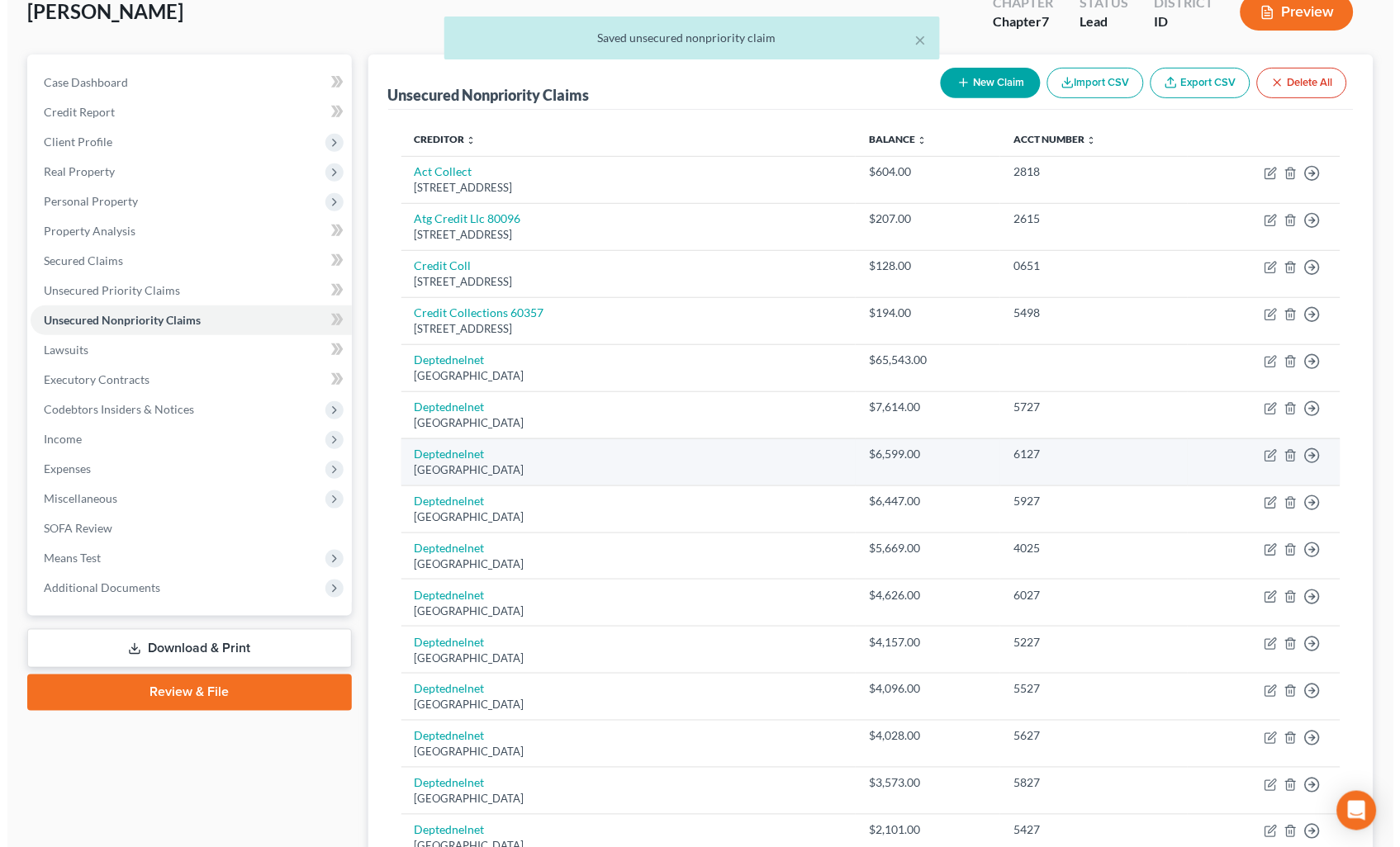
scroll to position [91, 0]
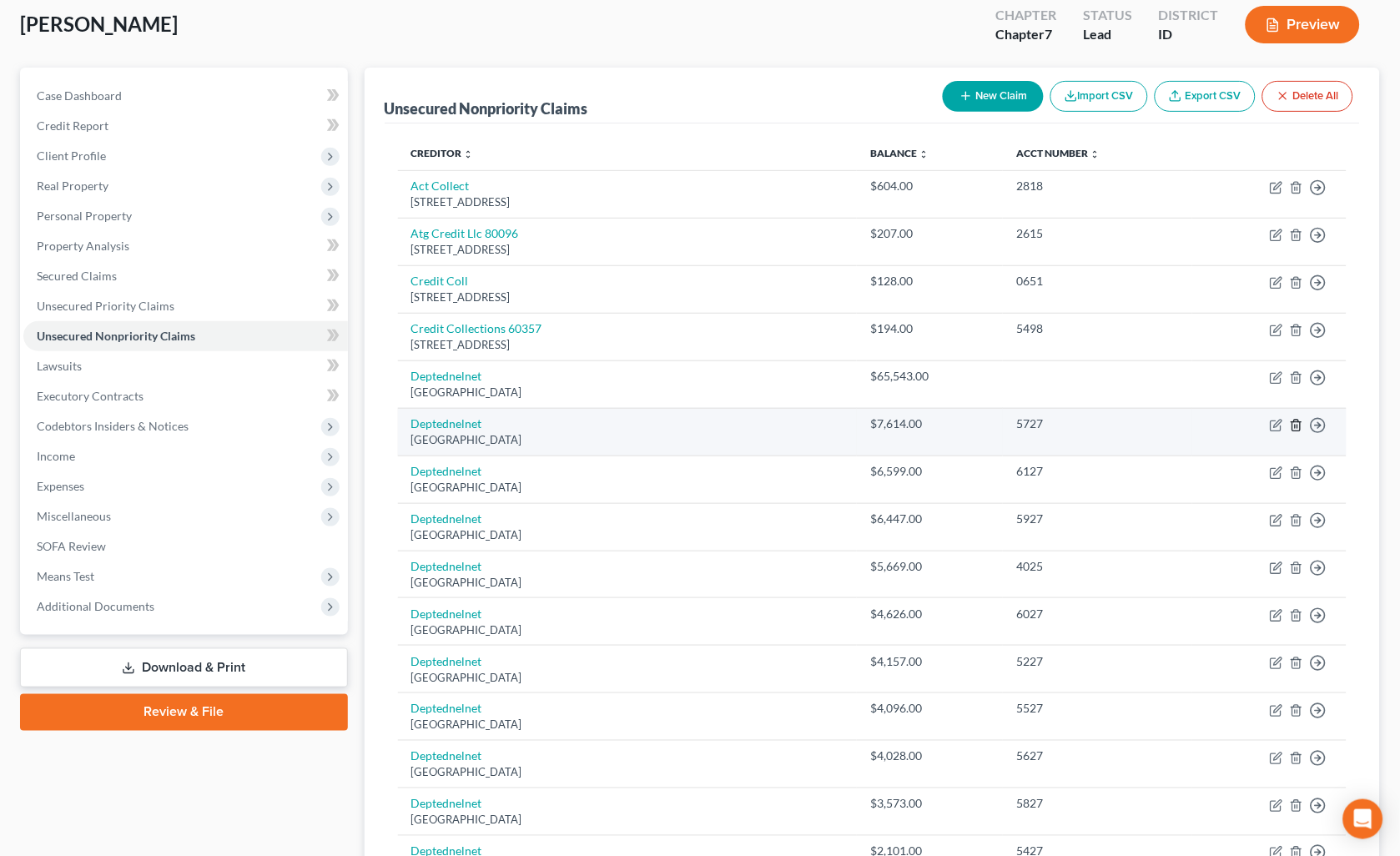
click at [1297, 428] on icon "button" at bounding box center [1296, 425] width 13 height 13
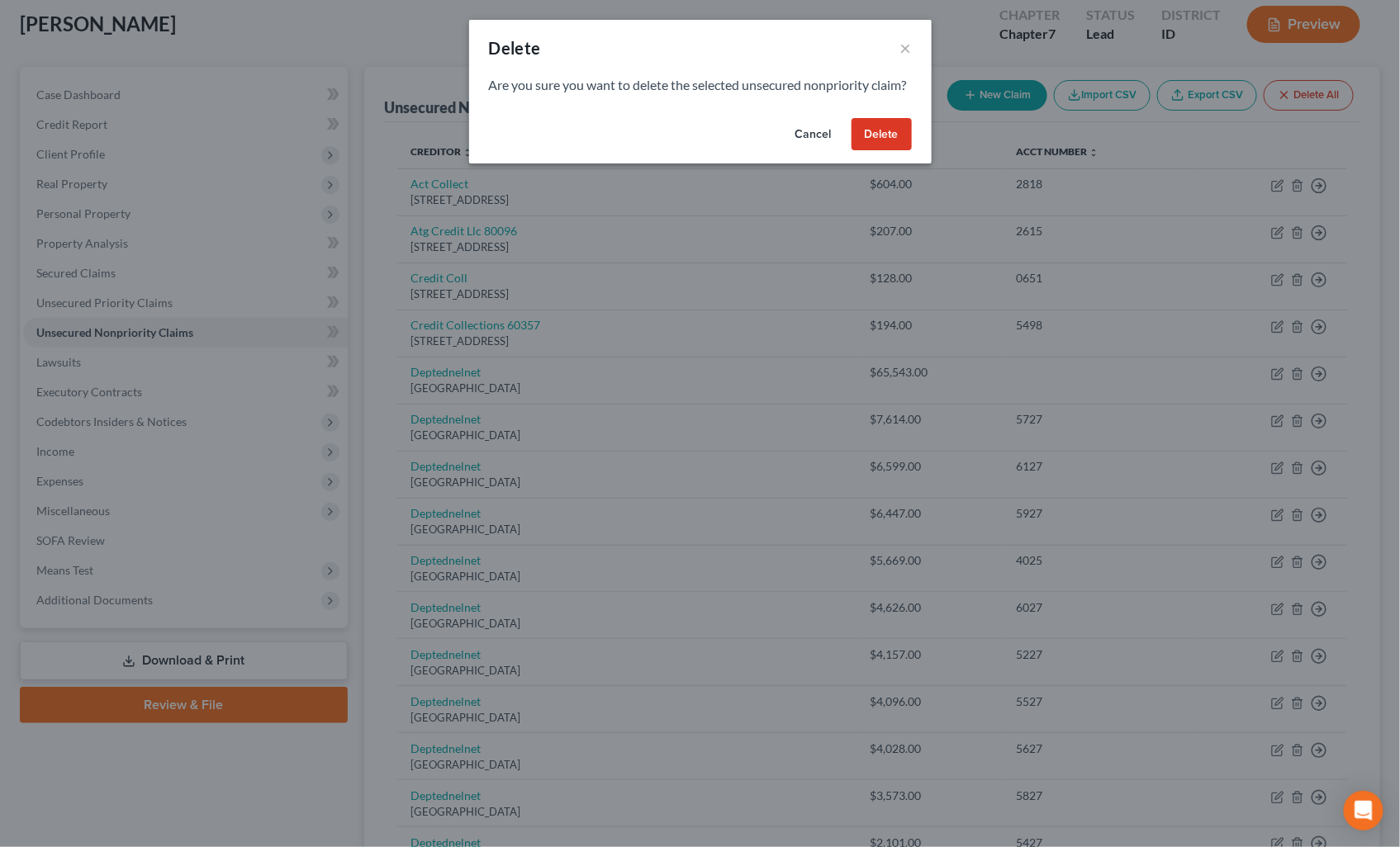
click at [898, 151] on button "Delete" at bounding box center [882, 134] width 60 height 33
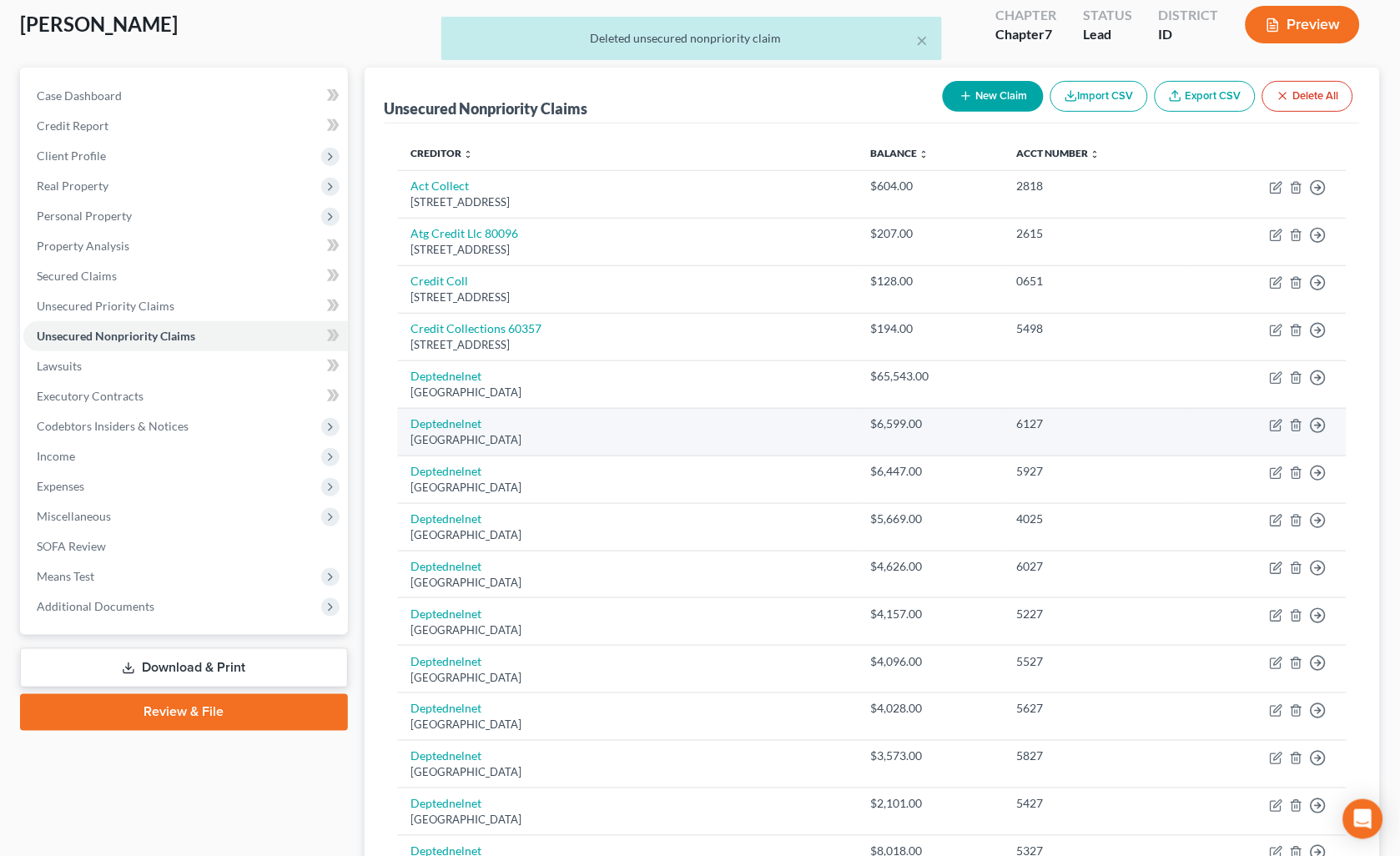
click at [1296, 432] on td "Move to D Move to E Move to G Move to Notice Only" at bounding box center [1269, 431] width 154 height 48
click at [1297, 423] on icon "button" at bounding box center [1296, 425] width 13 height 13
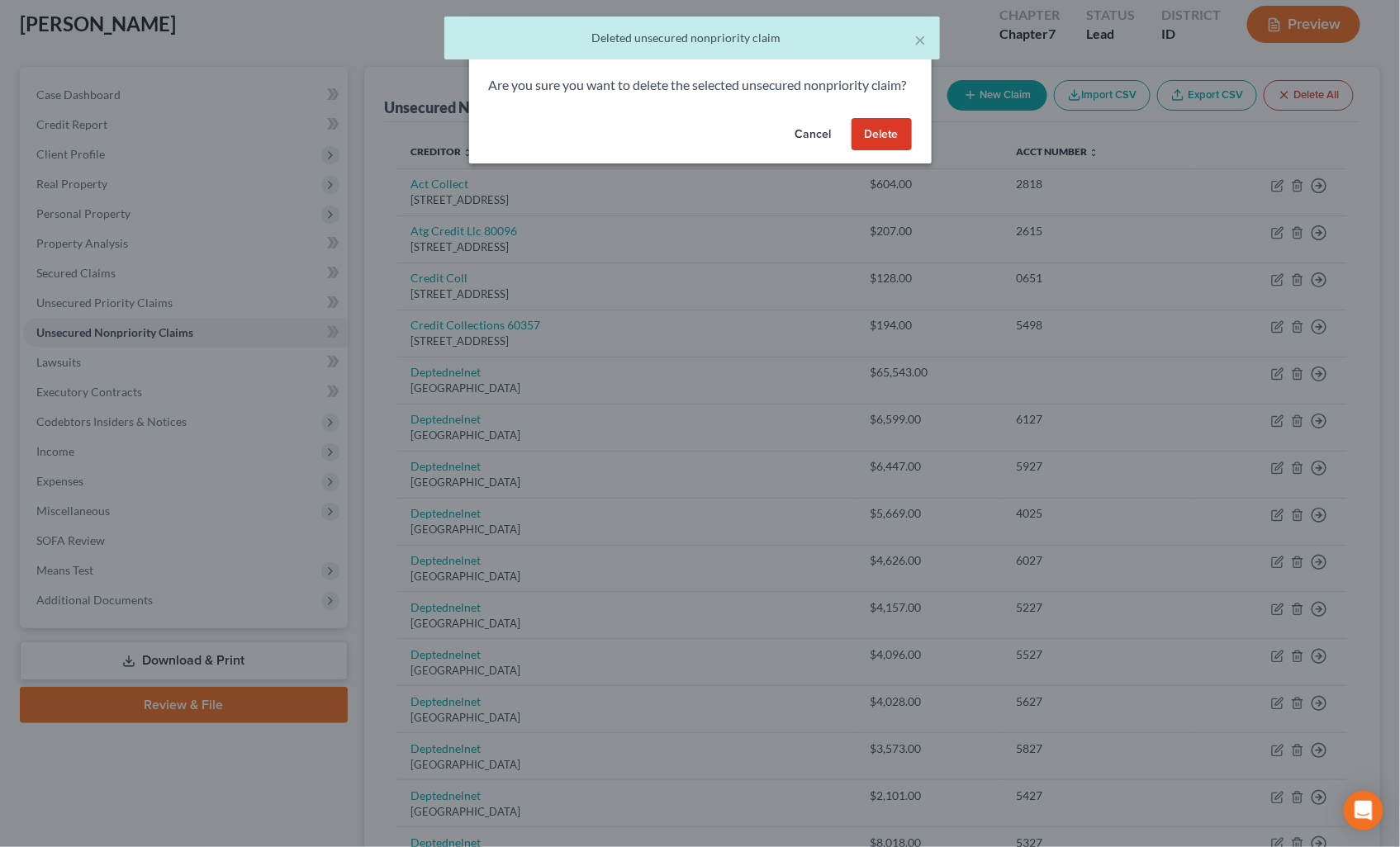
click at [885, 150] on button "Delete" at bounding box center [882, 134] width 60 height 33
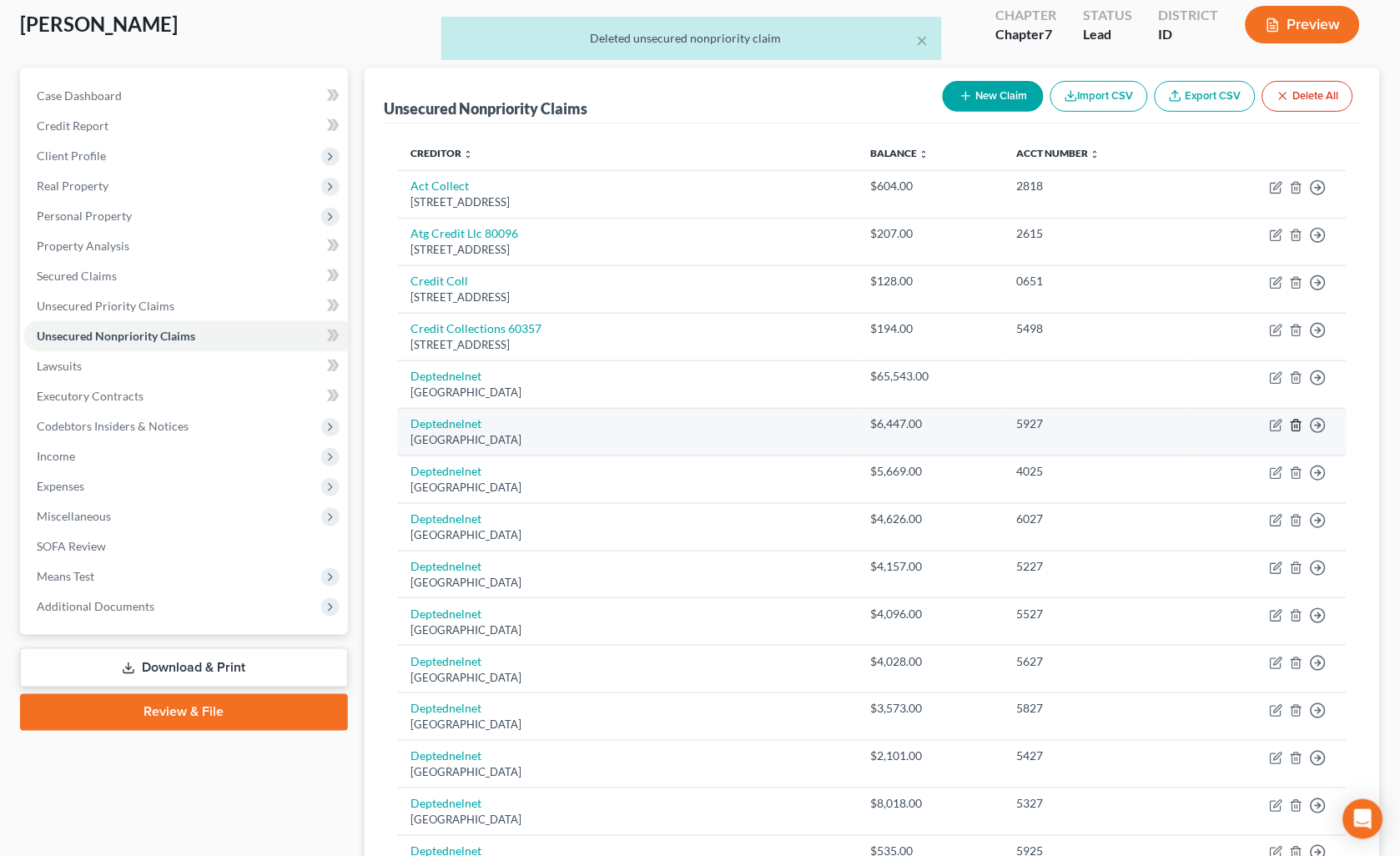
click at [1296, 425] on line "button" at bounding box center [1296, 427] width 0 height 4
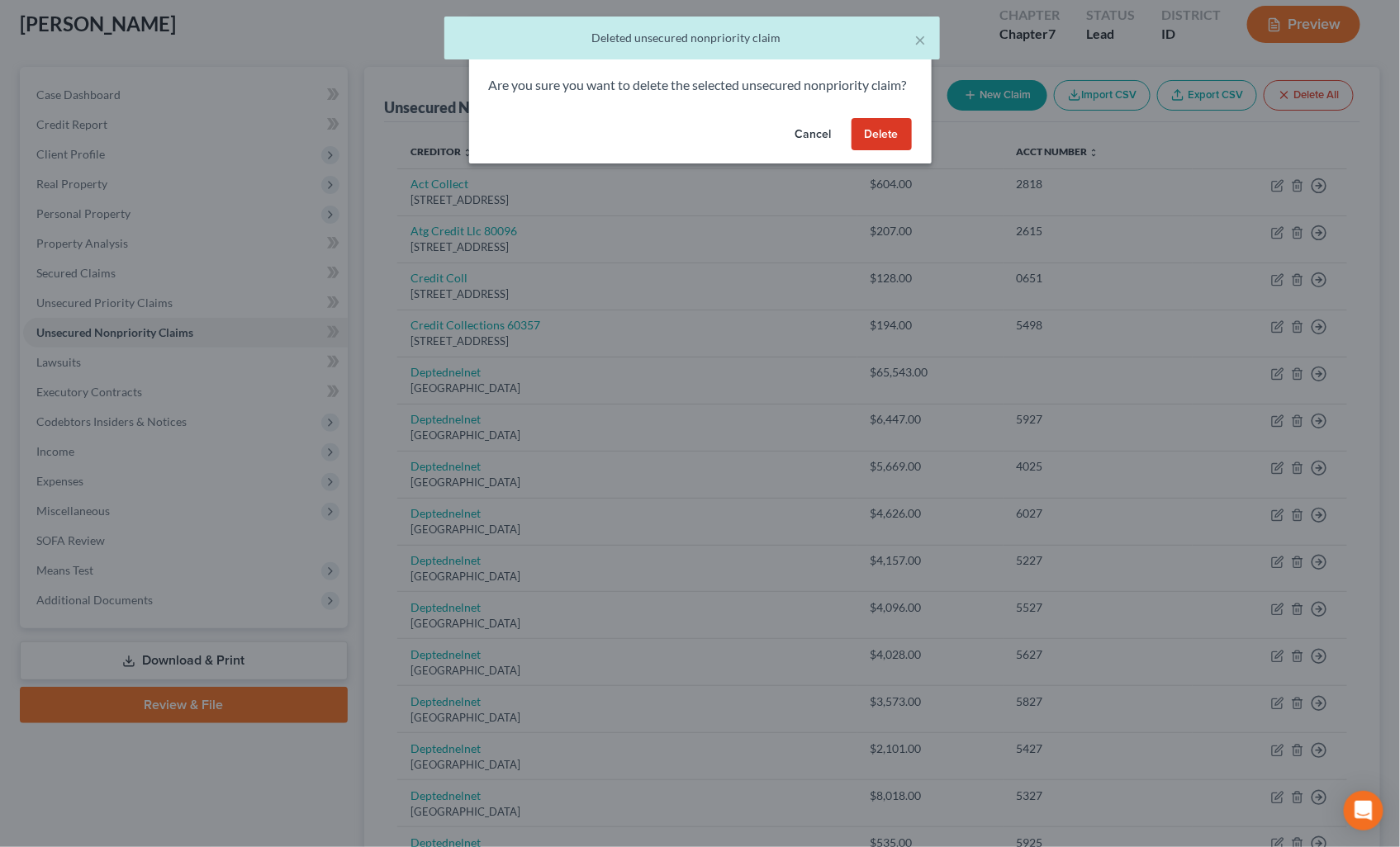
click at [894, 151] on button "Delete" at bounding box center [882, 134] width 60 height 33
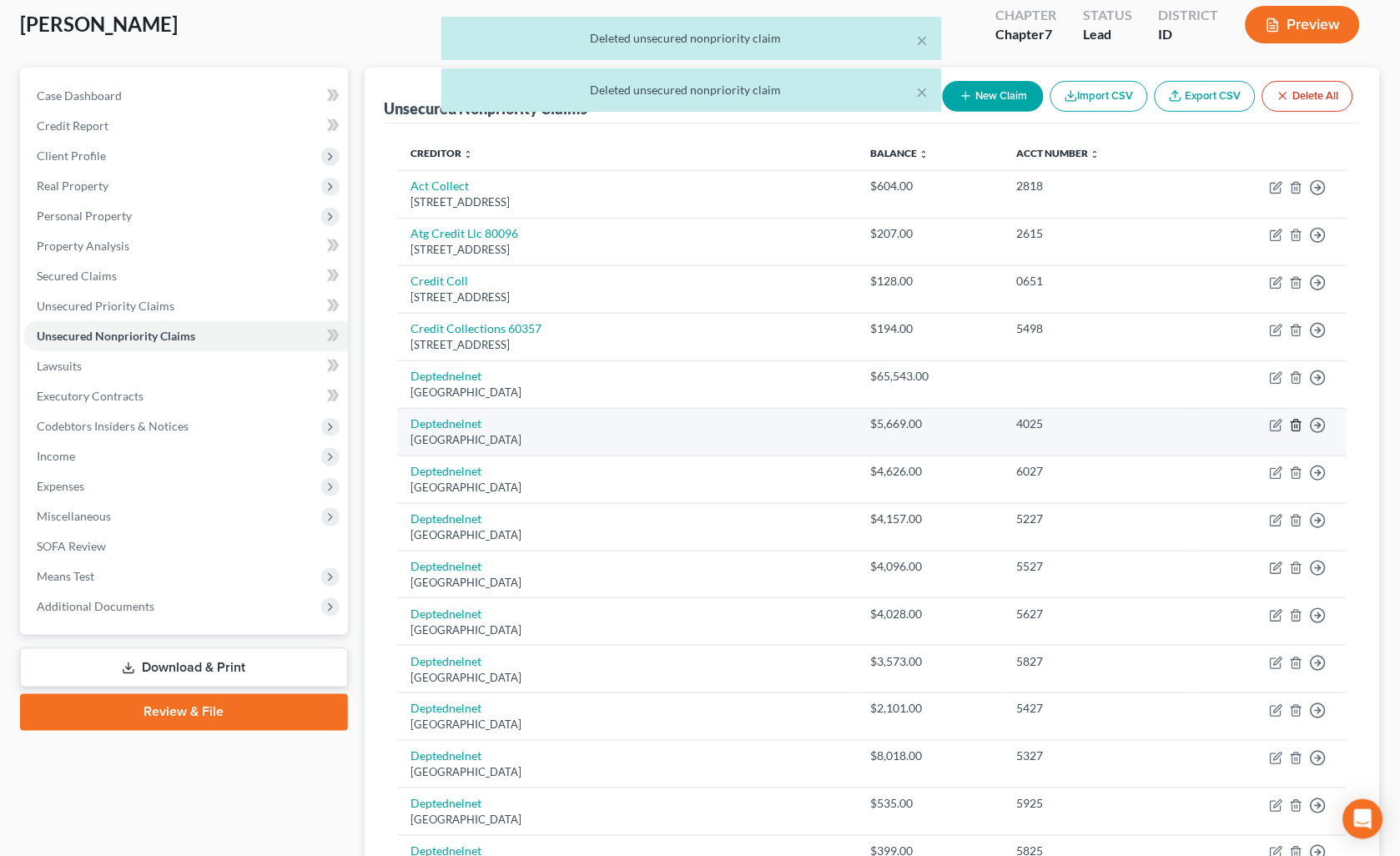
click at [1296, 427] on line "button" at bounding box center [1296, 427] width 0 height 4
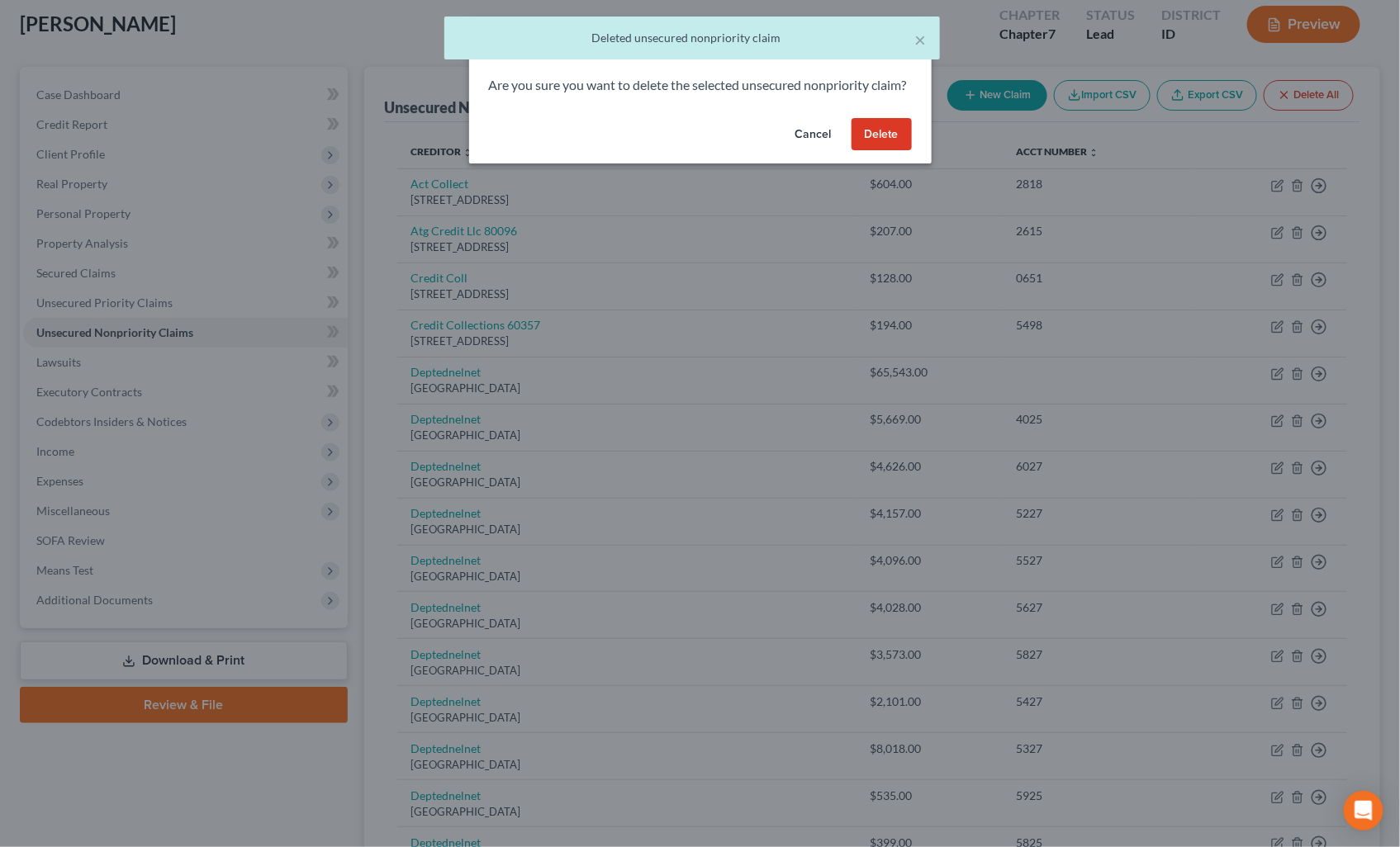
click at [889, 151] on button "Delete" at bounding box center [882, 134] width 60 height 33
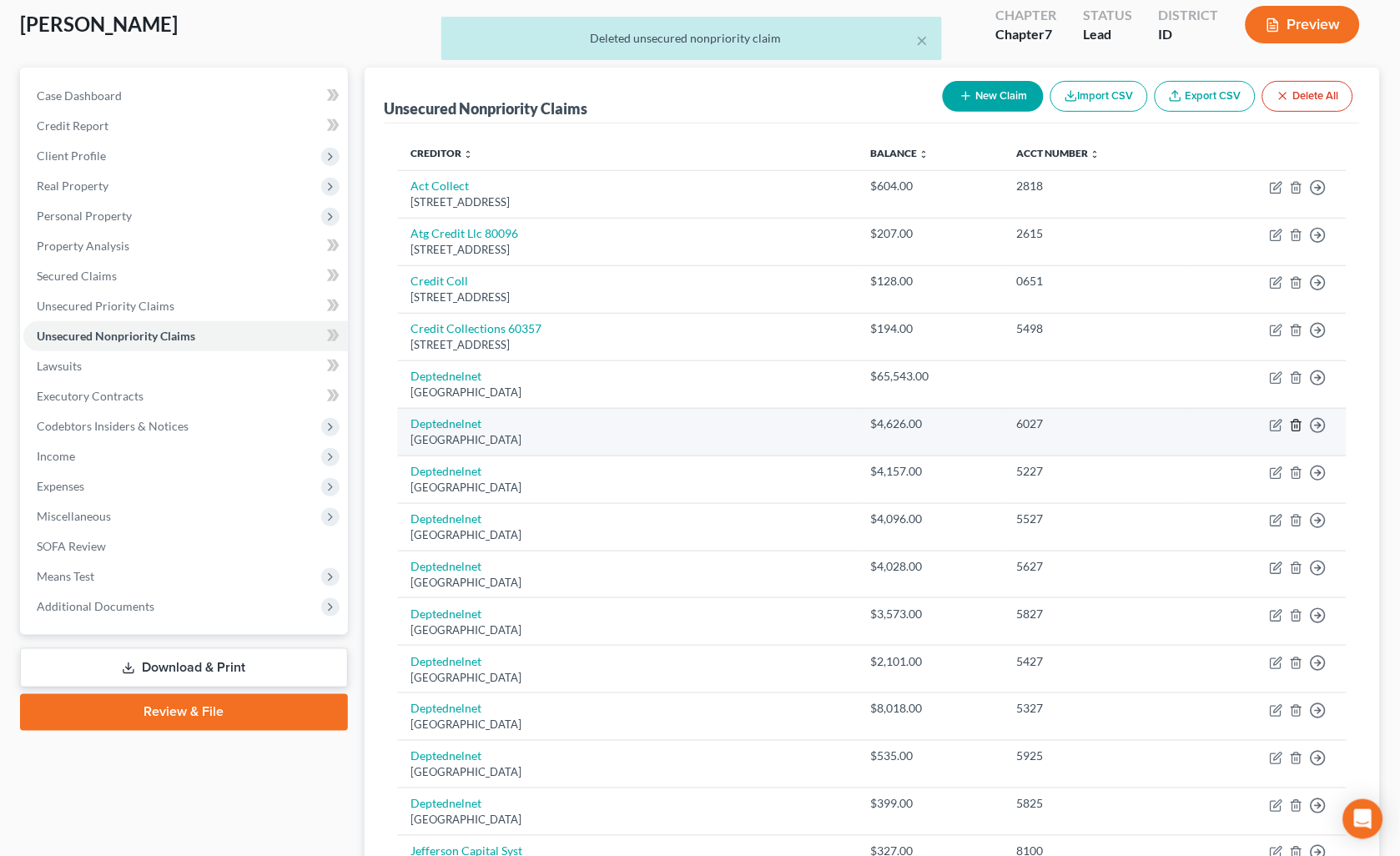
click at [1297, 424] on icon "button" at bounding box center [1296, 425] width 13 height 13
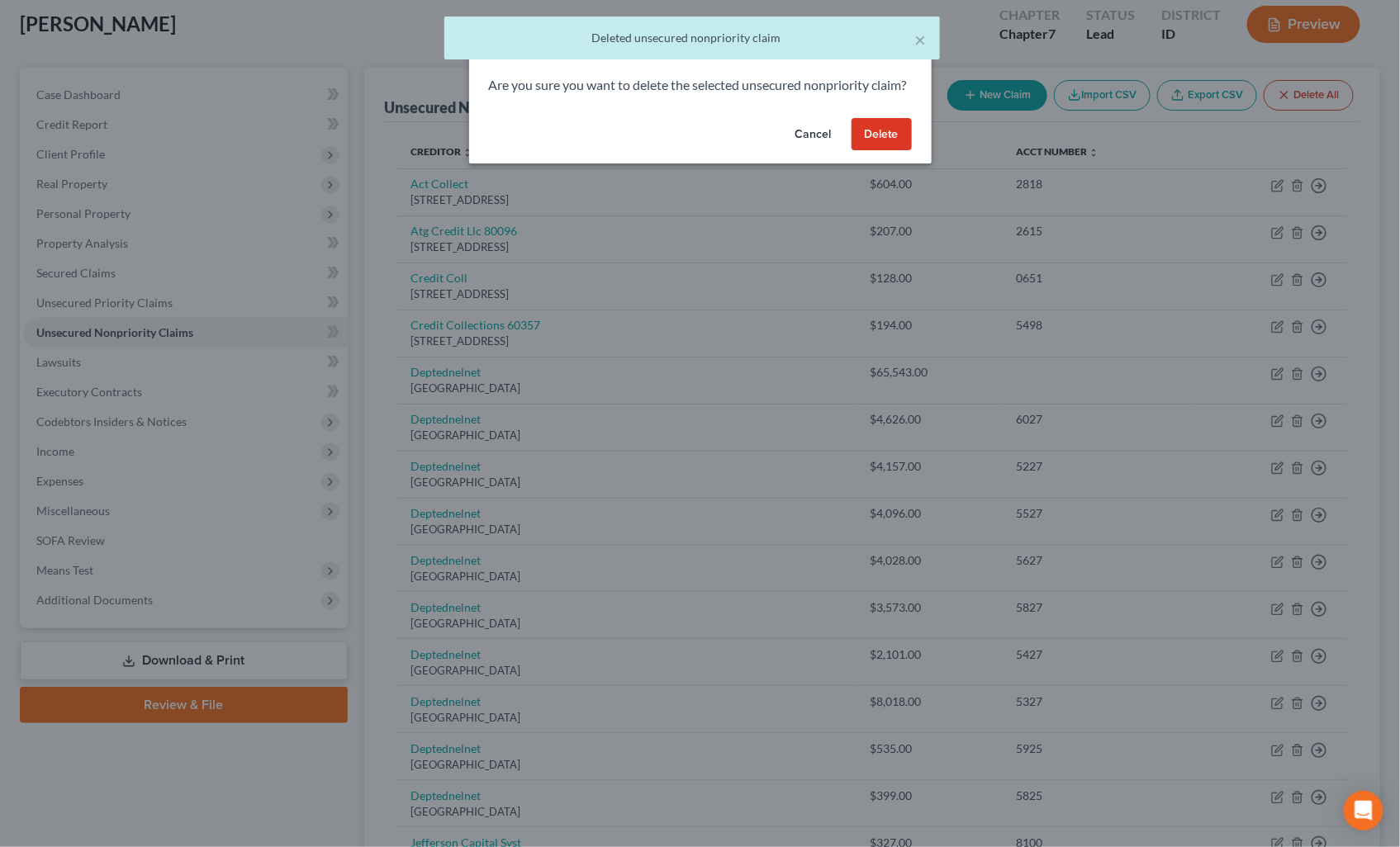
click at [890, 145] on button "Delete" at bounding box center [882, 134] width 60 height 33
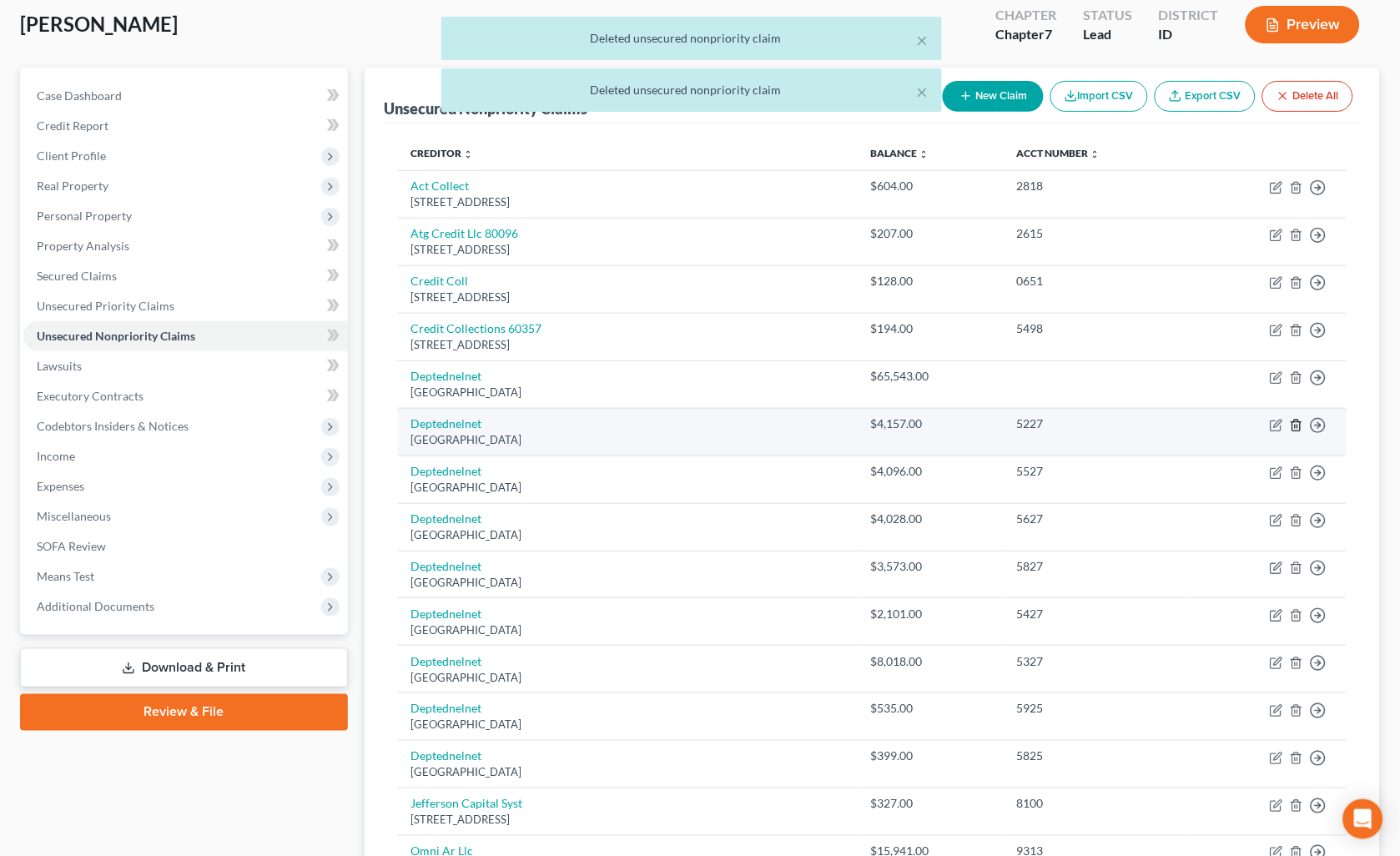
click at [1295, 420] on icon "button" at bounding box center [1296, 425] width 7 height 11
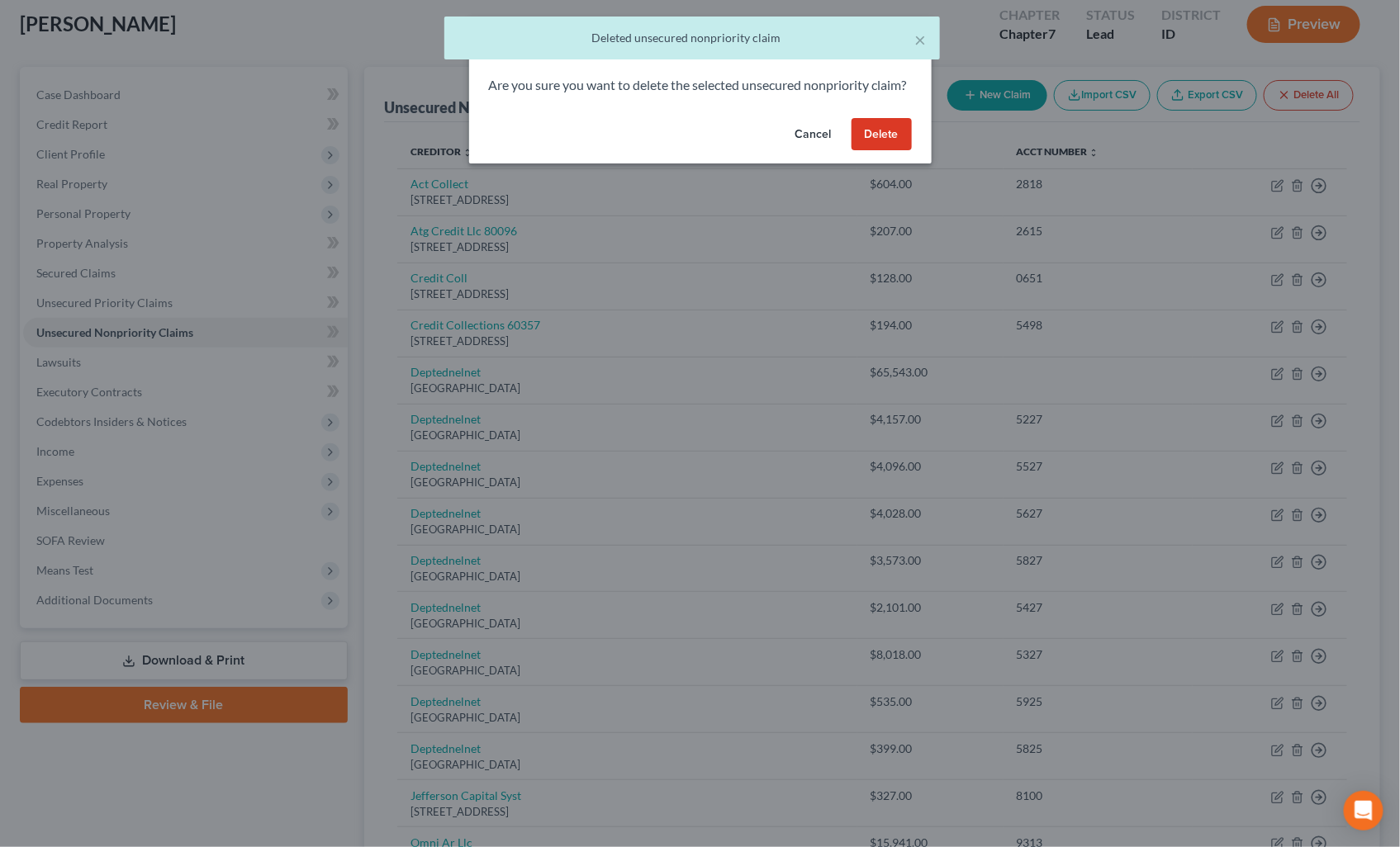
click at [886, 151] on button "Delete" at bounding box center [882, 134] width 60 height 33
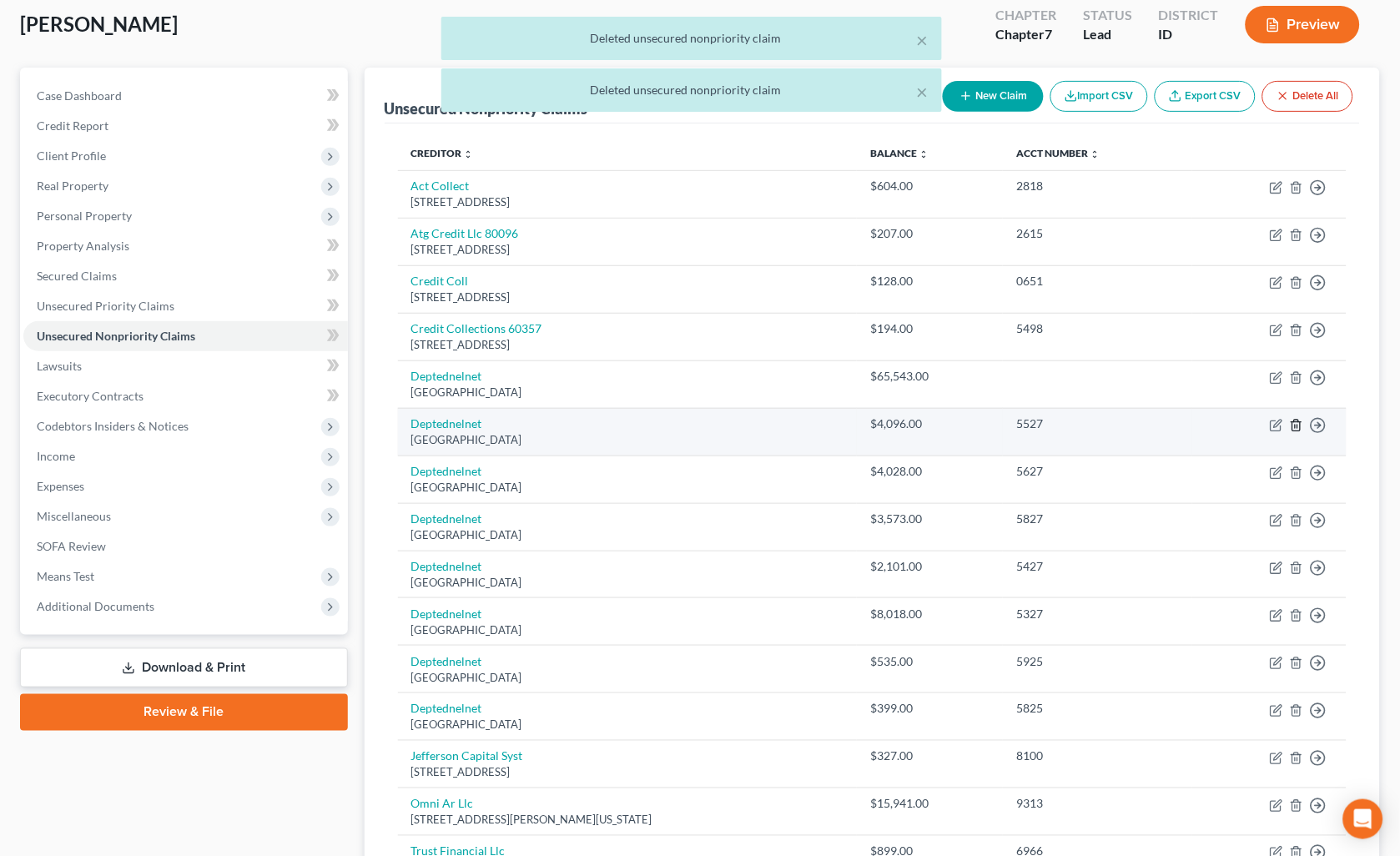
click at [1298, 422] on polyline "button" at bounding box center [1296, 422] width 10 height 0
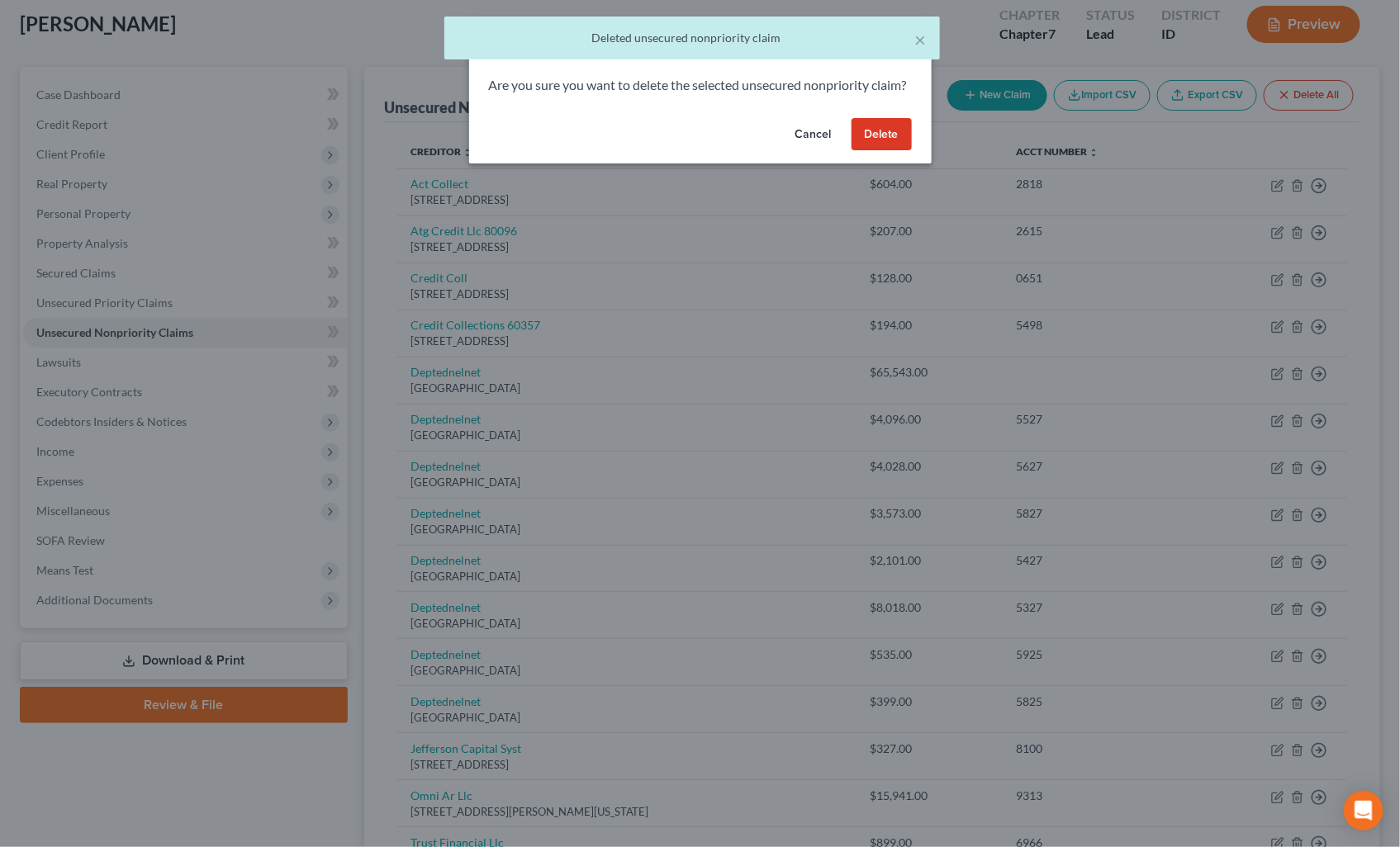
click at [885, 142] on button "Delete" at bounding box center [882, 134] width 60 height 33
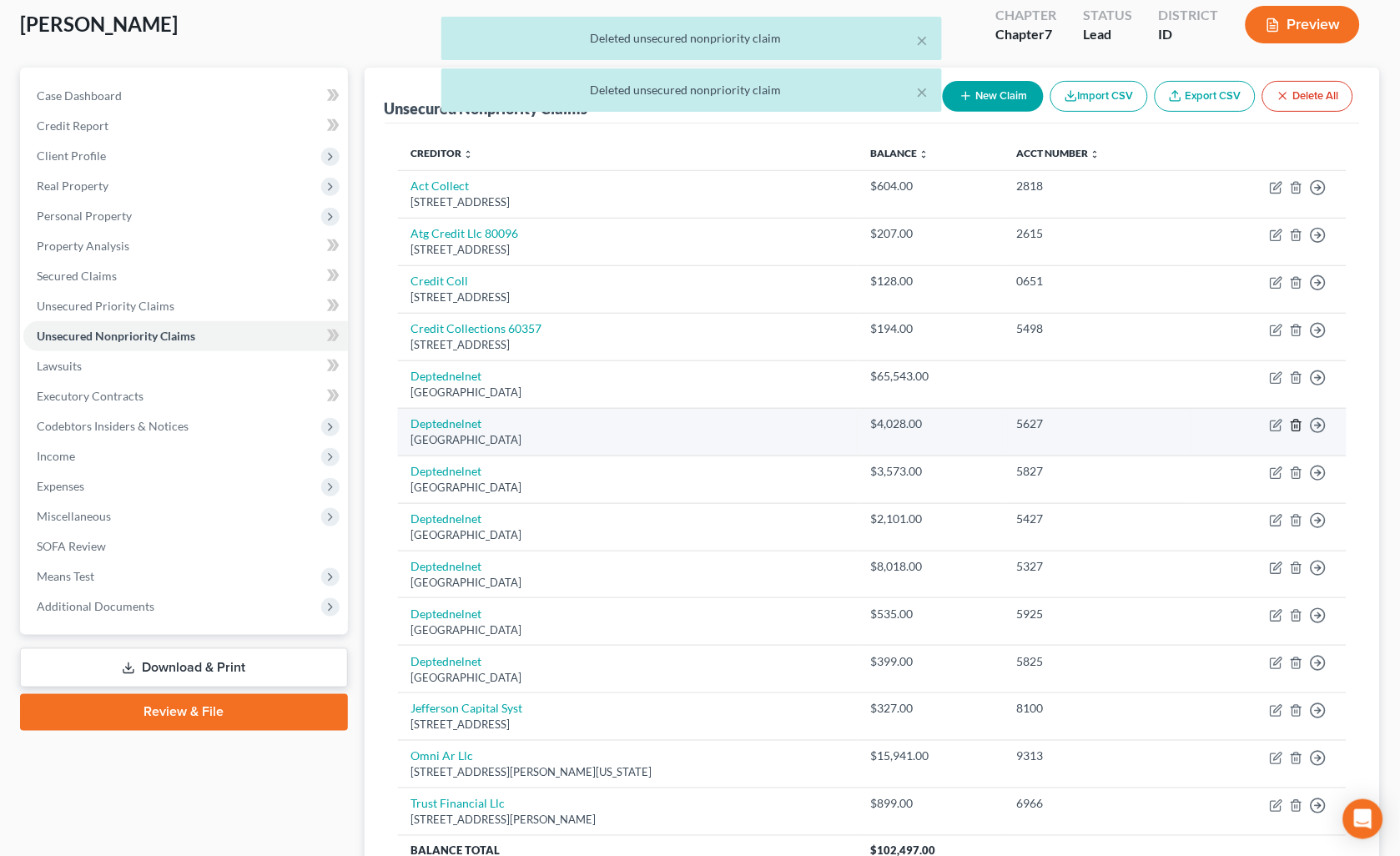
click at [1296, 419] on icon "button" at bounding box center [1296, 425] width 7 height 11
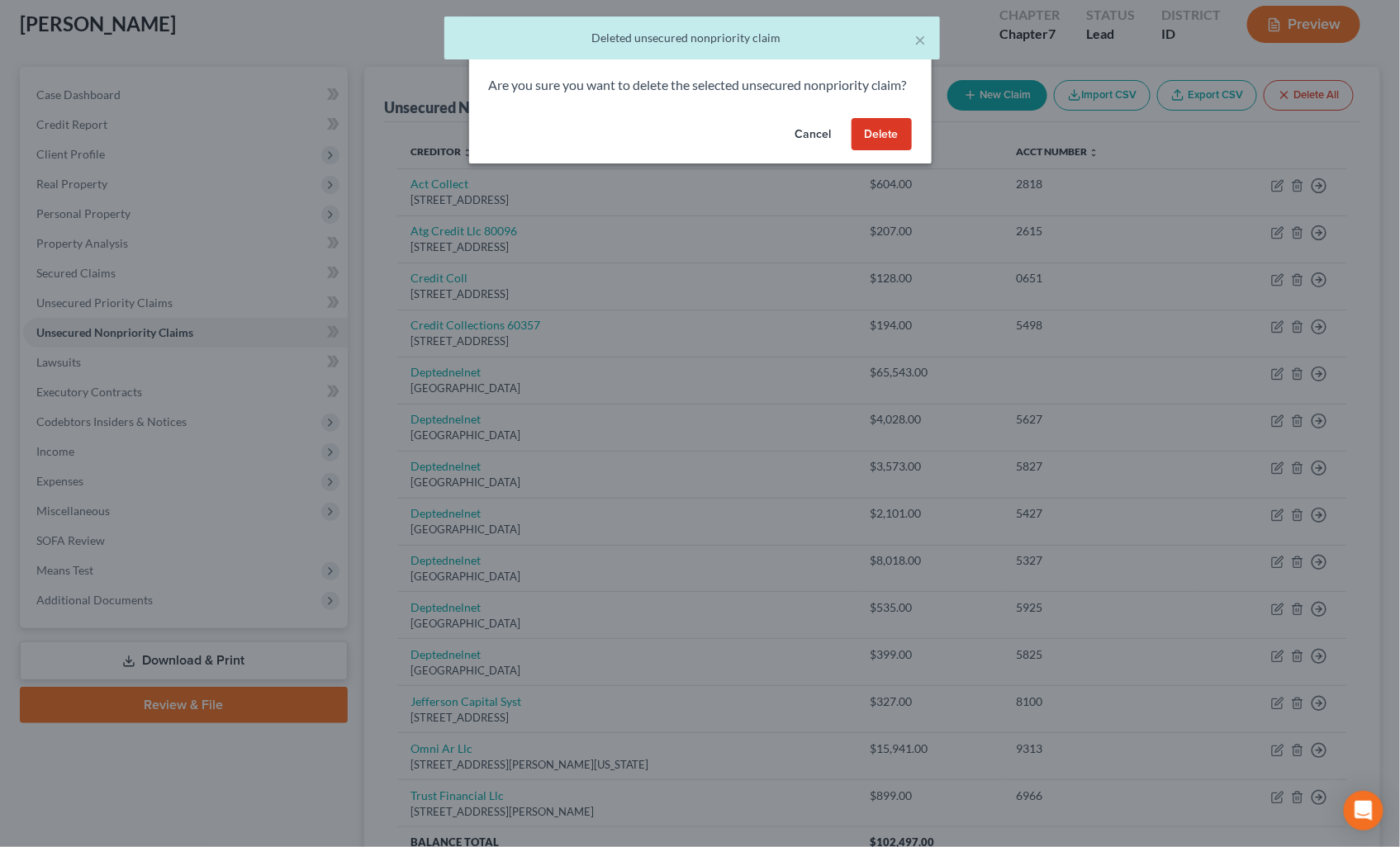
click at [882, 151] on button "Delete" at bounding box center [882, 134] width 60 height 33
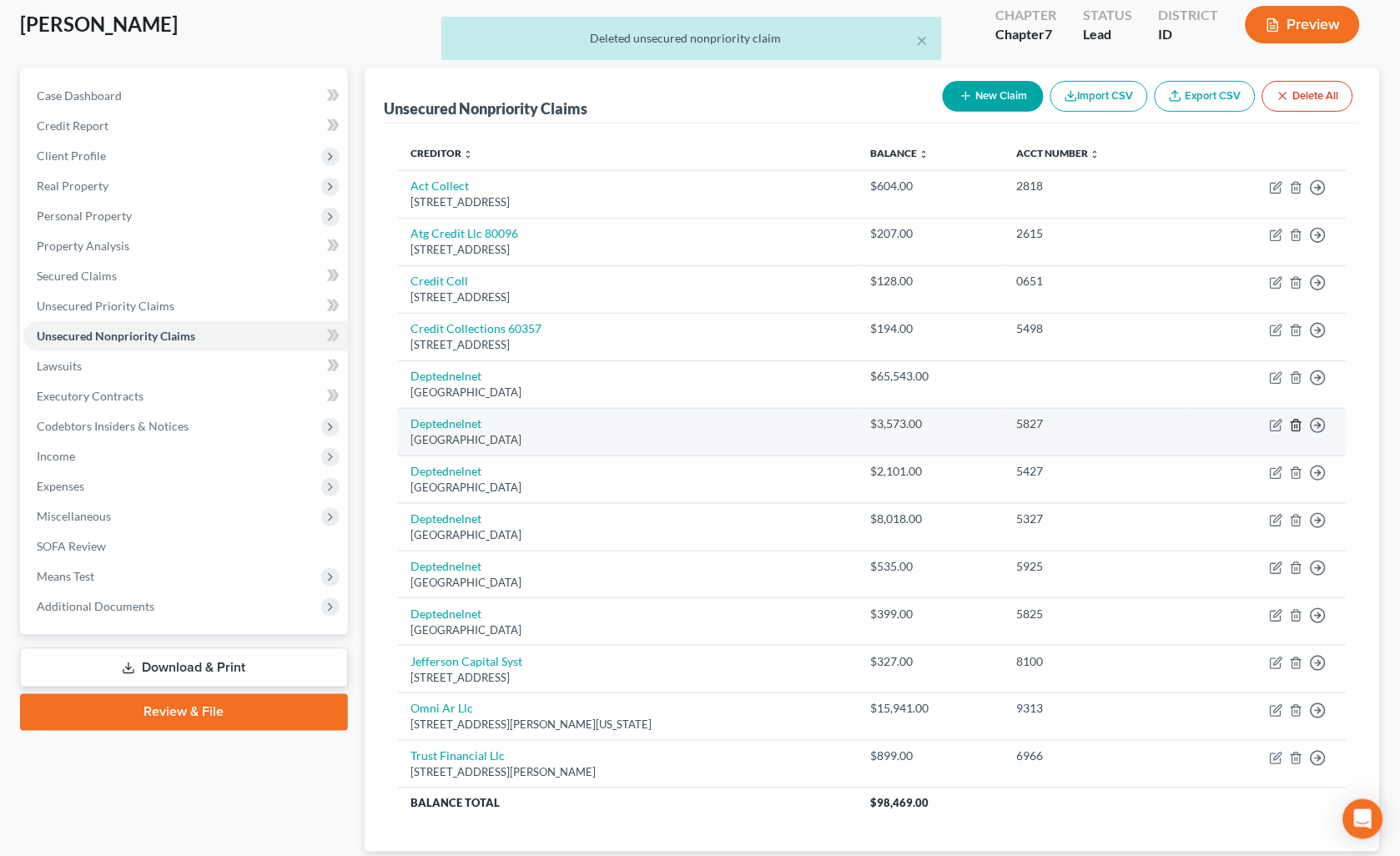
click at [1297, 419] on icon "button" at bounding box center [1296, 425] width 7 height 11
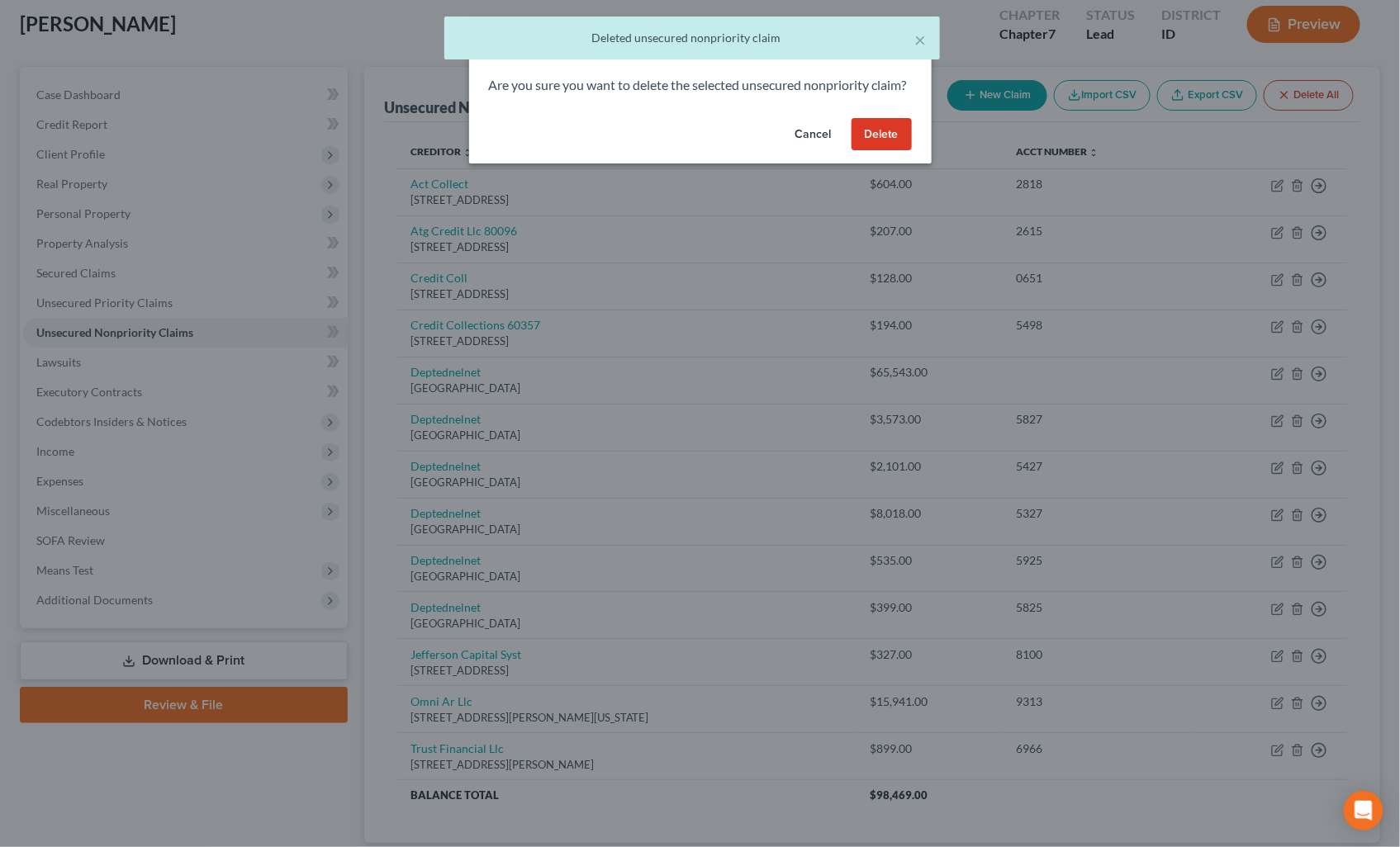
click at [889, 137] on button "Delete" at bounding box center [882, 134] width 60 height 33
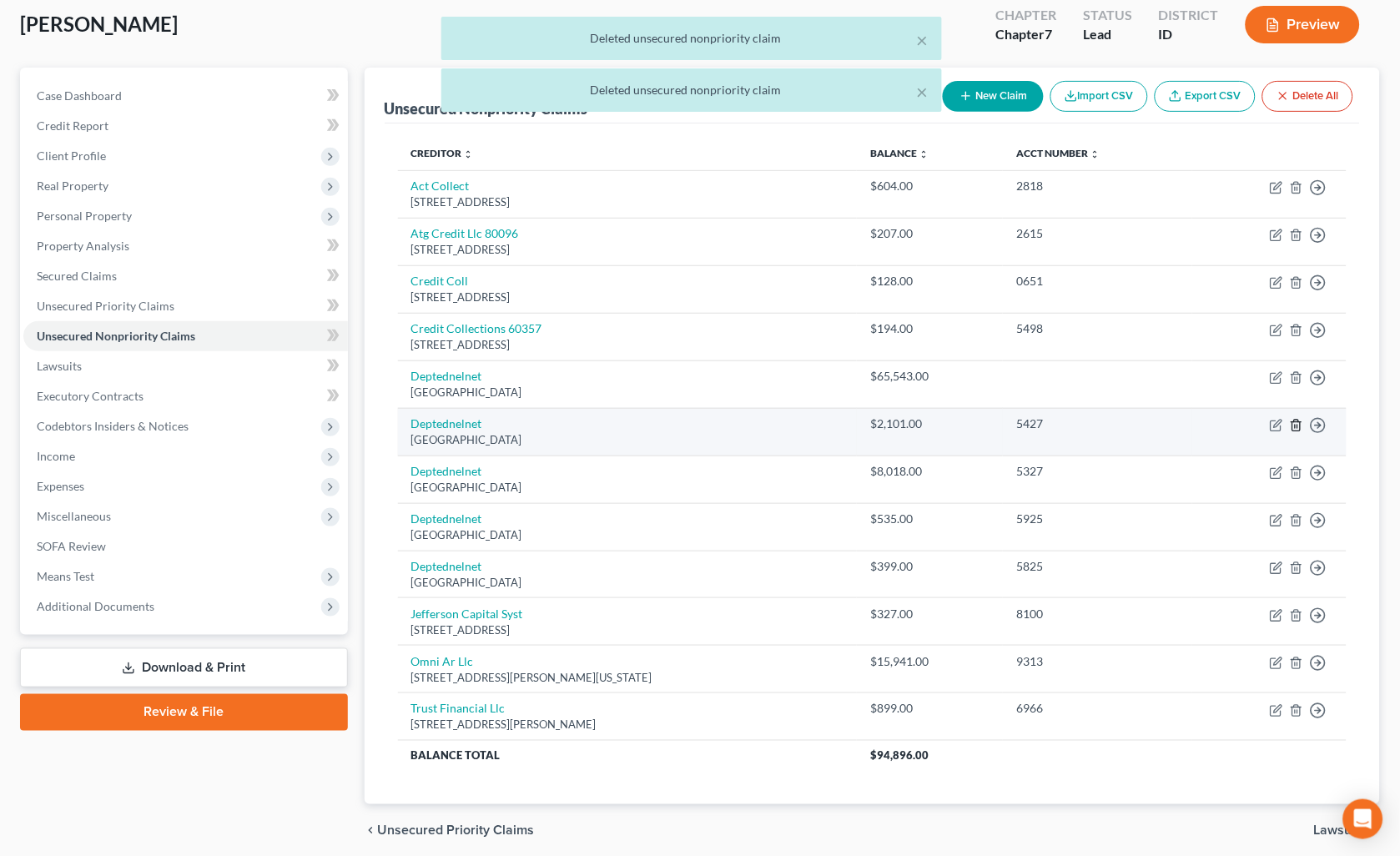
click at [1292, 423] on icon "button" at bounding box center [1296, 425] width 13 height 13
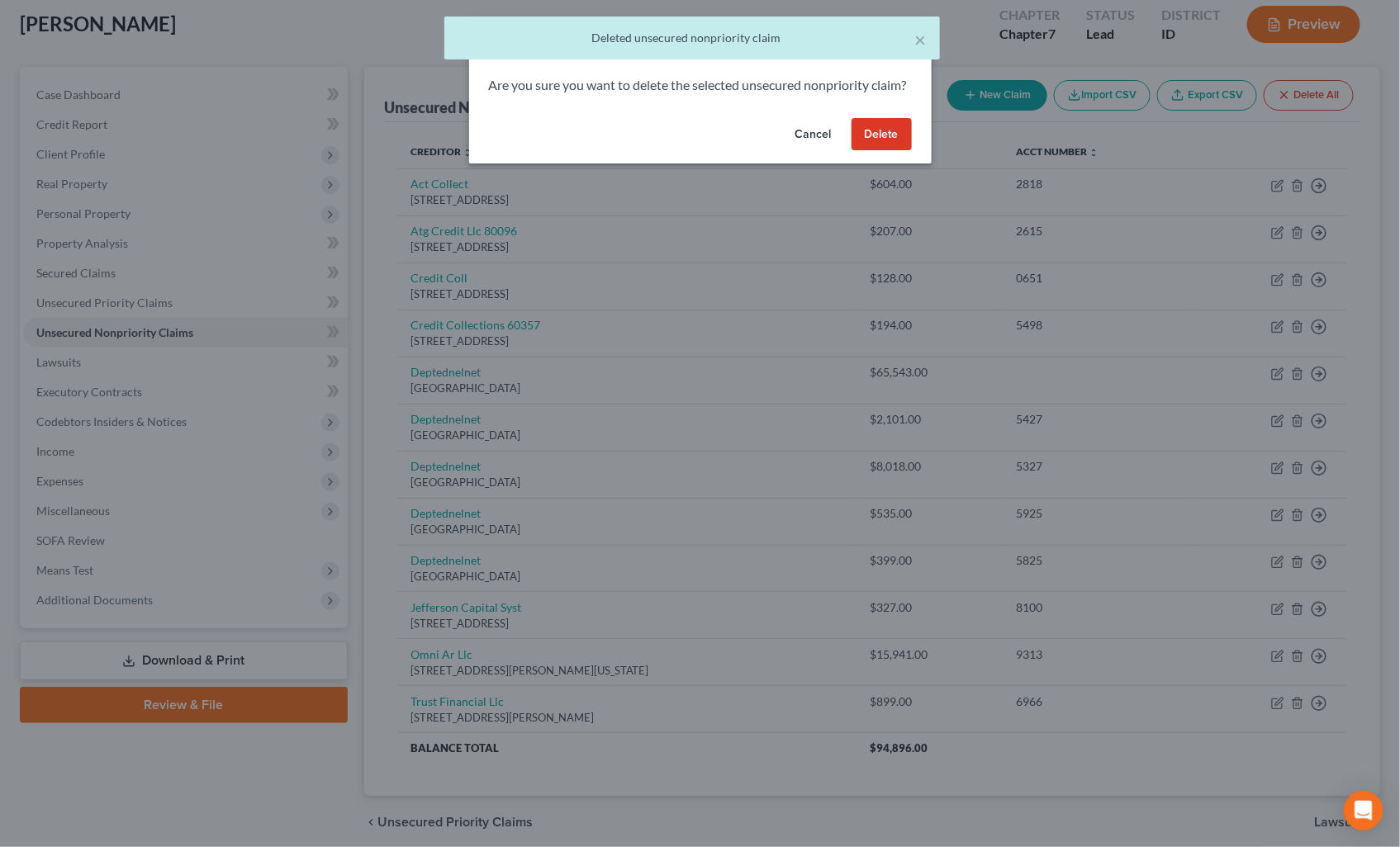
click at [911, 151] on button "Delete" at bounding box center [882, 134] width 60 height 33
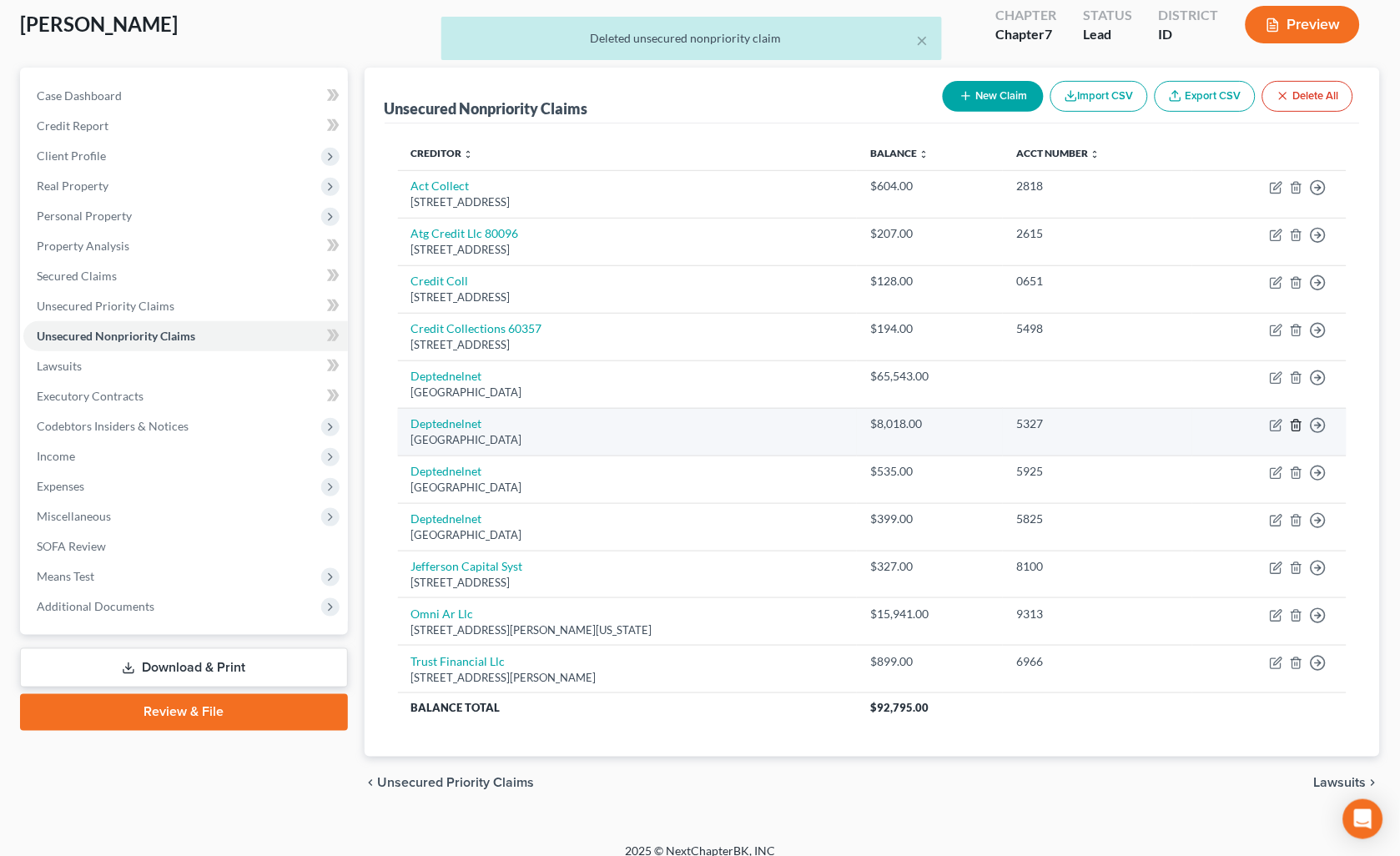
click at [1294, 422] on polyline "button" at bounding box center [1296, 422] width 10 height 0
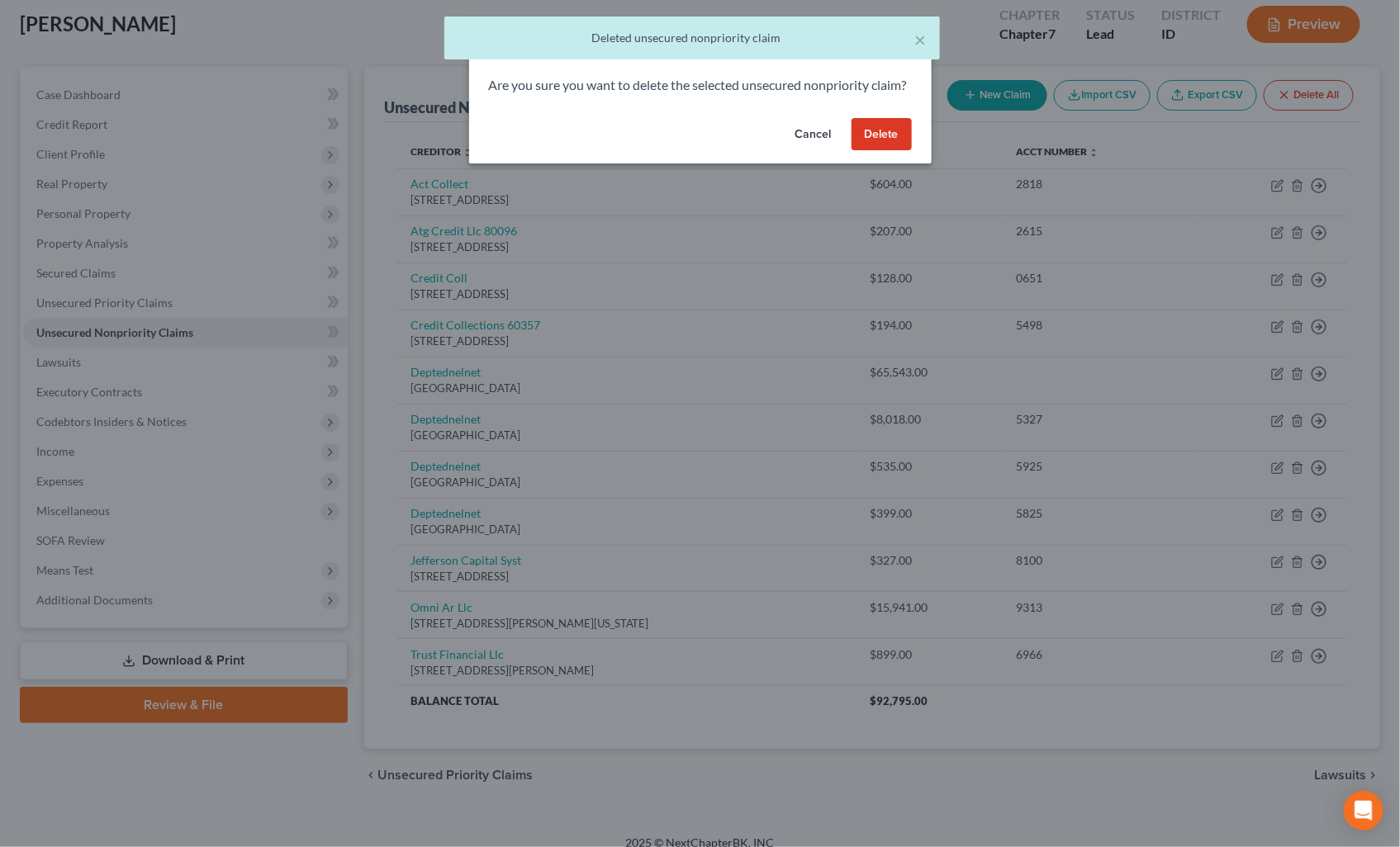
click at [864, 151] on button "Delete" at bounding box center [882, 134] width 60 height 33
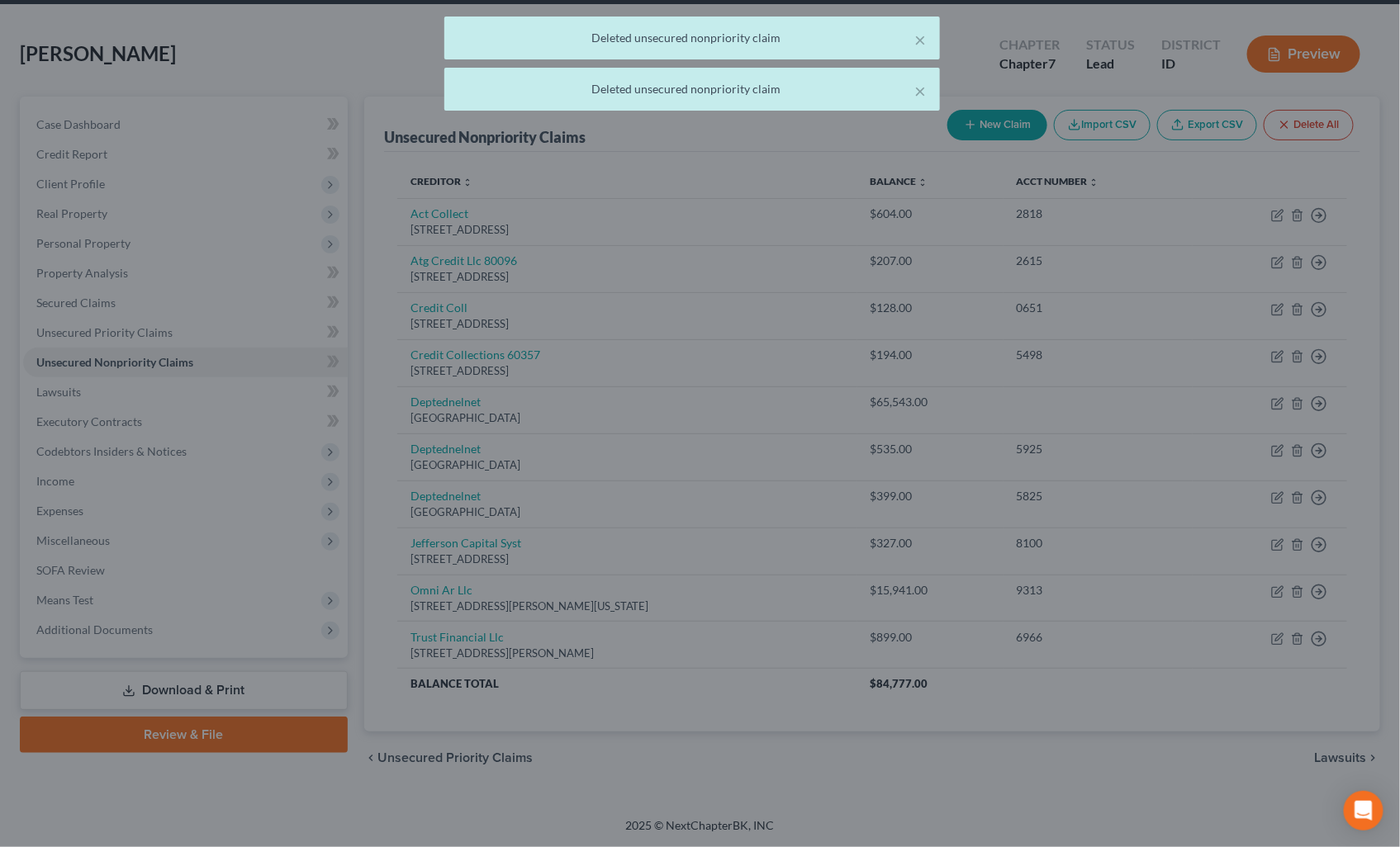
scroll to position [62, 0]
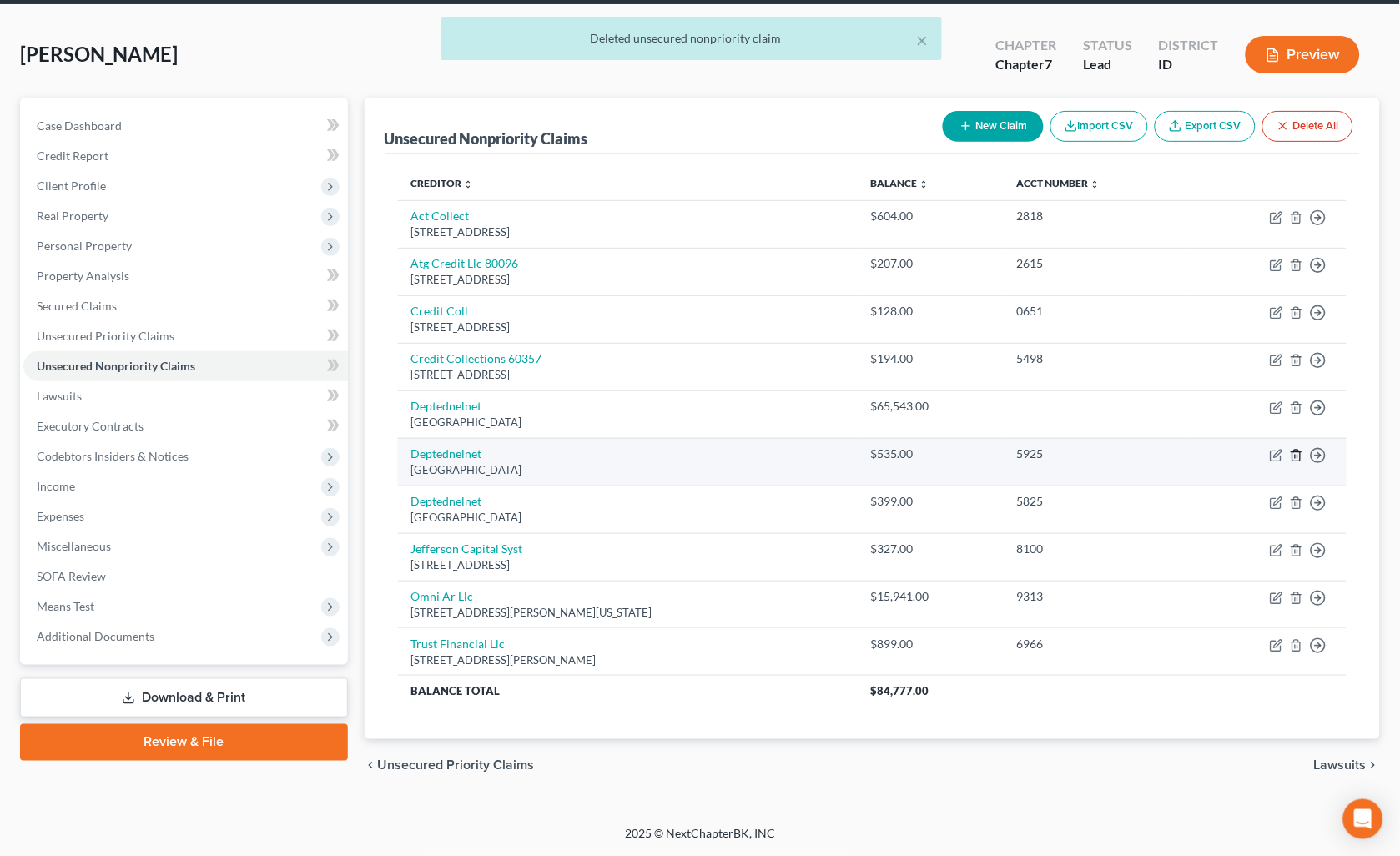
click at [1296, 453] on icon "button" at bounding box center [1296, 455] width 13 height 13
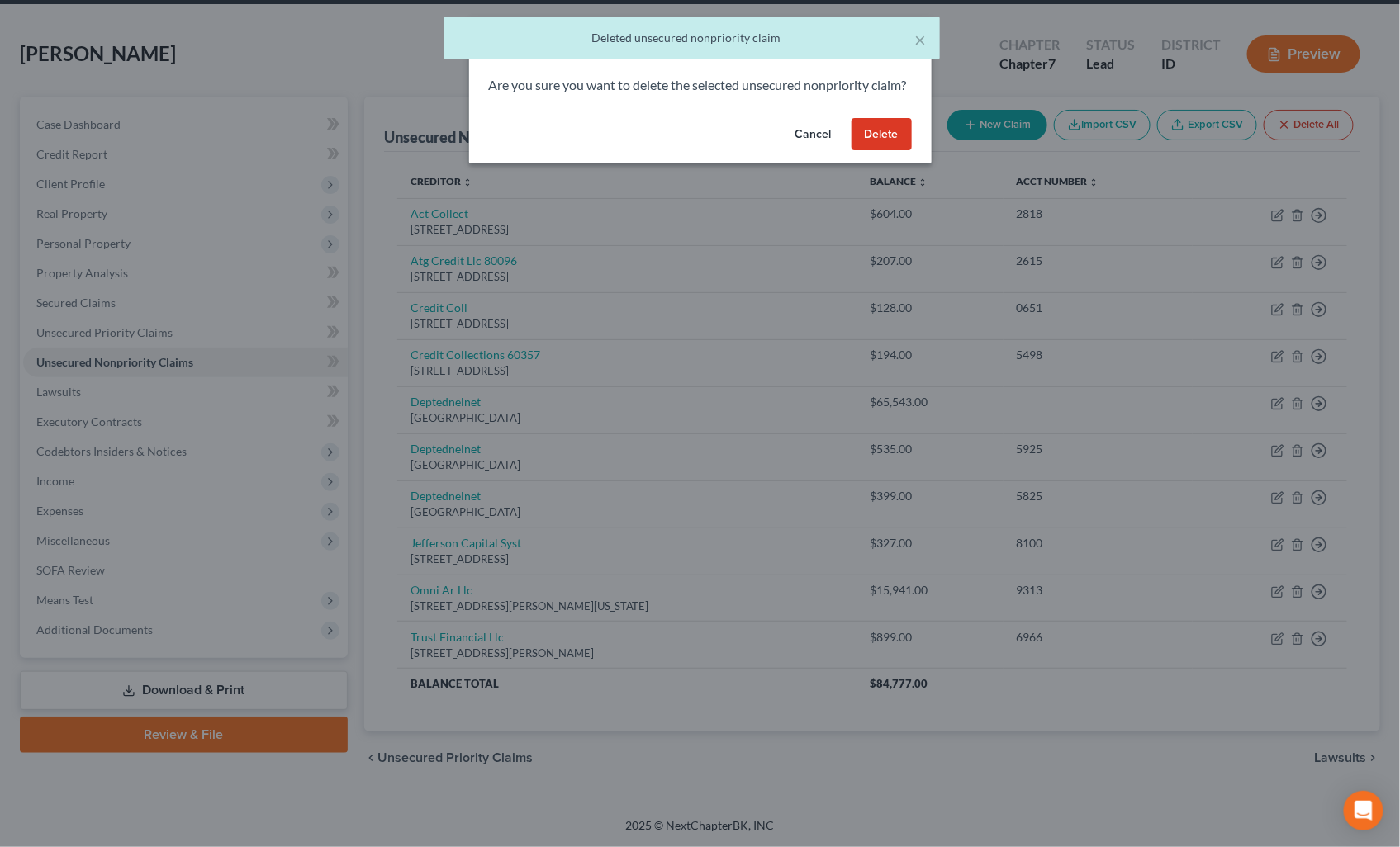
click at [877, 145] on button "Delete" at bounding box center [882, 134] width 60 height 33
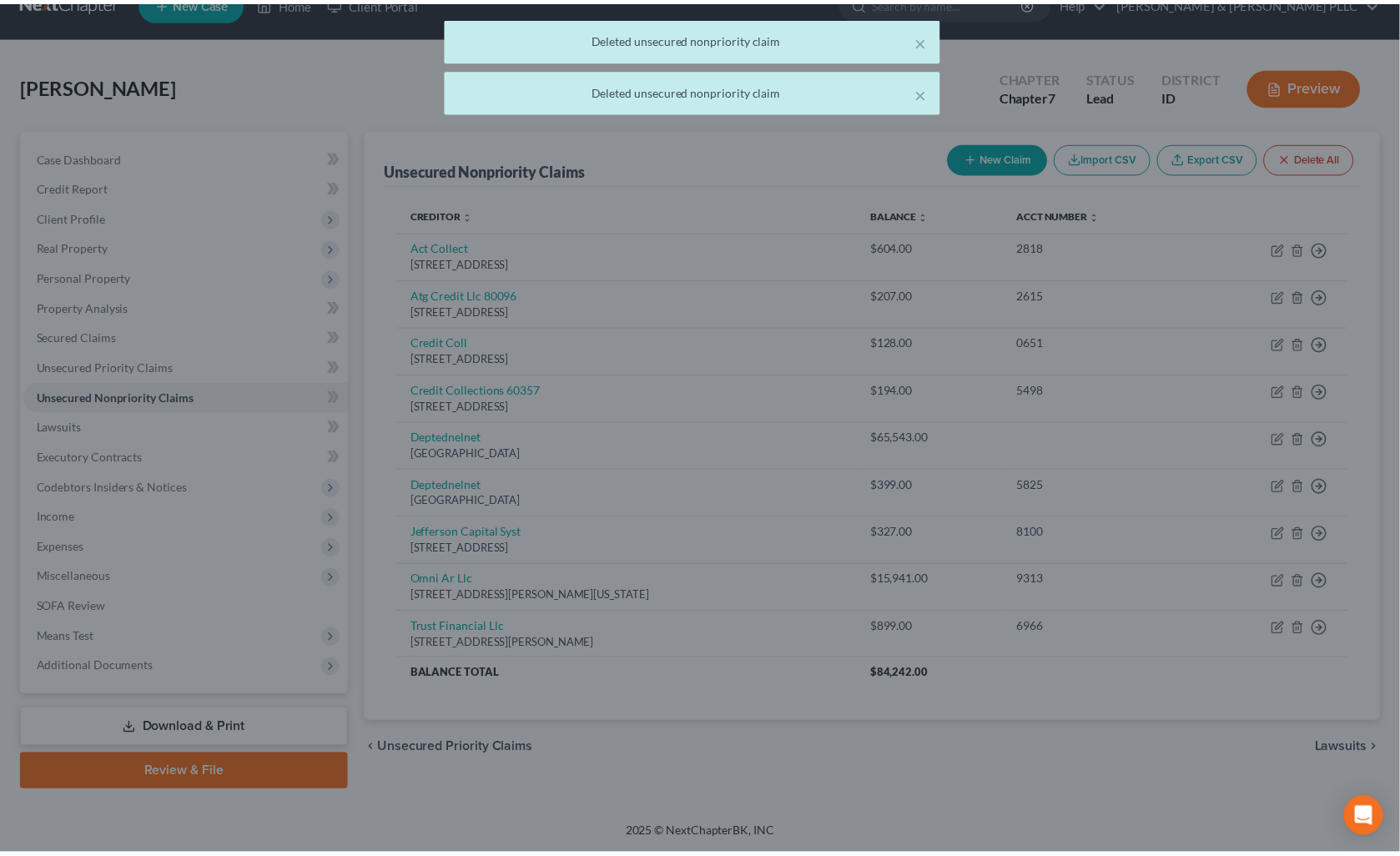
scroll to position [29, 0]
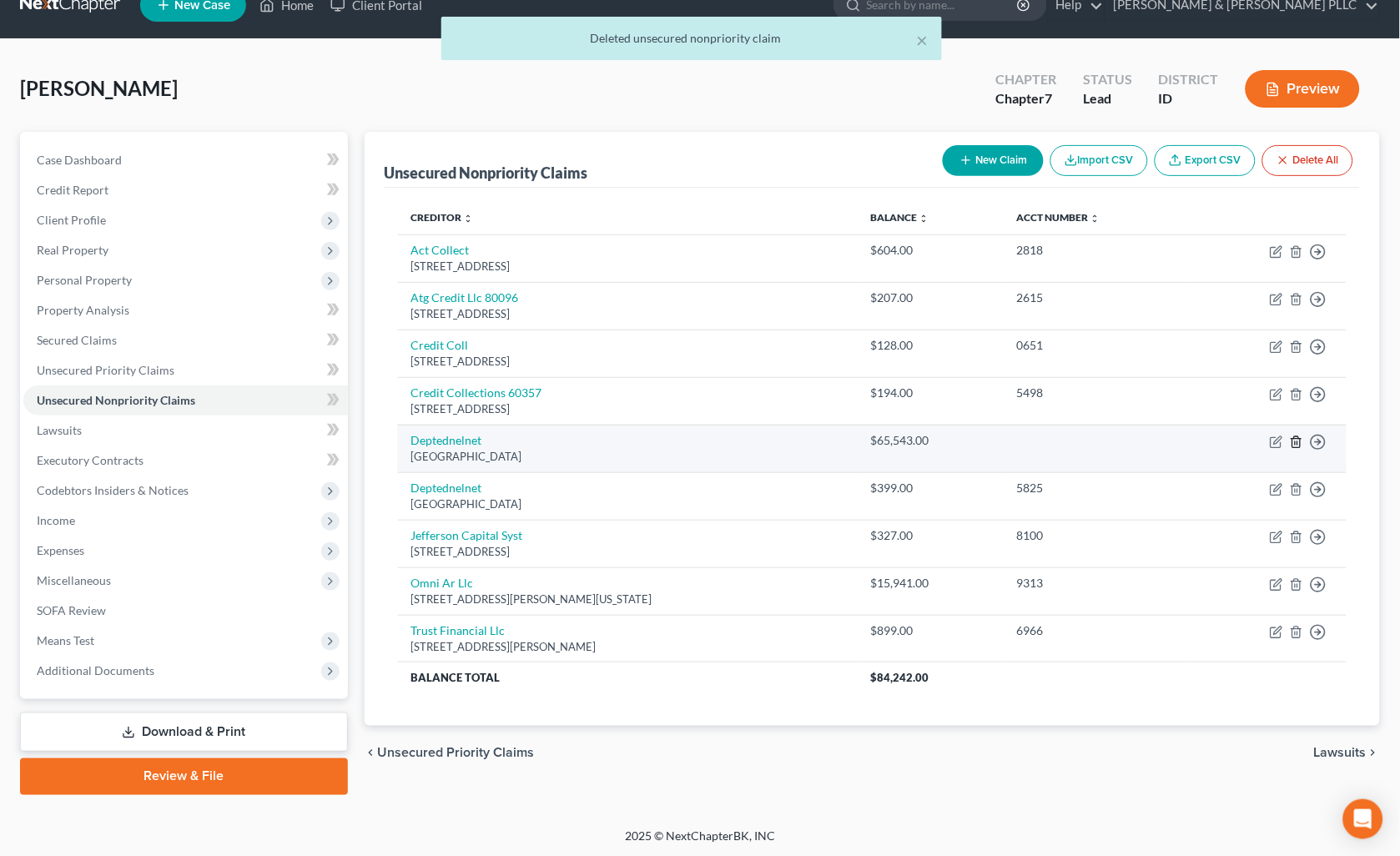
click at [1294, 439] on icon "button" at bounding box center [1296, 442] width 13 height 13
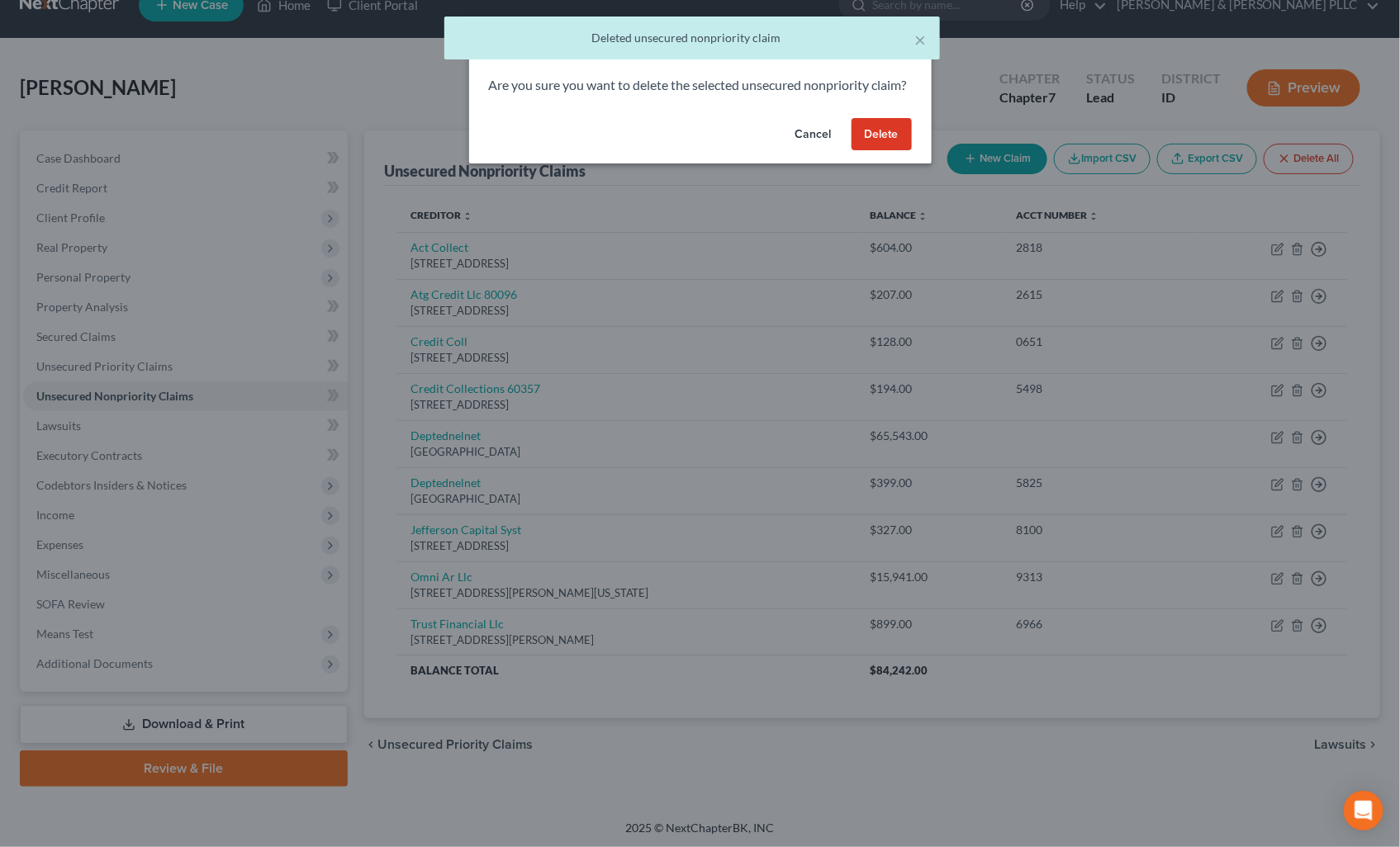
drag, startPoint x: 806, startPoint y: 140, endPoint x: 838, endPoint y: 255, distance: 119.4
click at [806, 142] on button "Cancel" at bounding box center [813, 134] width 63 height 33
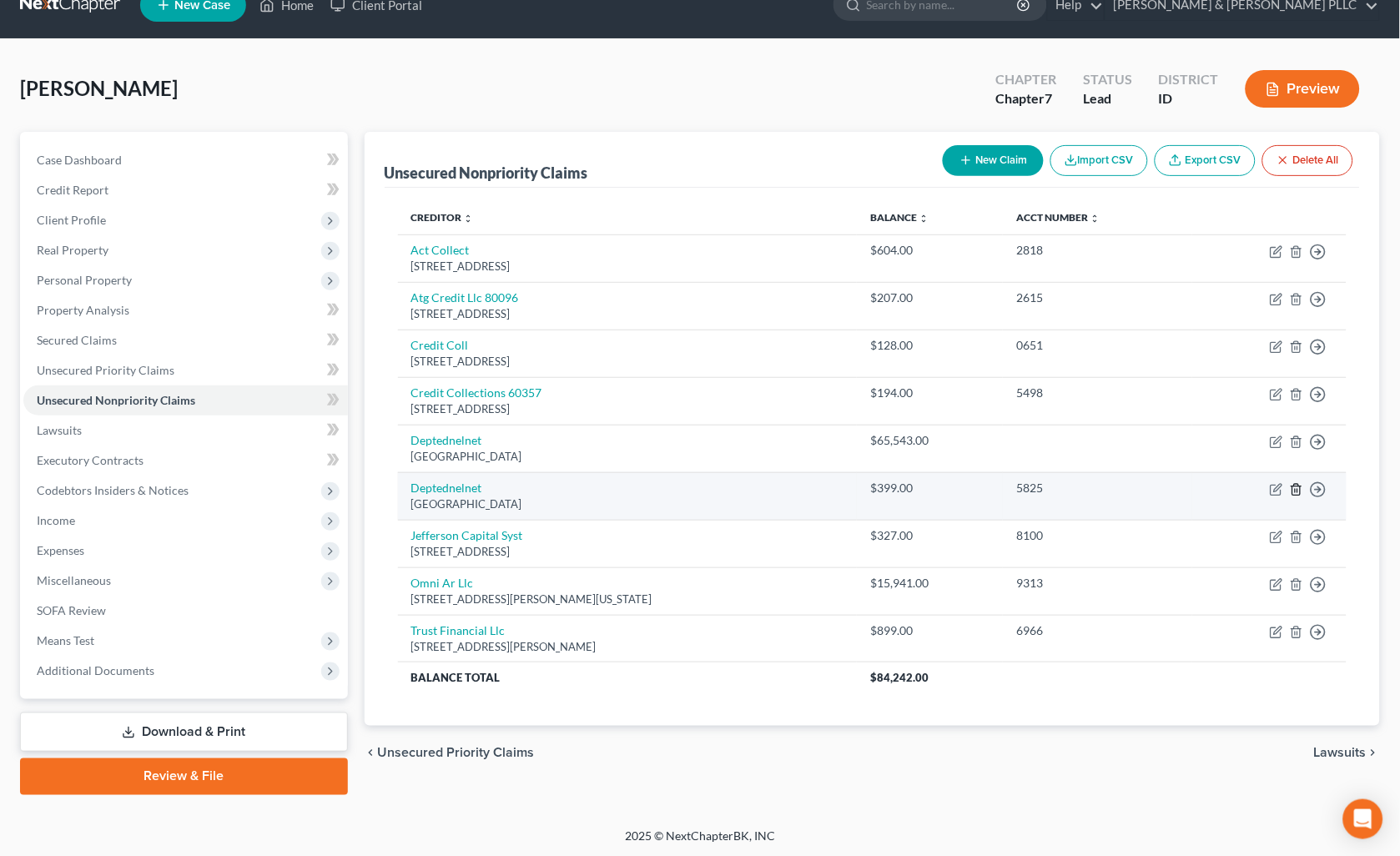
click at [1300, 489] on icon "button" at bounding box center [1296, 489] width 13 height 13
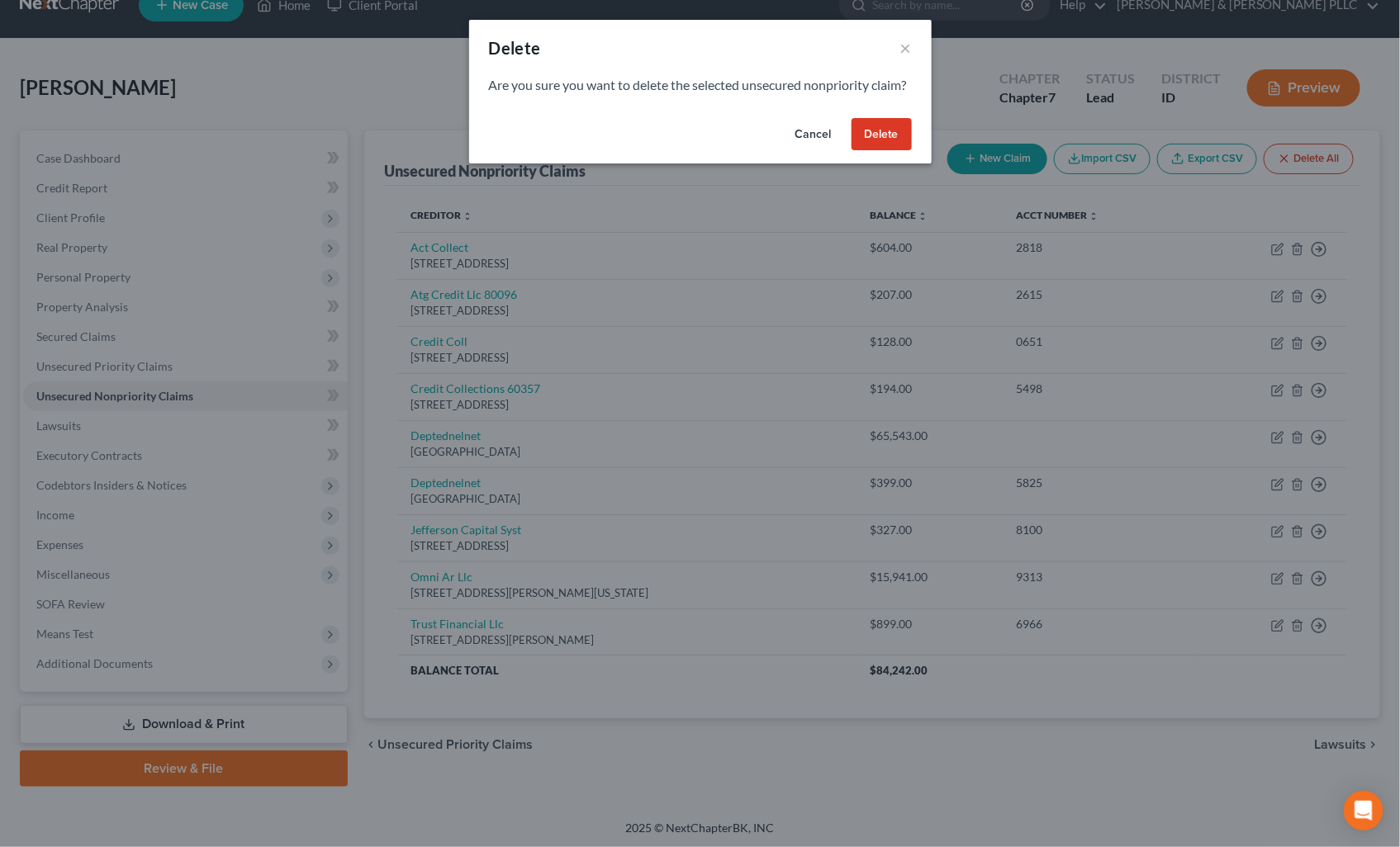
drag, startPoint x: 884, startPoint y: 155, endPoint x: 896, endPoint y: 169, distance: 18.4
click at [884, 151] on button "Delete" at bounding box center [882, 134] width 60 height 33
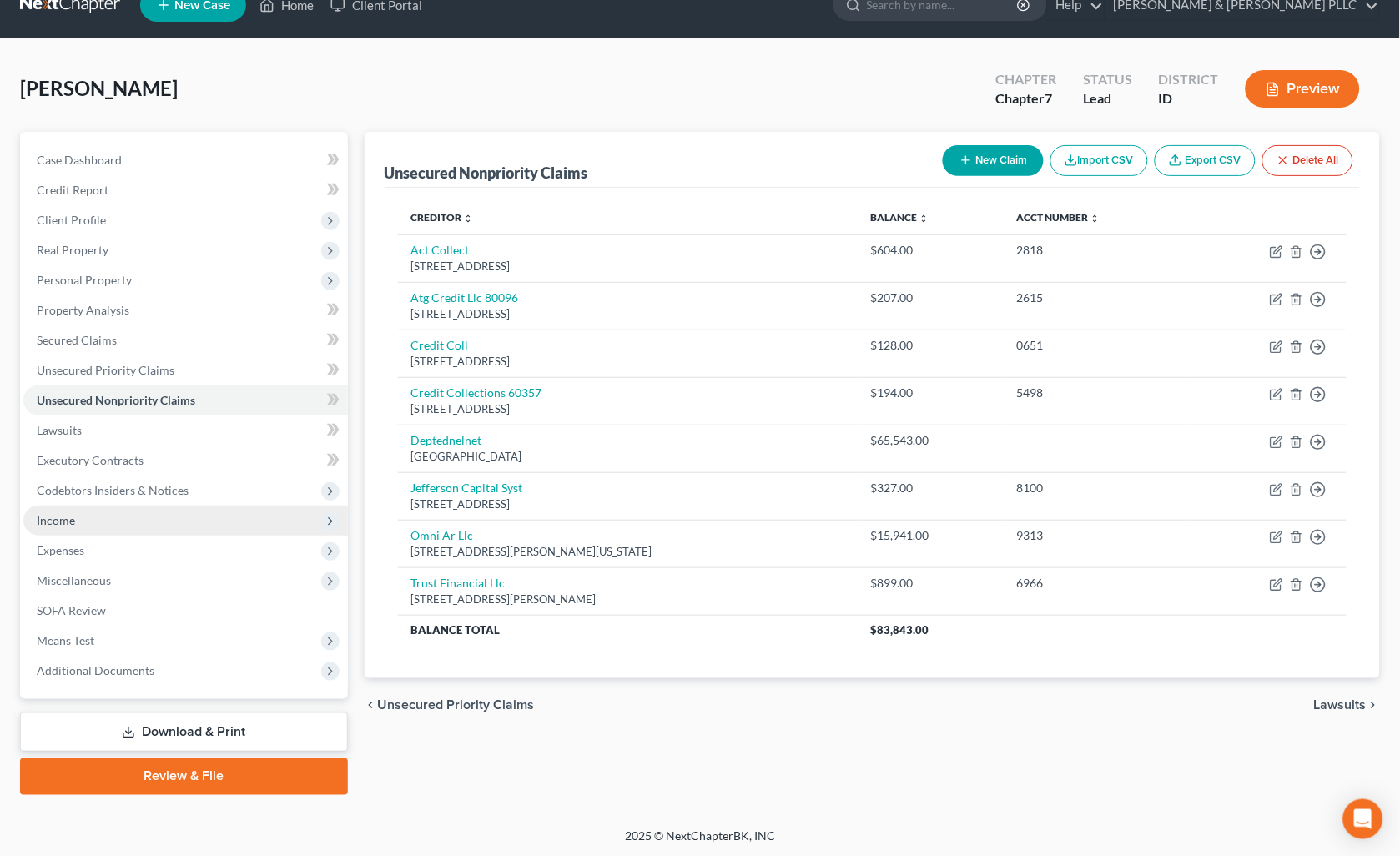
click at [67, 513] on span "Income" at bounding box center [56, 520] width 39 height 14
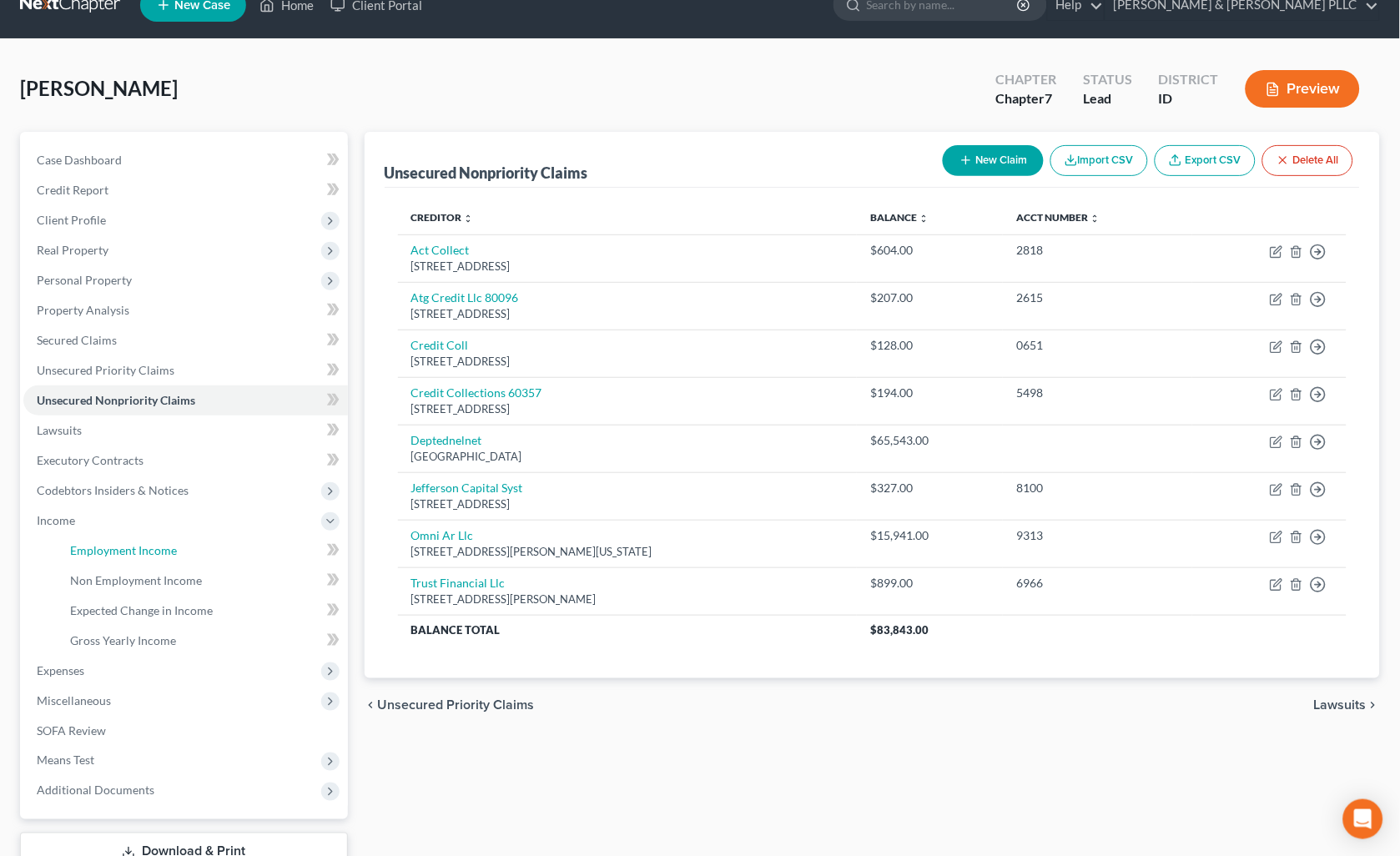
drag, startPoint x: 101, startPoint y: 554, endPoint x: 359, endPoint y: 513, distance: 261.2
click at [101, 554] on span "Employment Income" at bounding box center [123, 550] width 107 height 14
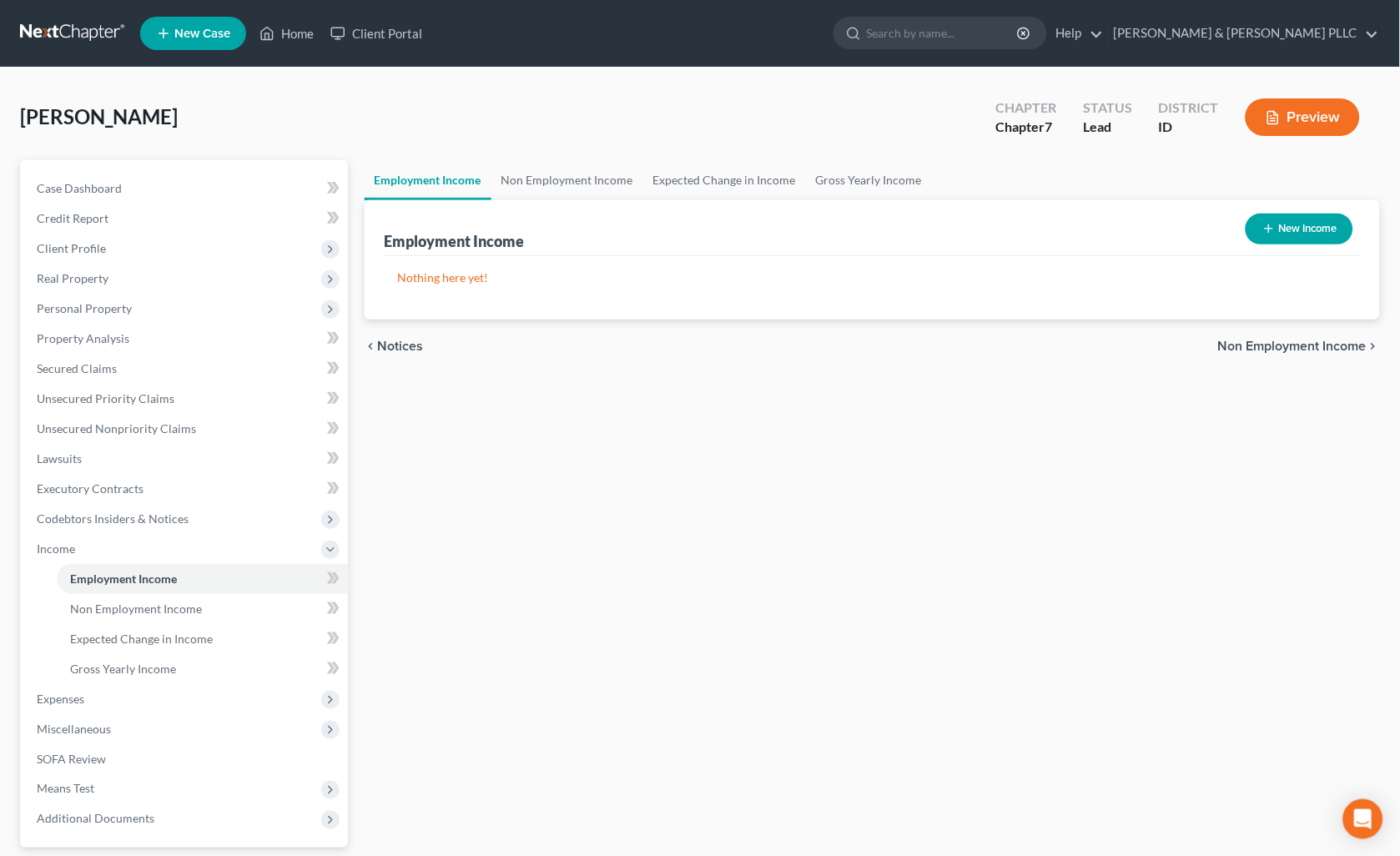
click at [1289, 232] on button "New Income" at bounding box center [1300, 229] width 108 height 30
select select "0"
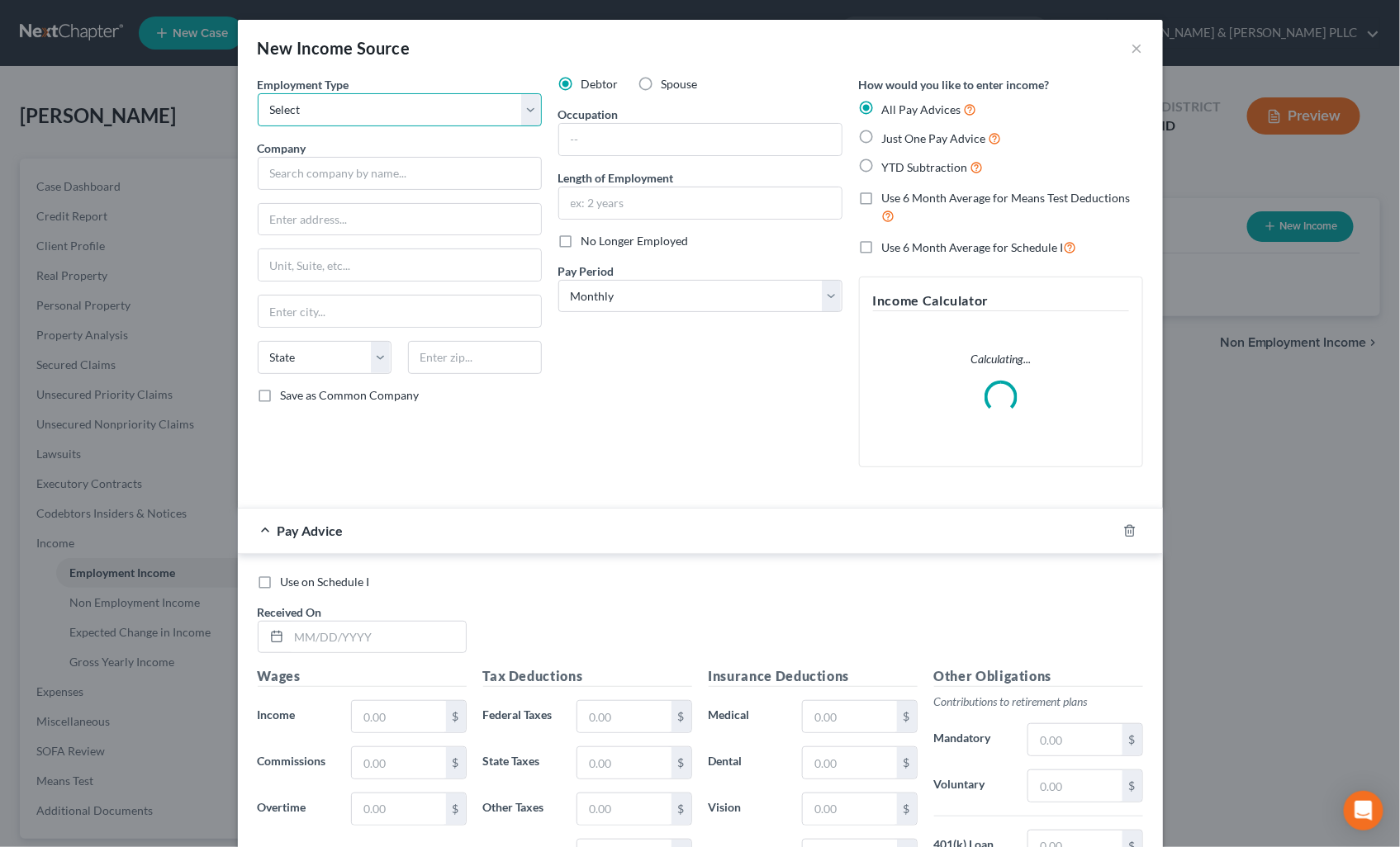
click at [518, 114] on select "Select Full or [DEMOGRAPHIC_DATA] Employment Self Employment" at bounding box center [399, 109] width 284 height 33
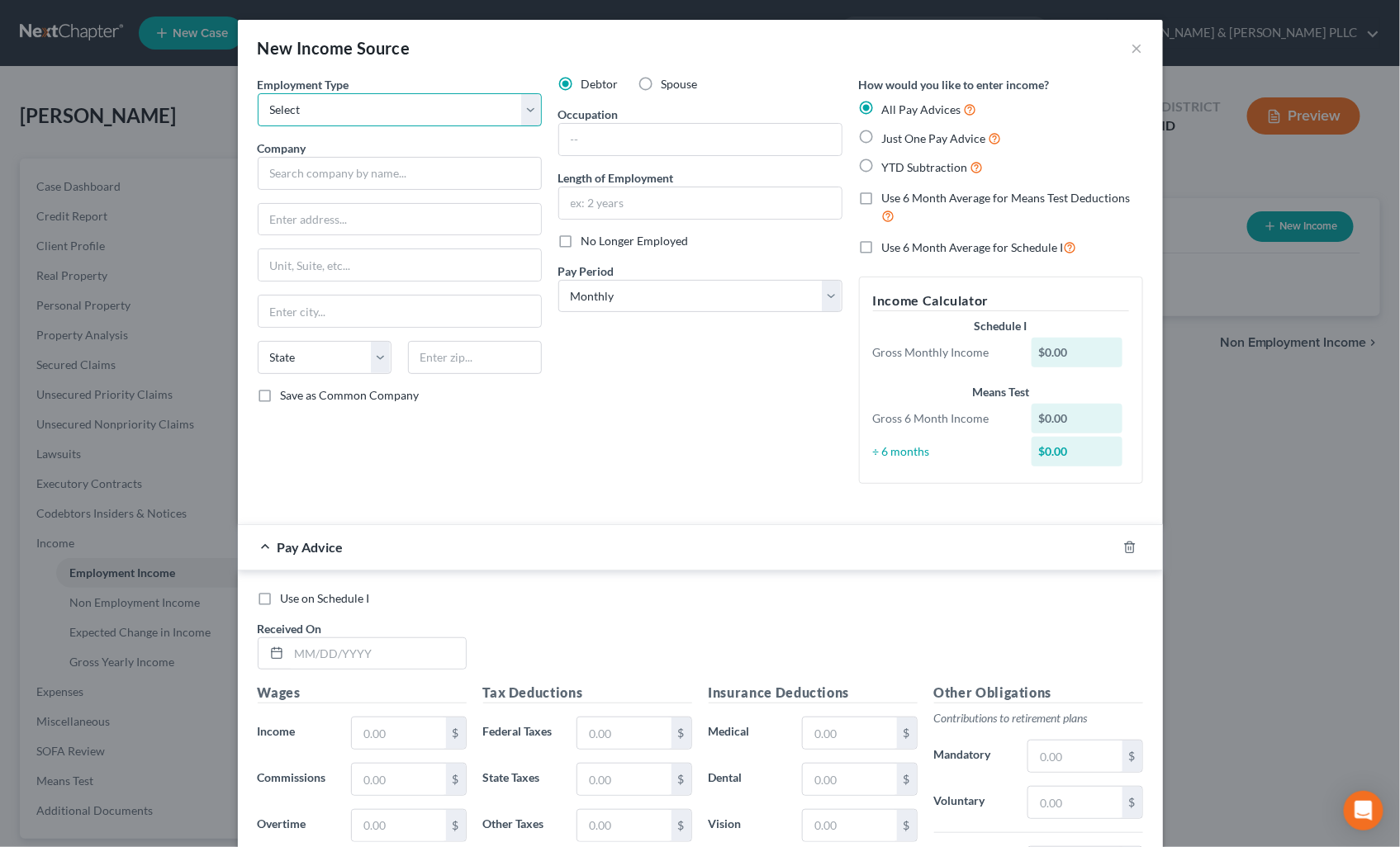
select select "0"
click at [257, 93] on select "Select Full or [DEMOGRAPHIC_DATA] Employment Self Employment" at bounding box center [399, 109] width 284 height 33
click at [424, 177] on input "text" at bounding box center [399, 173] width 284 height 33
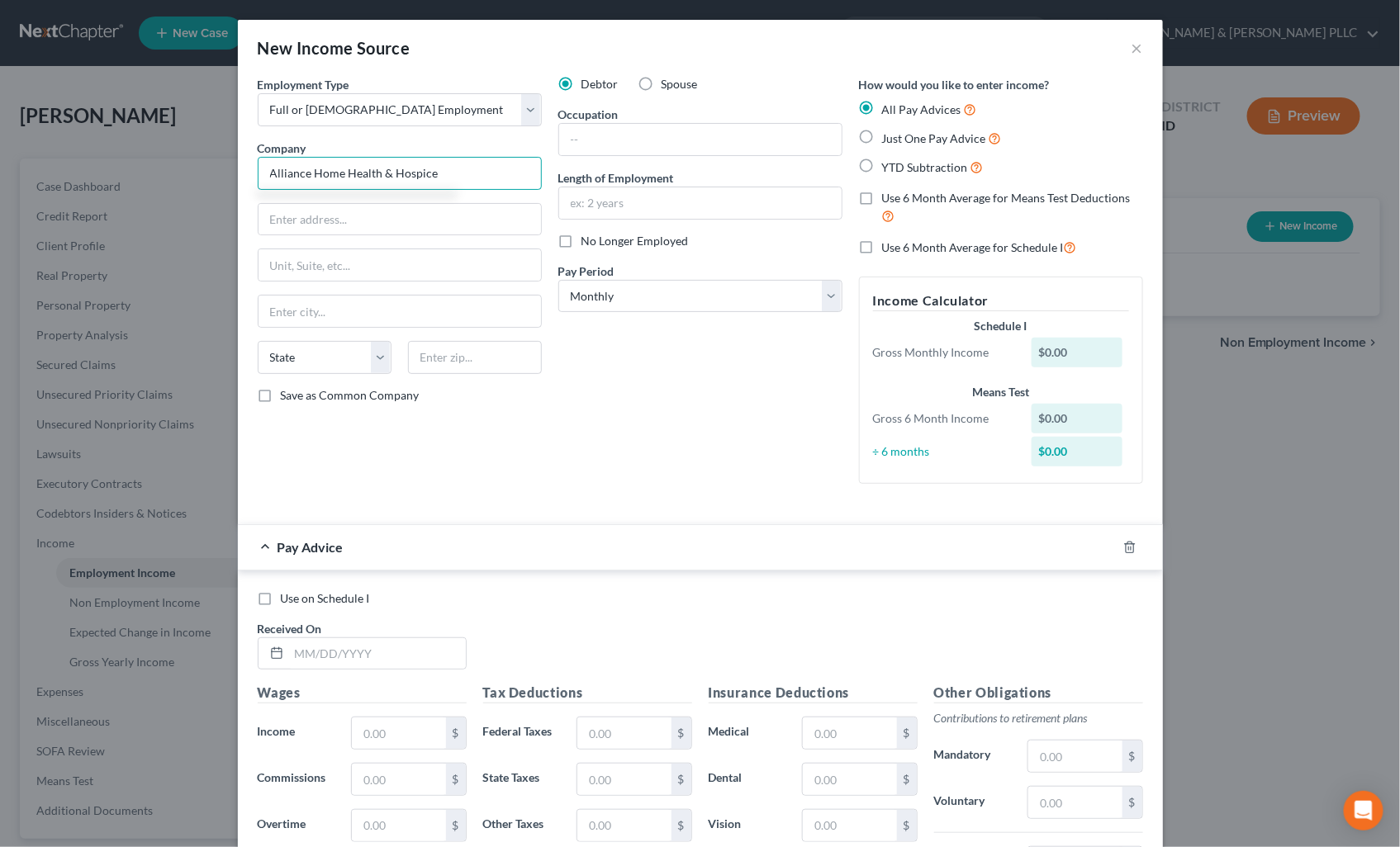
type input "Alliance Home Health & Hospice"
type input "1655 1st St."
type input "I"
type input "[US_STATE][GEOGRAPHIC_DATA]"
select select "13"
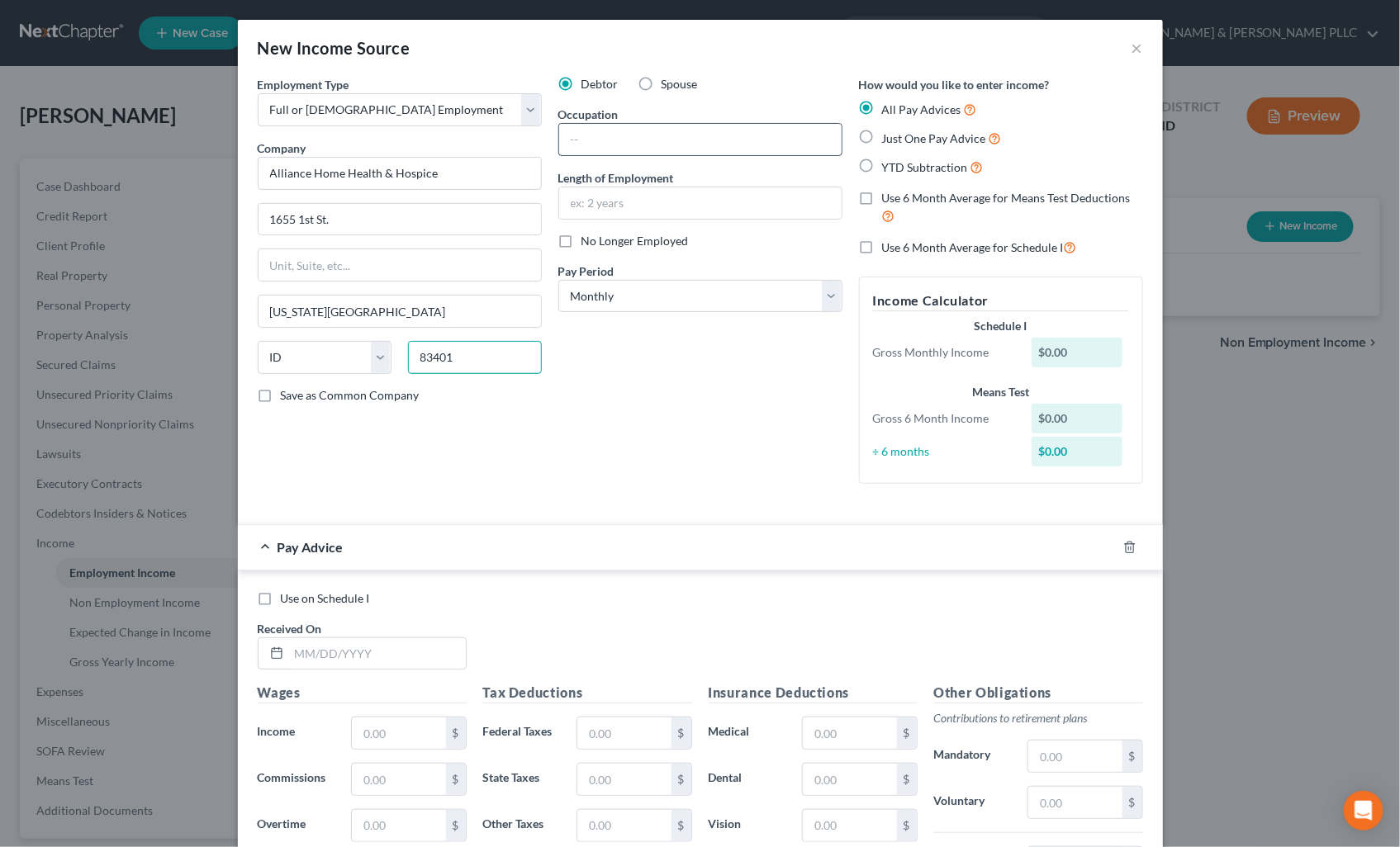
type input "83401"
click at [698, 137] on input "text" at bounding box center [700, 139] width 282 height 31
type input "In-Home Health Aide"
click at [688, 207] on input "text" at bounding box center [700, 202] width 282 height 31
type input "1 year"
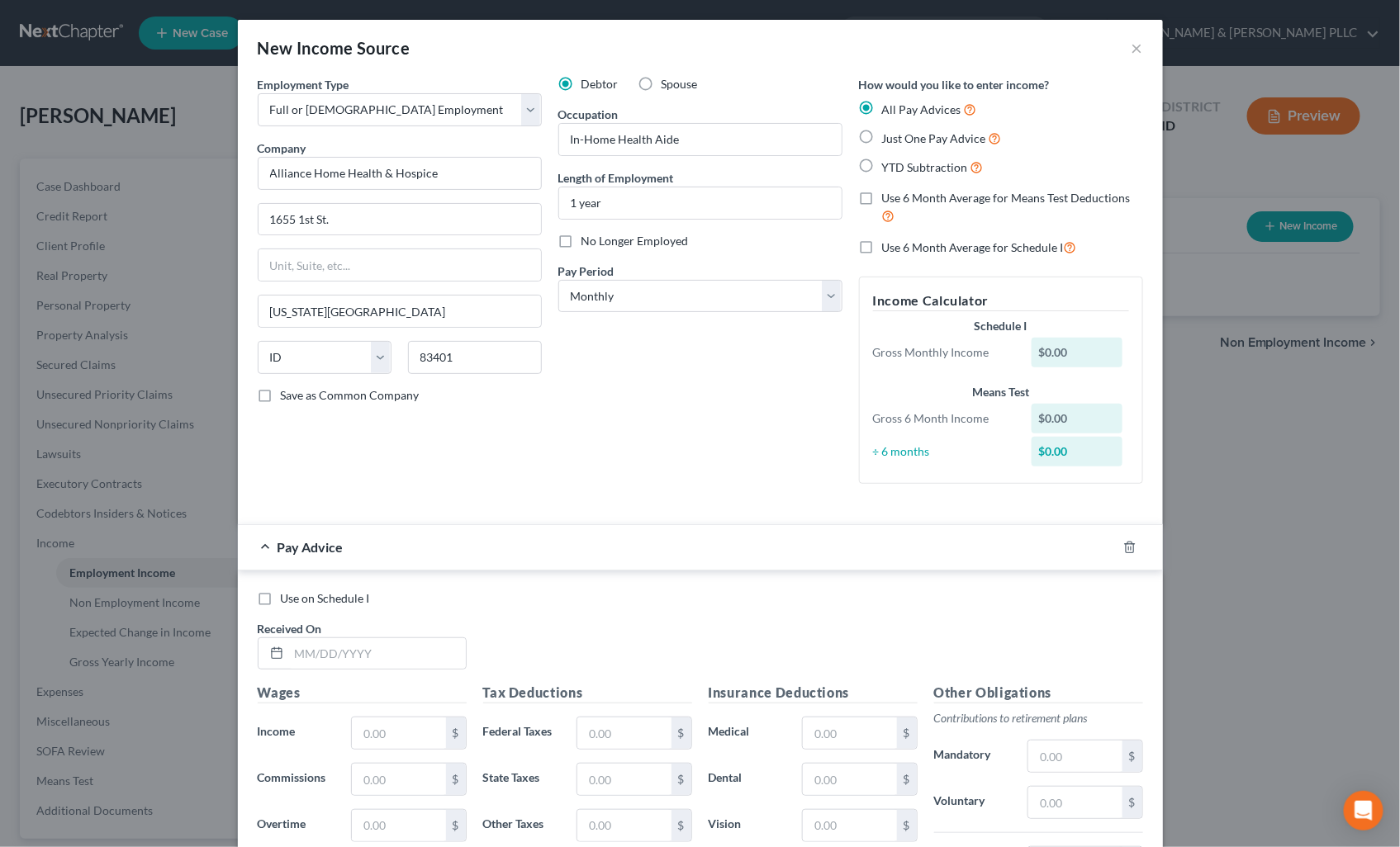
click at [882, 134] on label "Just One Pay Advice" at bounding box center [941, 137] width 120 height 19
click at [889, 134] on input "Just One Pay Advice" at bounding box center [894, 134] width 11 height 11
radio input "true"
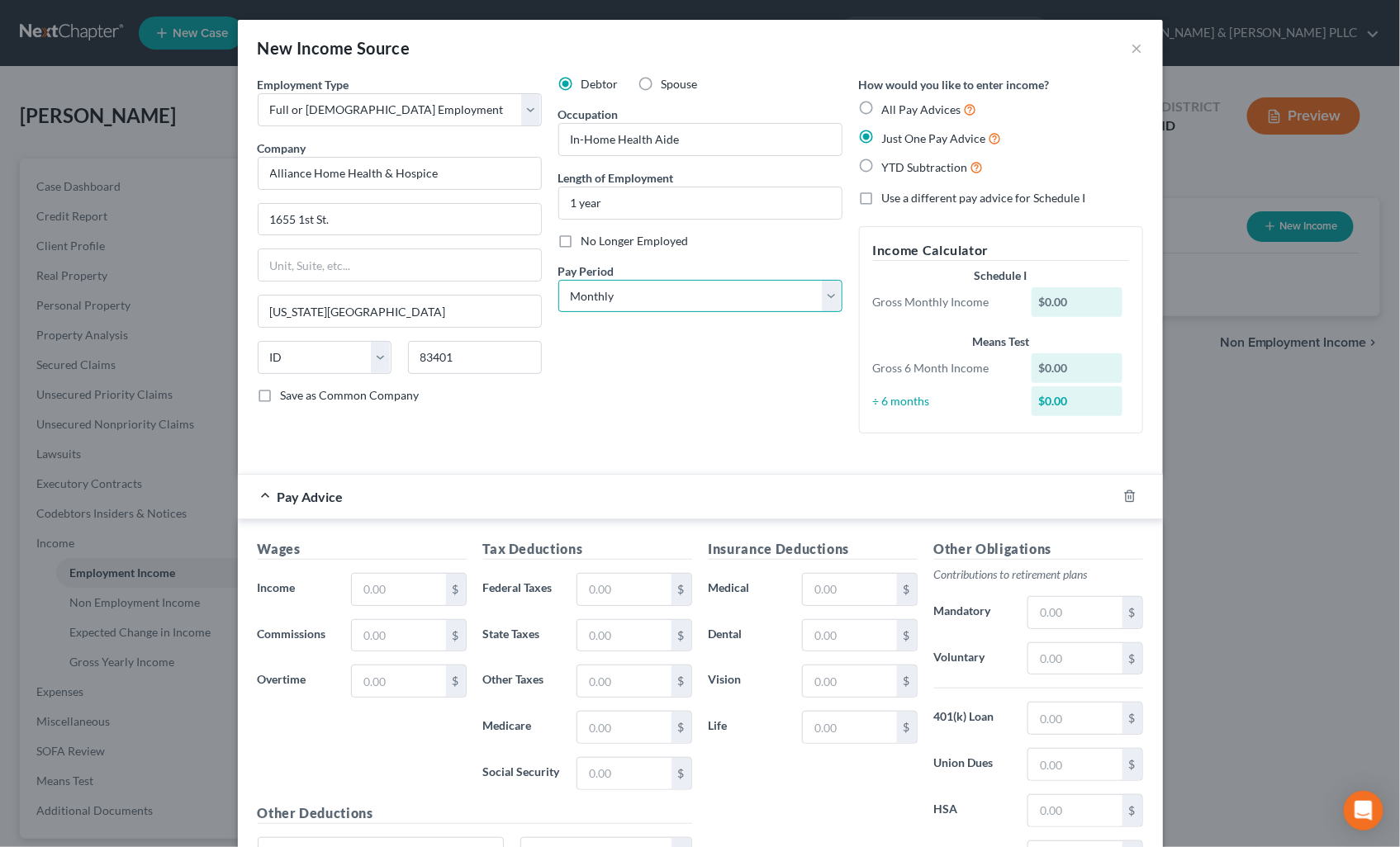
click at [823, 298] on select "Select Monthly Twice Monthly Every Other Week Weekly" at bounding box center [700, 296] width 284 height 33
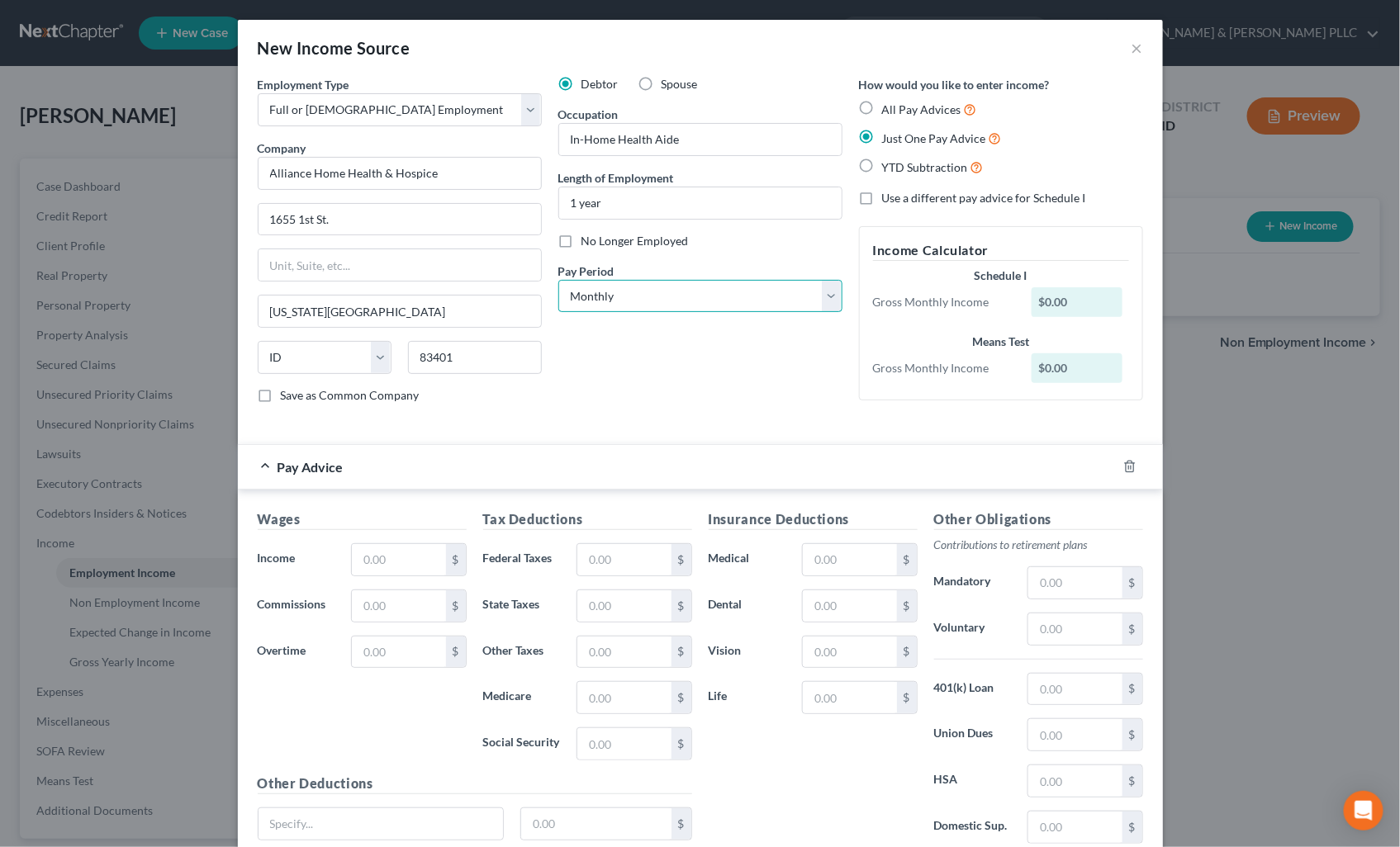
select select "1"
click at [558, 280] on select "Select Monthly Twice Monthly Every Other Week Weekly" at bounding box center [700, 296] width 284 height 33
click at [413, 551] on input "text" at bounding box center [398, 559] width 93 height 31
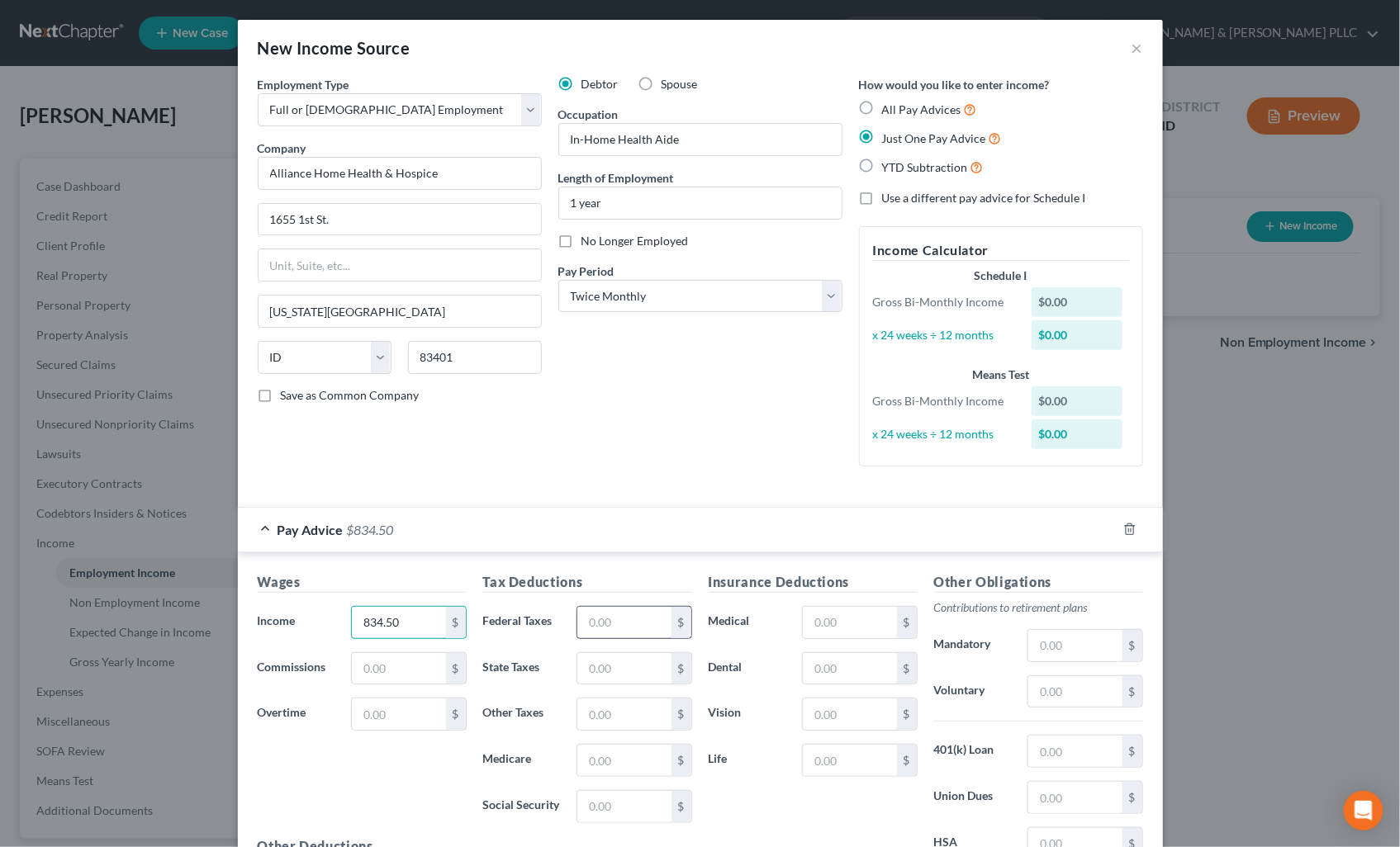
type input "834.50"
click at [621, 633] on input "text" at bounding box center [624, 622] width 93 height 31
type input "21.49"
click at [625, 809] on input "text" at bounding box center [624, 806] width 93 height 31
type input "52.07"
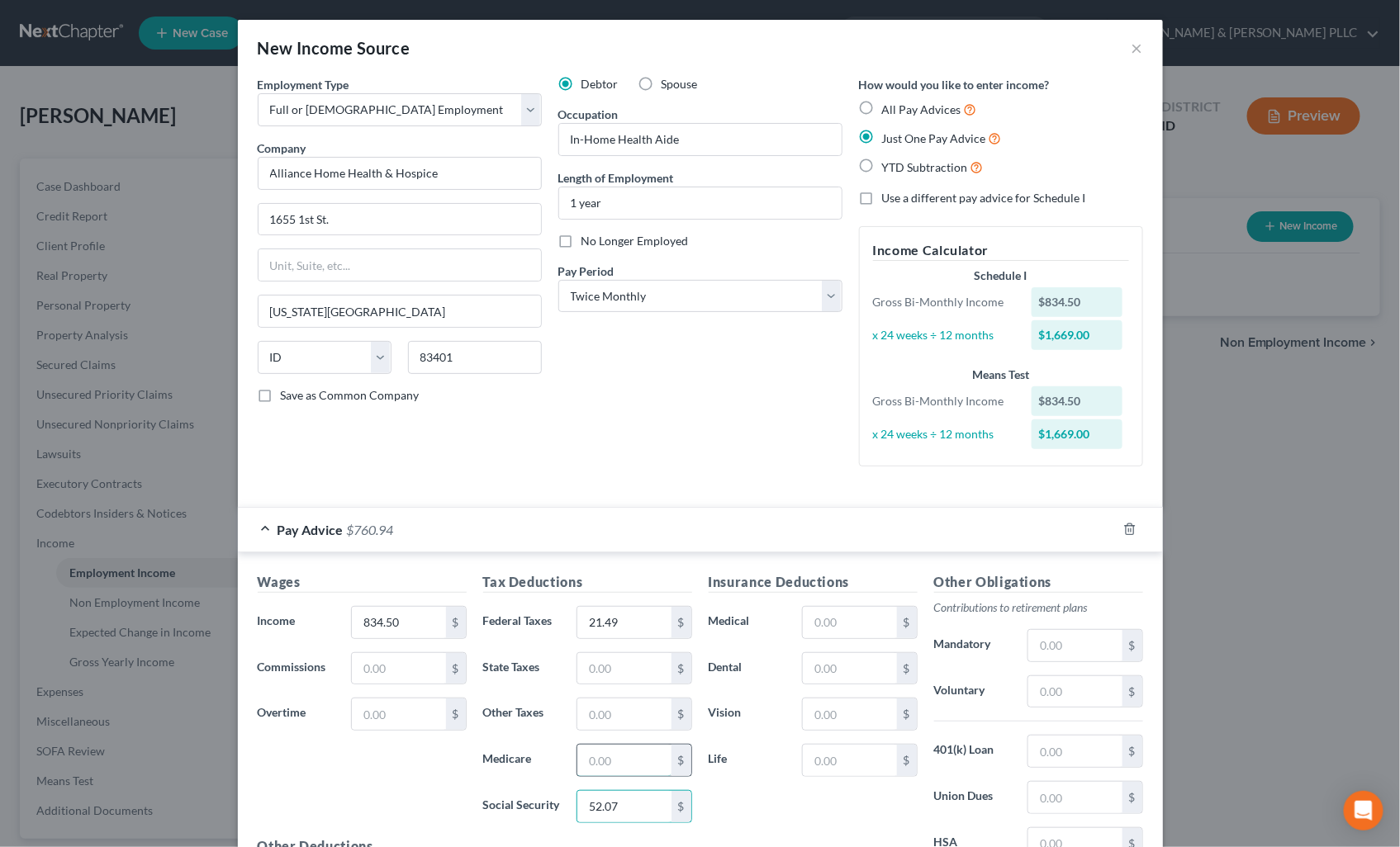
click at [640, 763] on input "text" at bounding box center [624, 760] width 93 height 31
type input "12.18"
click at [625, 671] on input "text" at bounding box center [624, 668] width 93 height 31
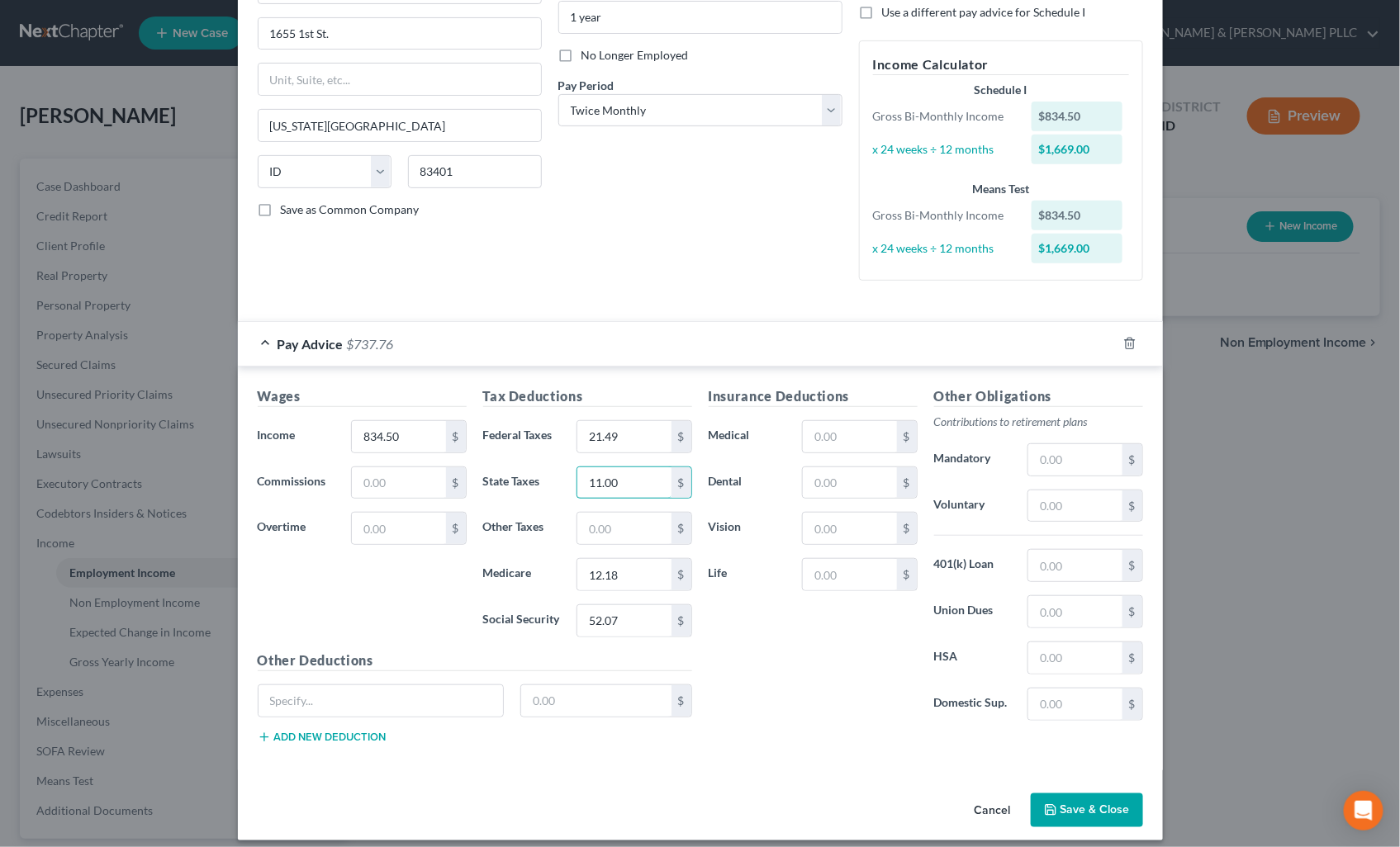
scroll to position [200, 0]
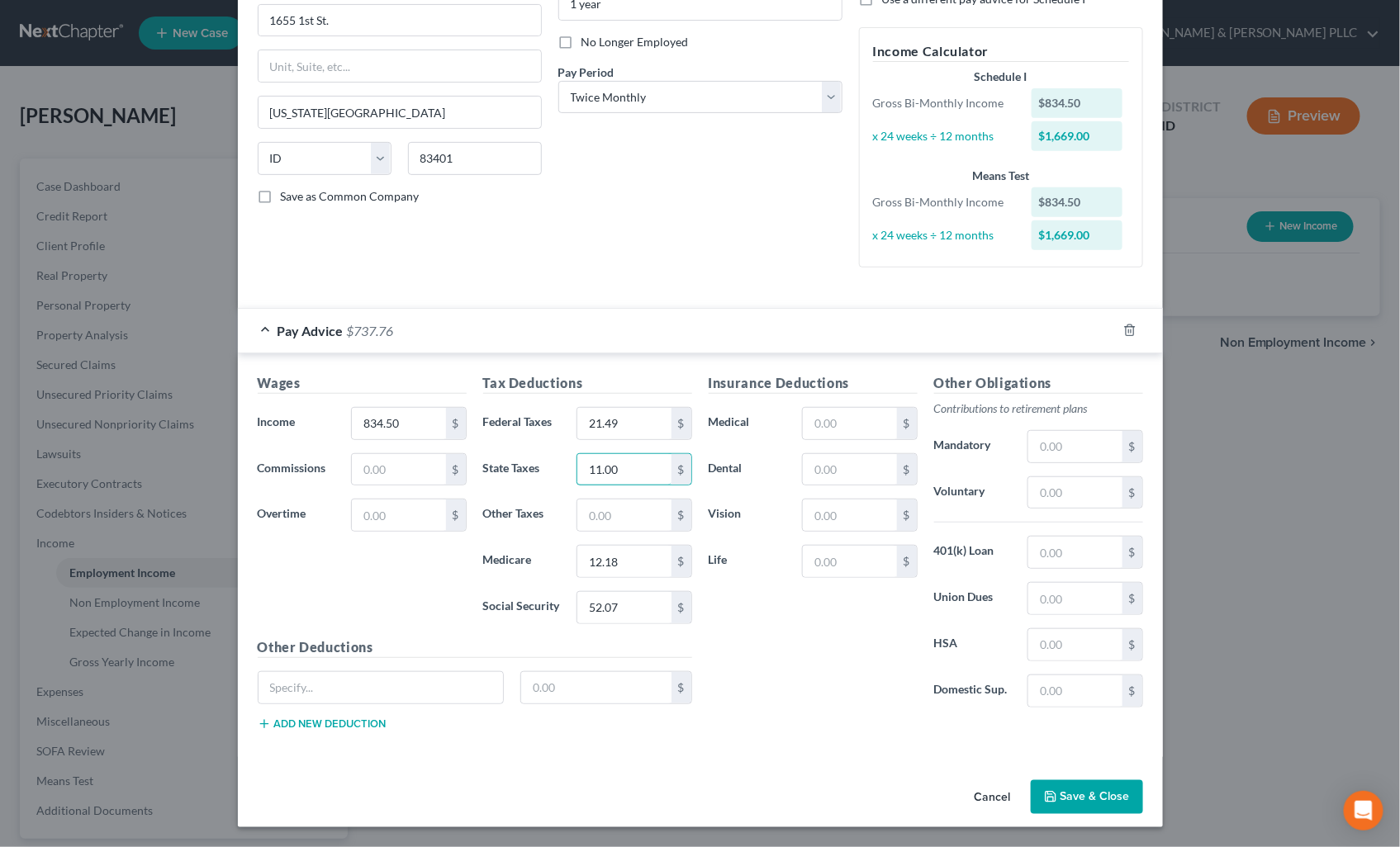
type input "11.00"
click at [1066, 772] on div "Employment Type * Select Full or [DEMOGRAPHIC_DATA] Employment Self Employment …" at bounding box center [700, 325] width 924 height 897
click at [1062, 785] on button "Save & Close" at bounding box center [1087, 797] width 113 height 35
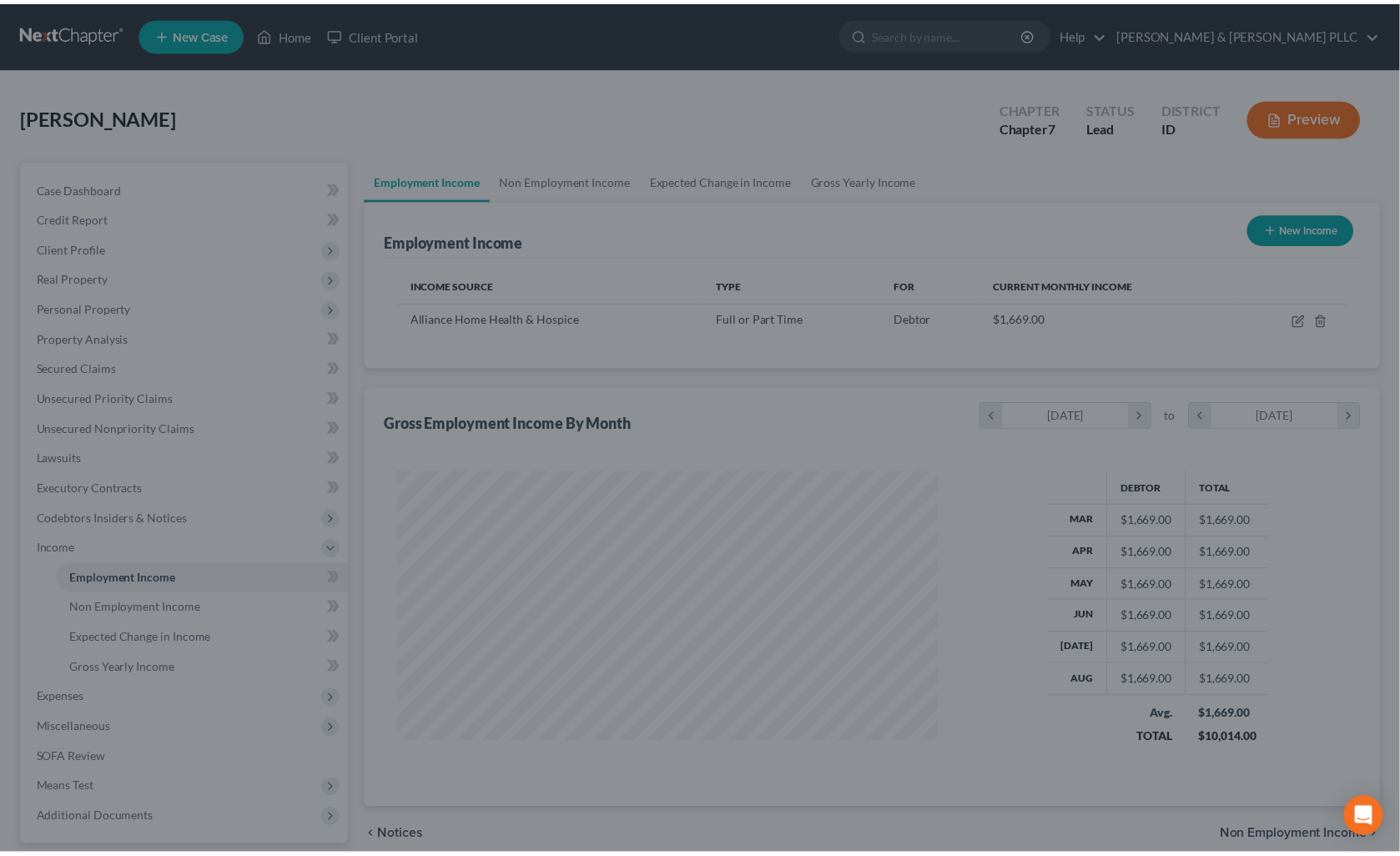
scroll to position [298, 573]
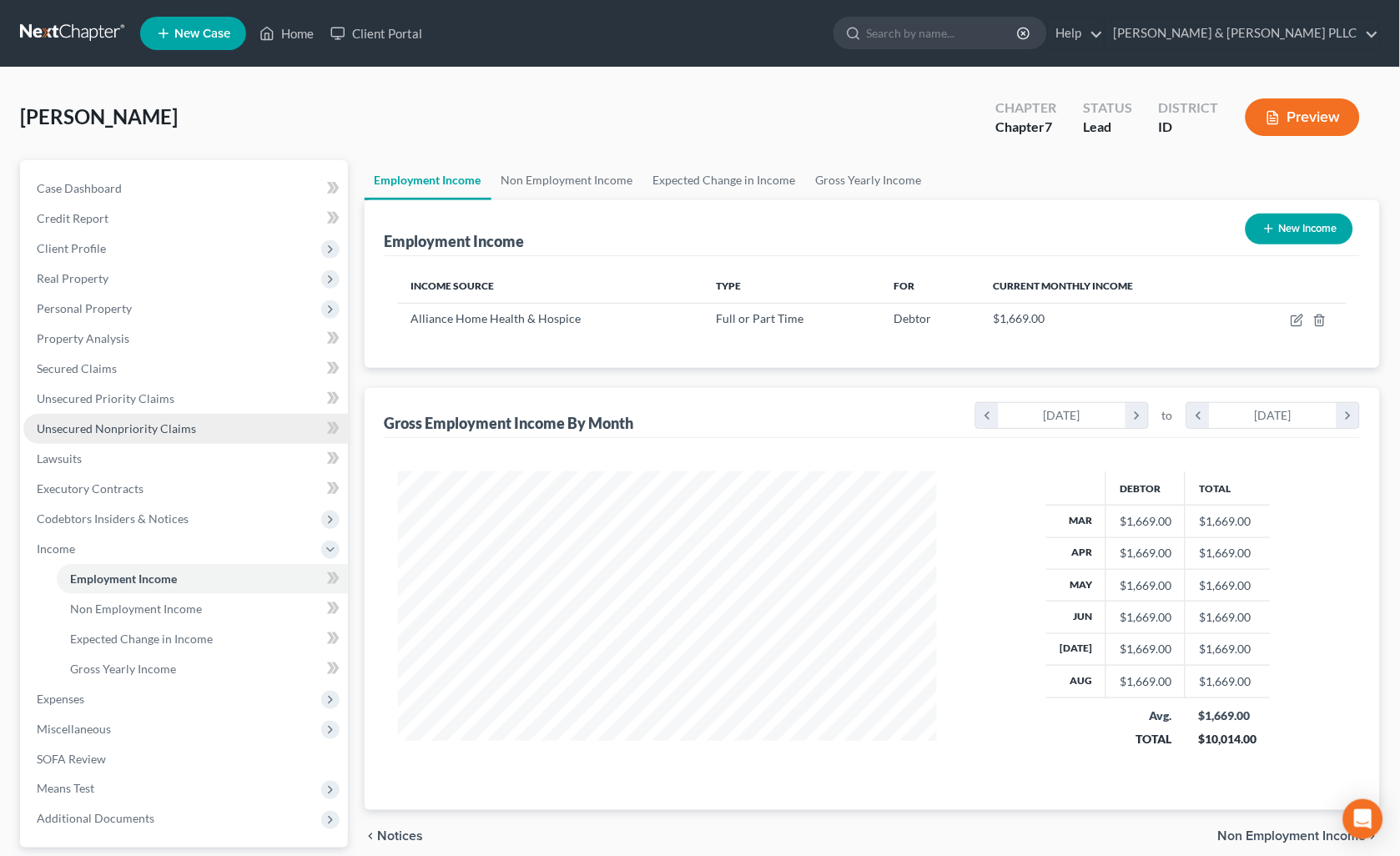
click at [143, 428] on span "Unsecured Nonpriority Claims" at bounding box center [117, 428] width 160 height 14
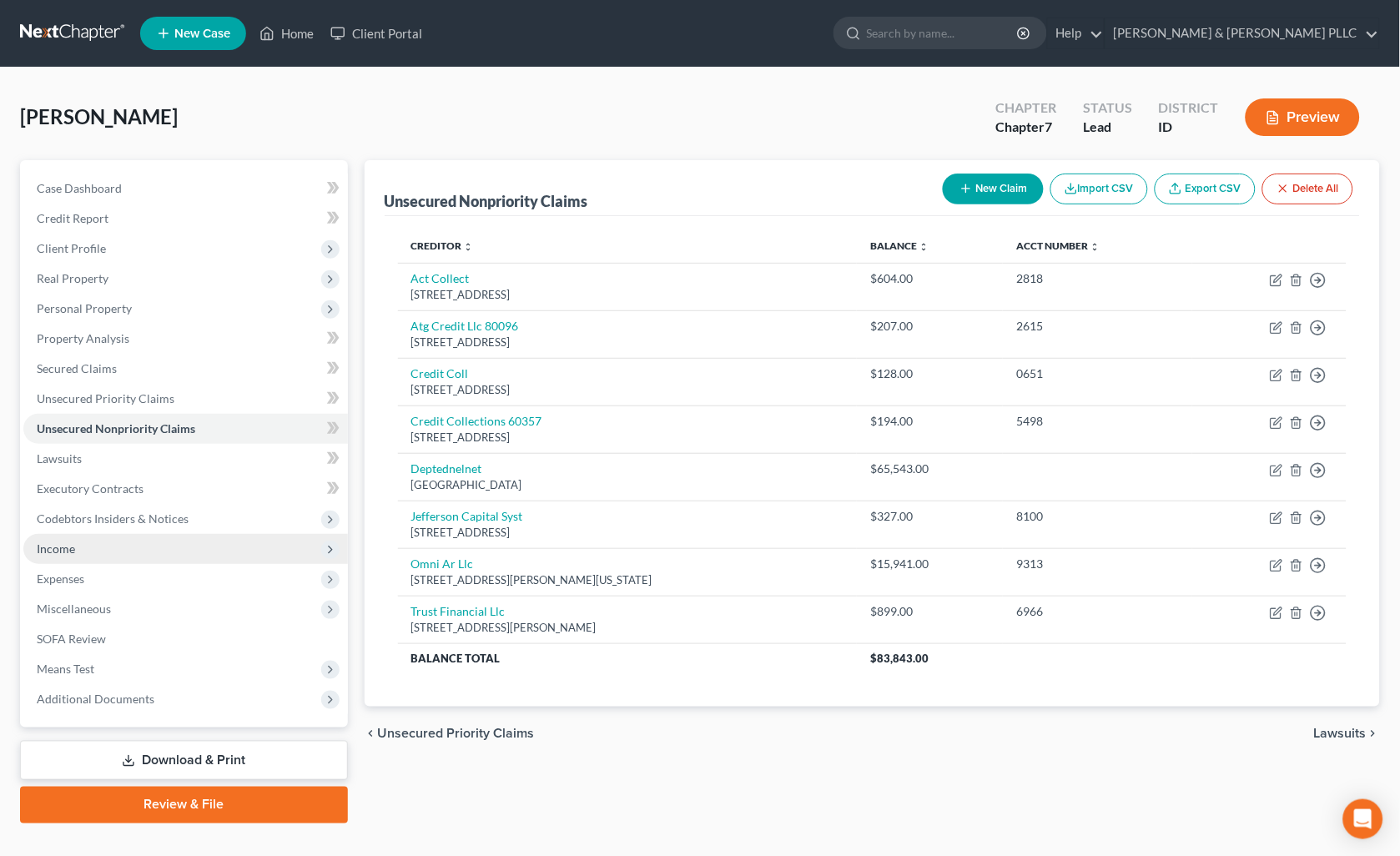
click at [58, 548] on span "Income" at bounding box center [56, 549] width 39 height 14
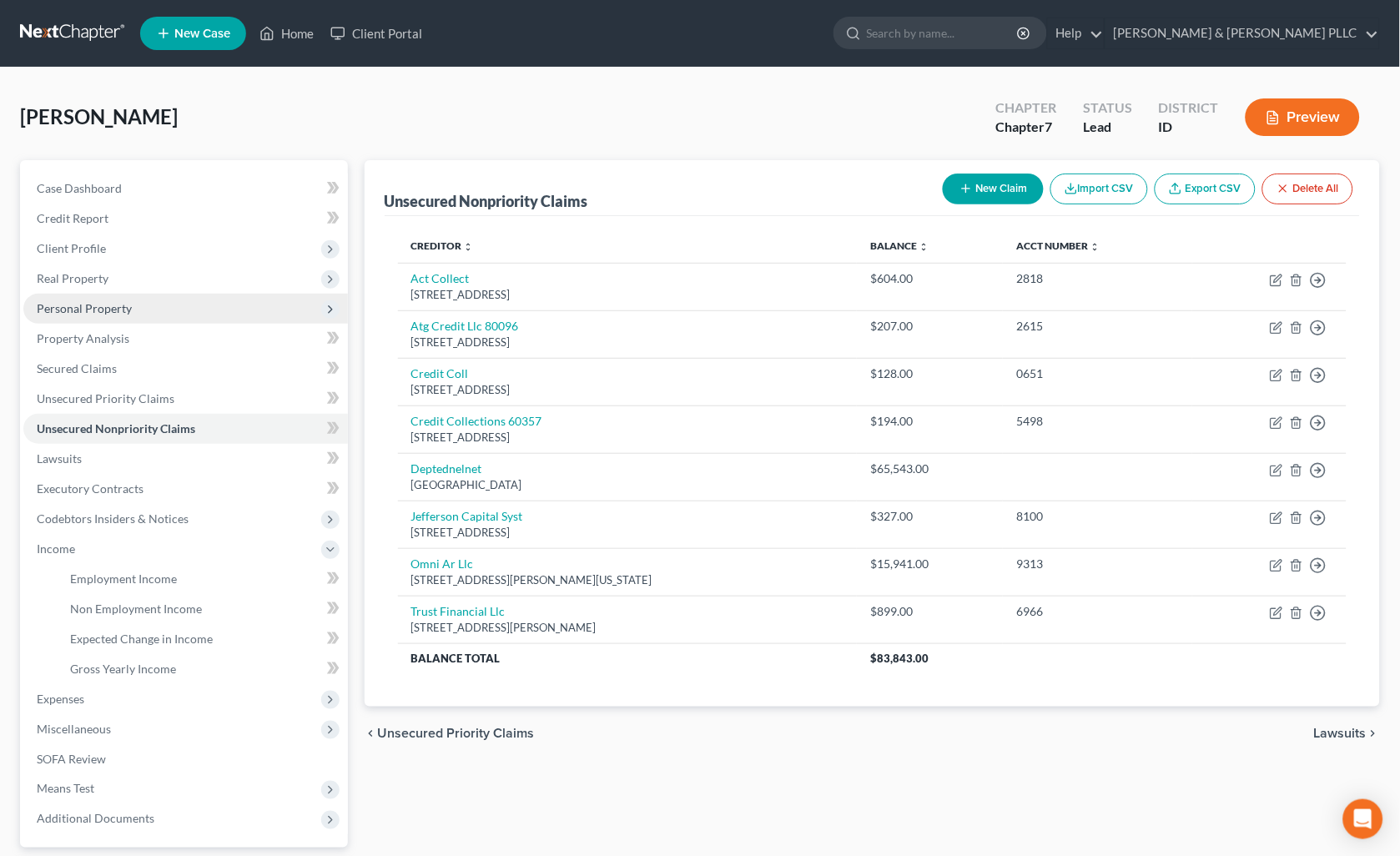
click at [106, 301] on span "Personal Property" at bounding box center [84, 308] width 95 height 14
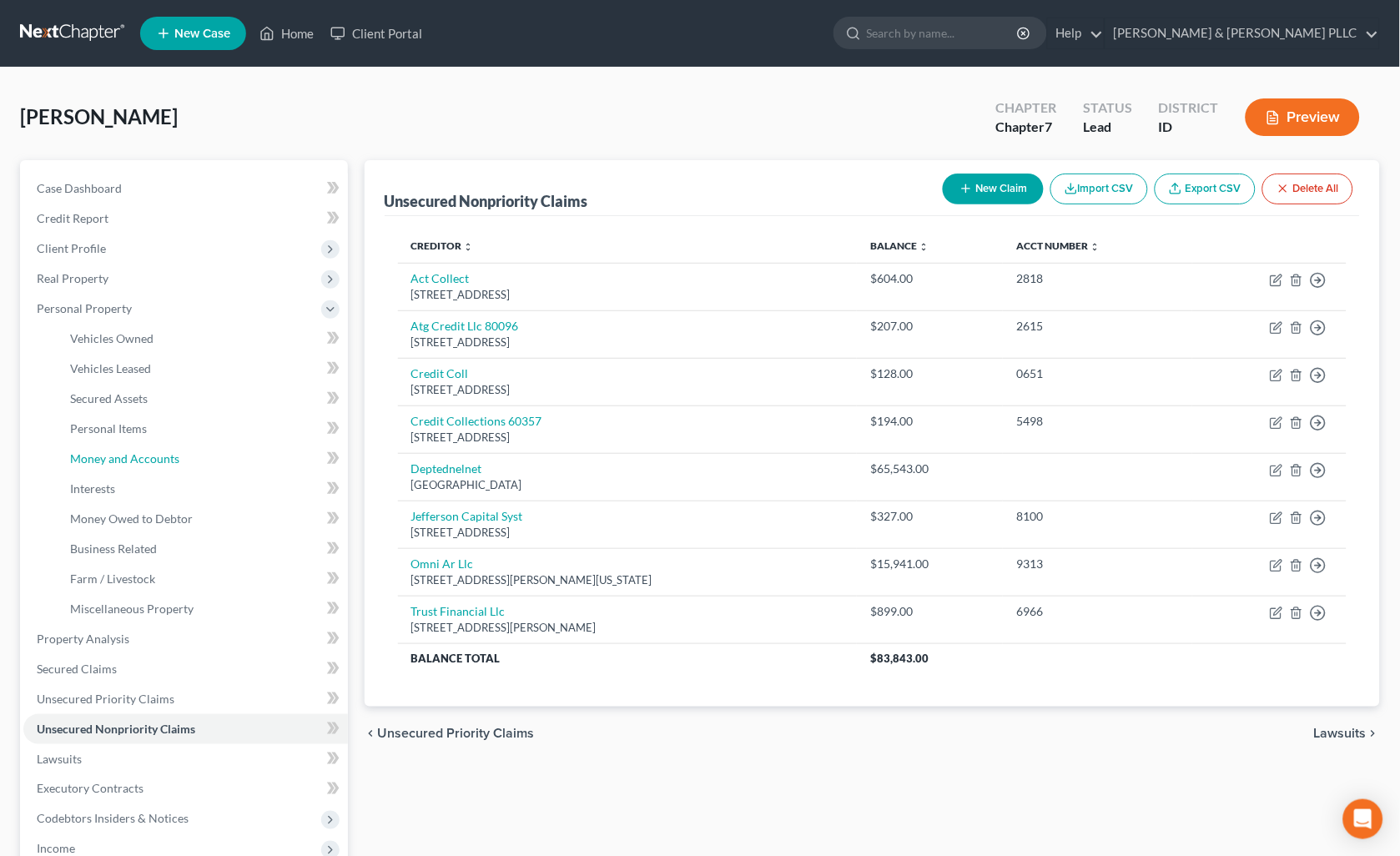
drag, startPoint x: 145, startPoint y: 454, endPoint x: 334, endPoint y: 427, distance: 190.9
click at [148, 454] on span "Money and Accounts" at bounding box center [125, 459] width 109 height 14
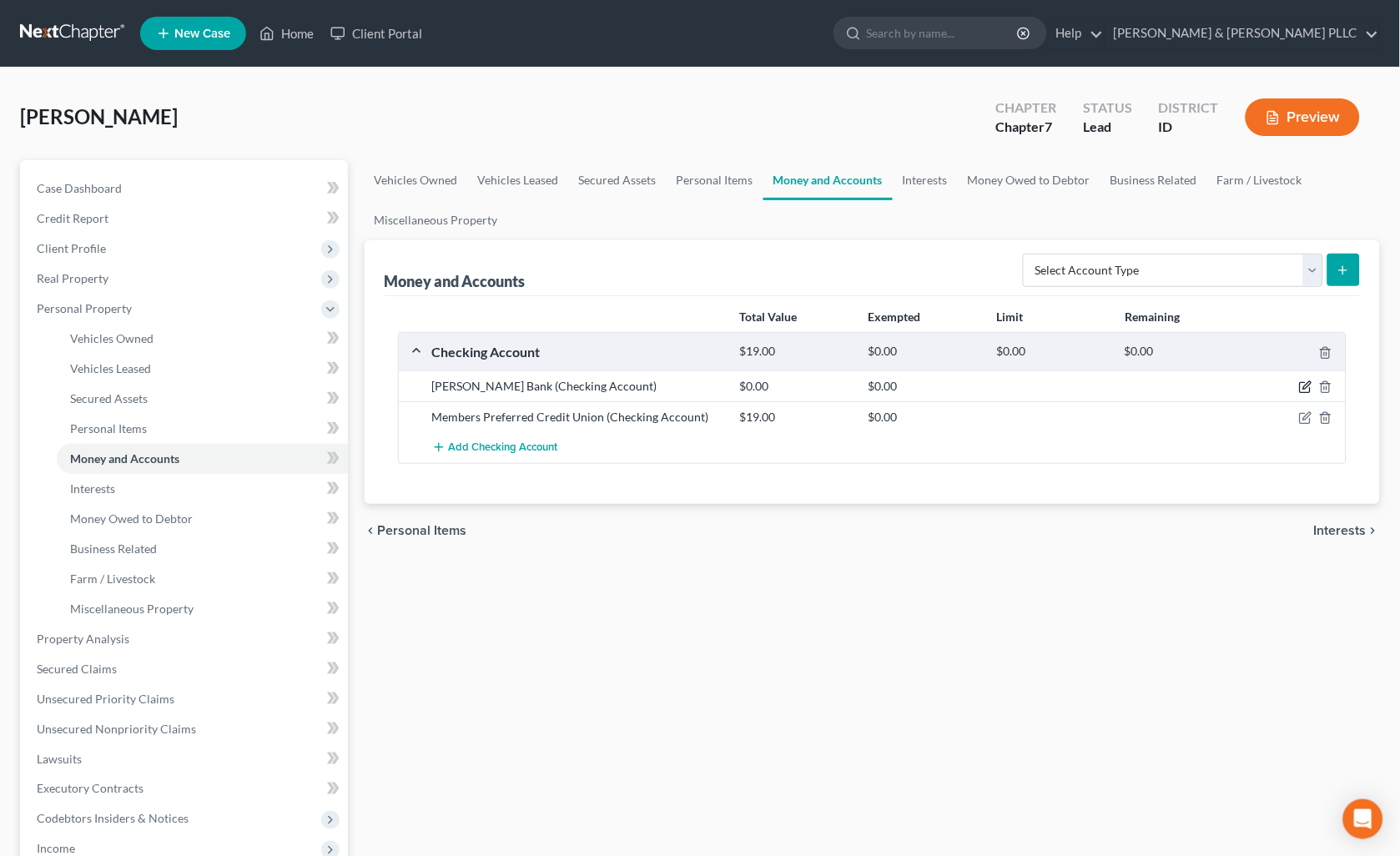
click at [1307, 387] on icon "button" at bounding box center [1307, 385] width 7 height 7
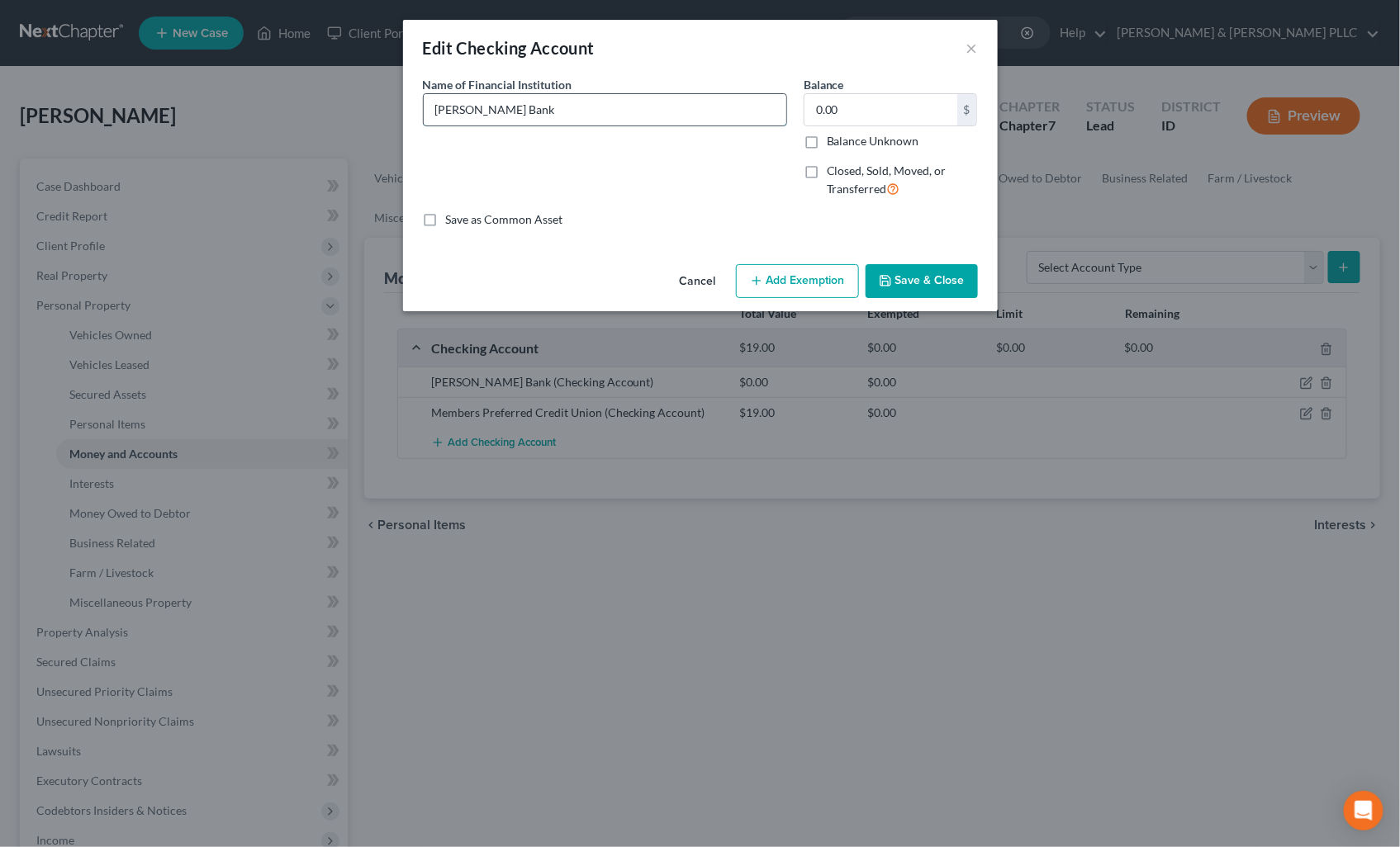
click at [556, 98] on input "[PERSON_NAME] Bank" at bounding box center [604, 109] width 363 height 31
type input "[PERSON_NAME] Bank (Cash App)"
click at [923, 261] on div "Cancel Add Exemption Save & Close" at bounding box center [700, 284] width 594 height 54
click at [922, 273] on button "Save & Close" at bounding box center [921, 281] width 113 height 35
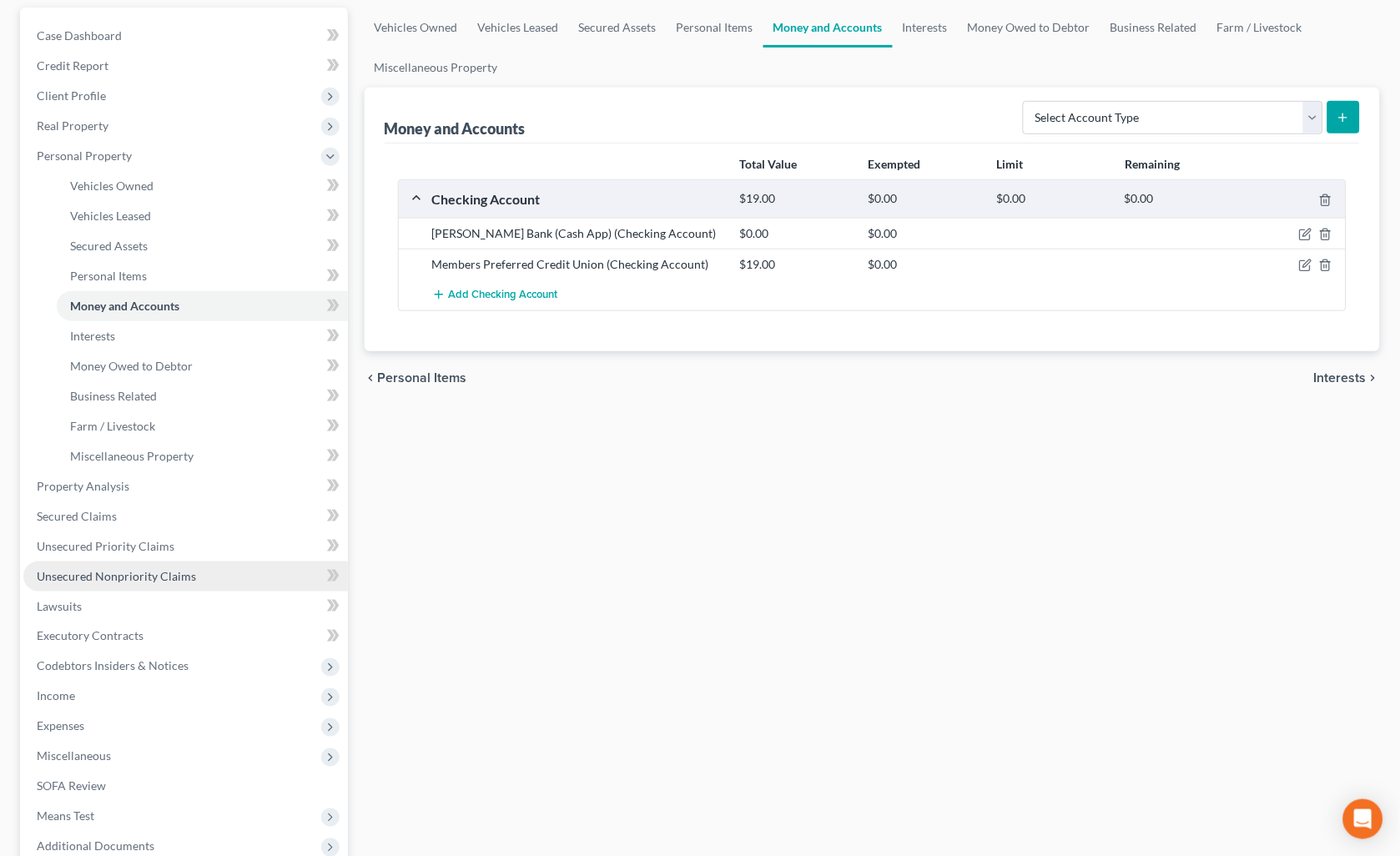
scroll to position [186, 0]
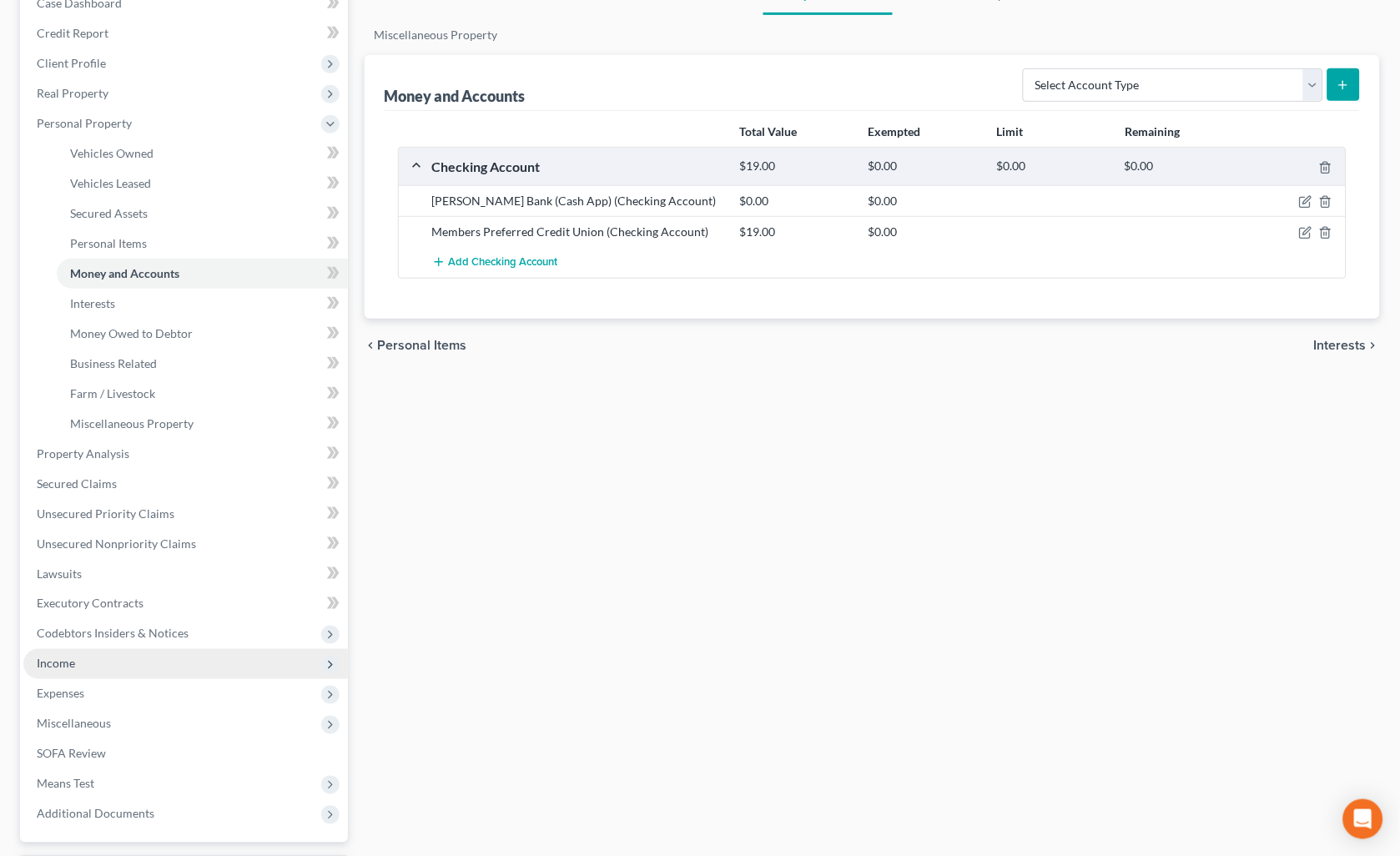
click at [48, 661] on span "Income" at bounding box center [56, 664] width 39 height 14
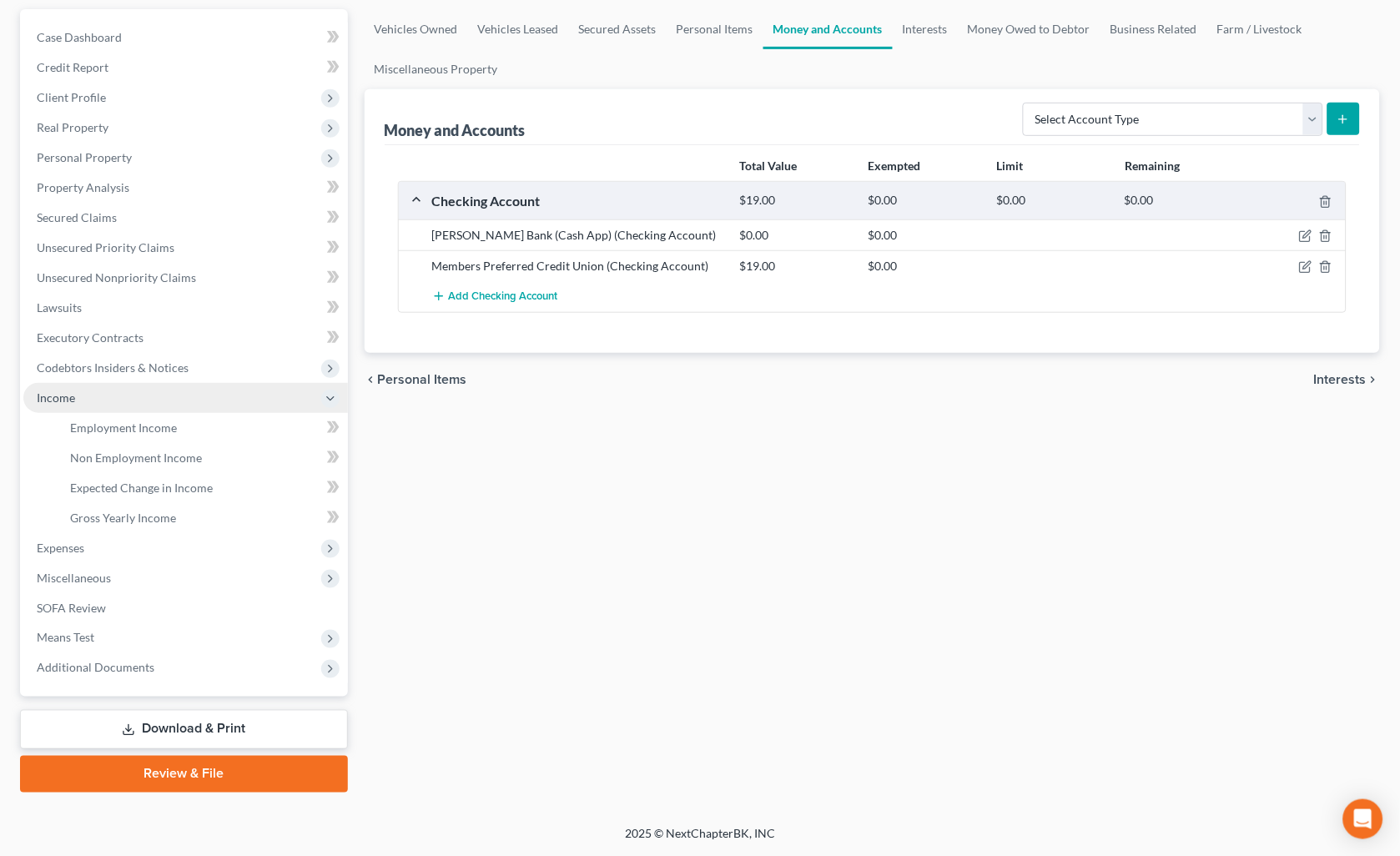
scroll to position [148, 0]
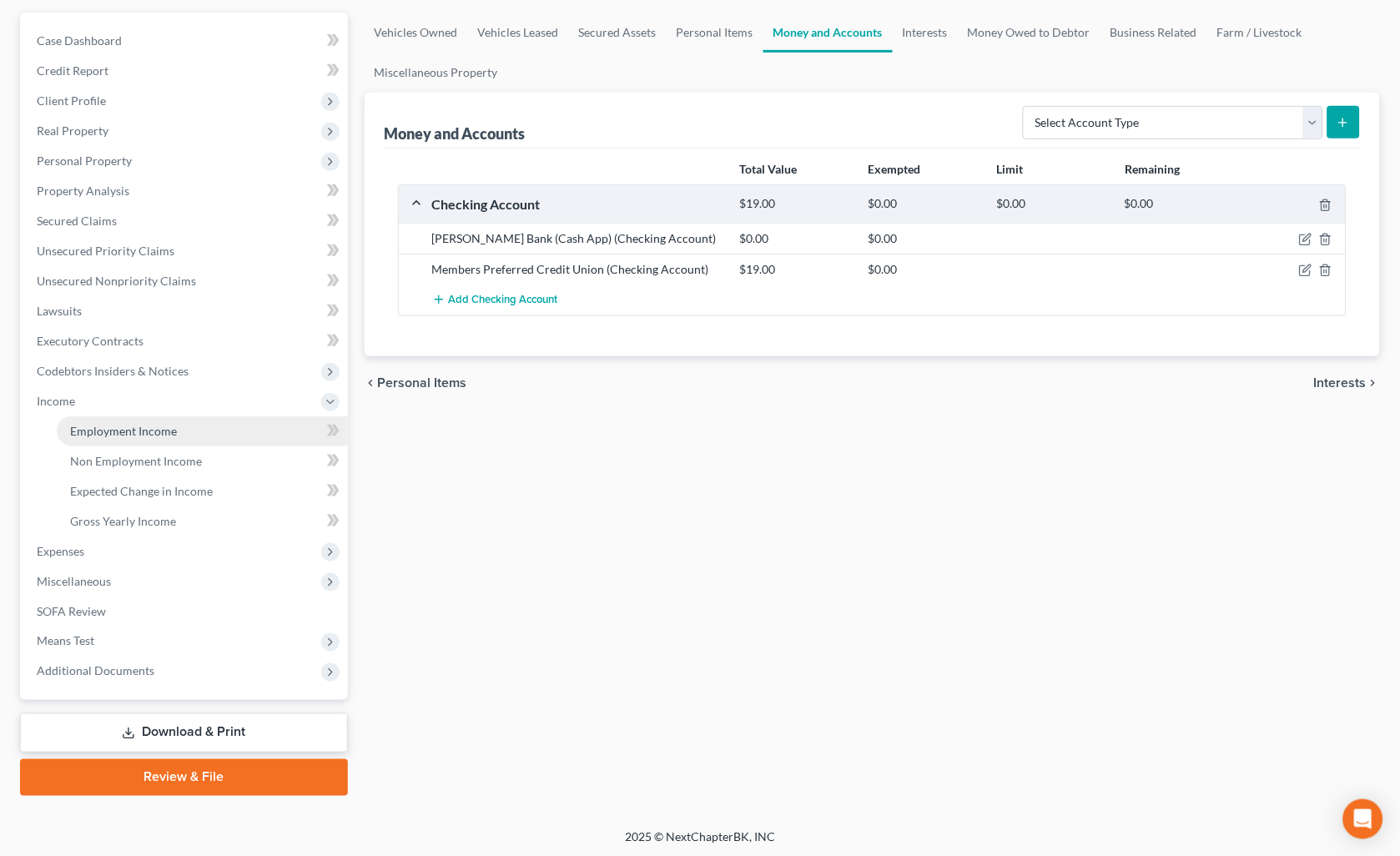
click at [161, 426] on span "Employment Income" at bounding box center [123, 431] width 107 height 14
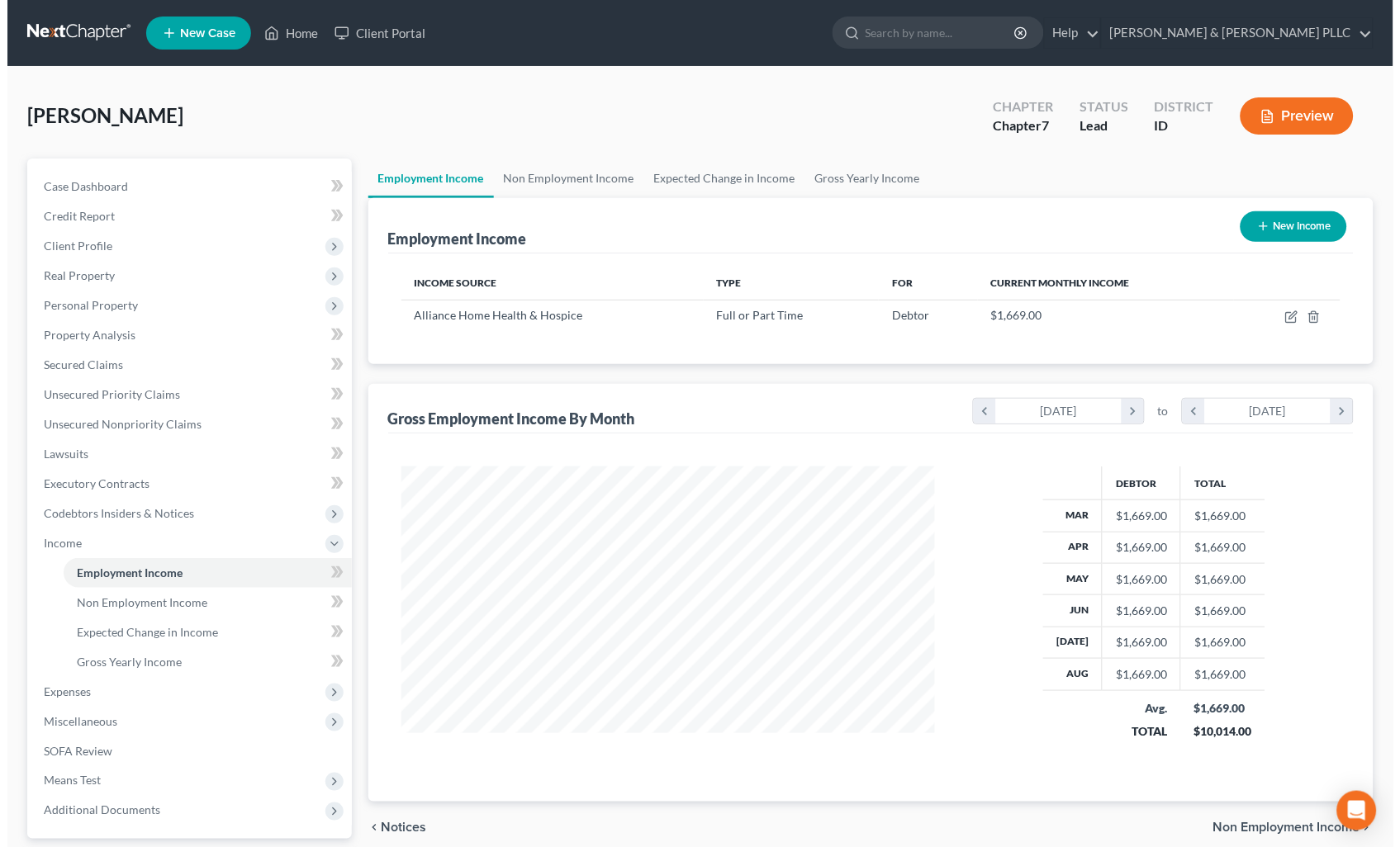
scroll to position [295, 567]
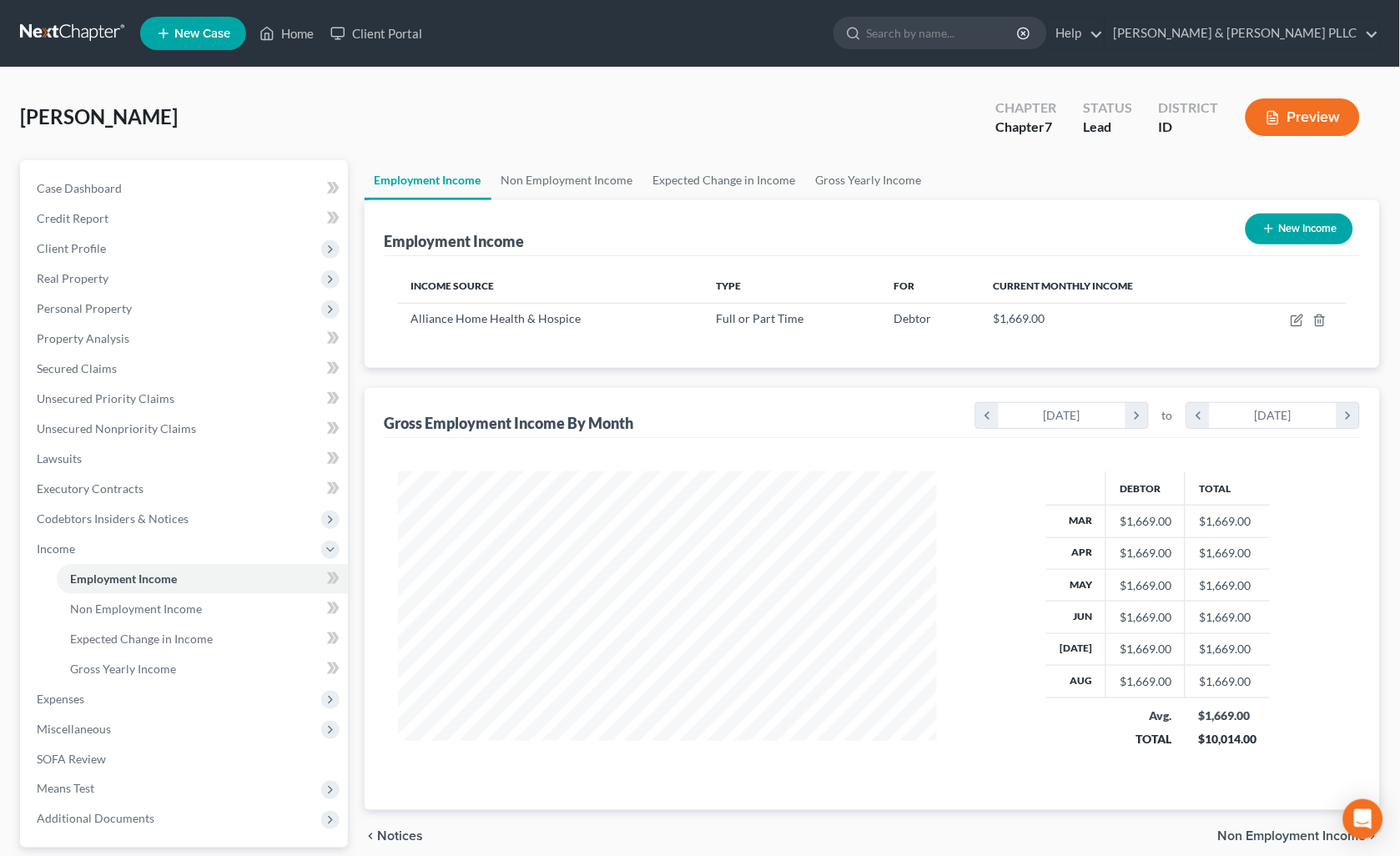
click at [1318, 235] on button "New Income" at bounding box center [1300, 229] width 108 height 30
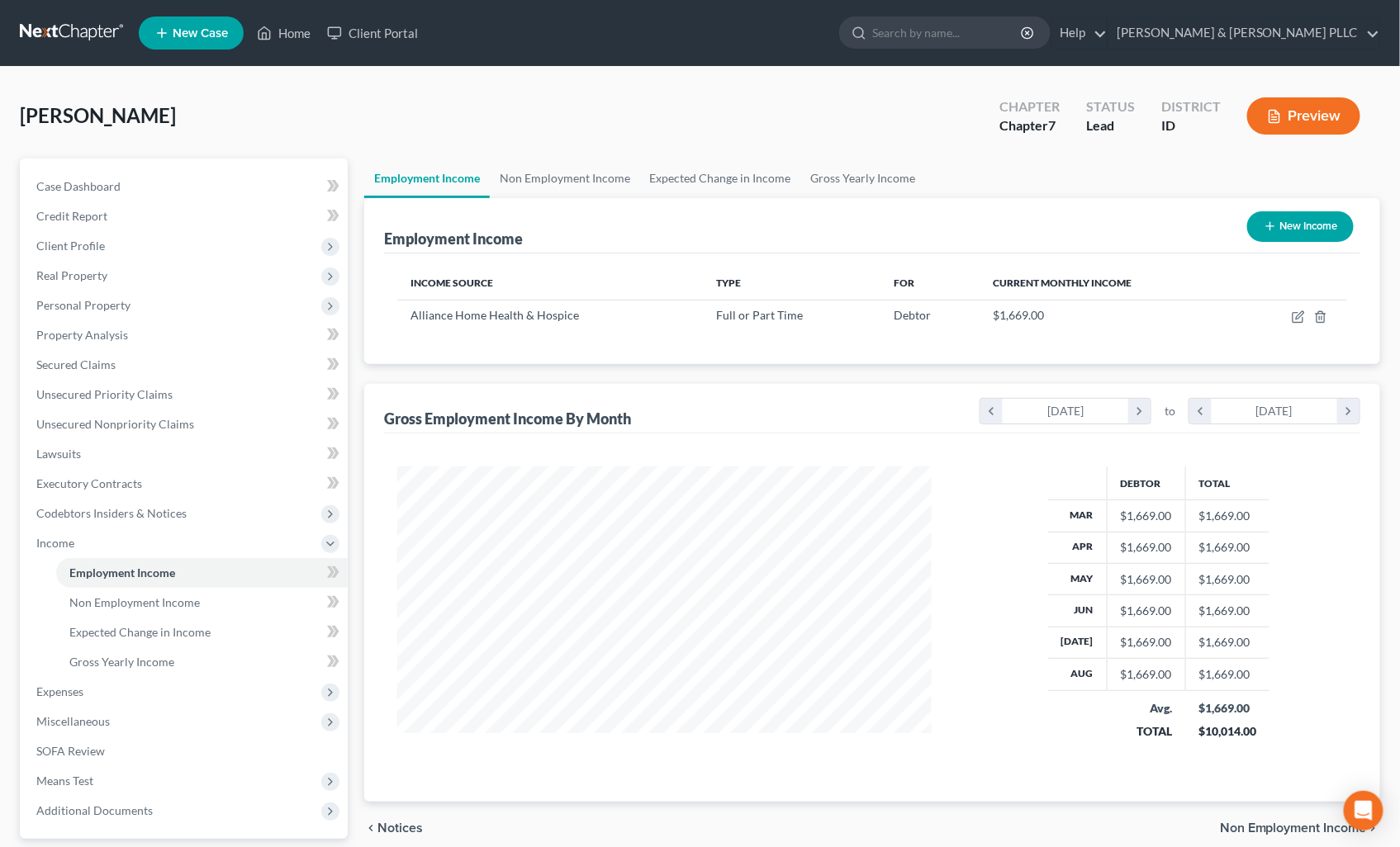
select select "0"
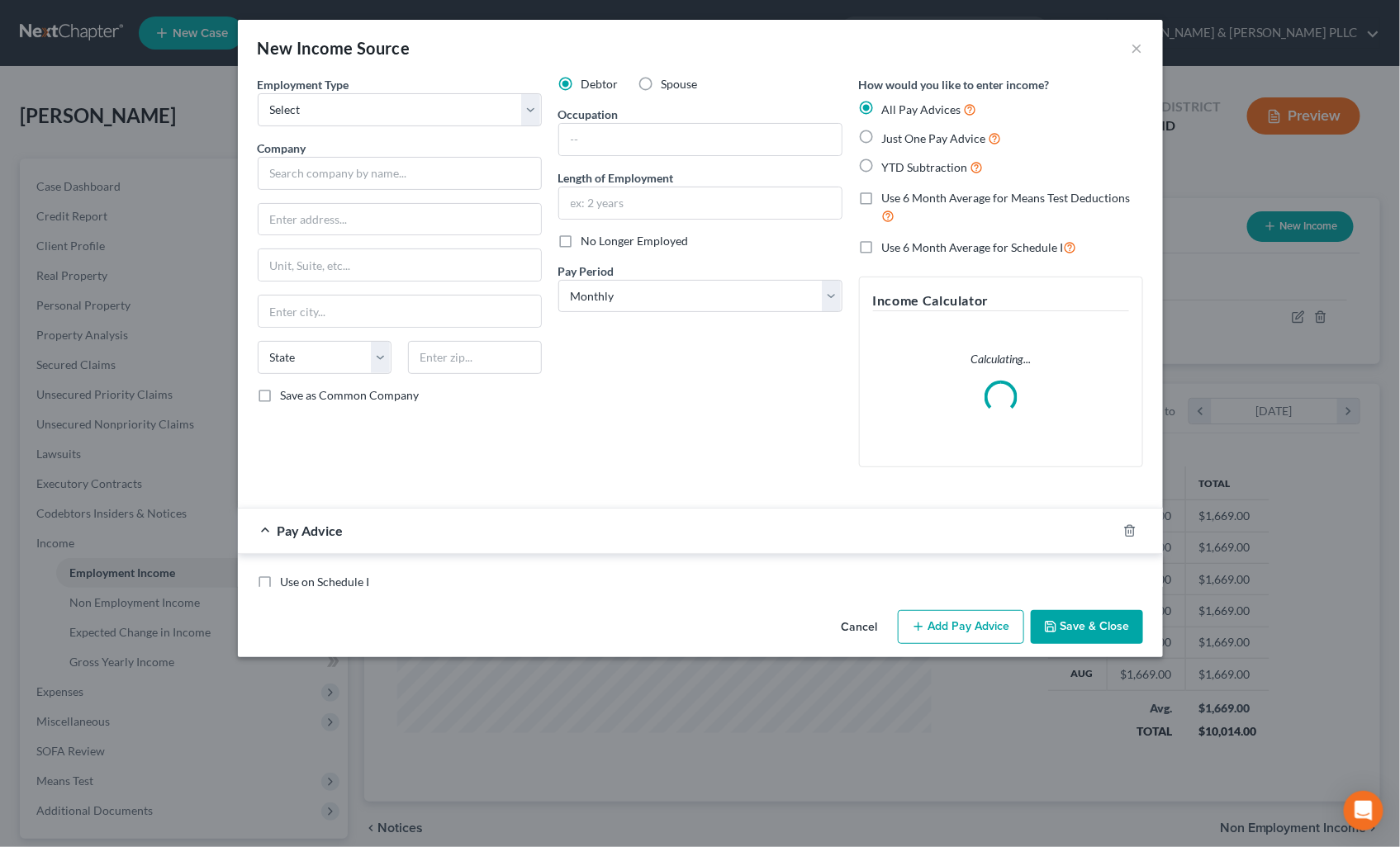
scroll to position [295, 573]
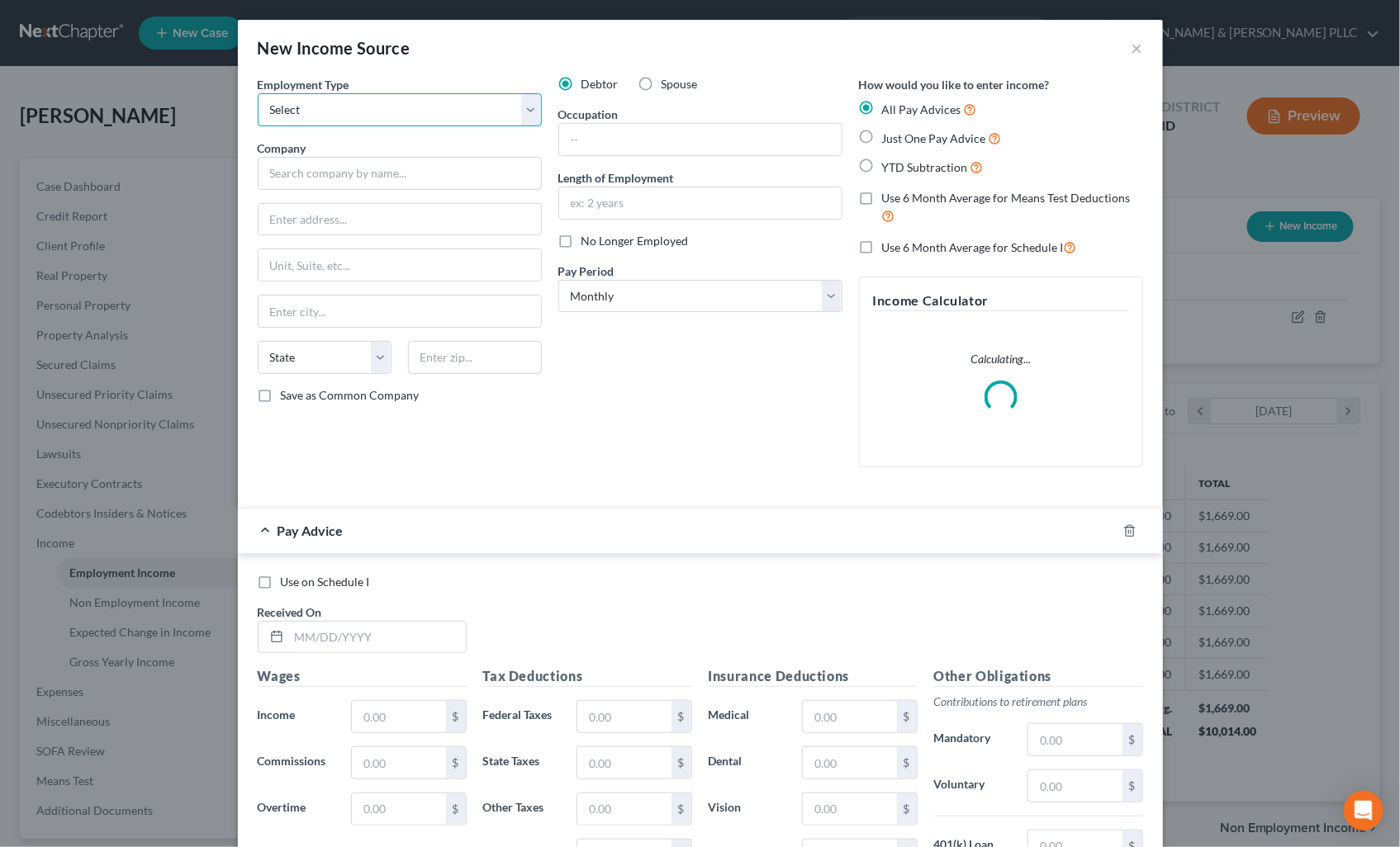
drag, startPoint x: 523, startPoint y: 114, endPoint x: 494, endPoint y: 125, distance: 31.0
click at [518, 115] on select "Select Full or [DEMOGRAPHIC_DATA] Employment Self Employment" at bounding box center [399, 109] width 284 height 33
select select "0"
click at [257, 93] on select "Select Full or [DEMOGRAPHIC_DATA] Employment Self Employment" at bounding box center [399, 109] width 284 height 33
click at [443, 182] on input "text" at bounding box center [399, 173] width 284 height 33
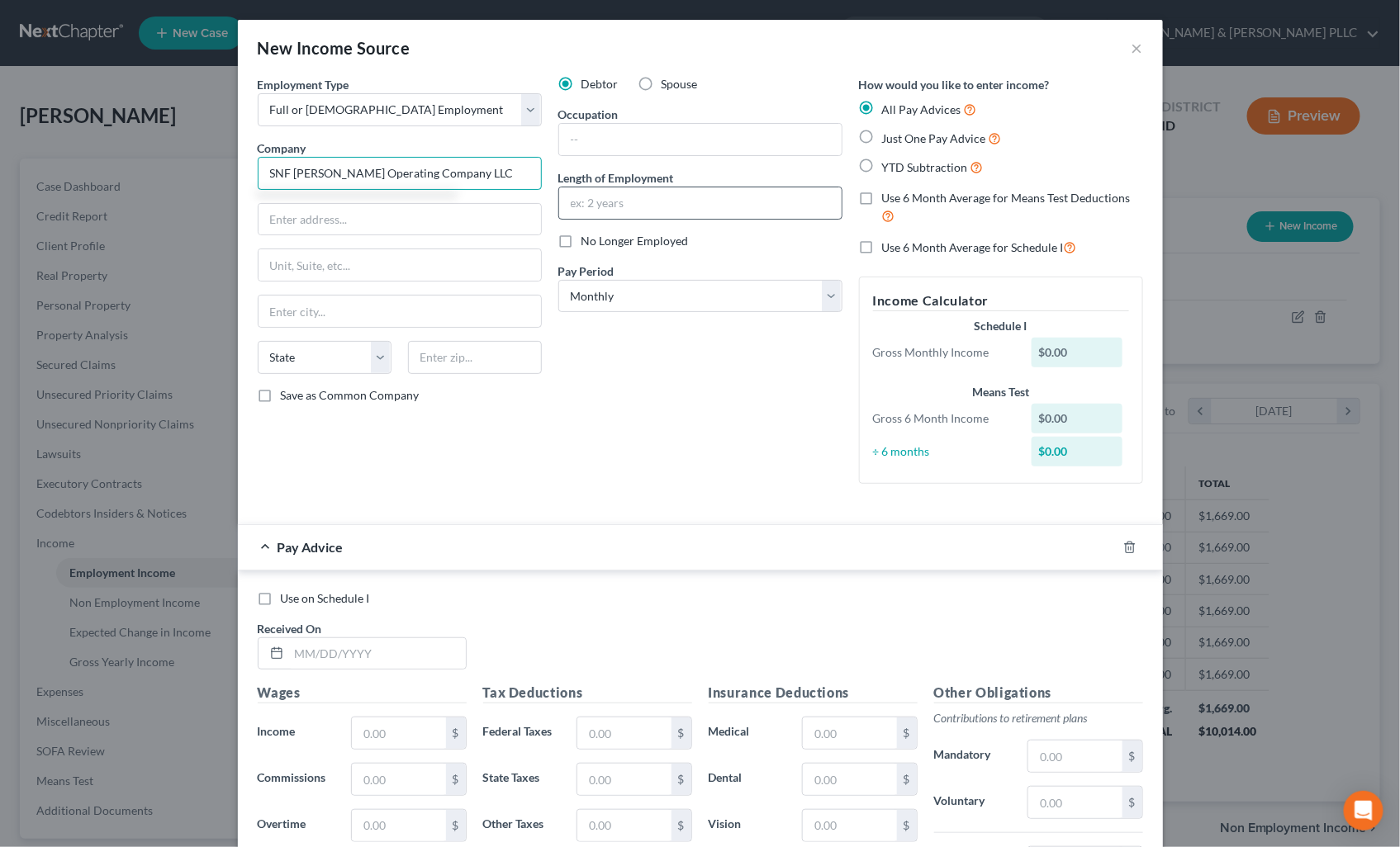
type input "SNF [PERSON_NAME] Operating Company LLC"
click at [639, 205] on input "text" at bounding box center [700, 202] width 282 height 31
type input "1 month"
click at [882, 132] on label "Just One Pay Advice" at bounding box center [941, 137] width 120 height 19
click at [889, 132] on input "Just One Pay Advice" at bounding box center [894, 134] width 11 height 11
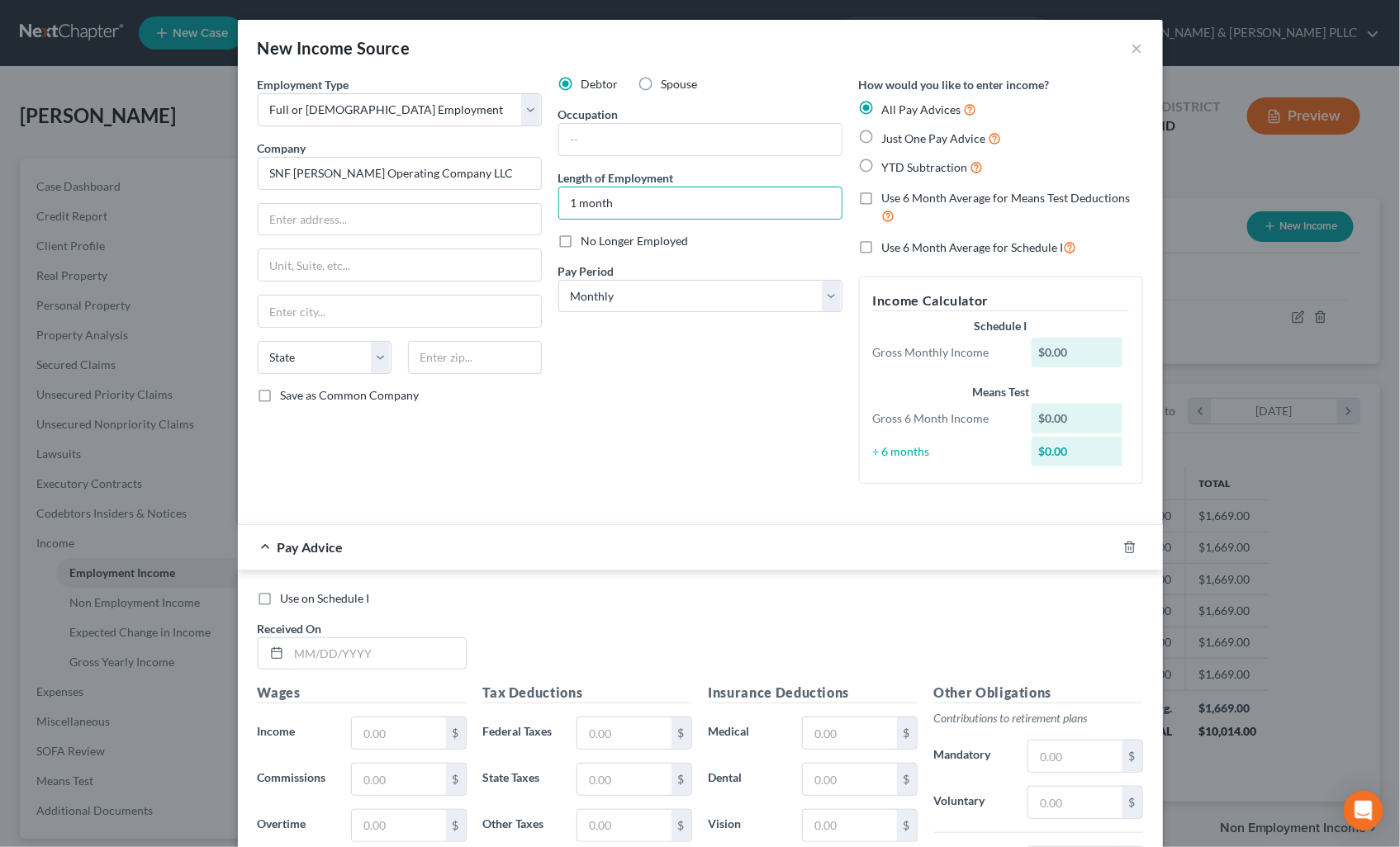
radio input "true"
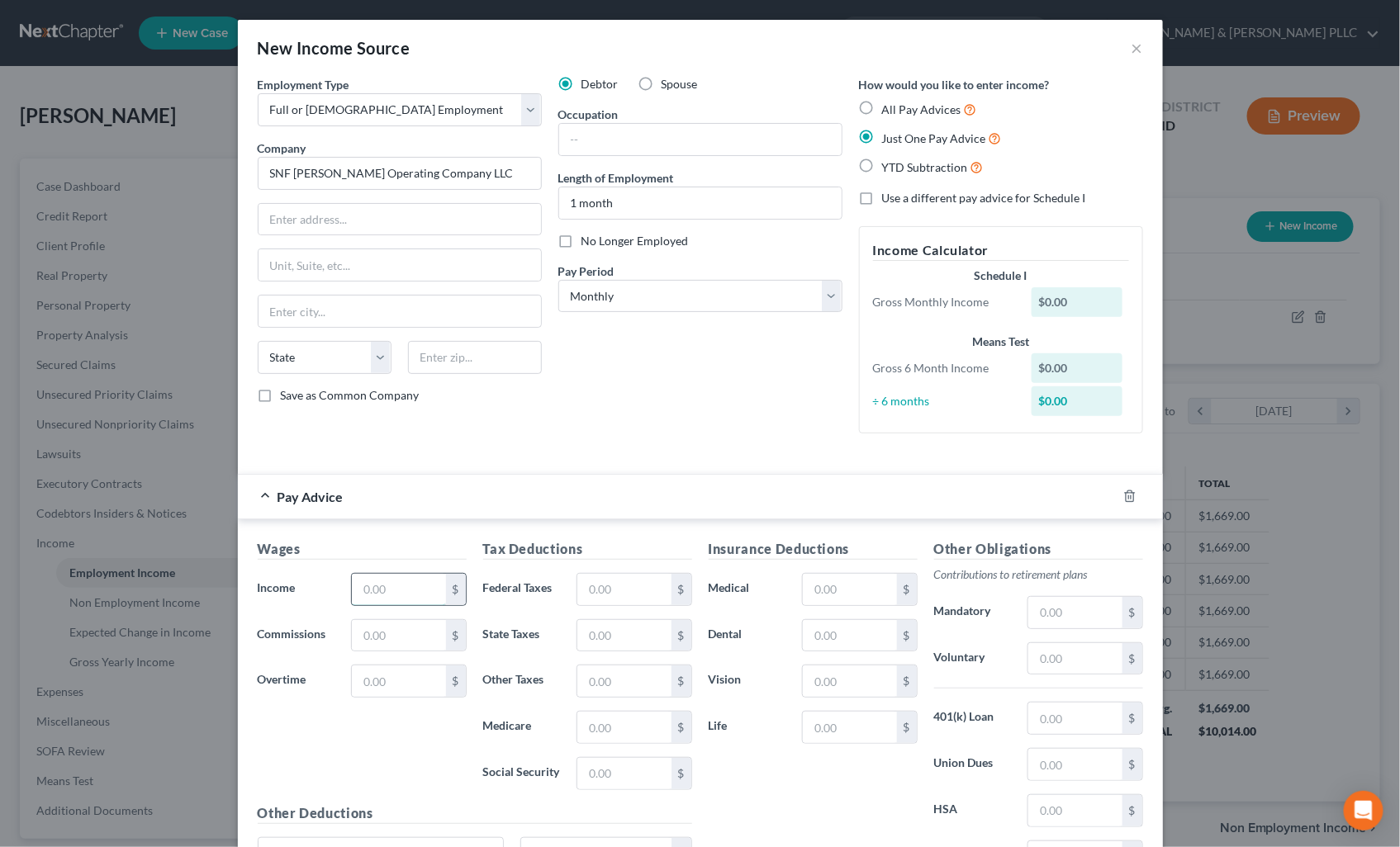
click at [381, 587] on input "text" at bounding box center [398, 589] width 93 height 31
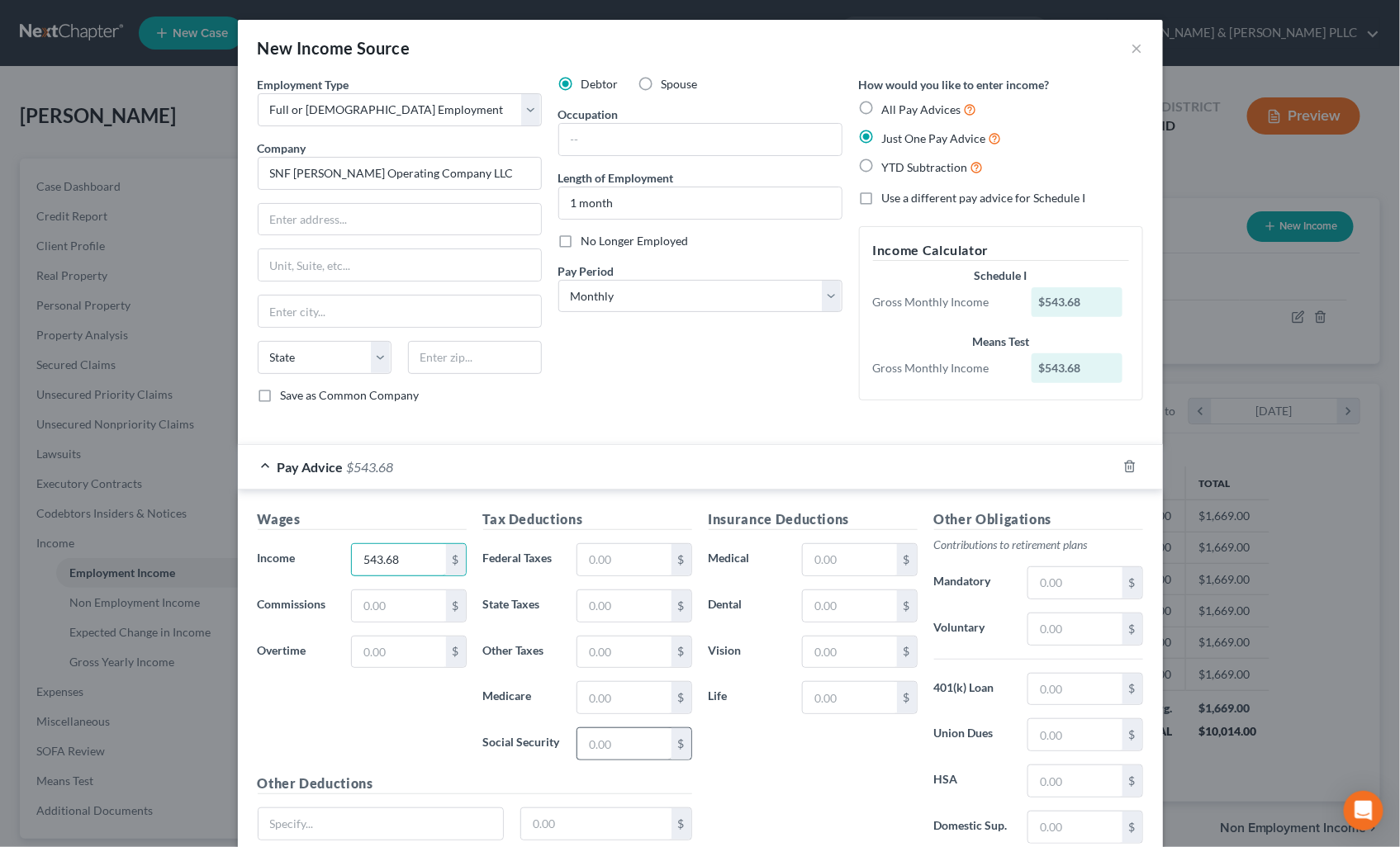
type input "543.68"
click at [584, 744] on input "text" at bounding box center [624, 743] width 93 height 31
type input "33.71"
click at [601, 696] on input "text" at bounding box center [624, 697] width 93 height 31
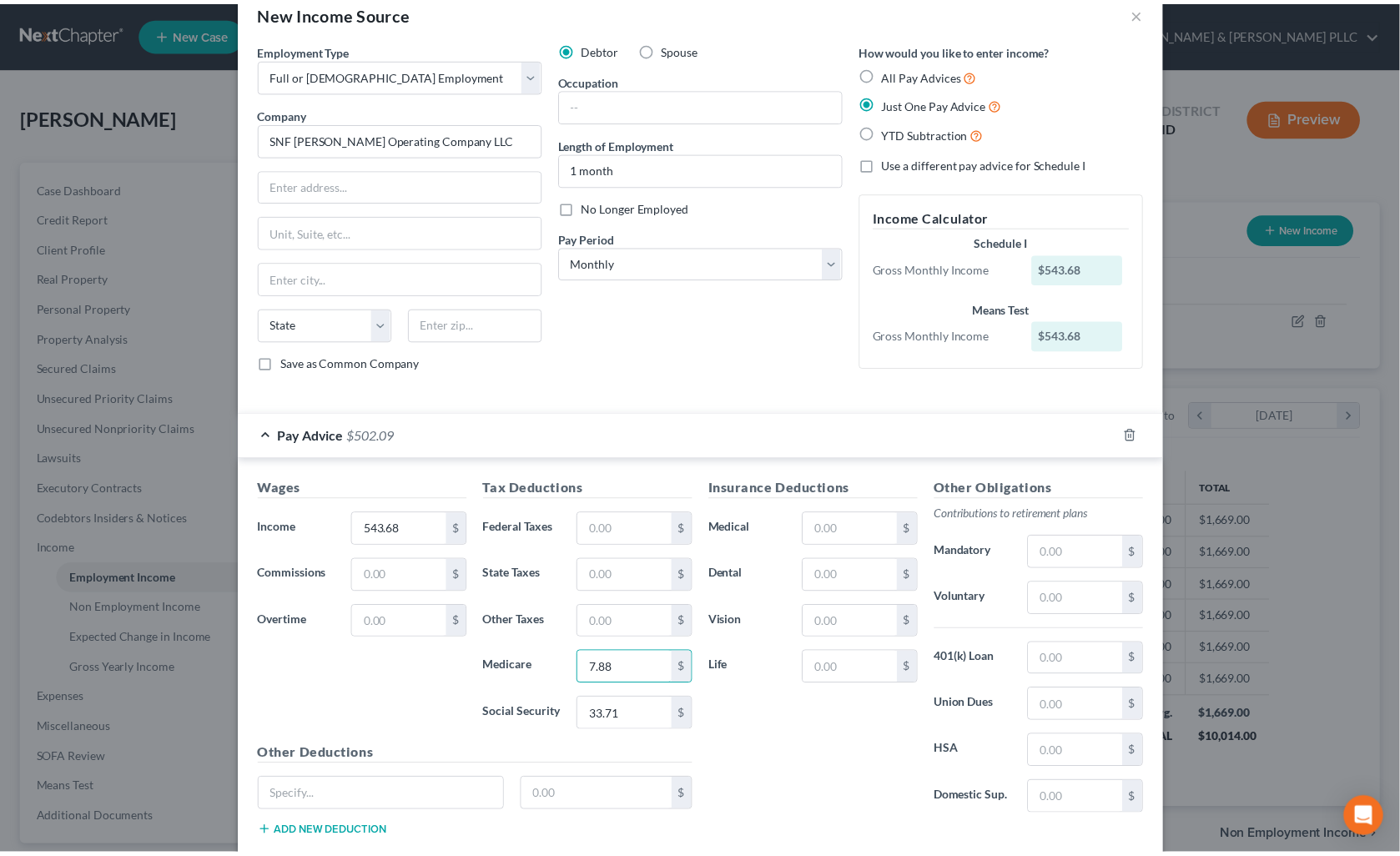
scroll to position [139, 0]
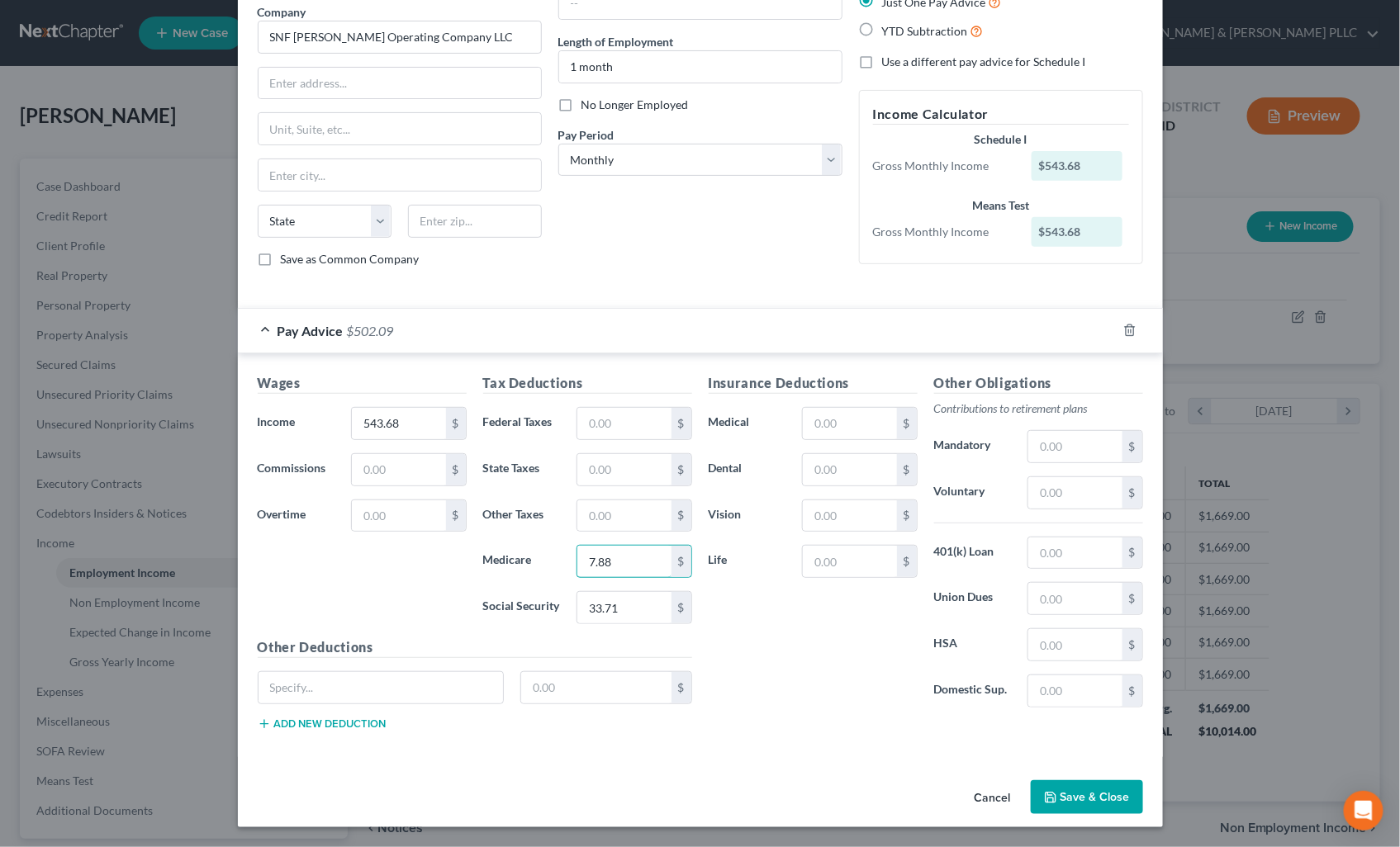
type input "7.88"
click at [1104, 793] on button "Save & Close" at bounding box center [1087, 797] width 113 height 35
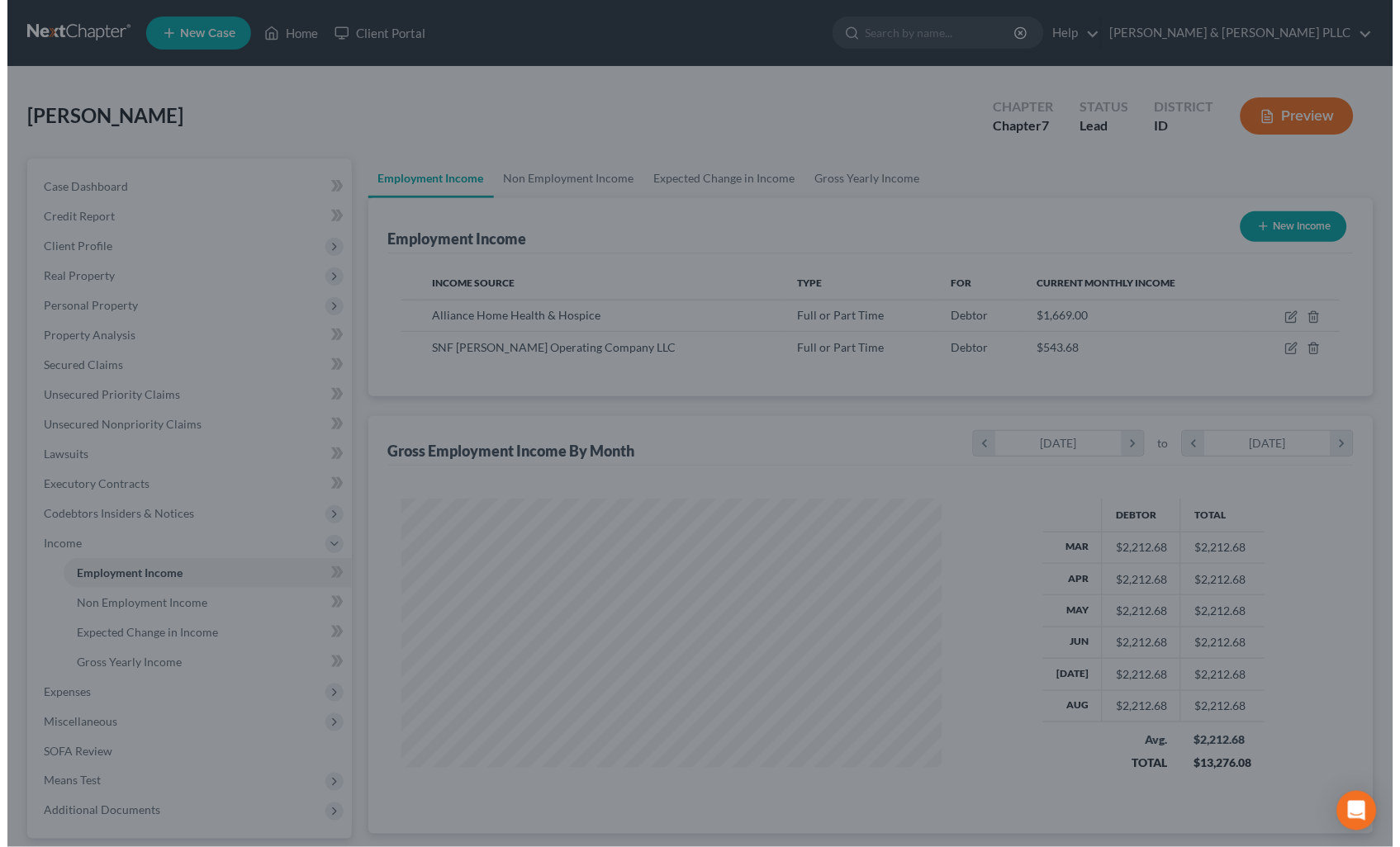
scroll to position [825226, 825223]
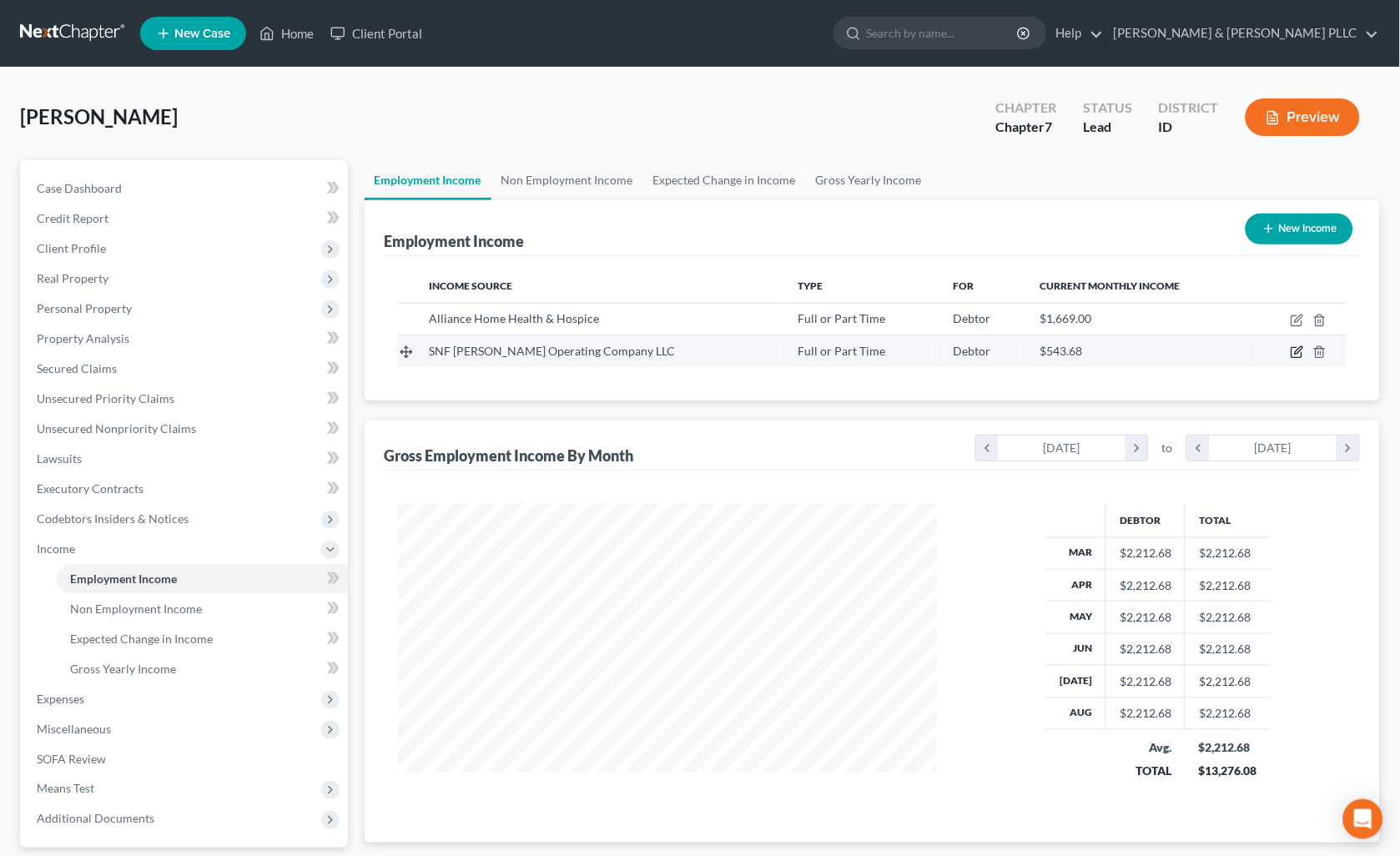
click at [1300, 352] on icon "button" at bounding box center [1297, 351] width 13 height 13
select select "0"
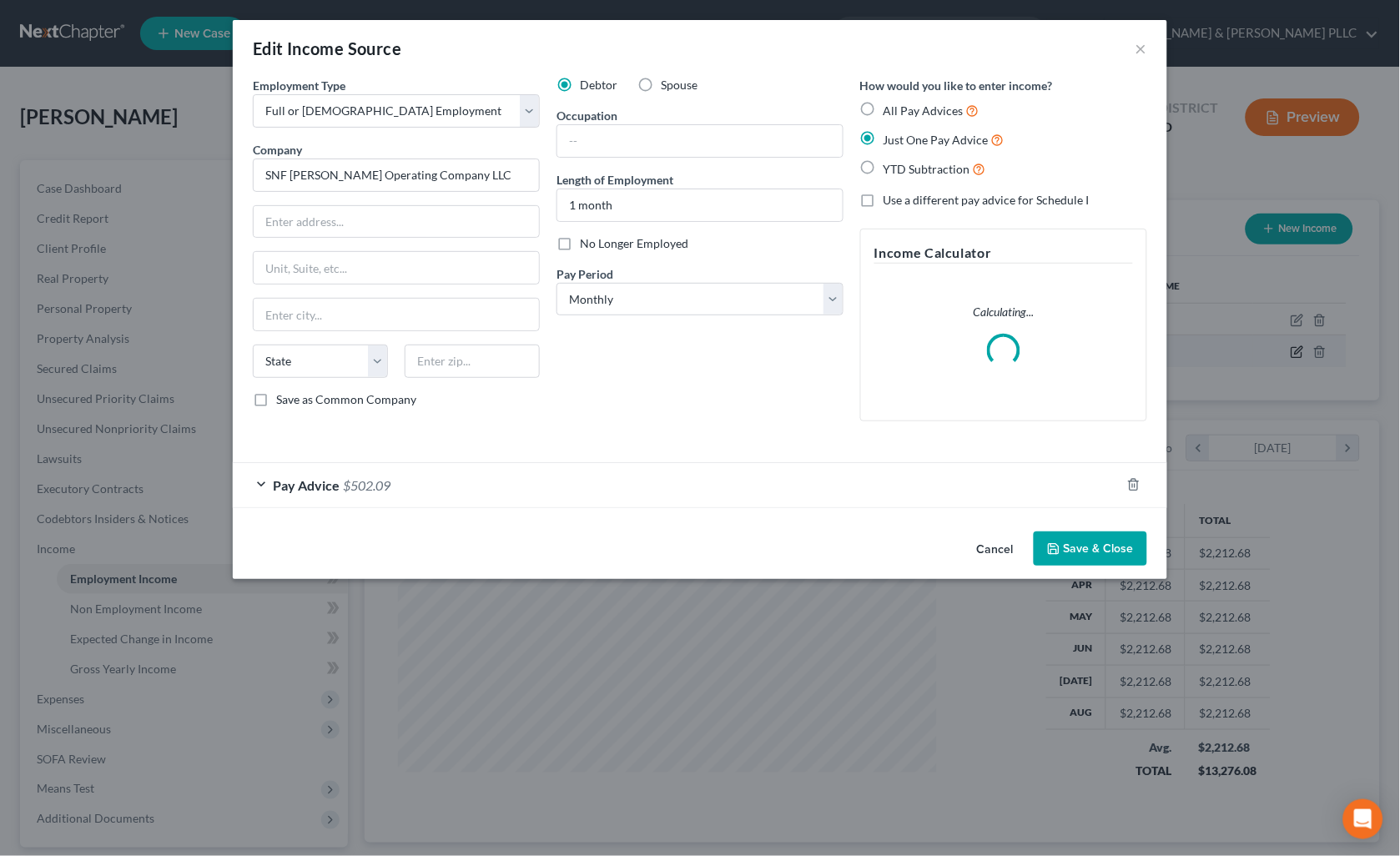
scroll to position [298, 579]
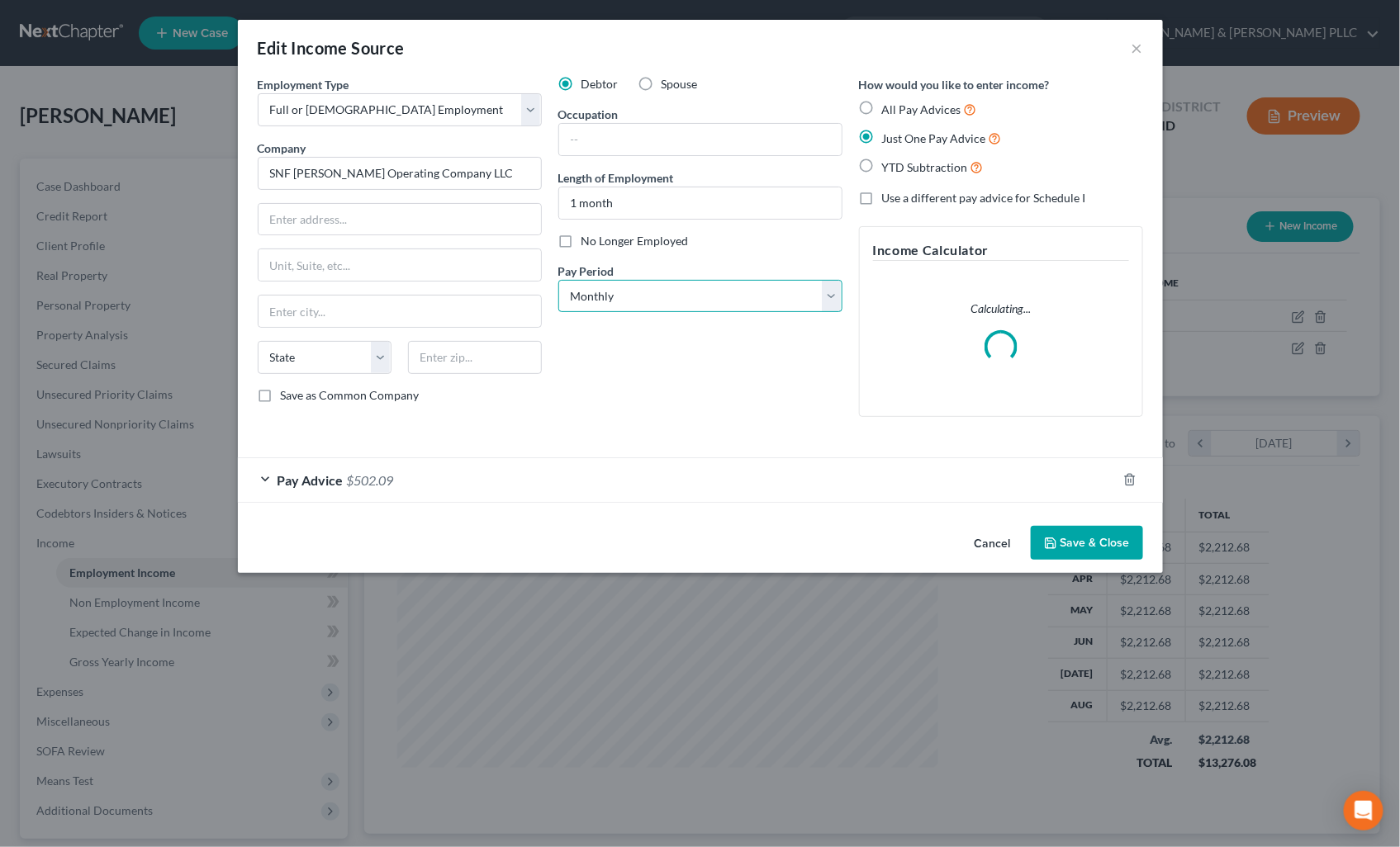
click at [835, 299] on select "Select Monthly Twice Monthly Every Other Week Weekly" at bounding box center [700, 296] width 284 height 33
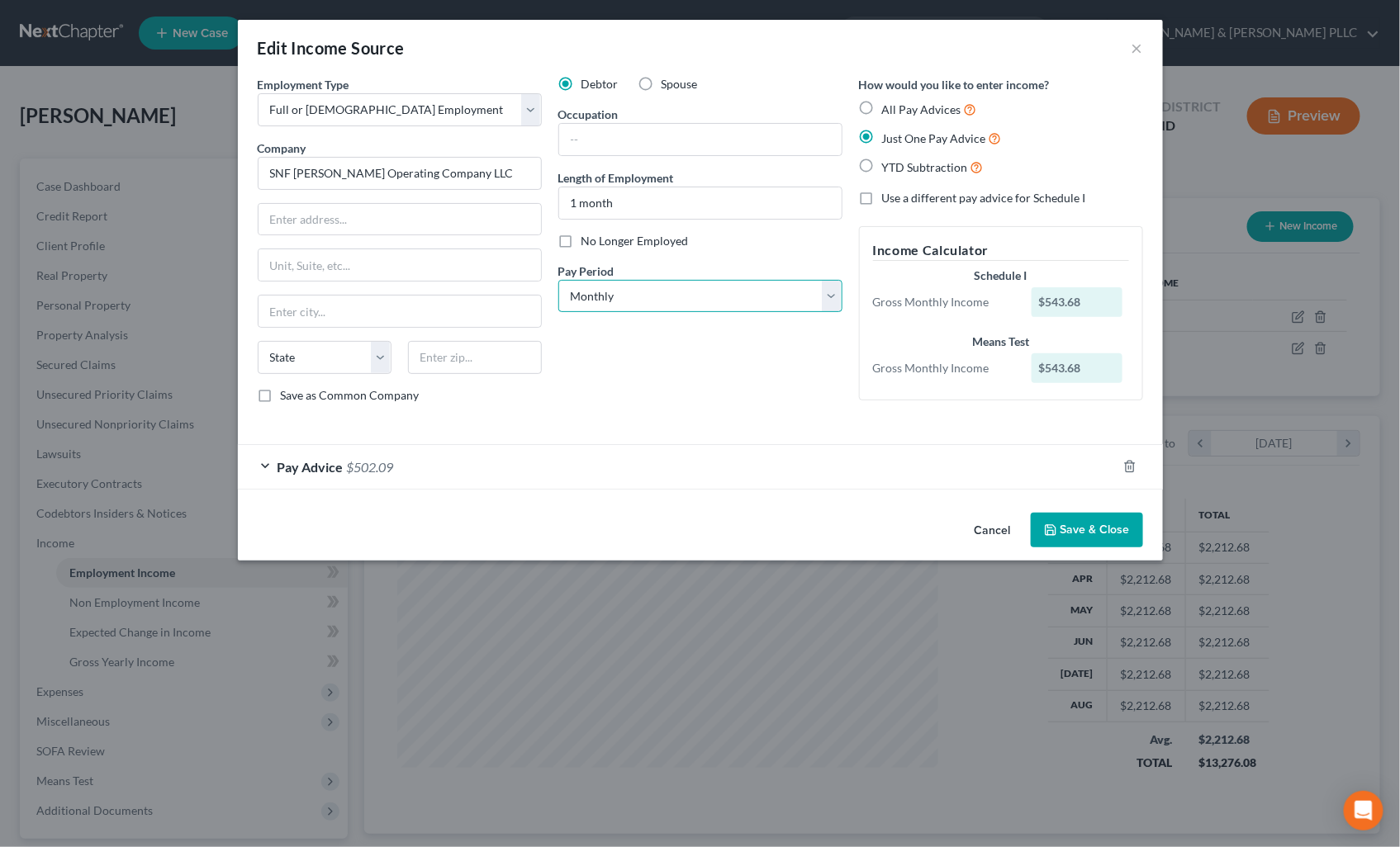
select select "1"
click at [558, 280] on select "Select Monthly Twice Monthly Every Other Week Weekly" at bounding box center [700, 296] width 284 height 33
click at [1080, 533] on button "Save & Close" at bounding box center [1087, 529] width 113 height 35
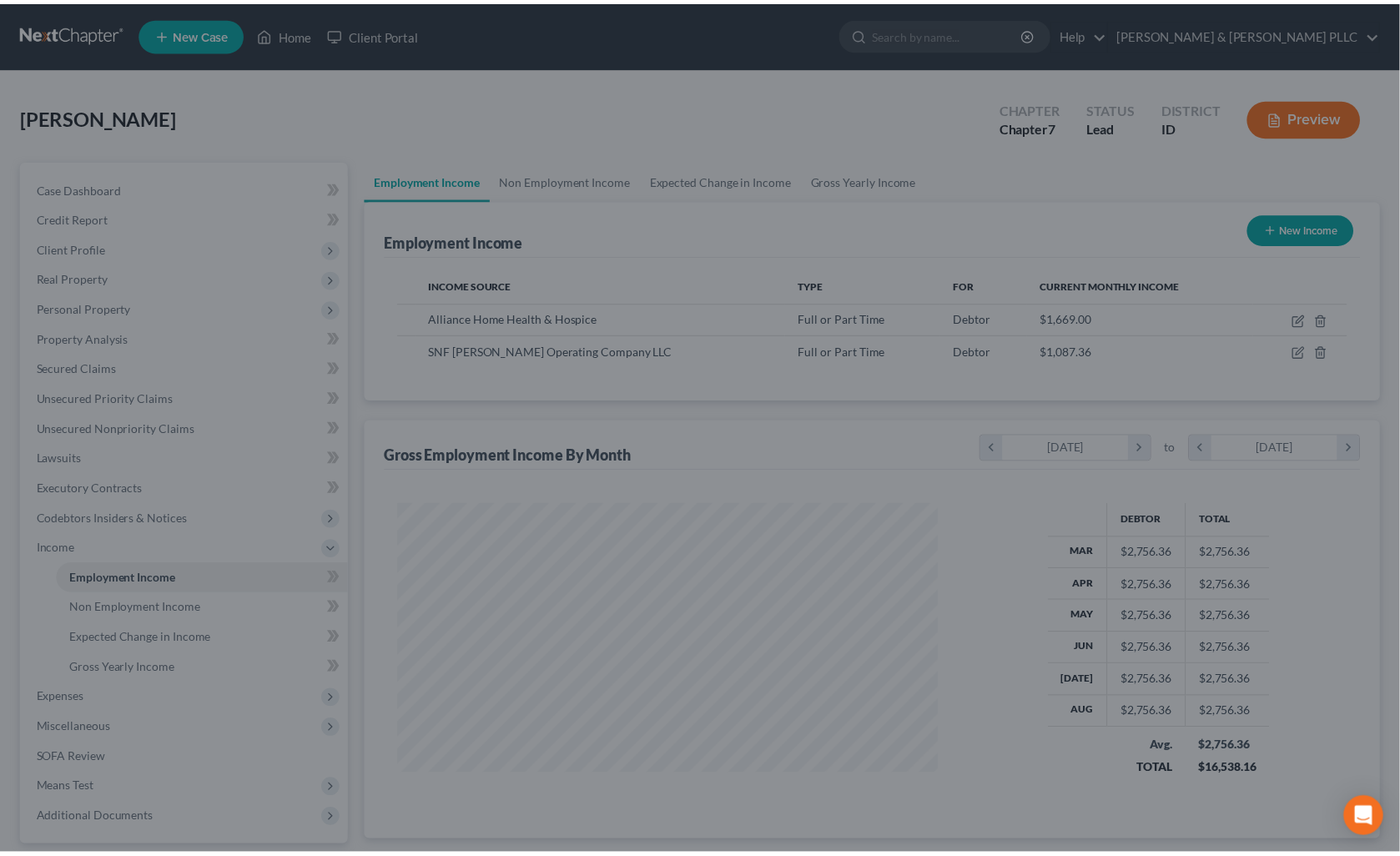
scroll to position [833995, 833676]
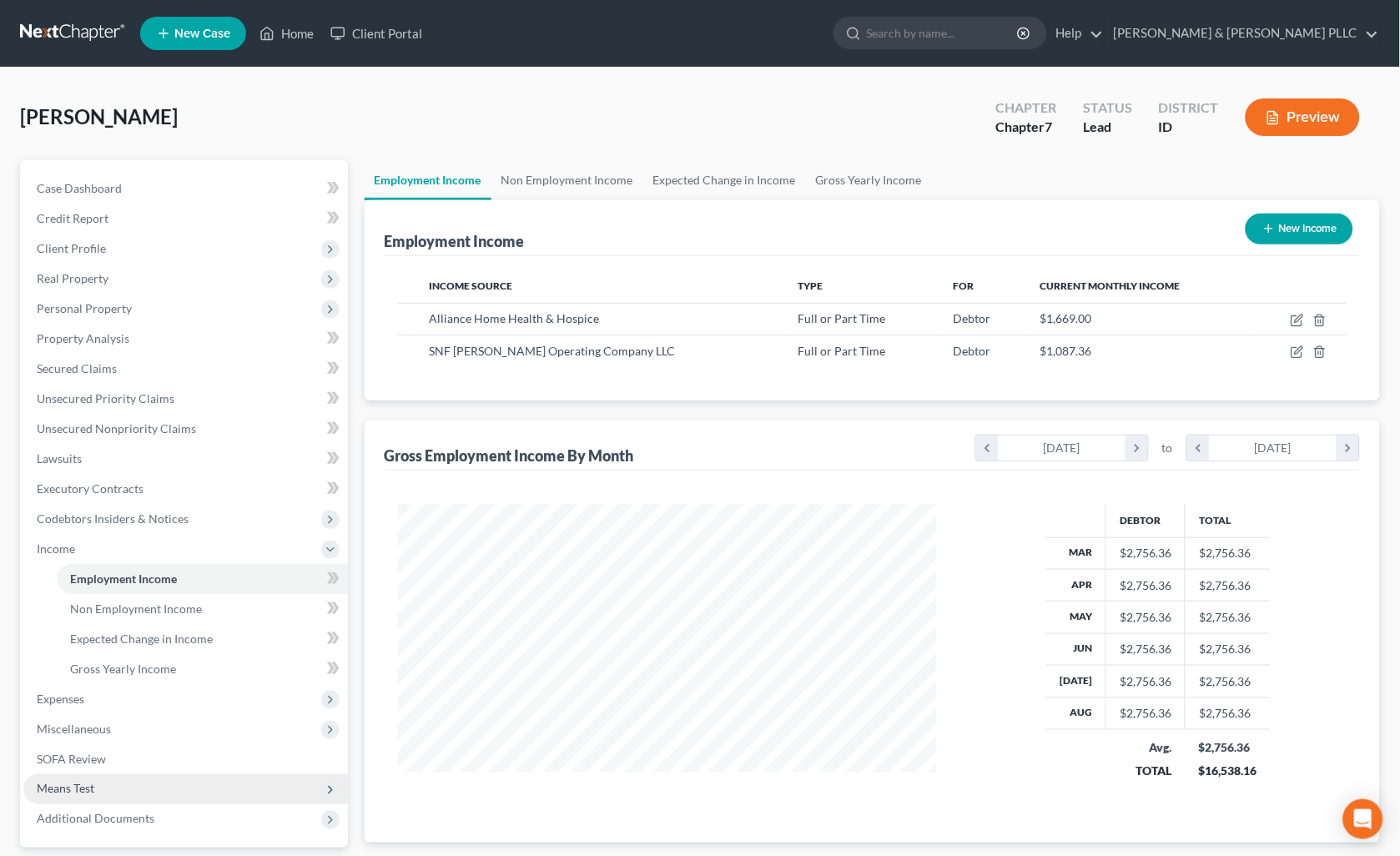
click at [81, 774] on span "Means Test" at bounding box center [186, 790] width 324 height 30
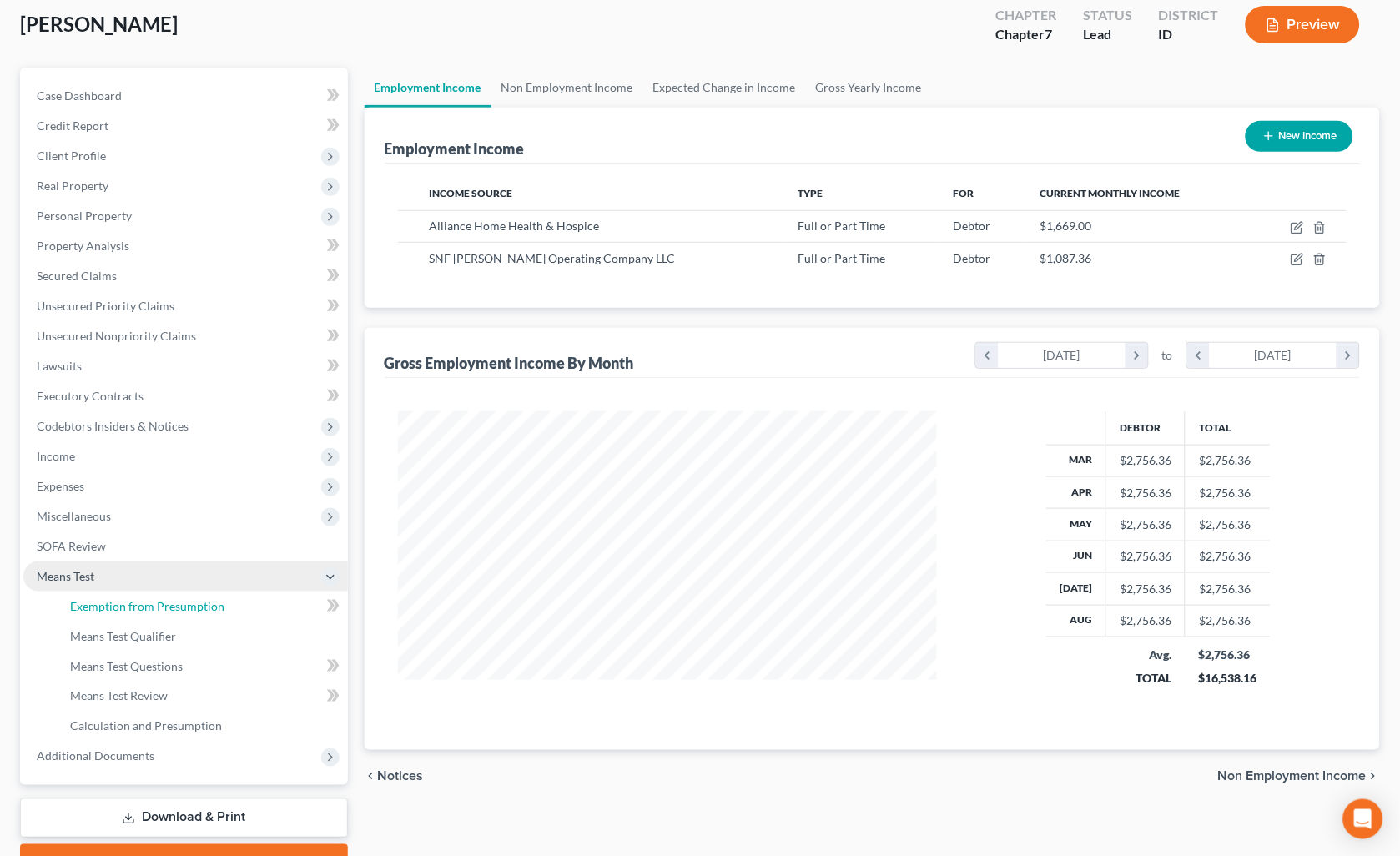
drag, startPoint x: 210, startPoint y: 607, endPoint x: 319, endPoint y: 578, distance: 112.8
click at [210, 607] on span "Exemption from Presumption" at bounding box center [147, 606] width 154 height 14
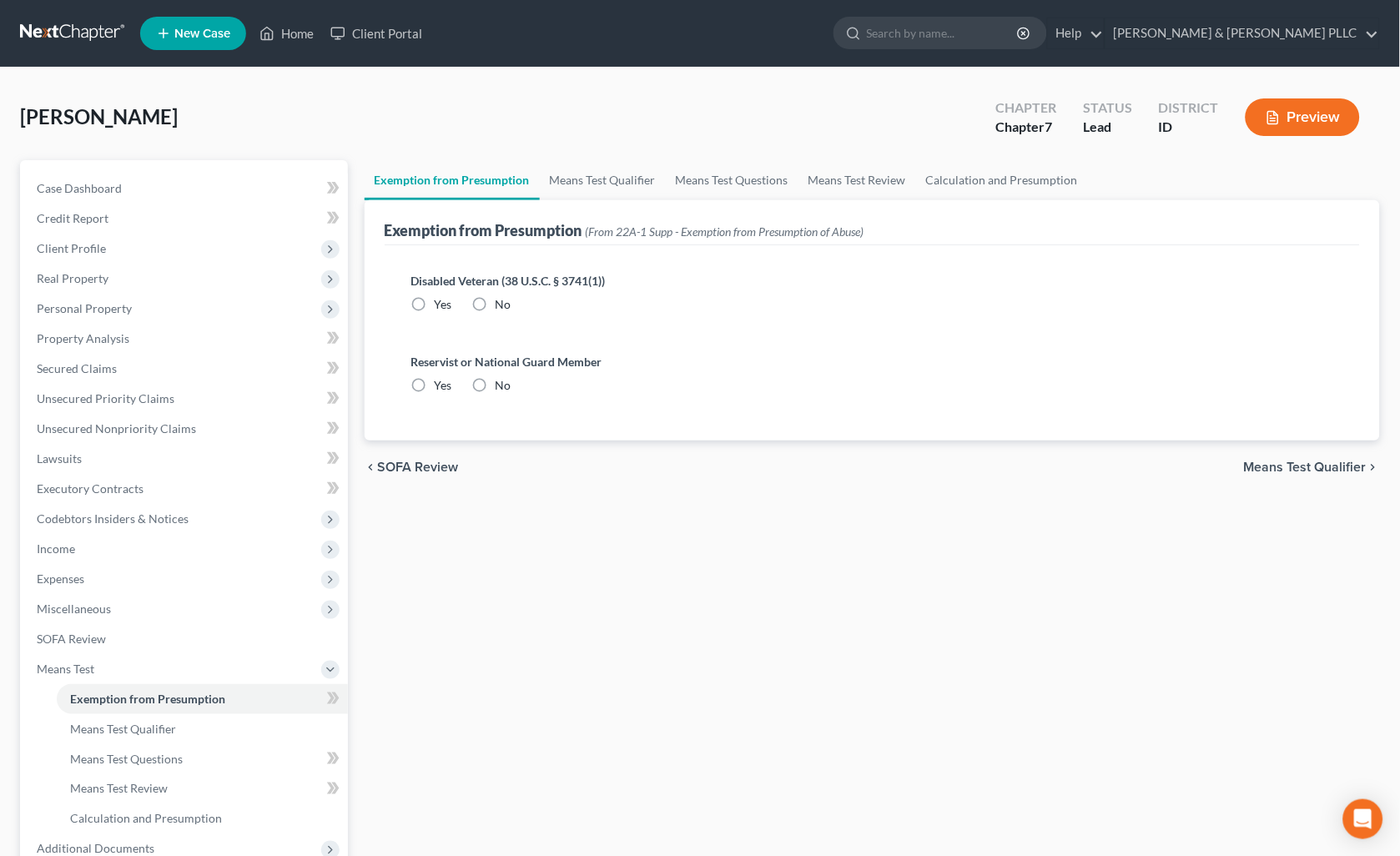
drag, startPoint x: 480, startPoint y: 306, endPoint x: 478, endPoint y: 339, distance: 33.1
click at [496, 310] on label "No" at bounding box center [504, 304] width 16 height 17
click at [502, 307] on input "No" at bounding box center [507, 301] width 11 height 11
radio input "true"
click at [496, 385] on label "No" at bounding box center [504, 385] width 16 height 17
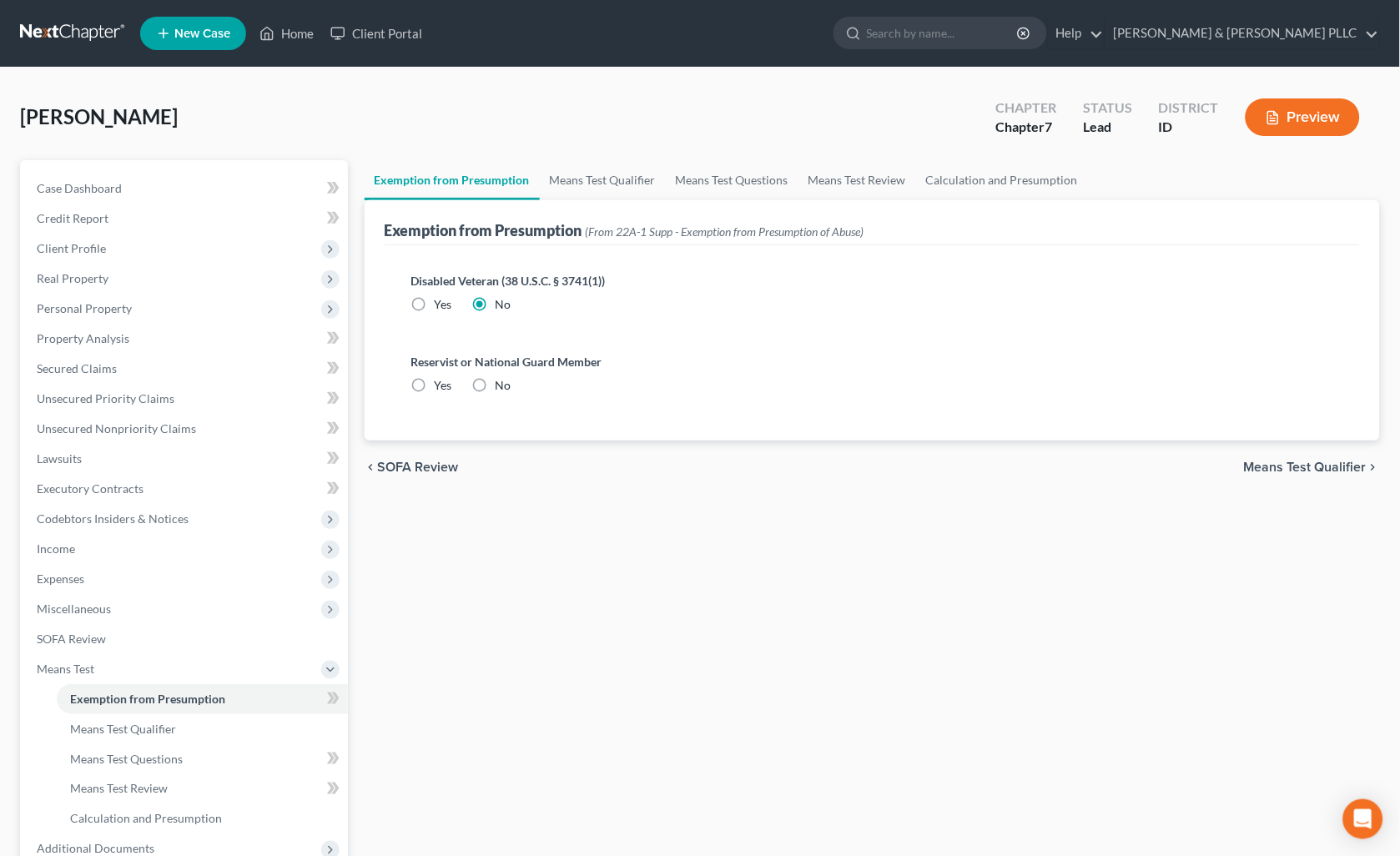
click at [502, 385] on input "No" at bounding box center [507, 383] width 11 height 11
radio input "true"
drag, startPoint x: 1303, startPoint y: 457, endPoint x: 1294, endPoint y: 459, distance: 9.2
click at [1298, 461] on span "Means Test Qualifier" at bounding box center [1305, 467] width 123 height 13
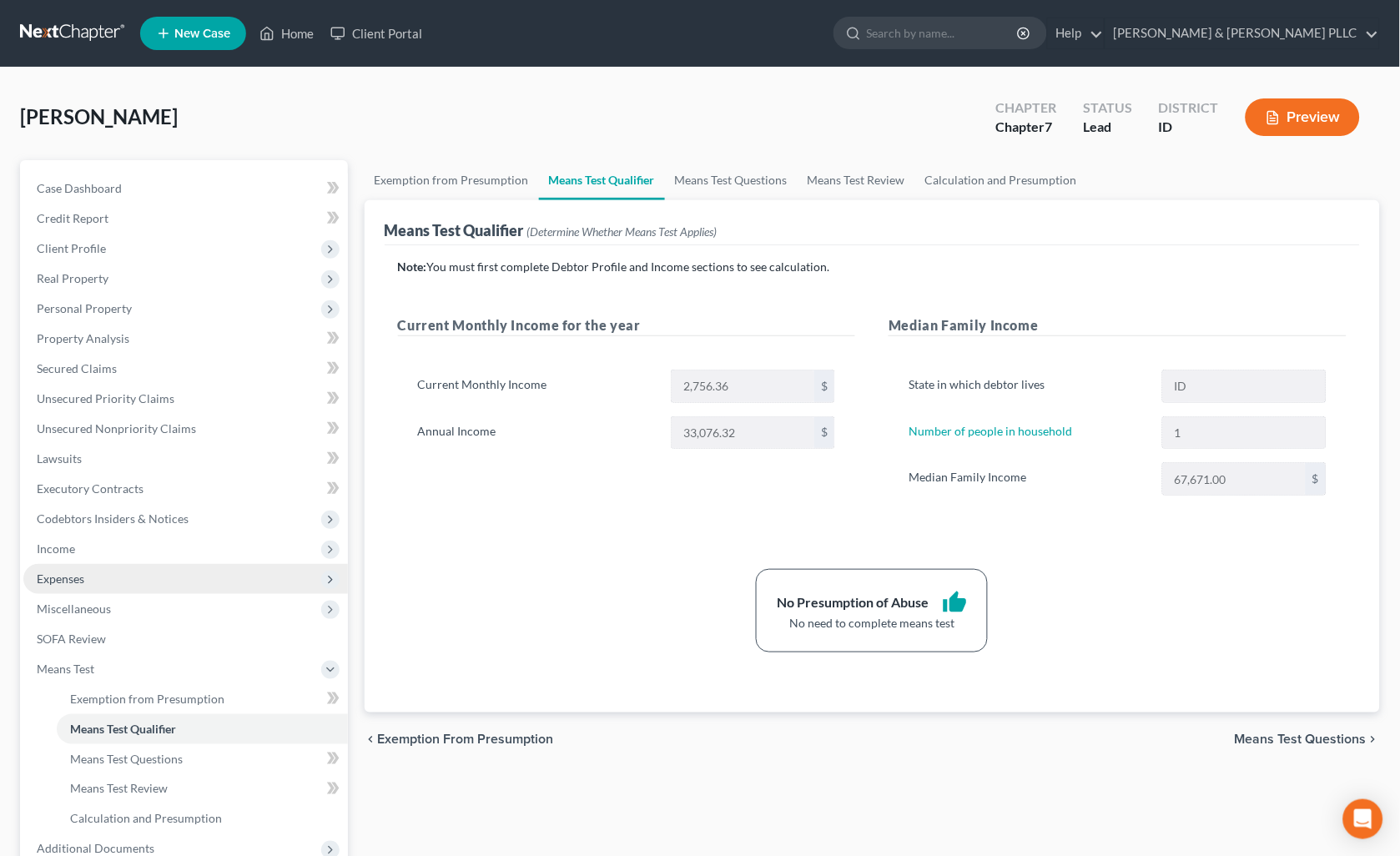
click at [107, 573] on span "Expenses" at bounding box center [186, 579] width 324 height 30
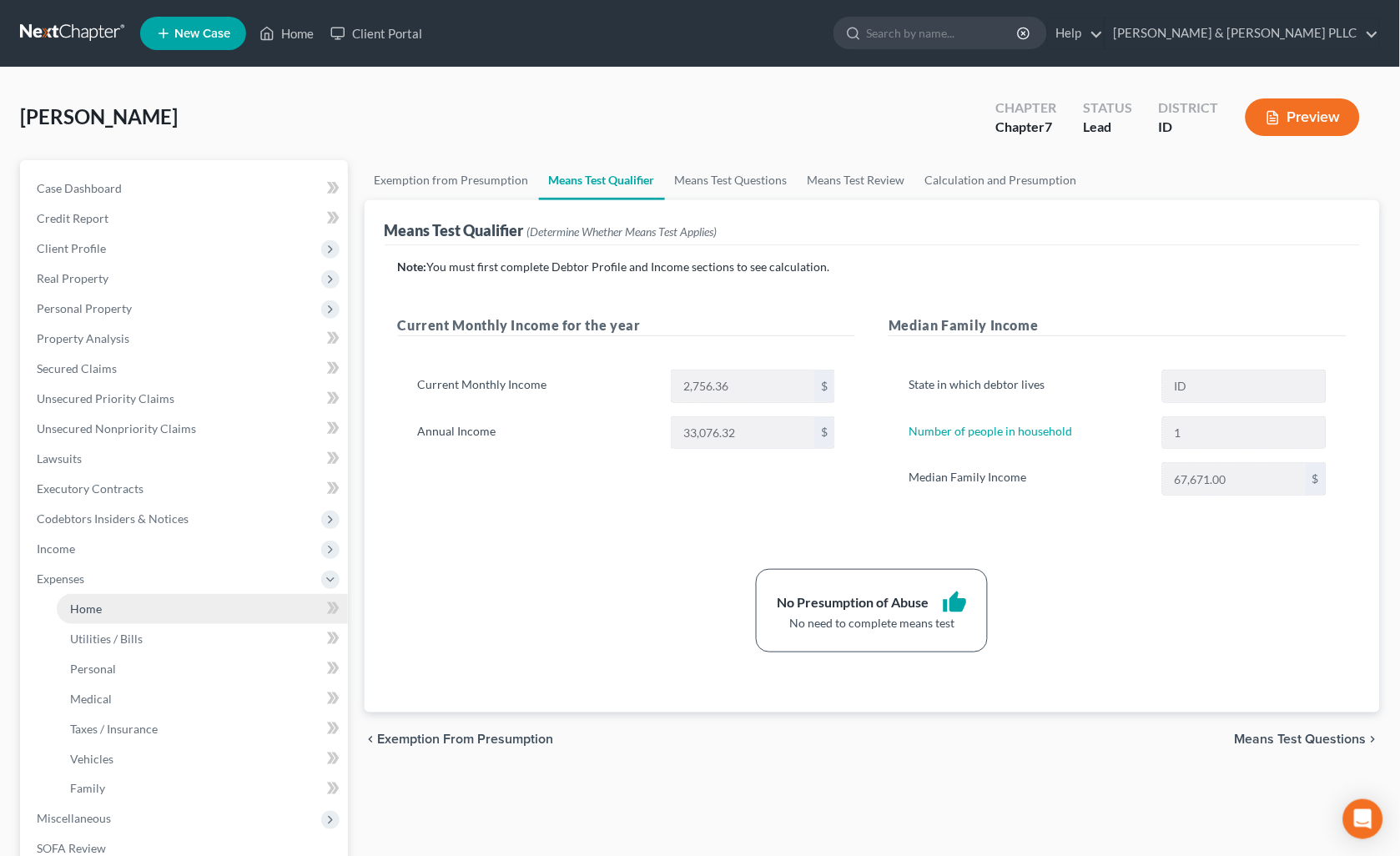
click at [98, 611] on span "Home" at bounding box center [85, 609] width 31 height 14
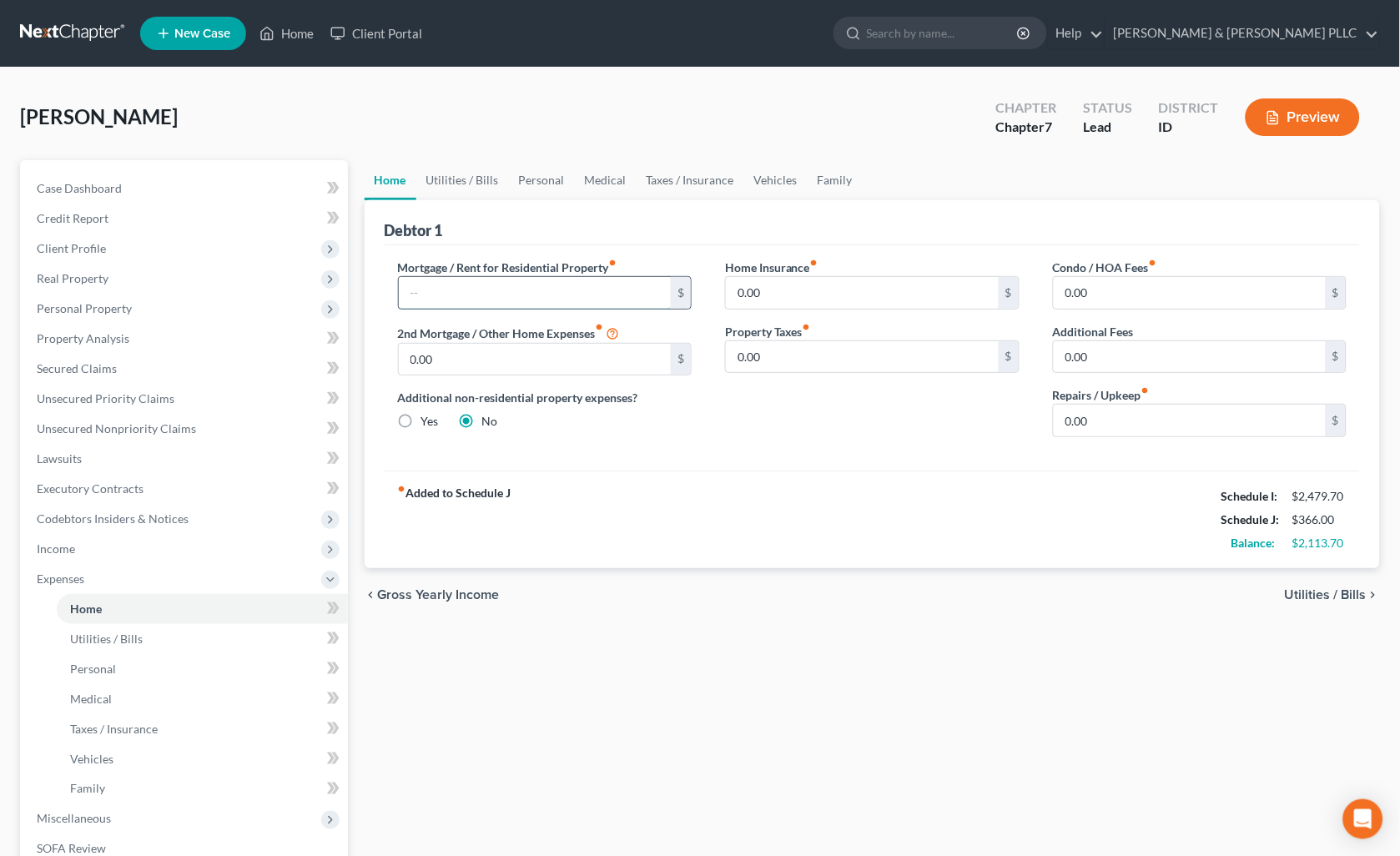
click at [521, 294] on input "text" at bounding box center [535, 292] width 272 height 31
type input "200.00"
click at [764, 174] on link "Vehicles" at bounding box center [775, 180] width 64 height 40
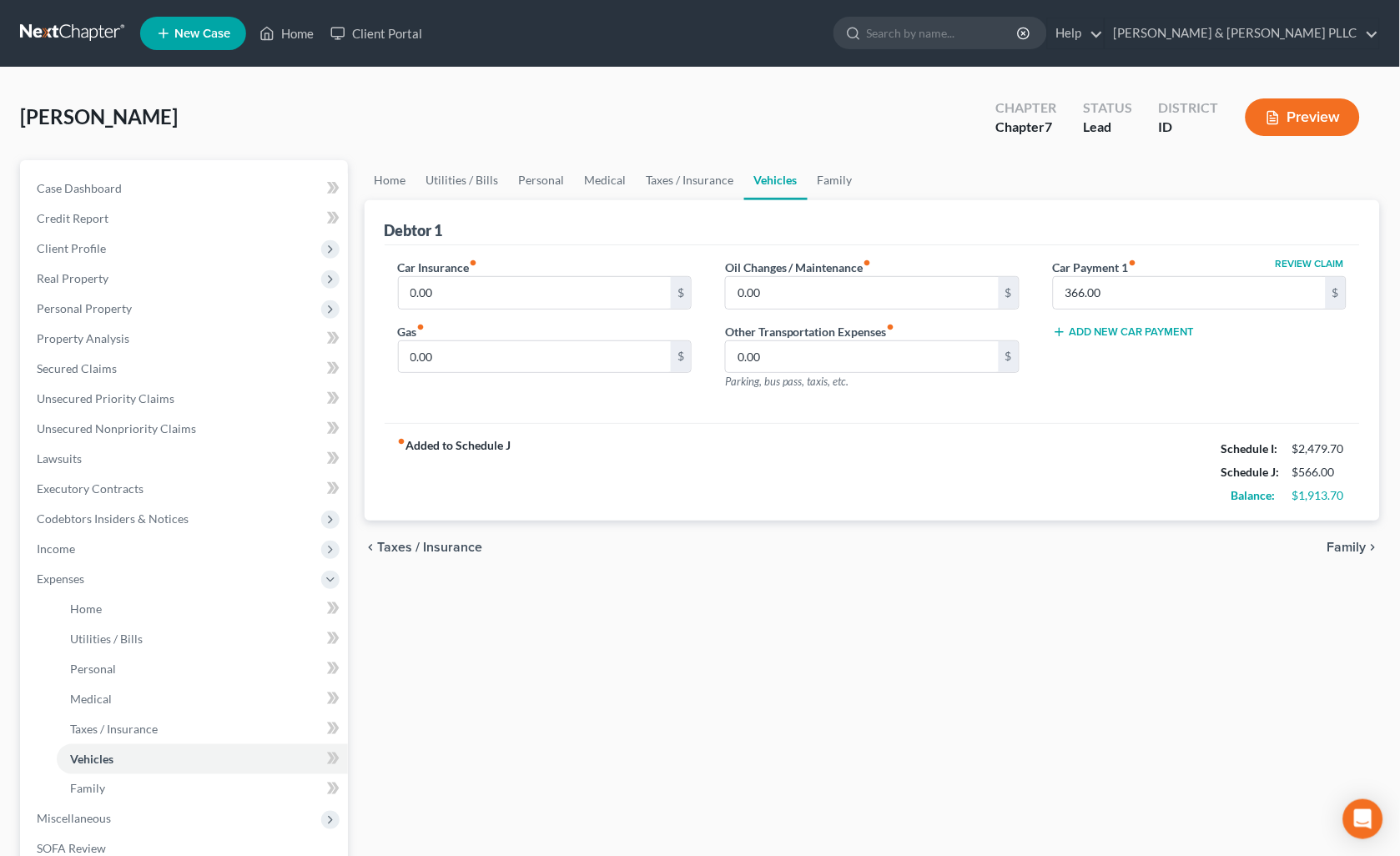
click at [564, 272] on div "Car Insurance fiber_manual_record 0.00 $" at bounding box center [545, 284] width 295 height 51
click at [563, 273] on div "Car Insurance fiber_manual_record 0.00 $" at bounding box center [545, 284] width 295 height 51
click at [553, 298] on input "0.00" at bounding box center [535, 292] width 272 height 31
type input "115.00"
click at [499, 360] on input "0.00" at bounding box center [535, 357] width 272 height 31
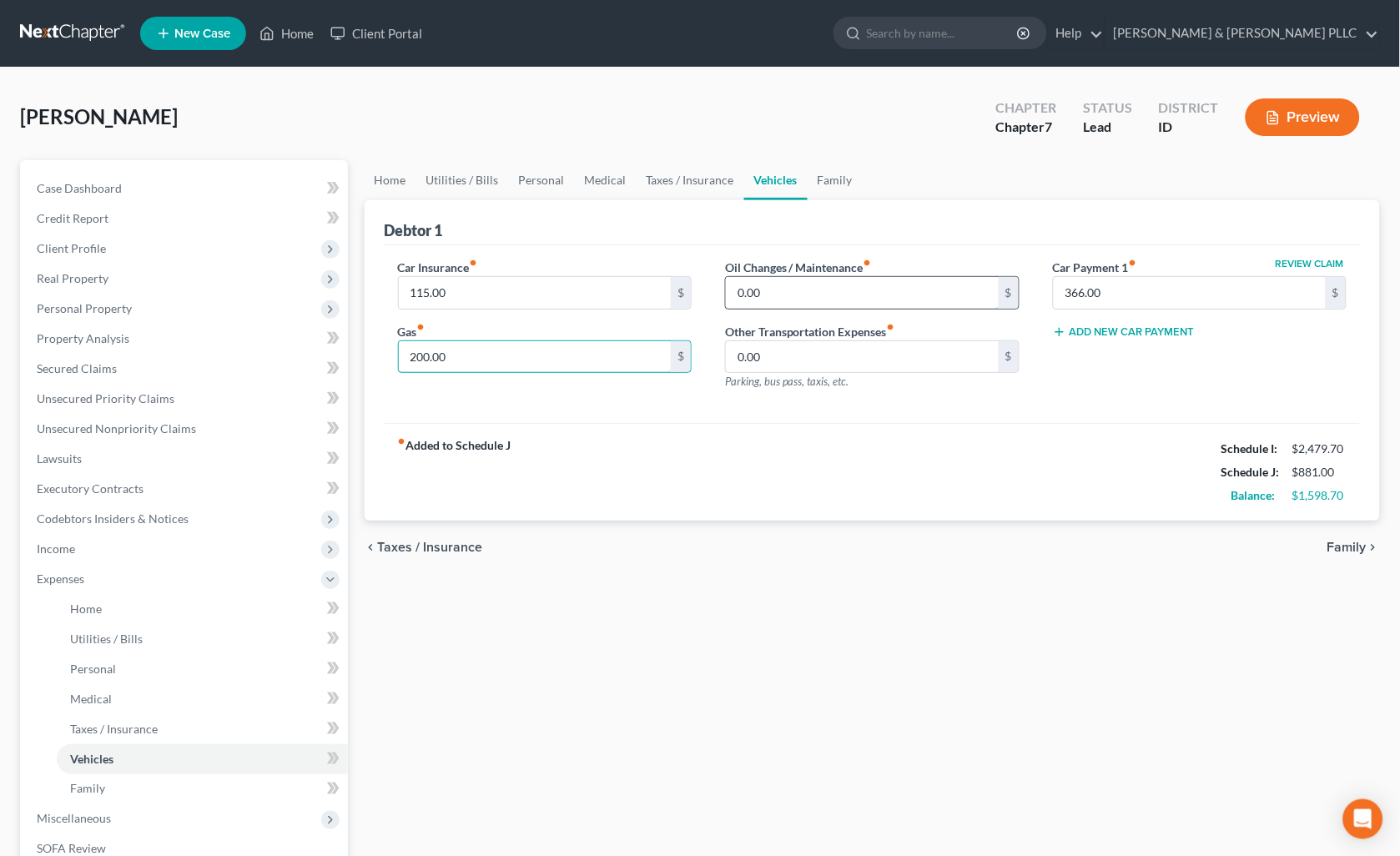
type input "200.00"
click at [765, 293] on input "0.00" at bounding box center [862, 292] width 272 height 31
type input "50.00"
click at [476, 182] on link "Utilities / Bills" at bounding box center [462, 180] width 92 height 40
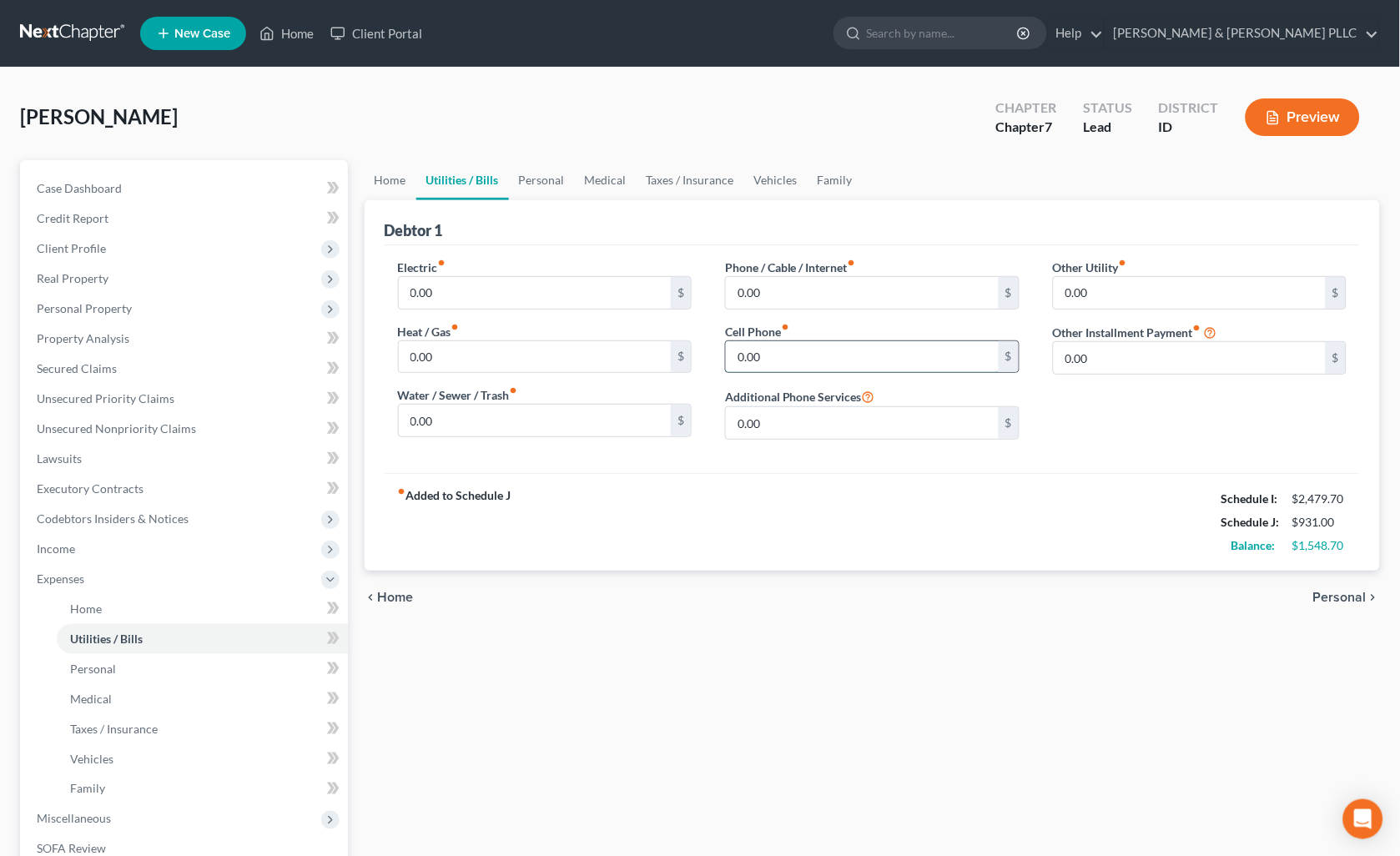
click at [769, 352] on input "0.00" at bounding box center [862, 357] width 272 height 31
type input "200.00"
click at [788, 298] on input "0.00" at bounding box center [862, 292] width 272 height 31
type input "200.00"
click at [561, 174] on link "Personal" at bounding box center [542, 180] width 66 height 40
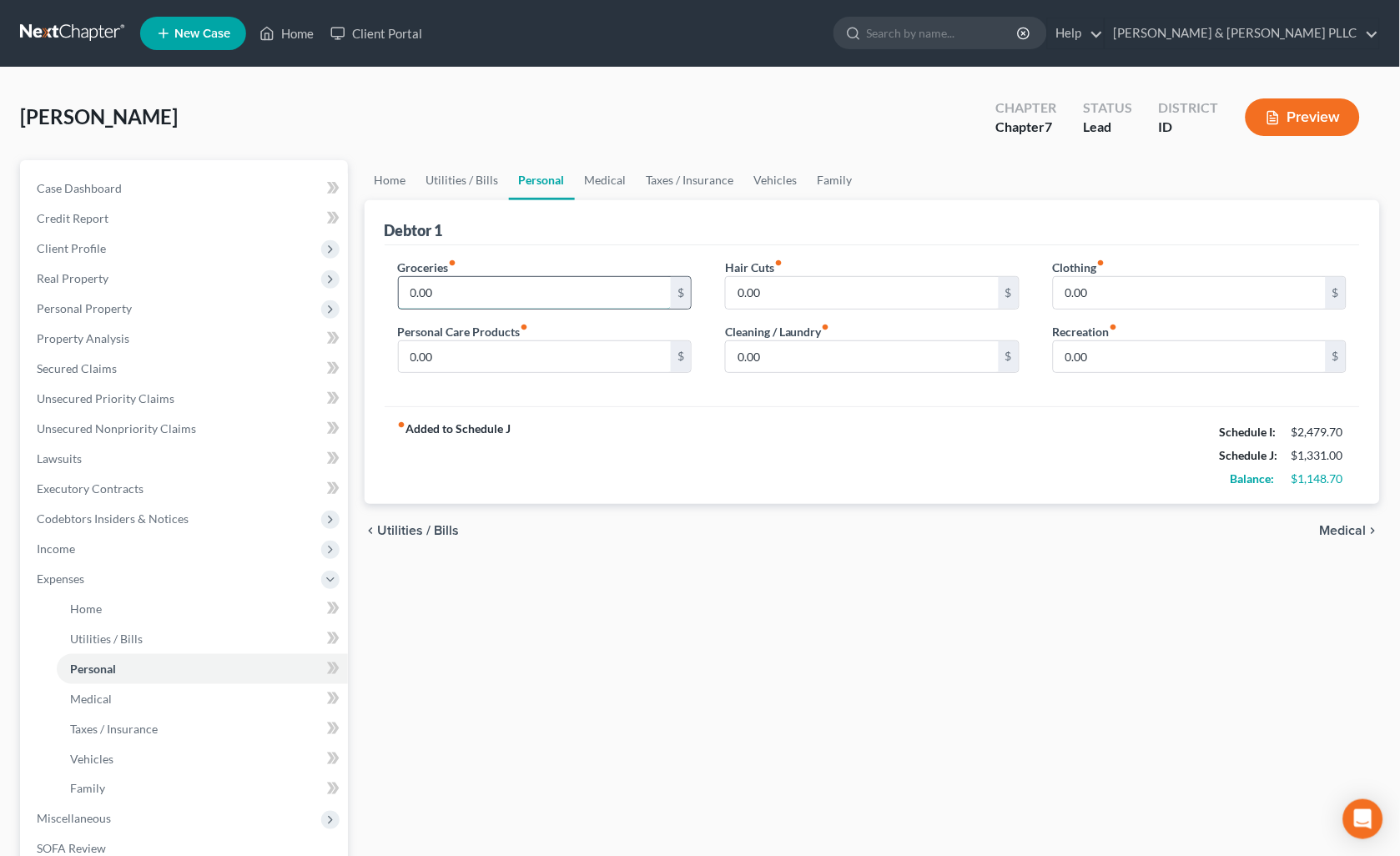
click at [455, 285] on input "0.00" at bounding box center [535, 292] width 272 height 31
type input "500.00"
click at [436, 347] on input "0.00" at bounding box center [535, 357] width 272 height 31
type input "100.00"
click at [791, 350] on input "0.00" at bounding box center [862, 357] width 272 height 31
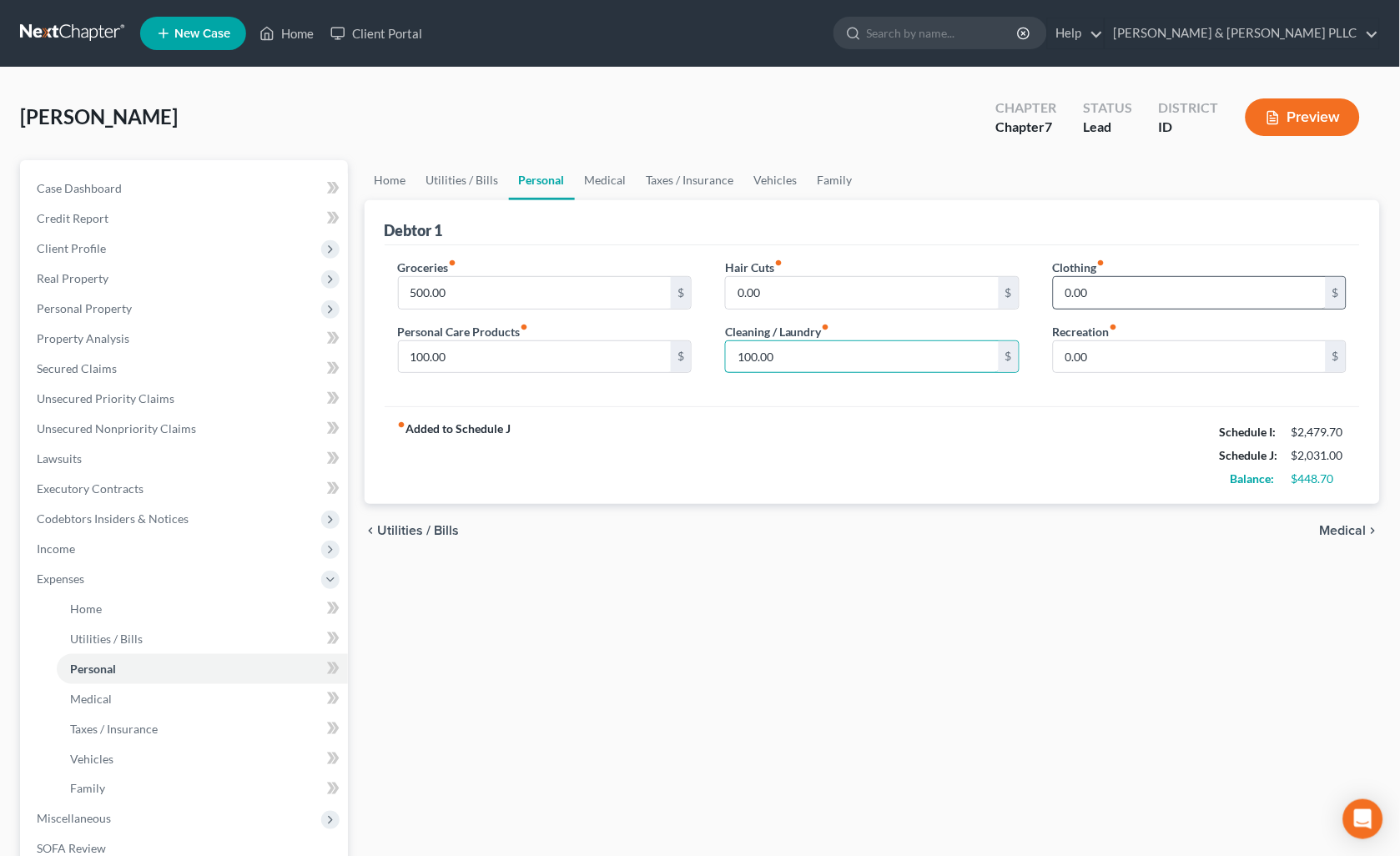
type input "100.00"
click at [1095, 293] on input "0.00" at bounding box center [1190, 292] width 272 height 31
type input "50.00"
click at [1102, 362] on input "0.00" at bounding box center [1190, 357] width 272 height 31
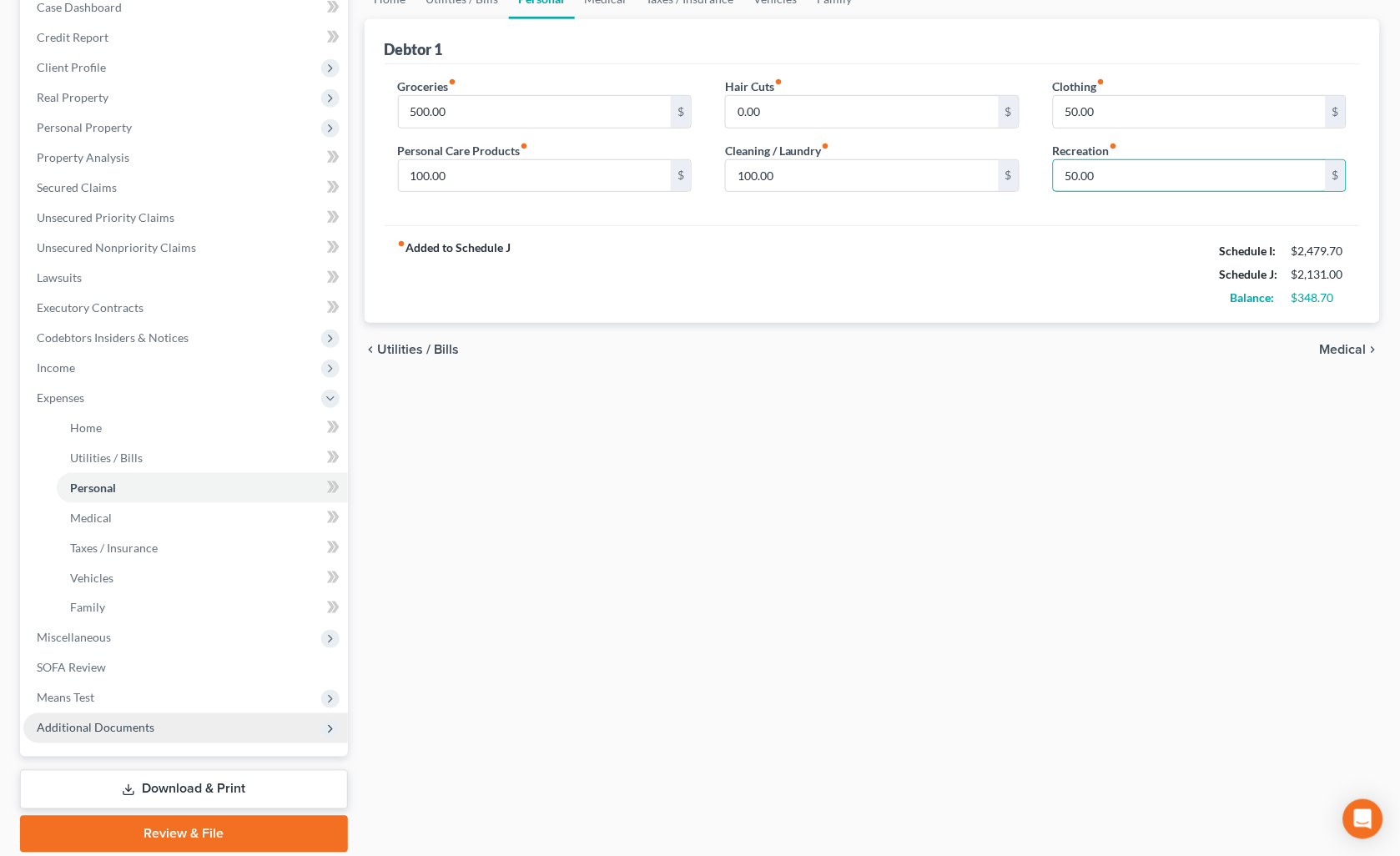
scroll to position [186, 0]
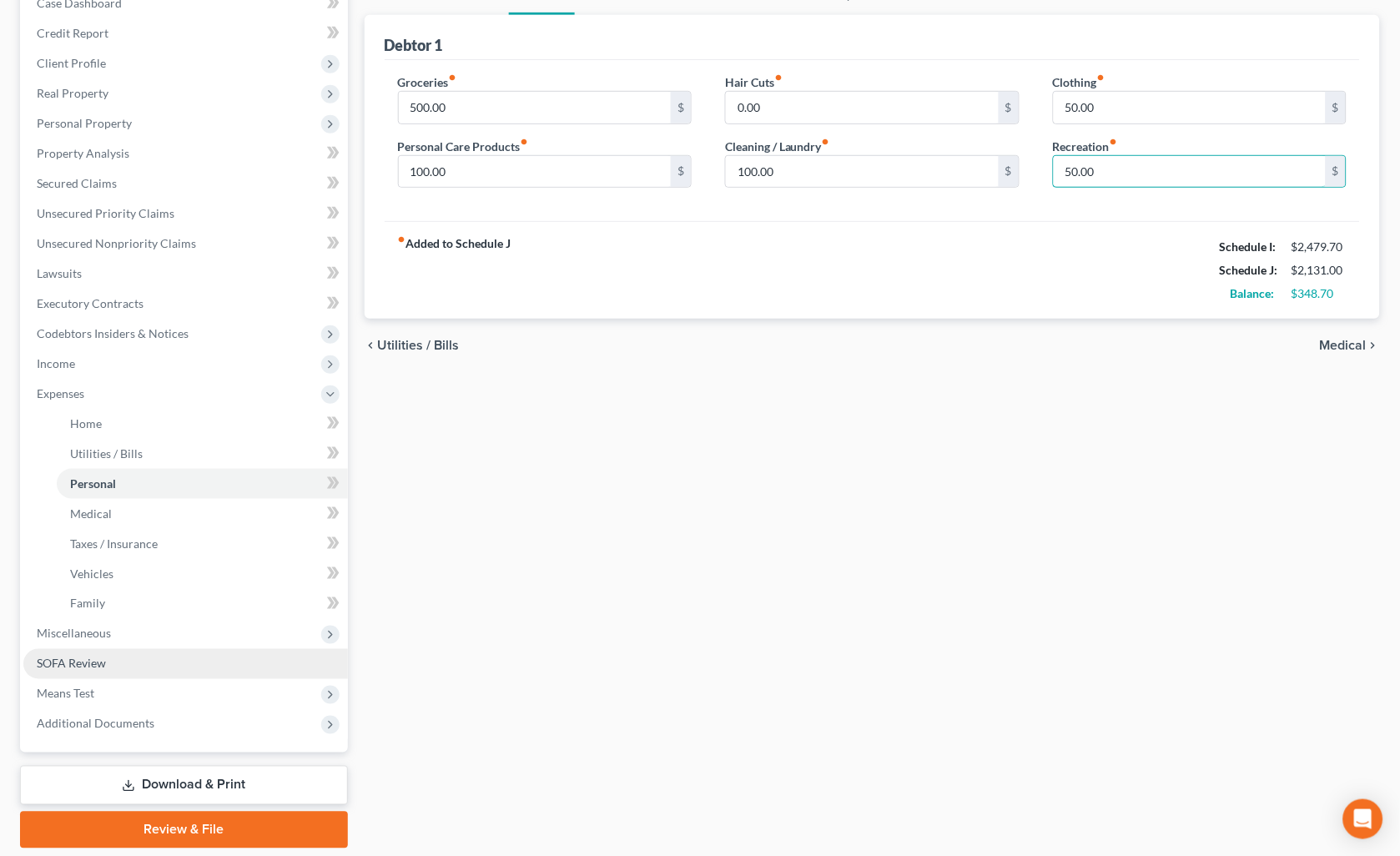
type input "50.00"
click at [106, 672] on link "SOFA Review" at bounding box center [186, 664] width 324 height 30
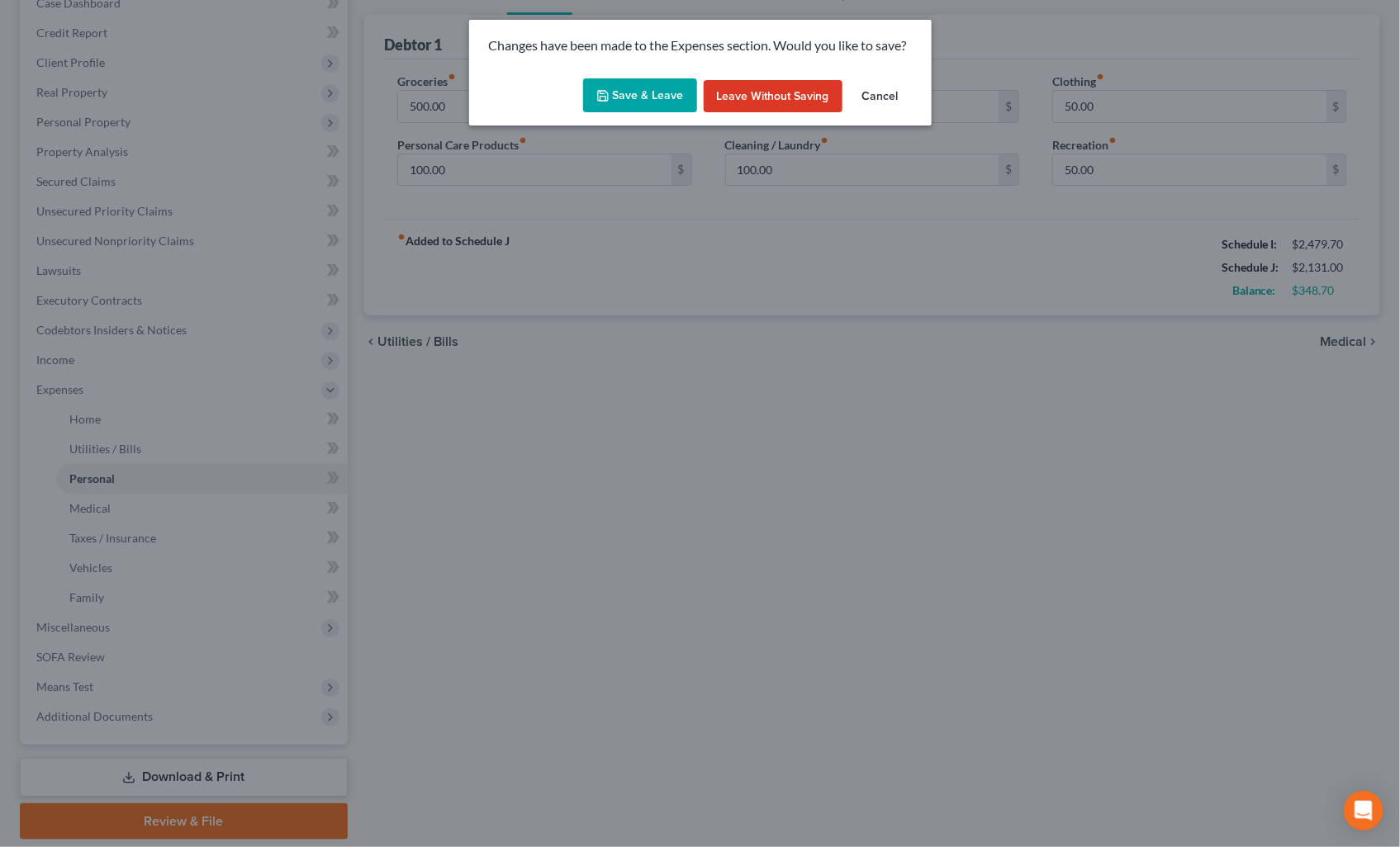
click at [646, 92] on button "Save & Leave" at bounding box center [640, 95] width 114 height 35
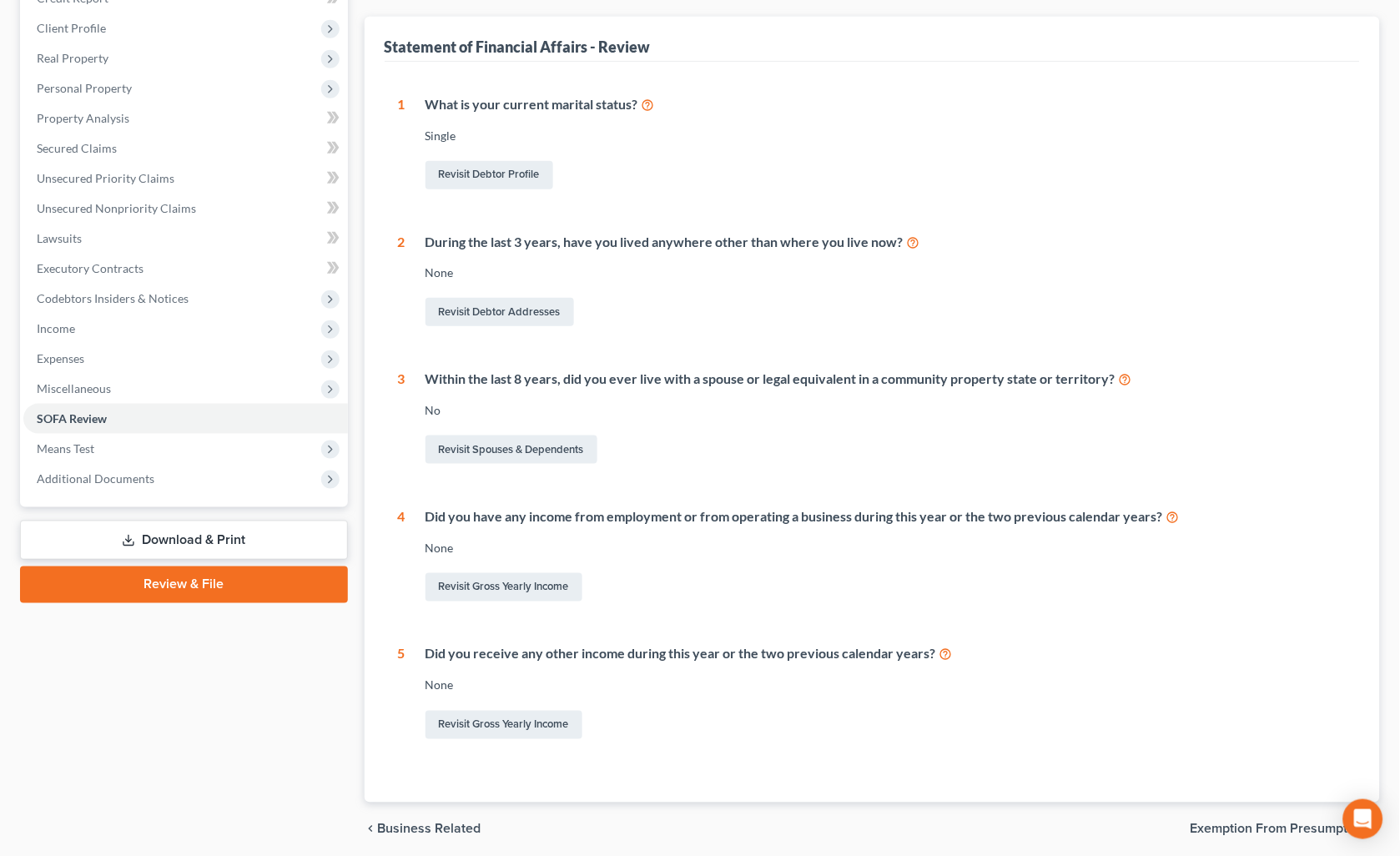
scroll to position [248, 0]
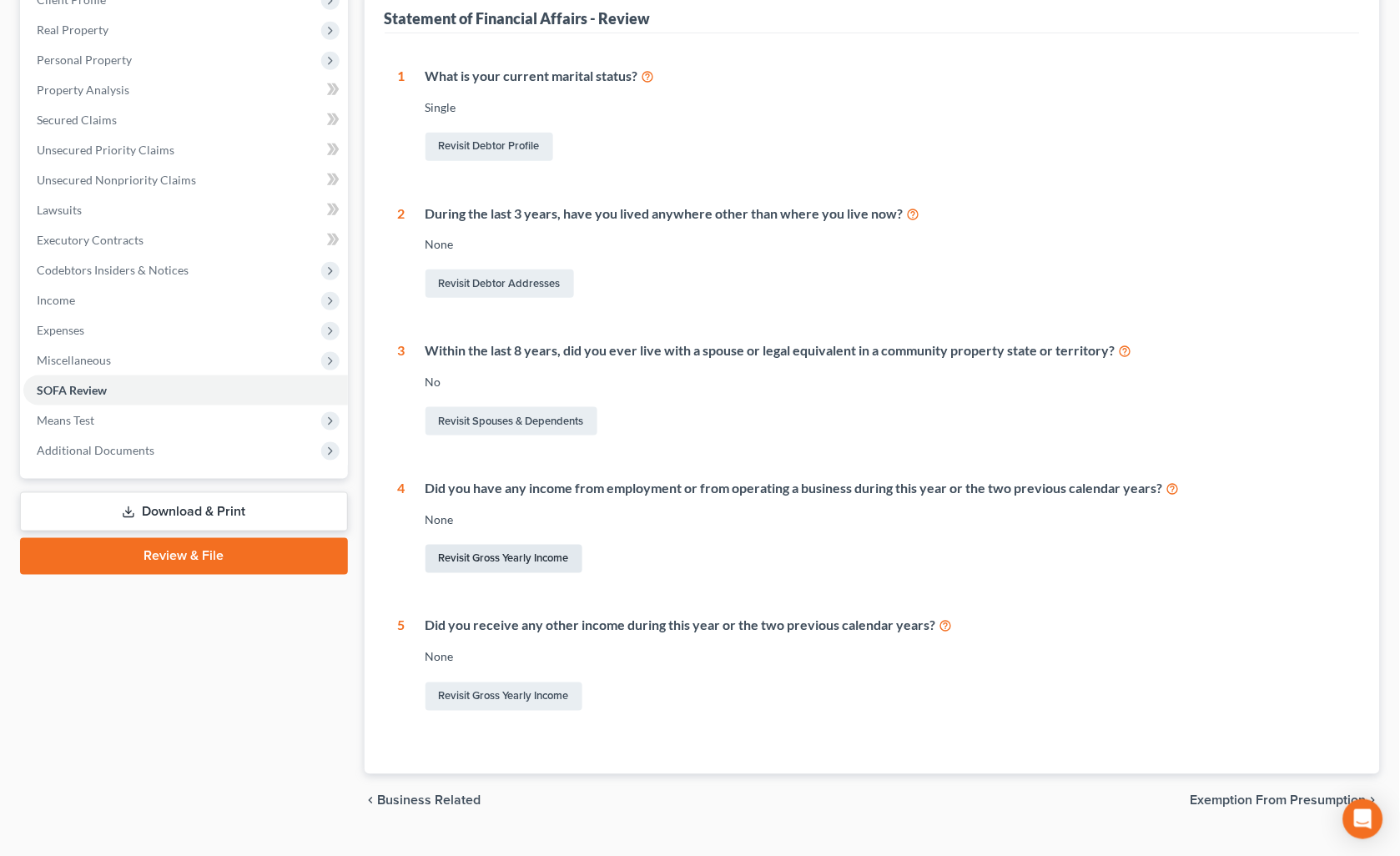
click at [544, 556] on link "Revisit Gross Yearly Income" at bounding box center [504, 559] width 157 height 29
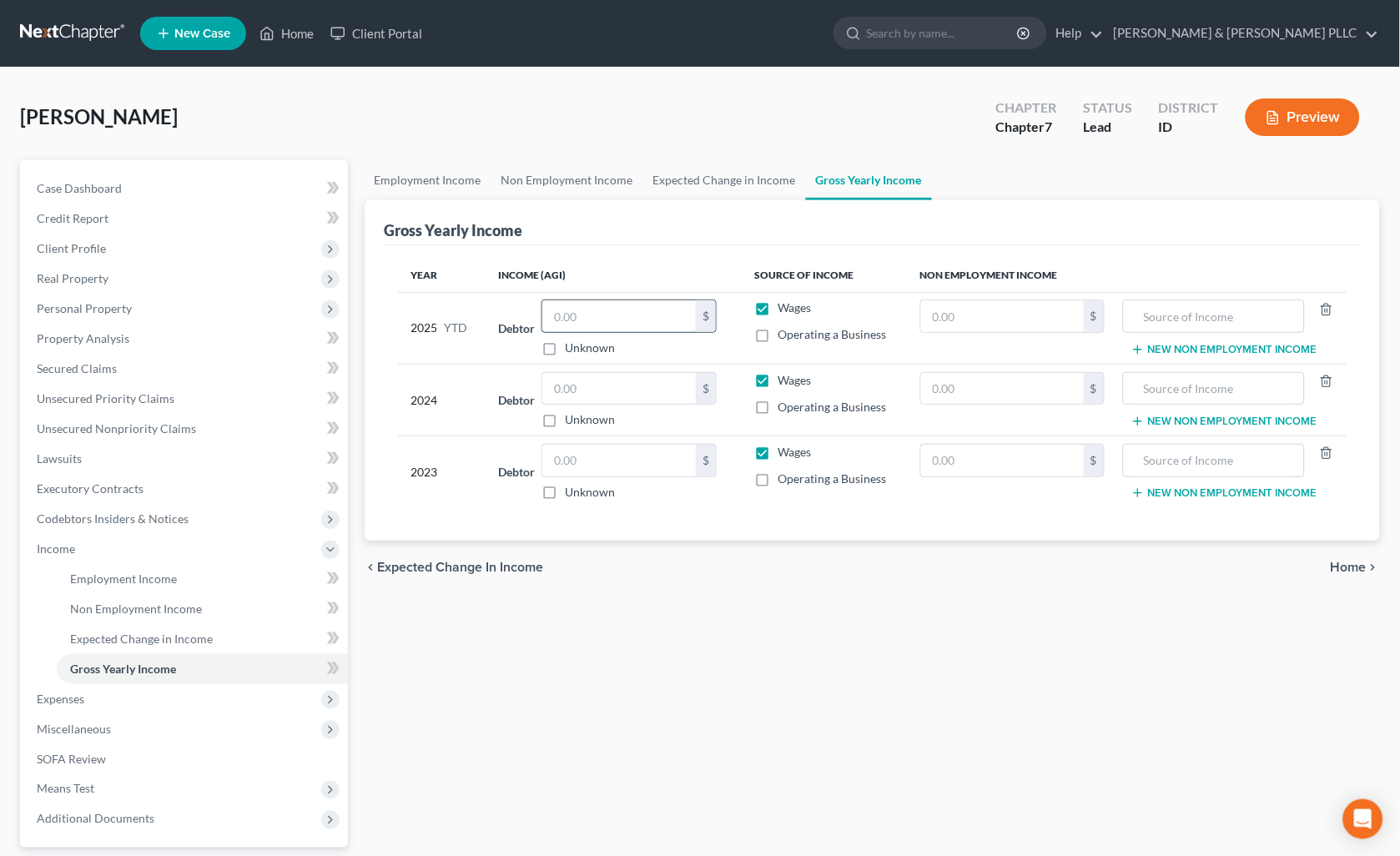
click at [641, 315] on input "text" at bounding box center [618, 316] width 153 height 31
click at [628, 378] on input "text" at bounding box center [618, 388] width 153 height 31
type input "6,280.00"
click at [637, 470] on input "text" at bounding box center [618, 460] width 153 height 31
type input "4,587.00"
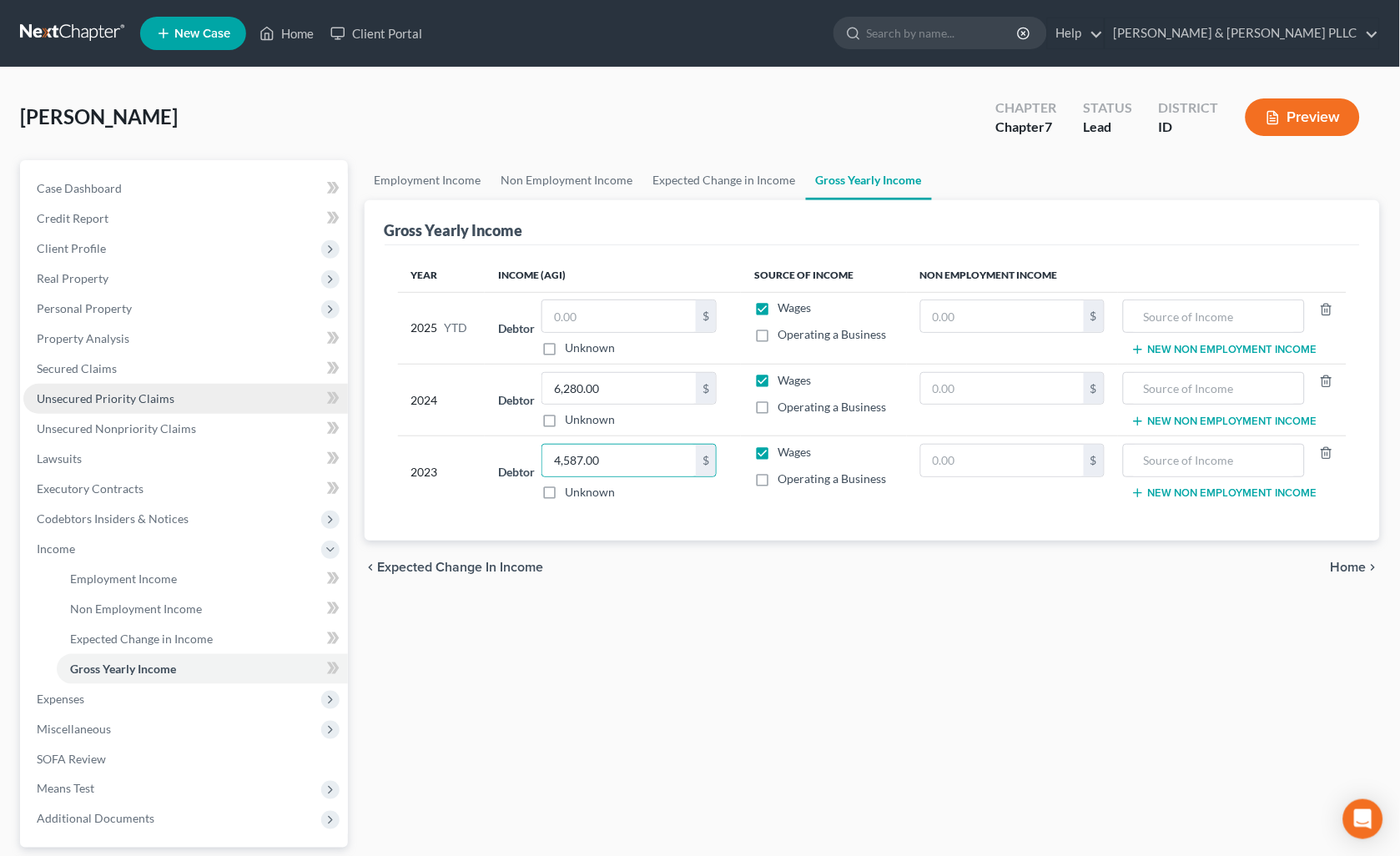
click at [112, 405] on link "Unsecured Priority Claims" at bounding box center [186, 399] width 324 height 30
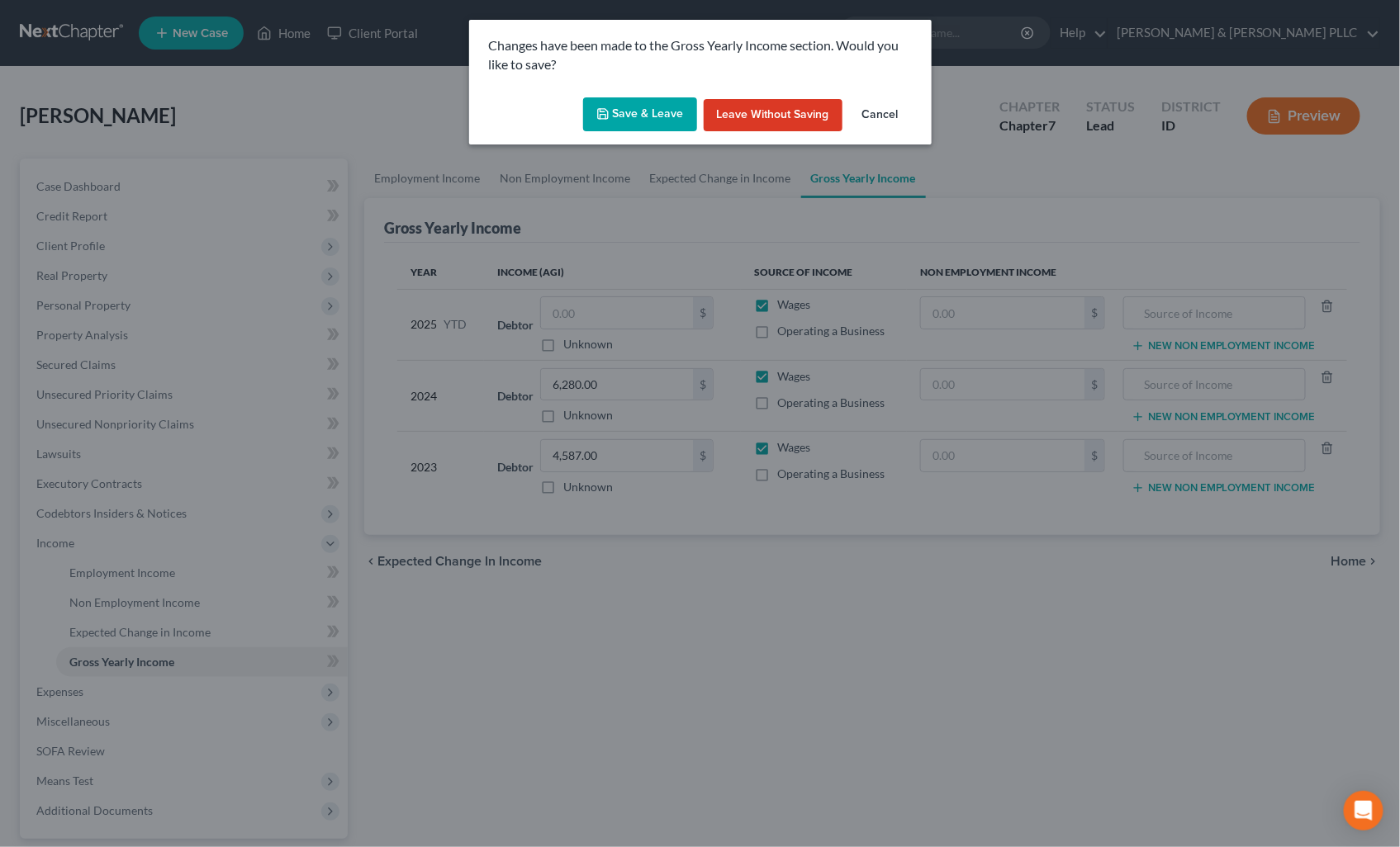
click at [639, 104] on button "Save & Leave" at bounding box center [640, 114] width 114 height 35
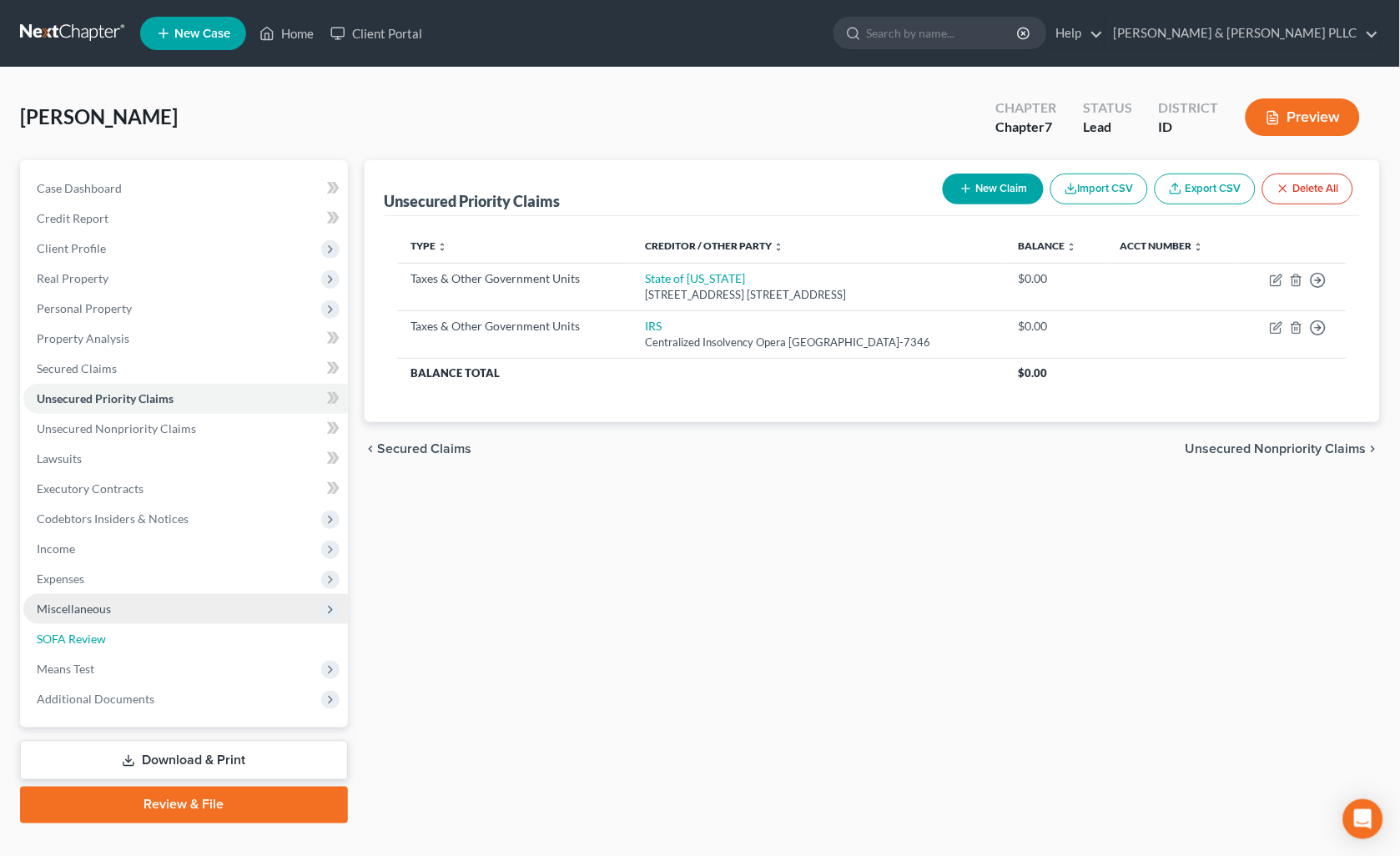
drag, startPoint x: 77, startPoint y: 627, endPoint x: 112, endPoint y: 615, distance: 37.0
click at [78, 626] on link "SOFA Review" at bounding box center [186, 639] width 324 height 30
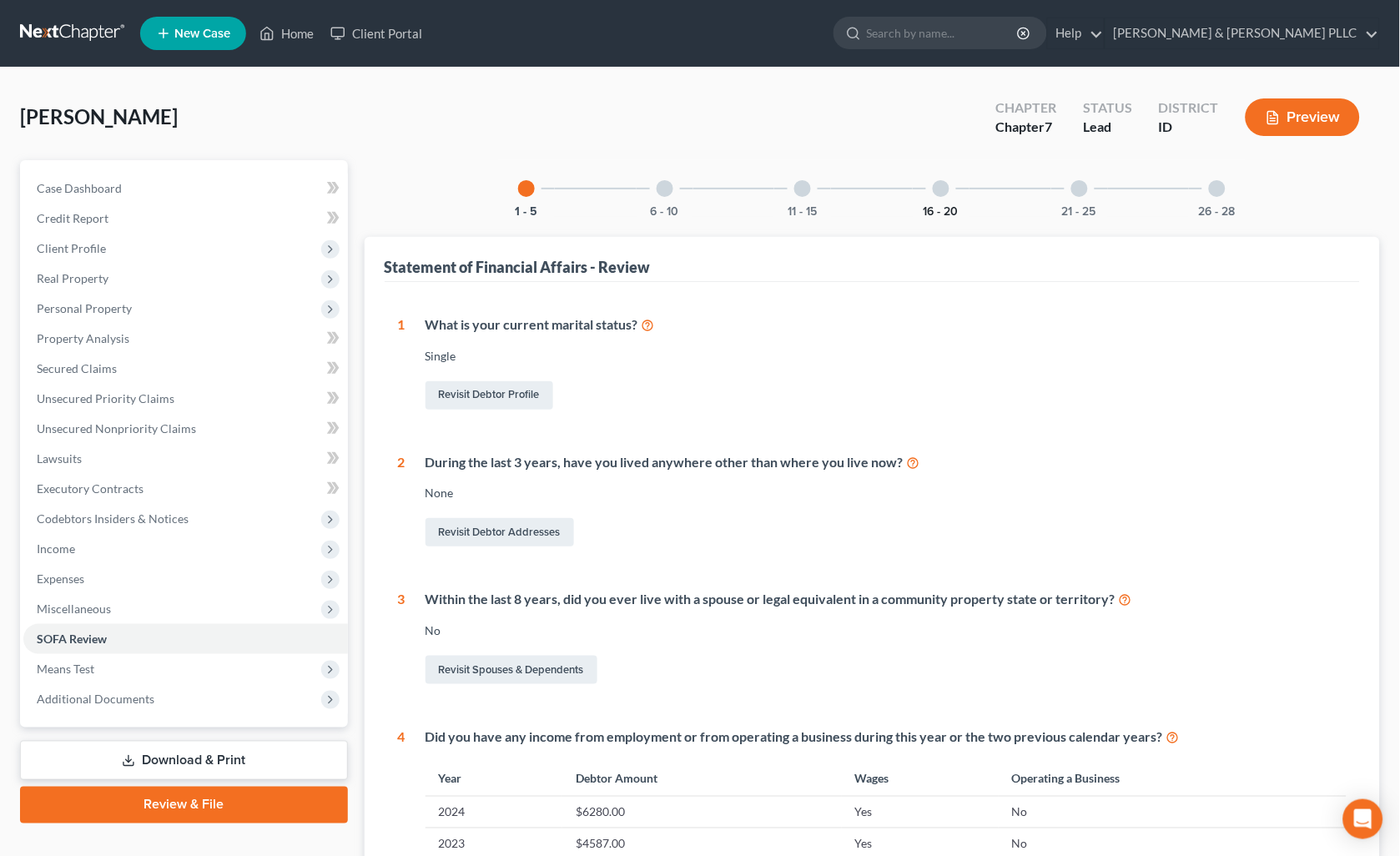
click at [940, 210] on button "16 - 20" at bounding box center [940, 212] width 35 height 12
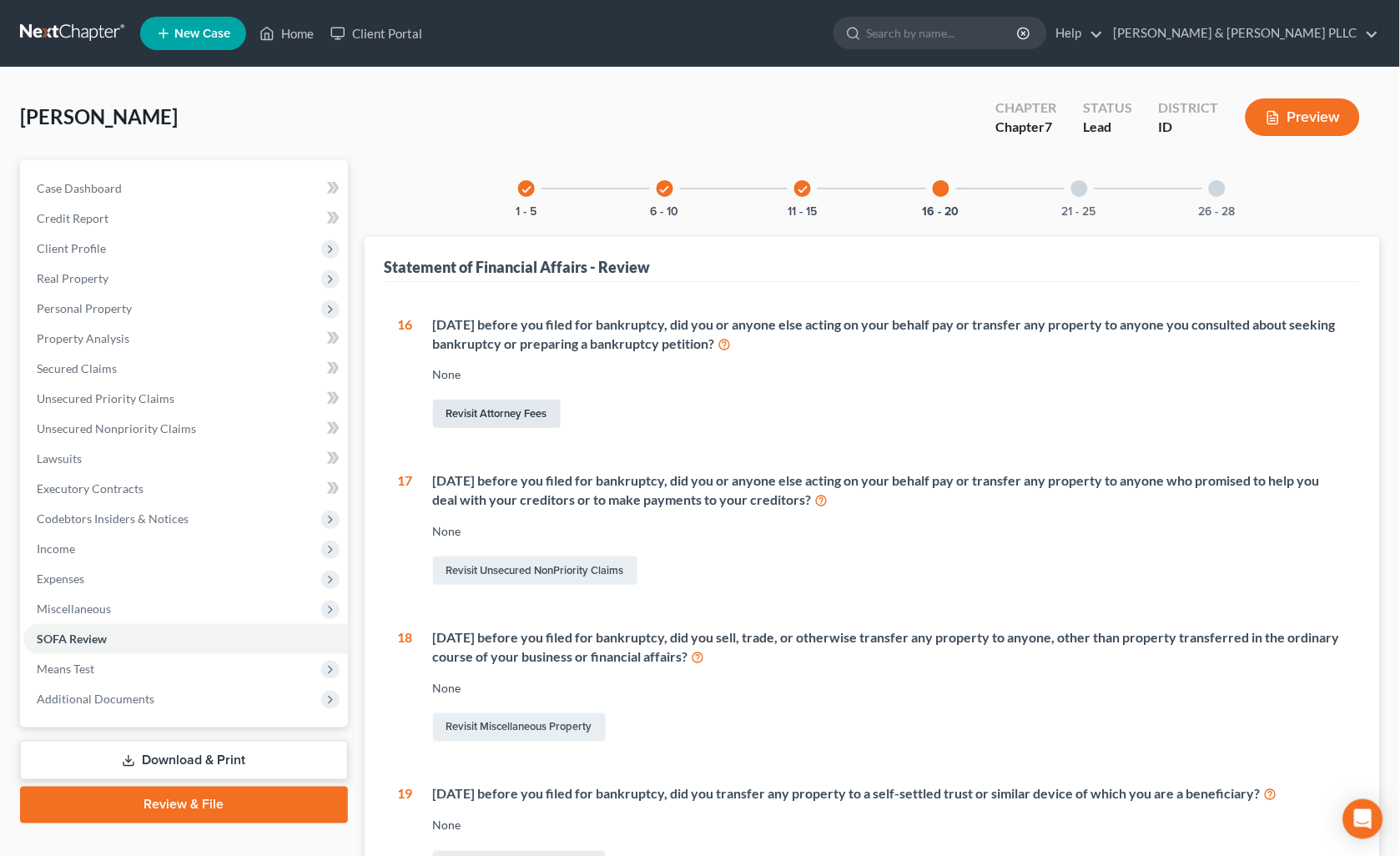
click at [515, 404] on link "Revisit Attorney Fees" at bounding box center [497, 414] width 127 height 29
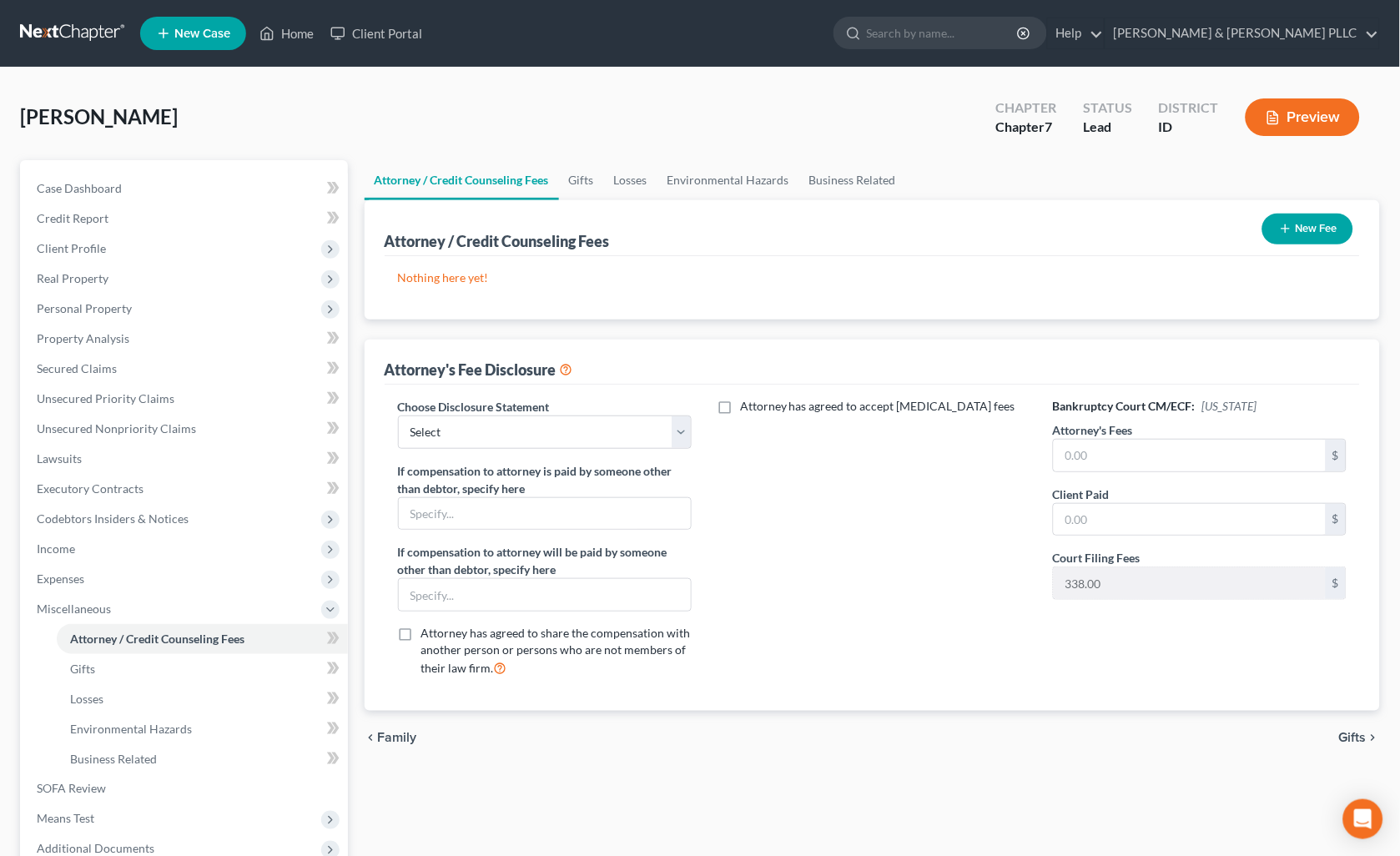
click at [1309, 217] on button "New Fee" at bounding box center [1307, 229] width 91 height 30
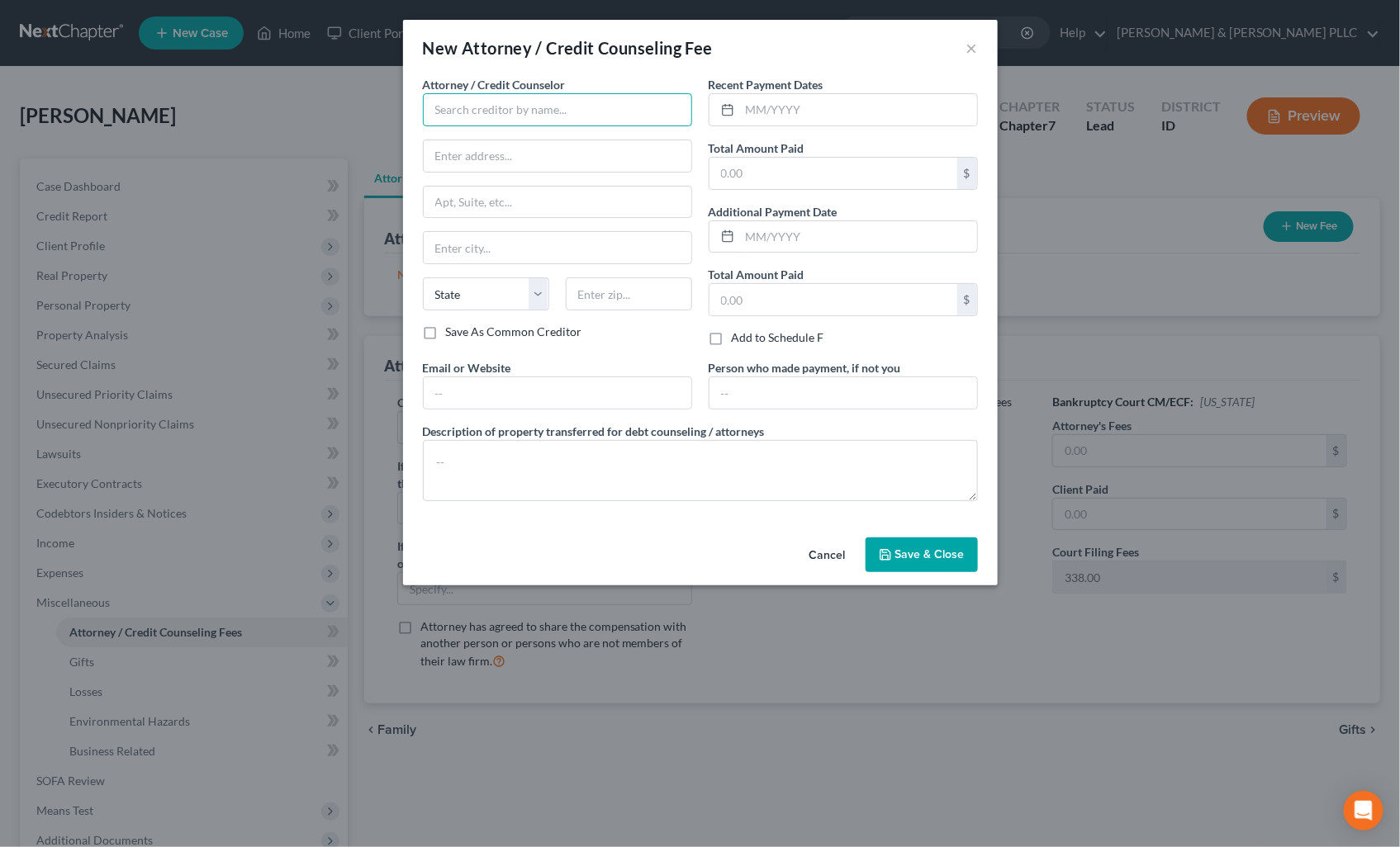
click at [647, 114] on input "text" at bounding box center [557, 109] width 269 height 33
type input "[PERSON_NAME]"
type input "1906 [PERSON_NAME] Dr."
type input "[US_STATE][GEOGRAPHIC_DATA]"
select select "13"
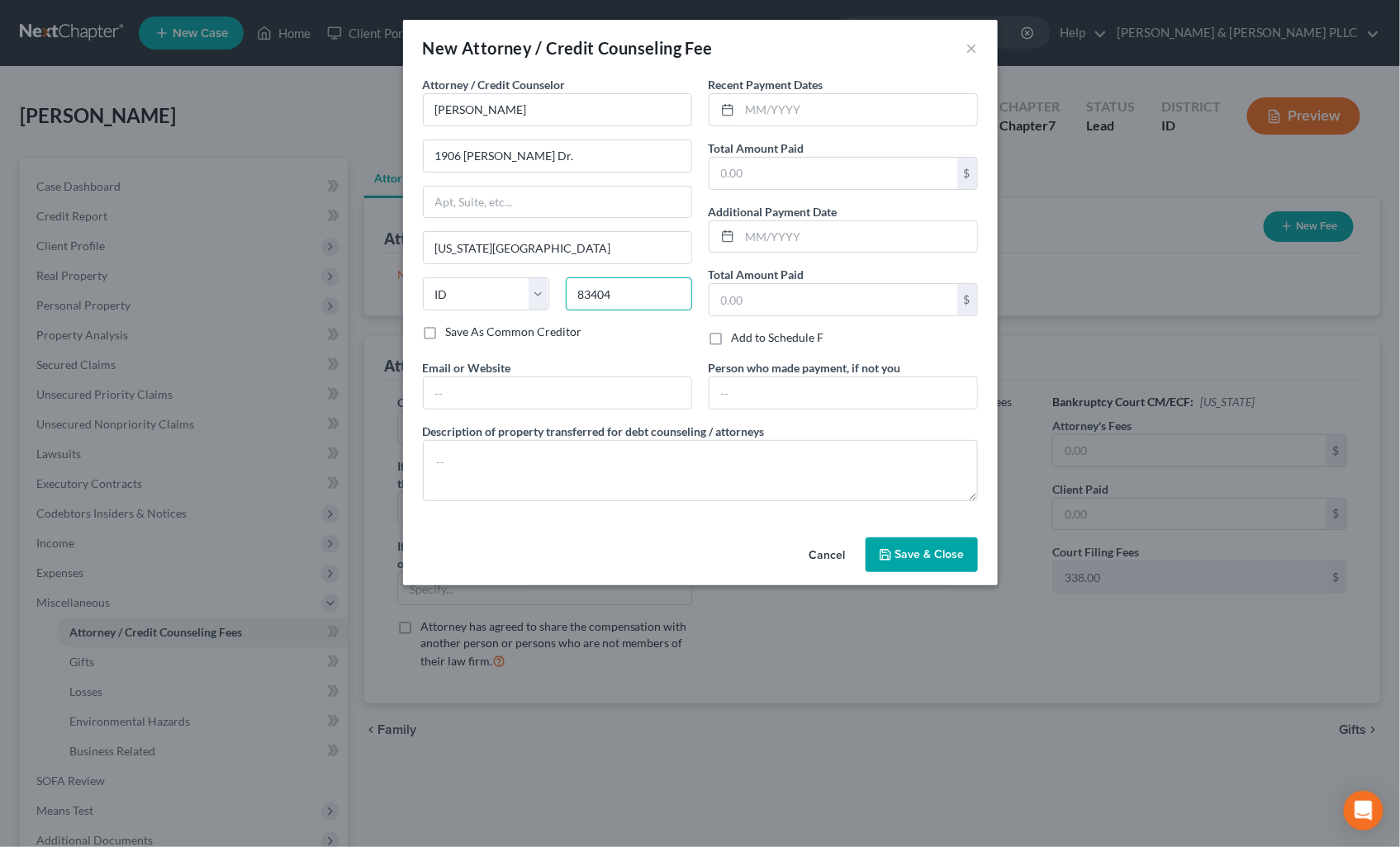
type input "83404"
drag, startPoint x: 940, startPoint y: 547, endPoint x: 912, endPoint y: 530, distance: 32.8
click at [940, 547] on span "Save & Close" at bounding box center [930, 554] width 69 height 14
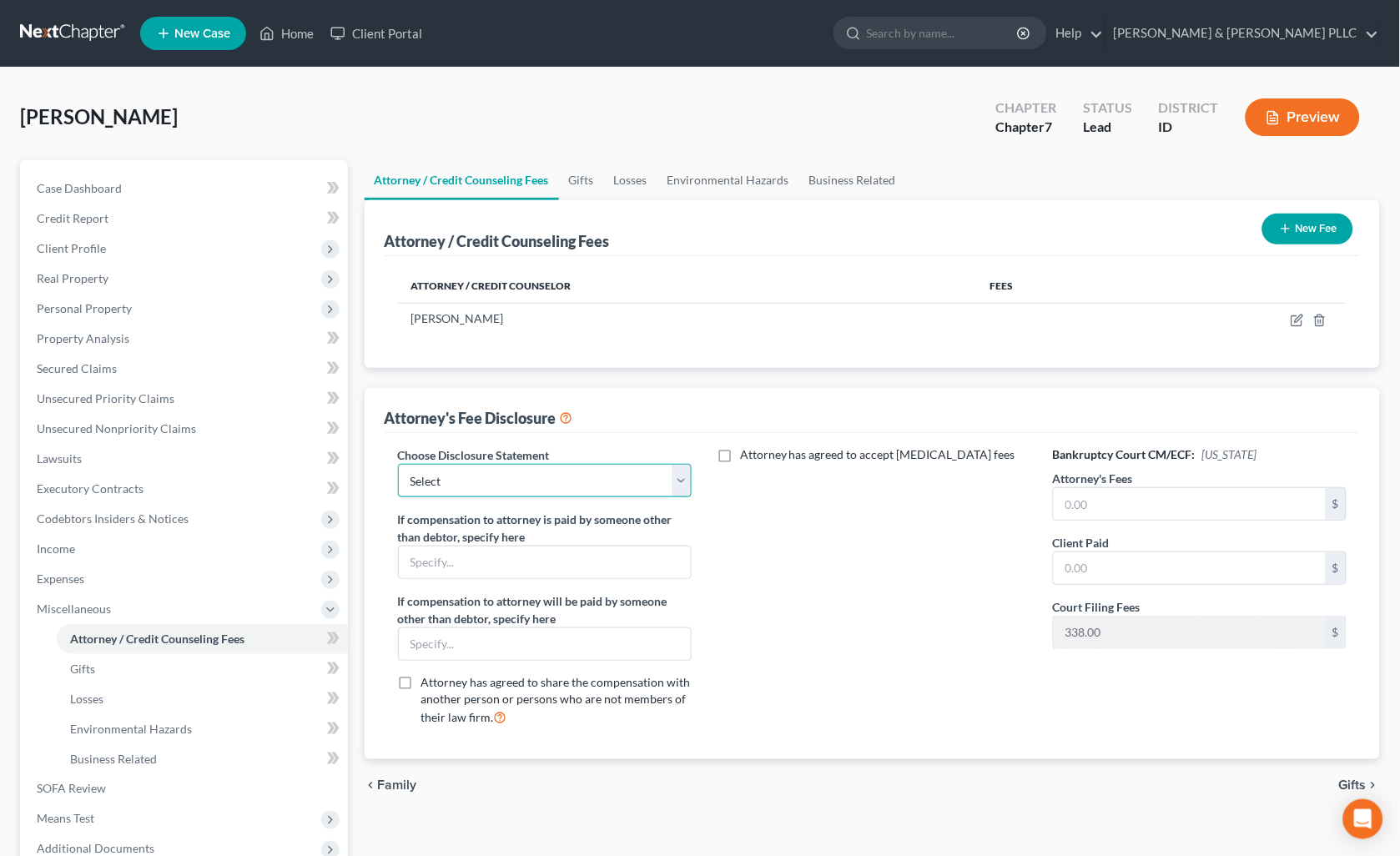
click at [673, 486] on select "Select None" at bounding box center [545, 480] width 295 height 33
select select "0"
click at [398, 464] on select "Select None" at bounding box center [545, 480] width 295 height 33
drag, startPoint x: 609, startPoint y: 528, endPoint x: 132, endPoint y: 423, distance: 488.4
click at [71, 423] on span "Unsecured Nonpriority Claims" at bounding box center [117, 428] width 160 height 14
